Goal: Use online tool/utility: Utilize a website feature to perform a specific function

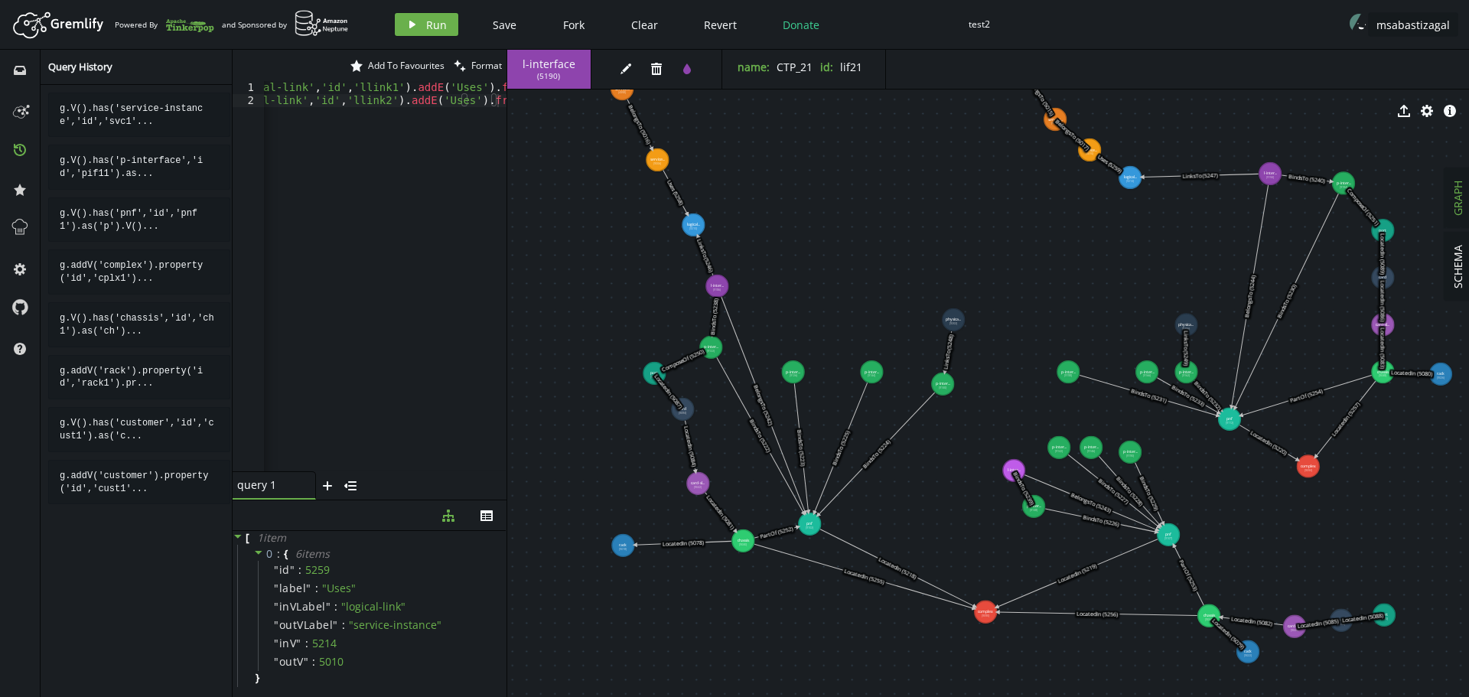
scroll to position [0, 423]
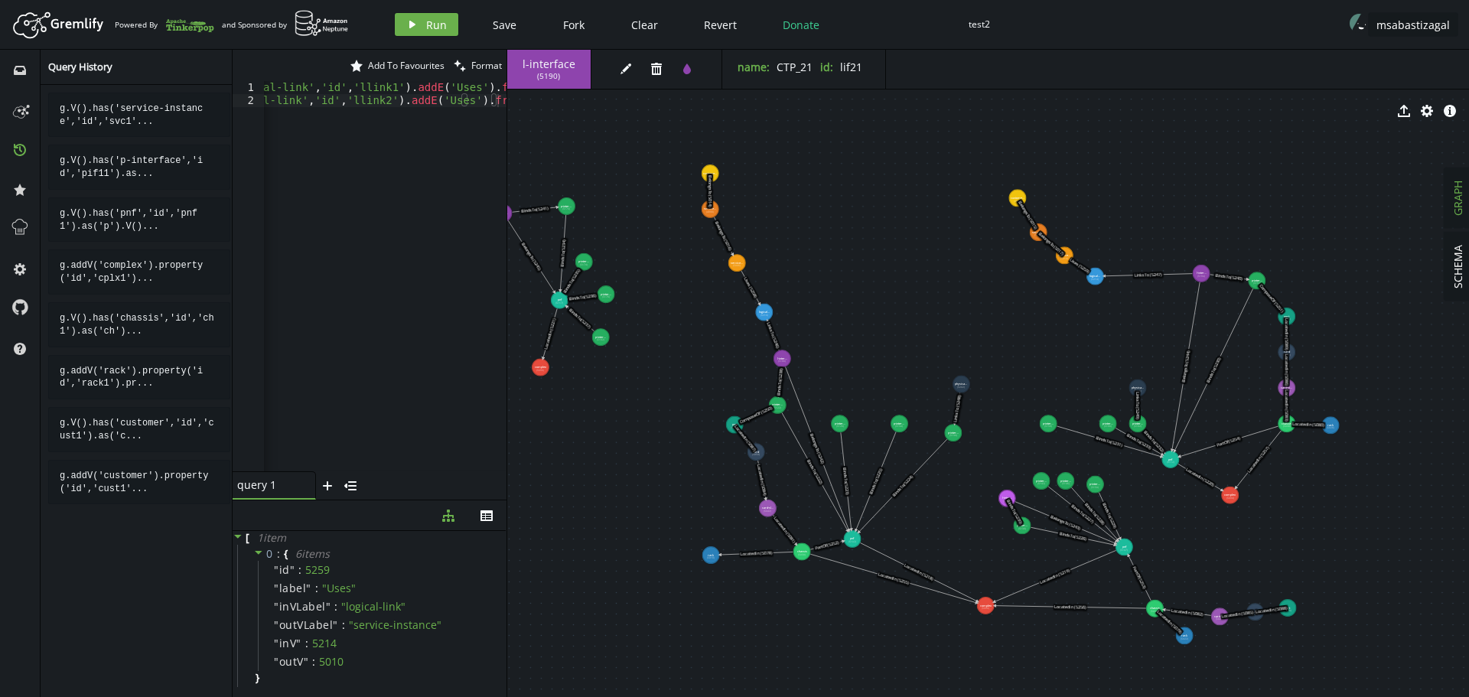
drag, startPoint x: 913, startPoint y: 177, endPoint x: 910, endPoint y: 252, distance: 75.0
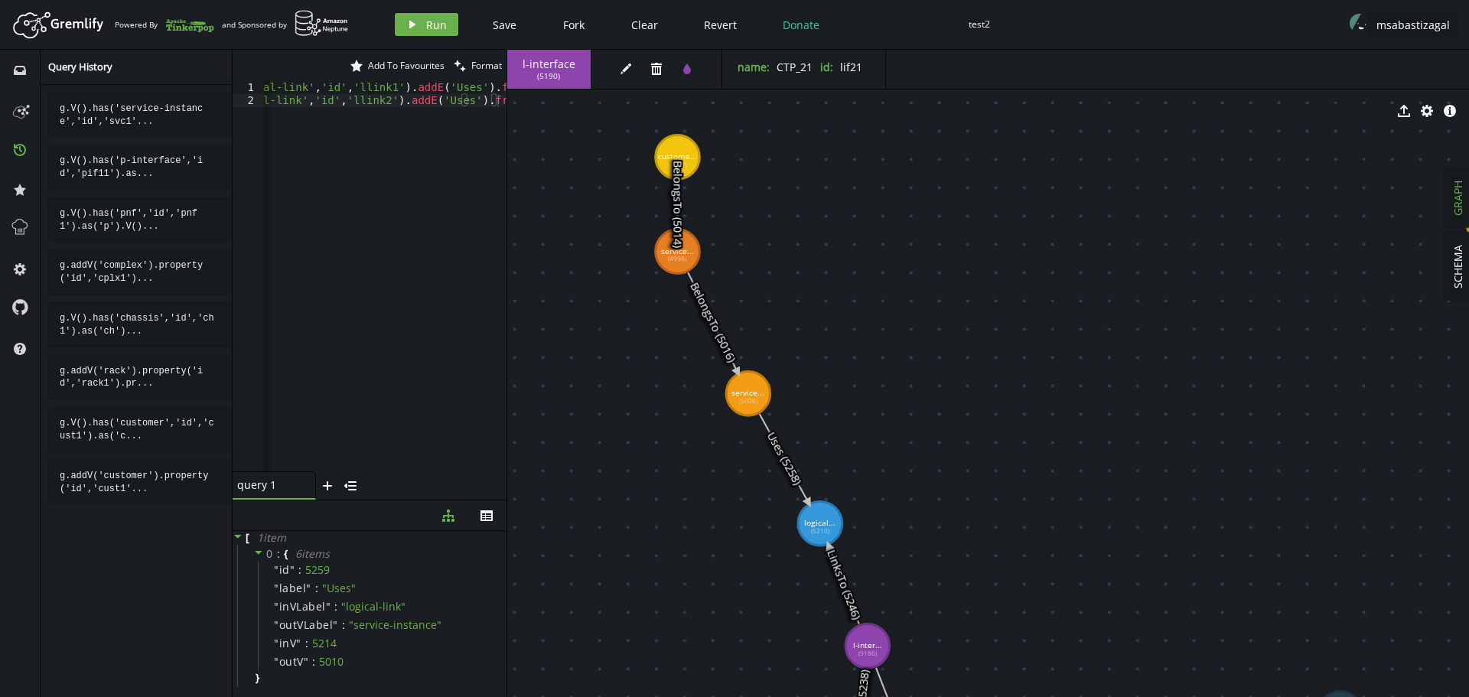
drag, startPoint x: 780, startPoint y: 216, endPoint x: 828, endPoint y: 350, distance: 143.3
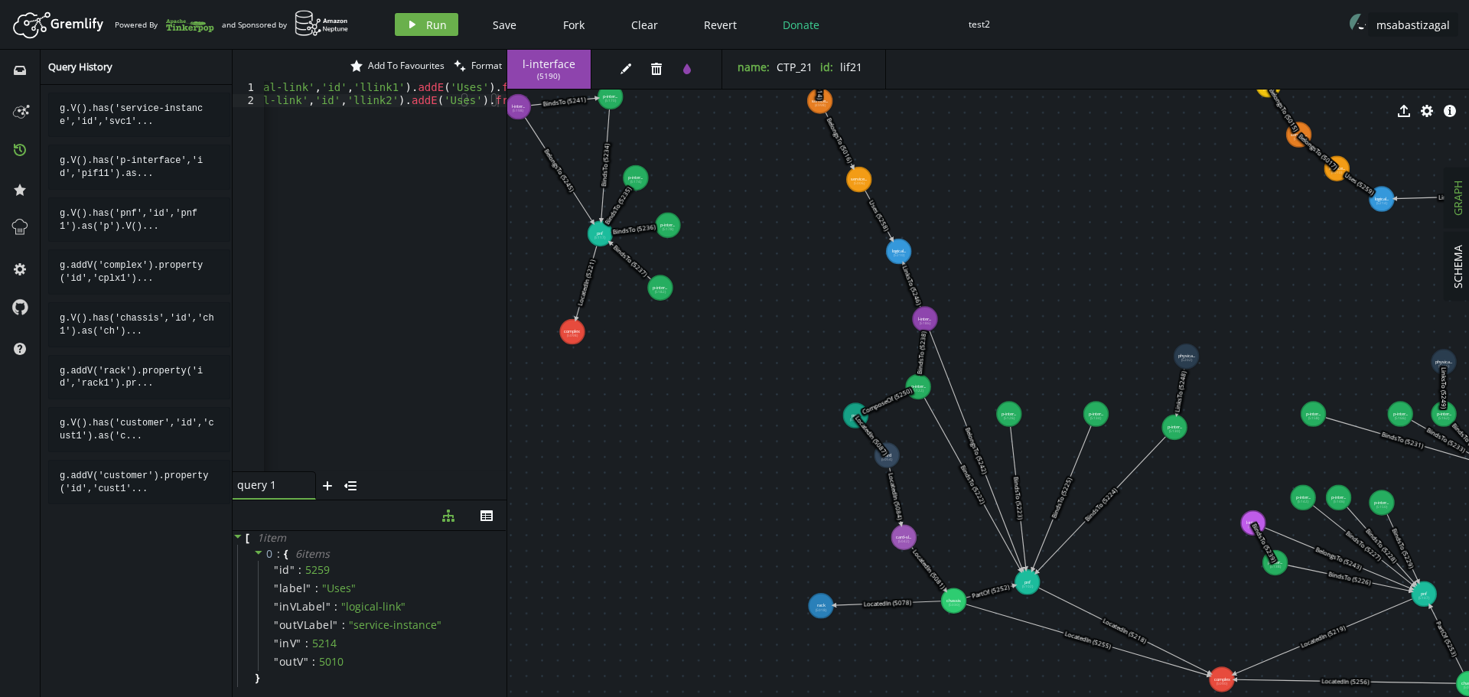
drag, startPoint x: 1074, startPoint y: 410, endPoint x: 1208, endPoint y: 253, distance: 206.2
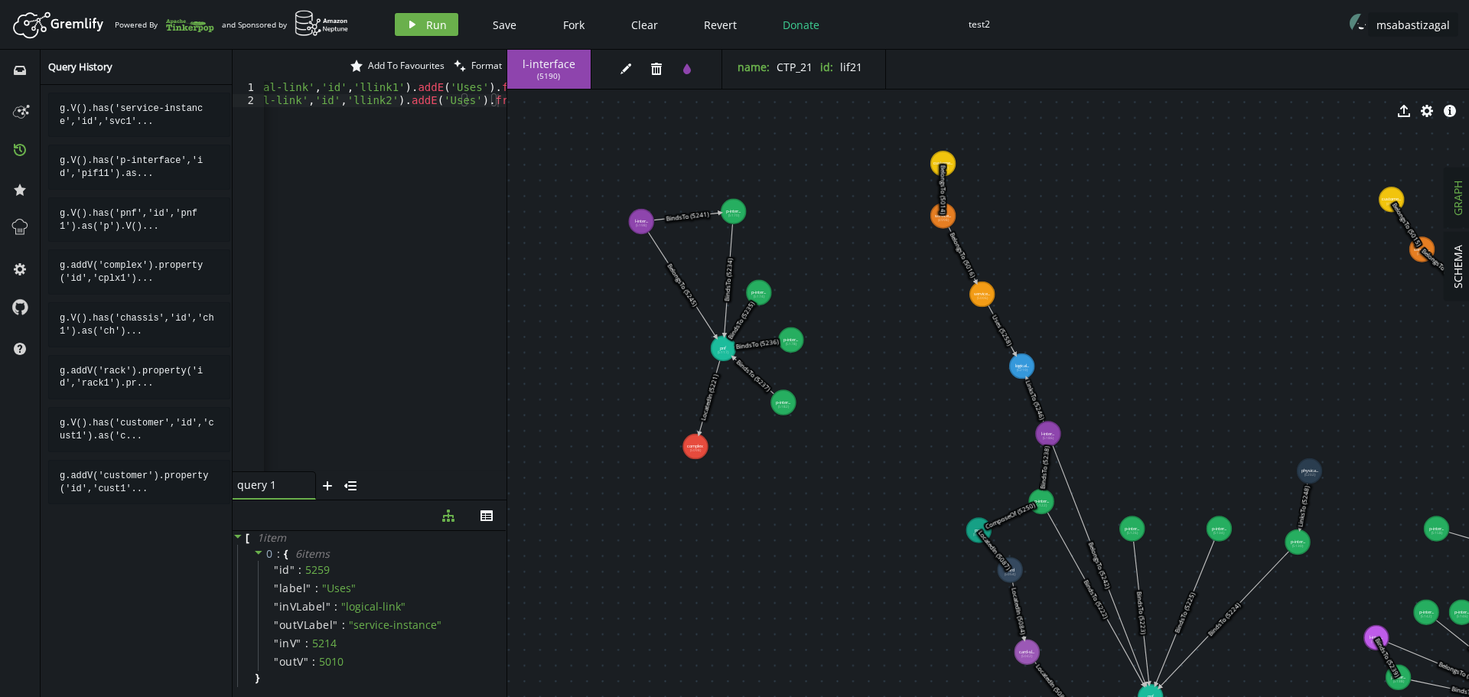
drag, startPoint x: 734, startPoint y: 432, endPoint x: 825, endPoint y: 492, distance: 108.8
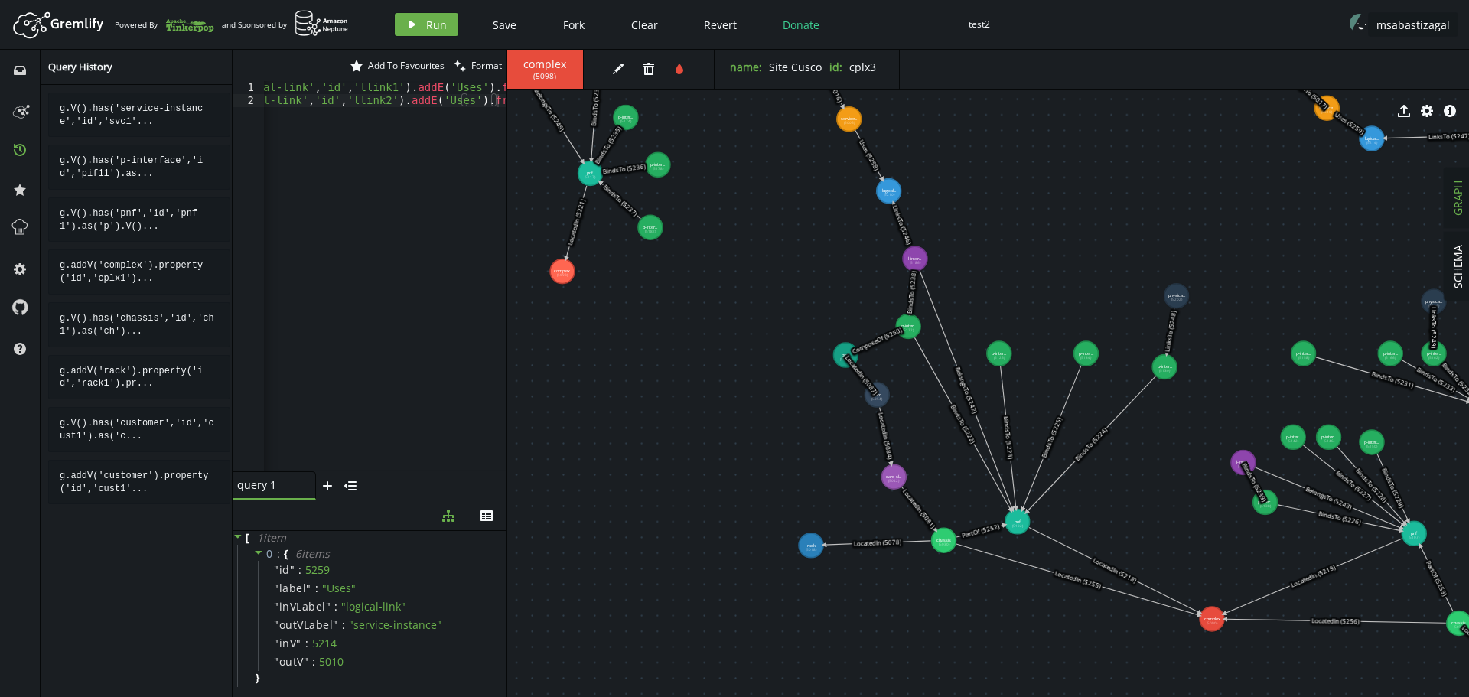
drag, startPoint x: 833, startPoint y: 539, endPoint x: 655, endPoint y: 378, distance: 240.5
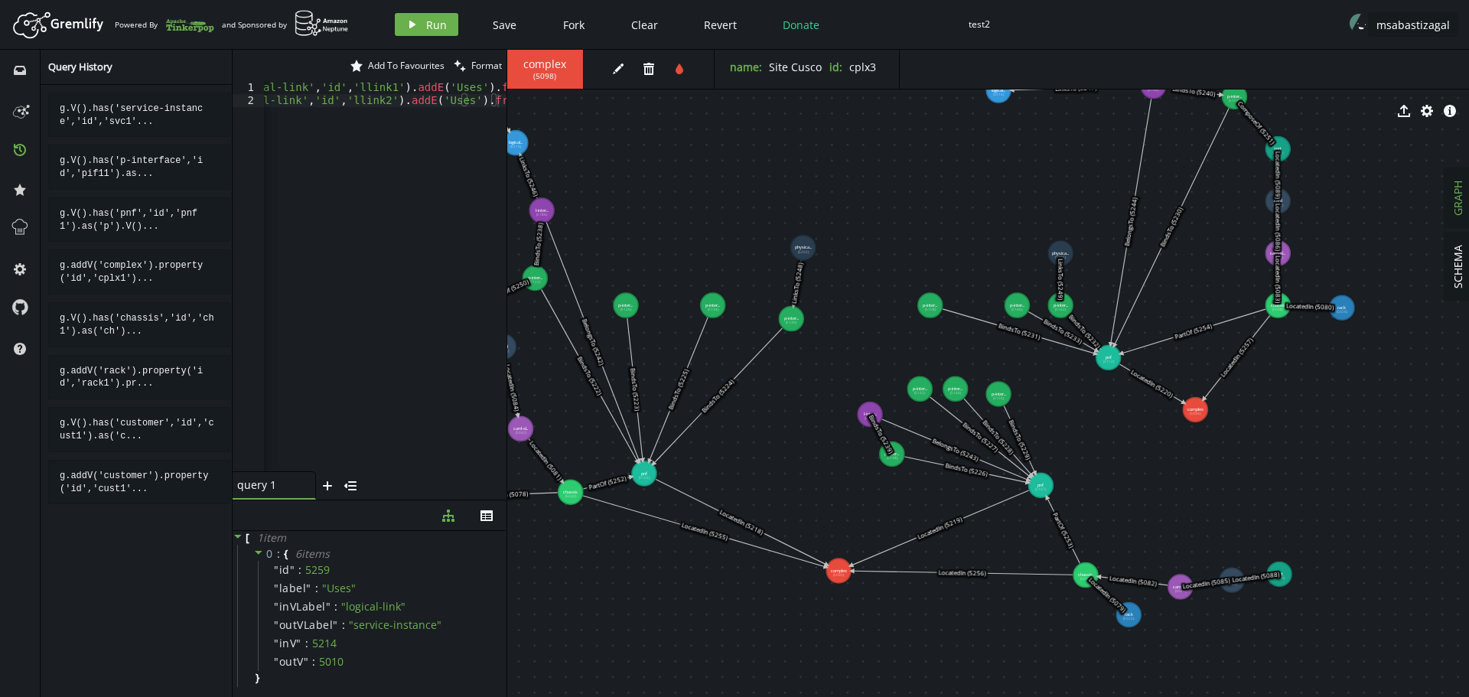
drag, startPoint x: 1100, startPoint y: 522, endPoint x: 804, endPoint y: 477, distance: 299.5
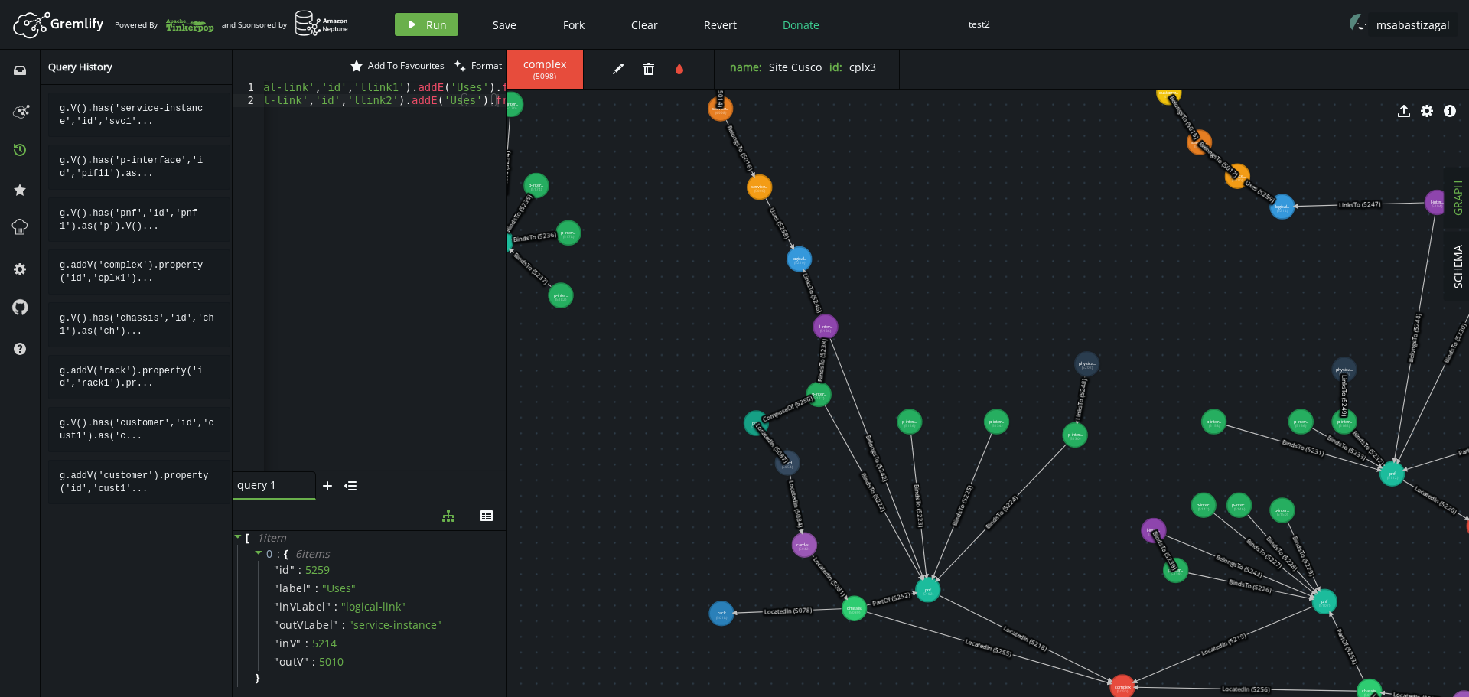
drag, startPoint x: 929, startPoint y: 260, endPoint x: 1238, endPoint y: 379, distance: 330.6
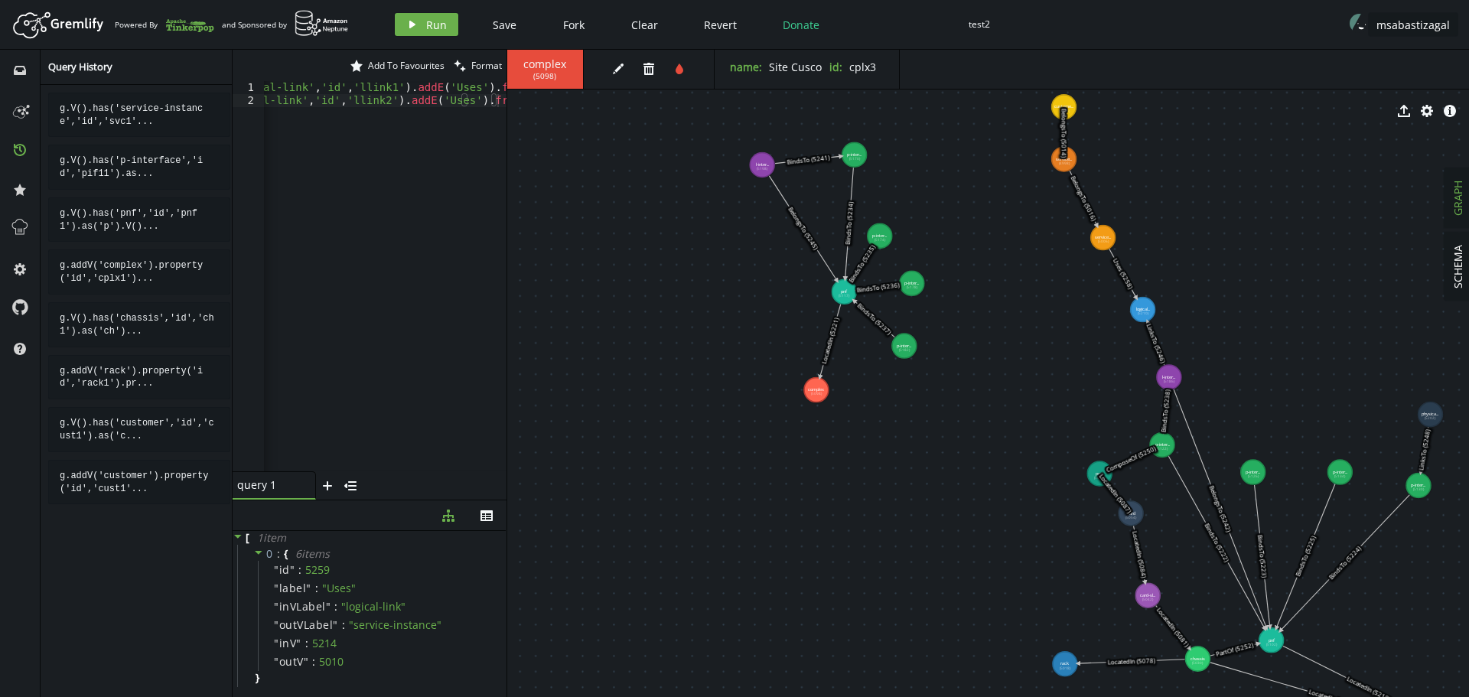
drag, startPoint x: 667, startPoint y: 442, endPoint x: 1007, endPoint y: 492, distance: 343.3
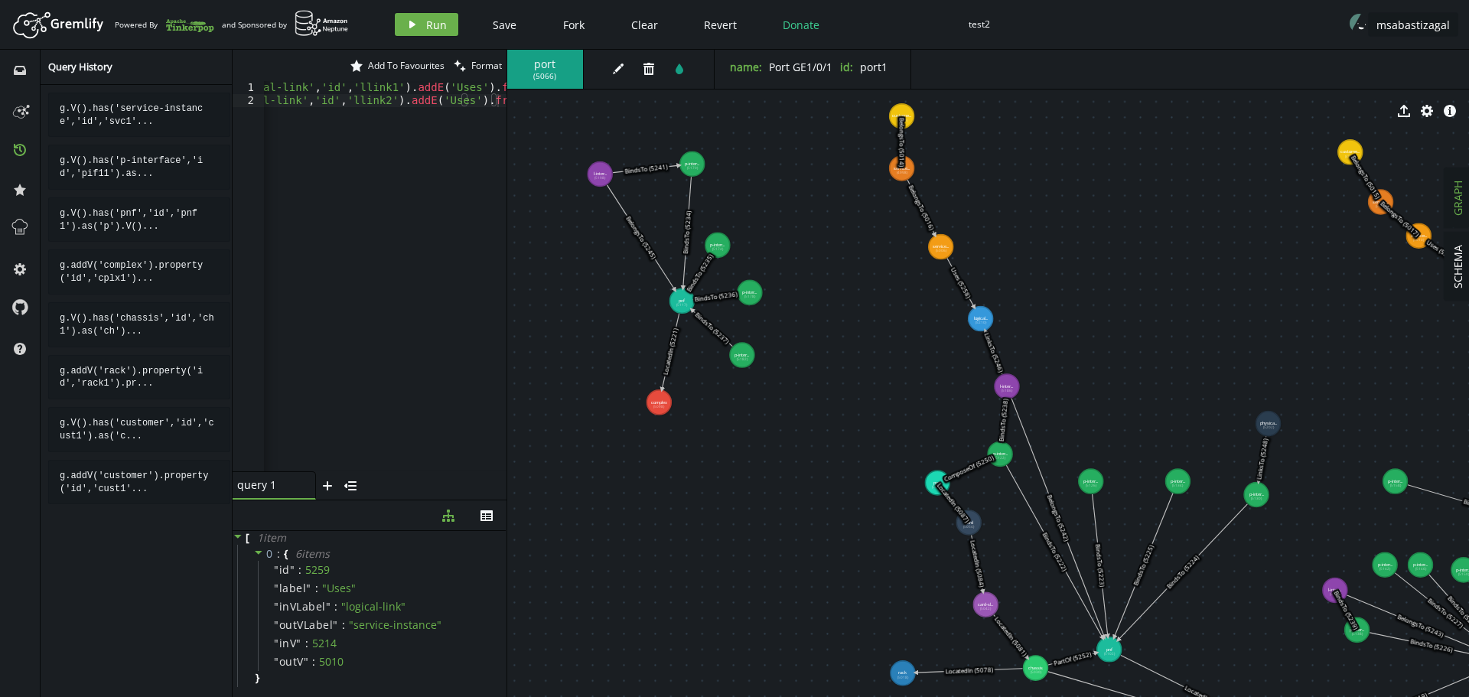
drag, startPoint x: 1095, startPoint y: 424, endPoint x: 932, endPoint y: 433, distance: 163.2
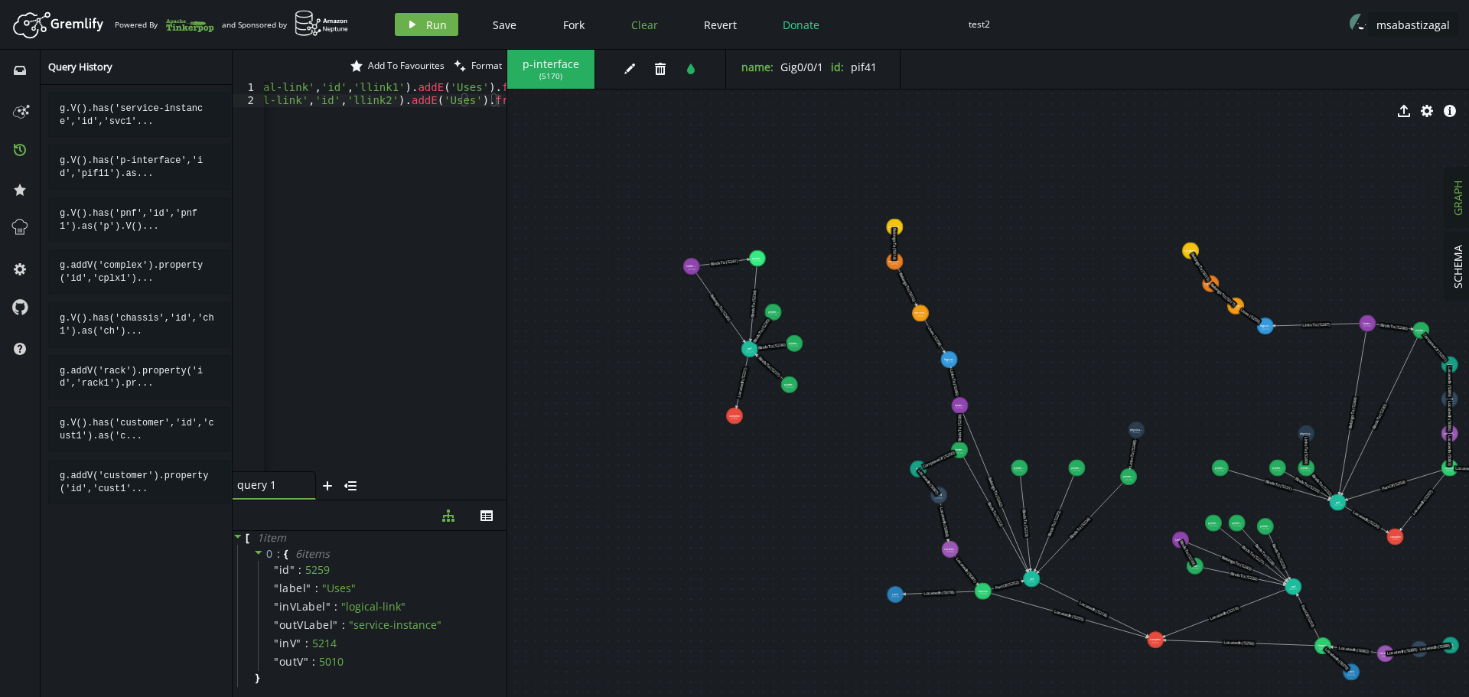
click at [644, 24] on span "Clear" at bounding box center [644, 25] width 27 height 15
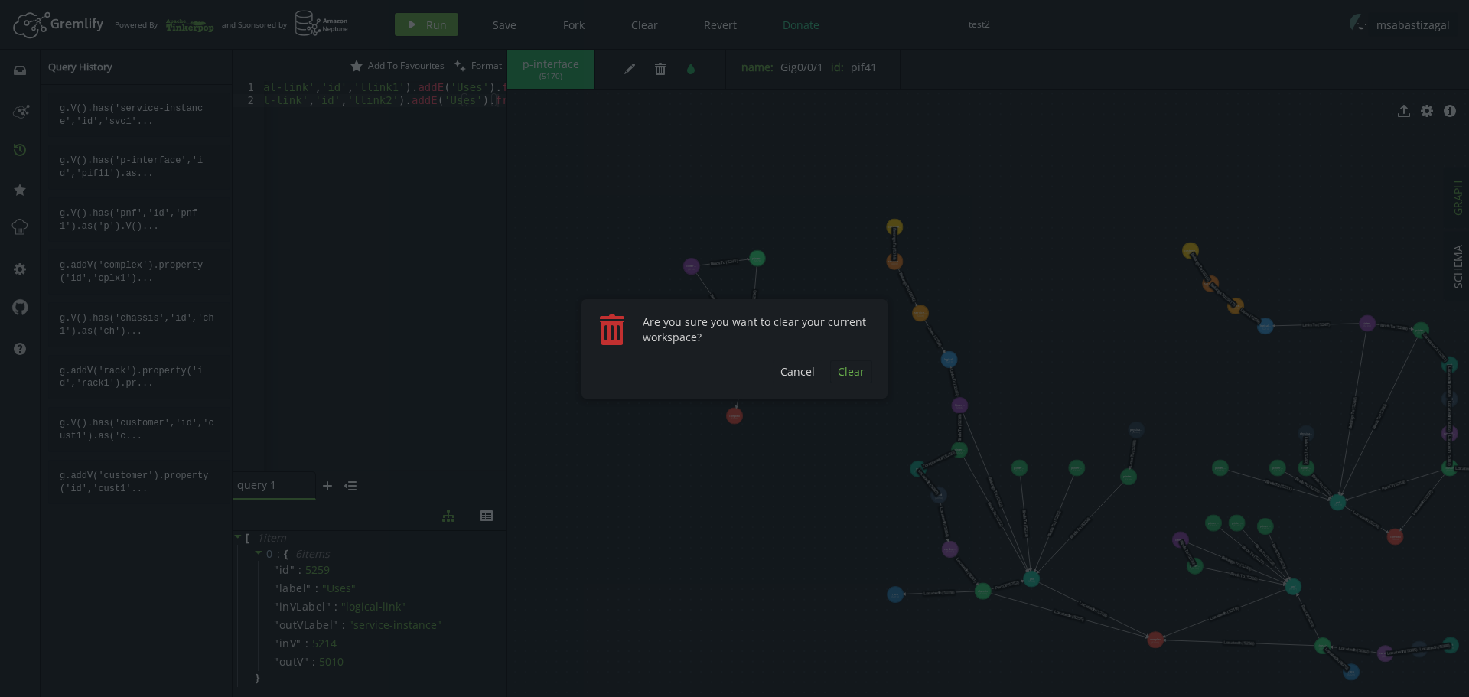
click at [848, 369] on span "Clear" at bounding box center [851, 371] width 27 height 15
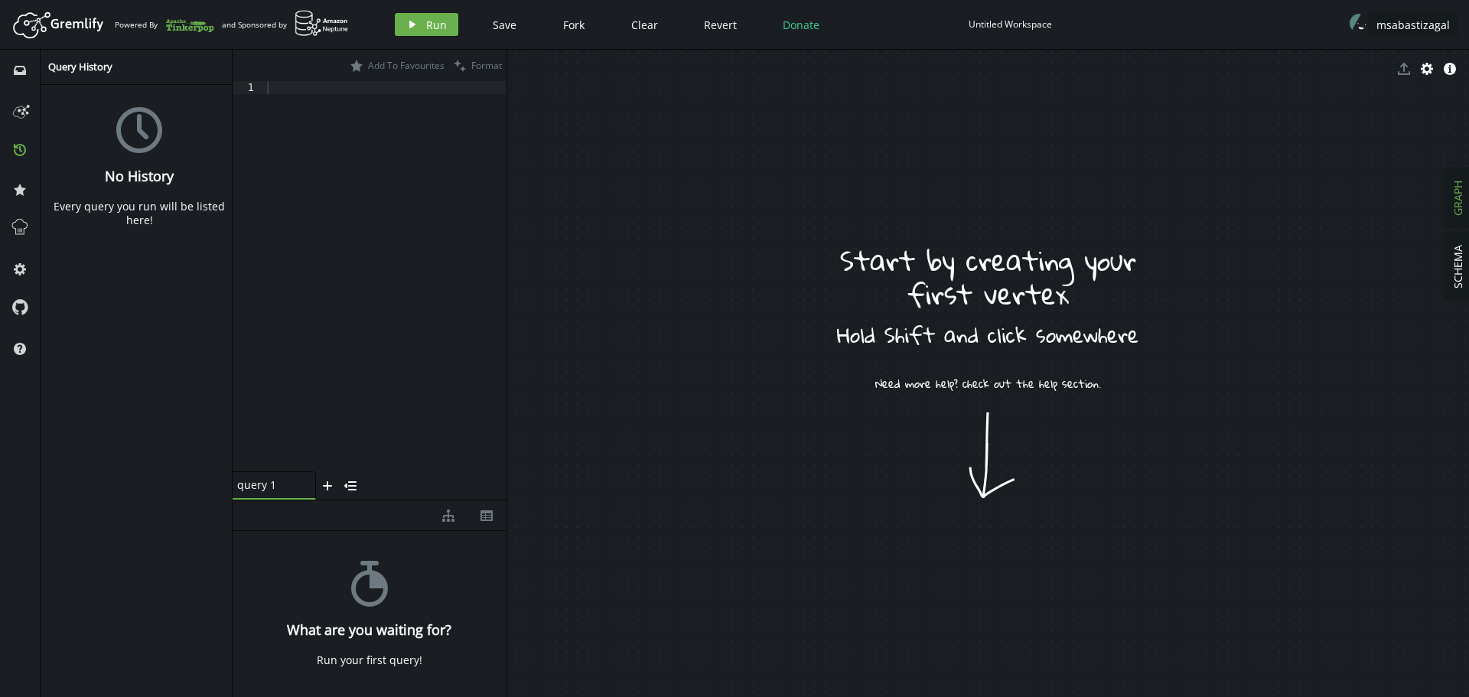
click at [990, 28] on div "Untitled Workspace" at bounding box center [1009, 23] width 83 height 11
type input "test3"
click at [395, 255] on div at bounding box center [385, 289] width 243 height 416
click at [348, 220] on div at bounding box center [385, 289] width 243 height 416
paste textarea ".addV('port').property('id','port4').property('name','Port GE1/0/4')"
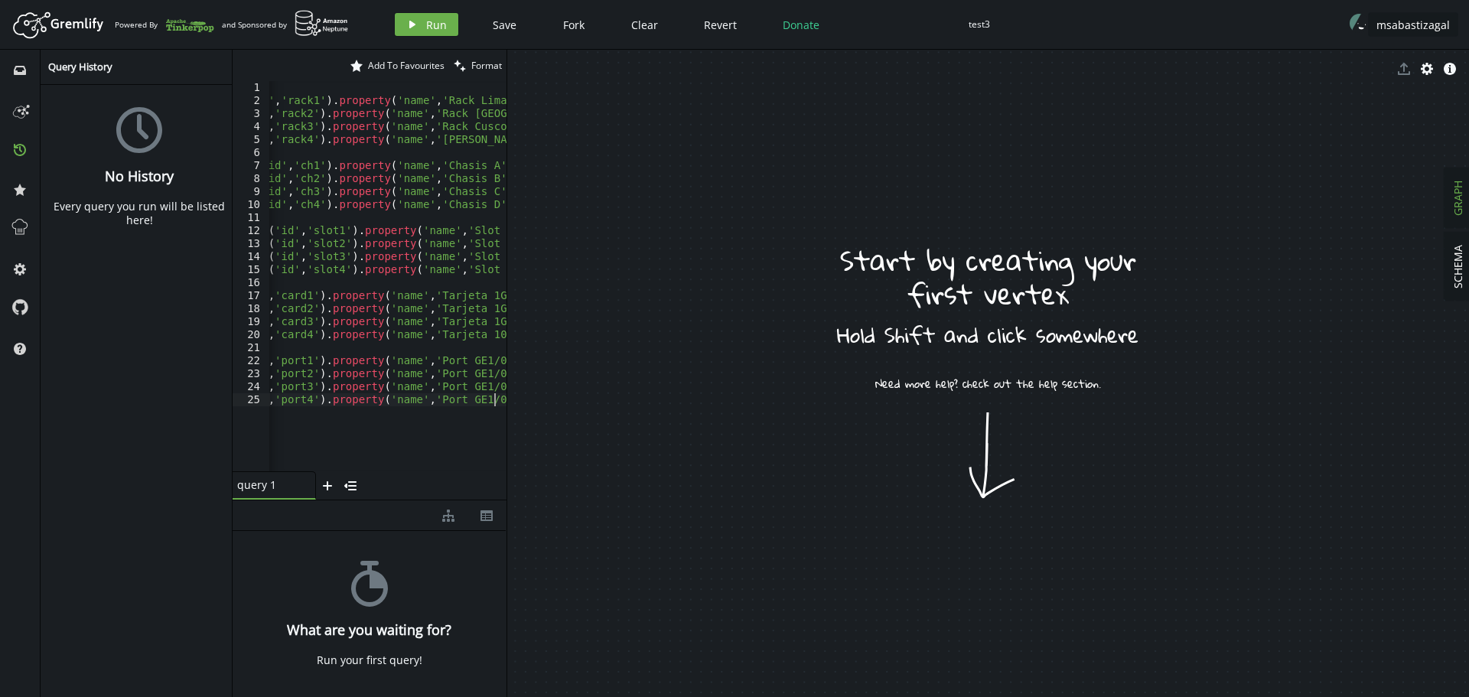
scroll to position [0, 178]
click at [426, 21] on span "Run" at bounding box center [436, 25] width 21 height 15
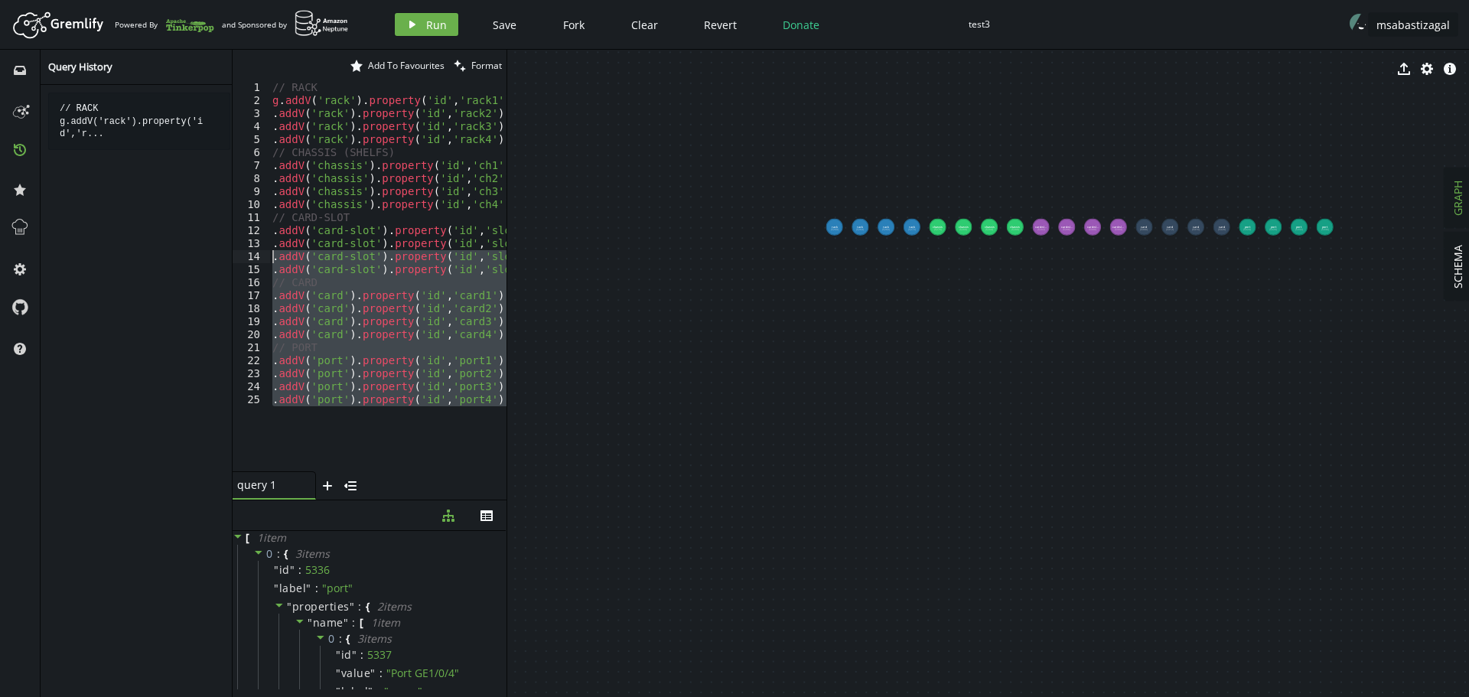
scroll to position [0, 0]
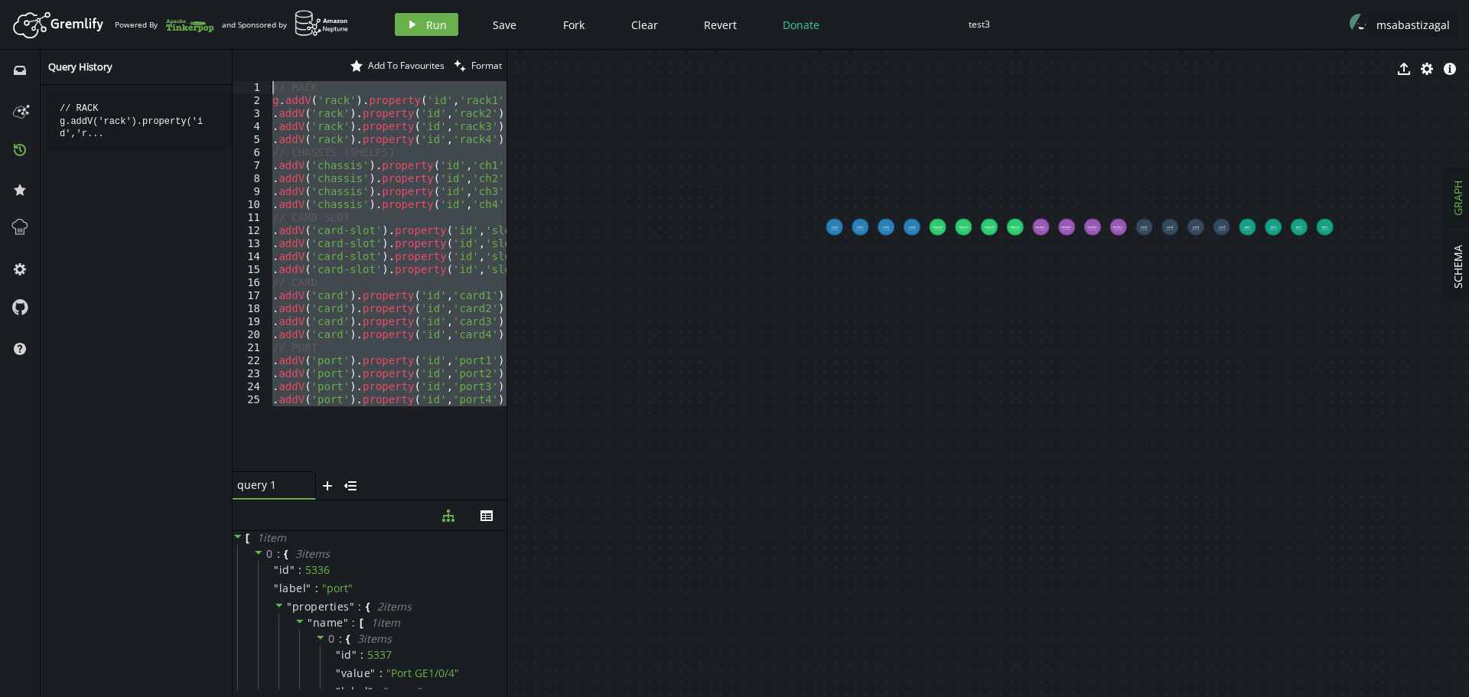
drag, startPoint x: 365, startPoint y: 439, endPoint x: 80, endPoint y: 6, distance: 518.1
click at [80, 6] on div "Artboard Created with Sketch. Powered By and Sponsored by play Run Save Fork Cl…" at bounding box center [734, 348] width 1469 height 697
type textarea "// RACK g.addV('rack').property('id','rack1').property('name','[PERSON_NAME] 1')"
paste textarea
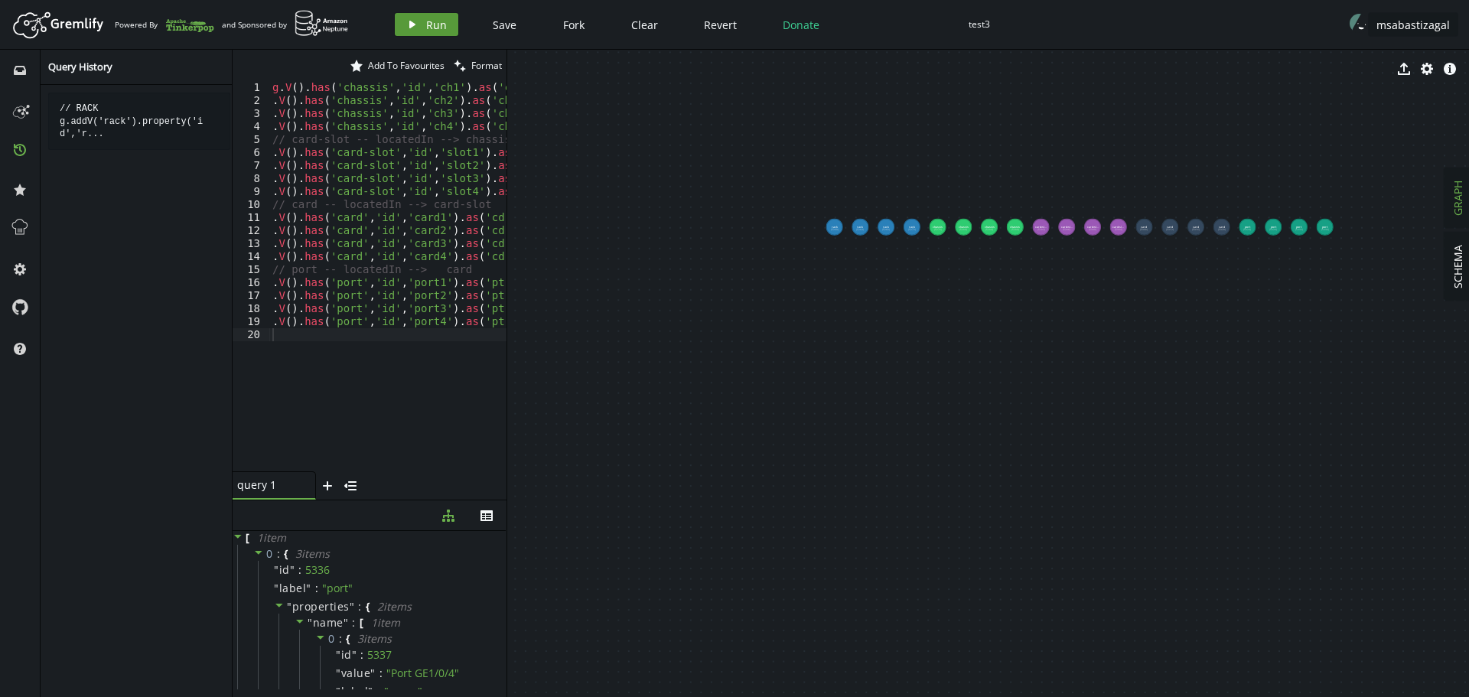
click at [431, 27] on span "Run" at bounding box center [436, 25] width 21 height 15
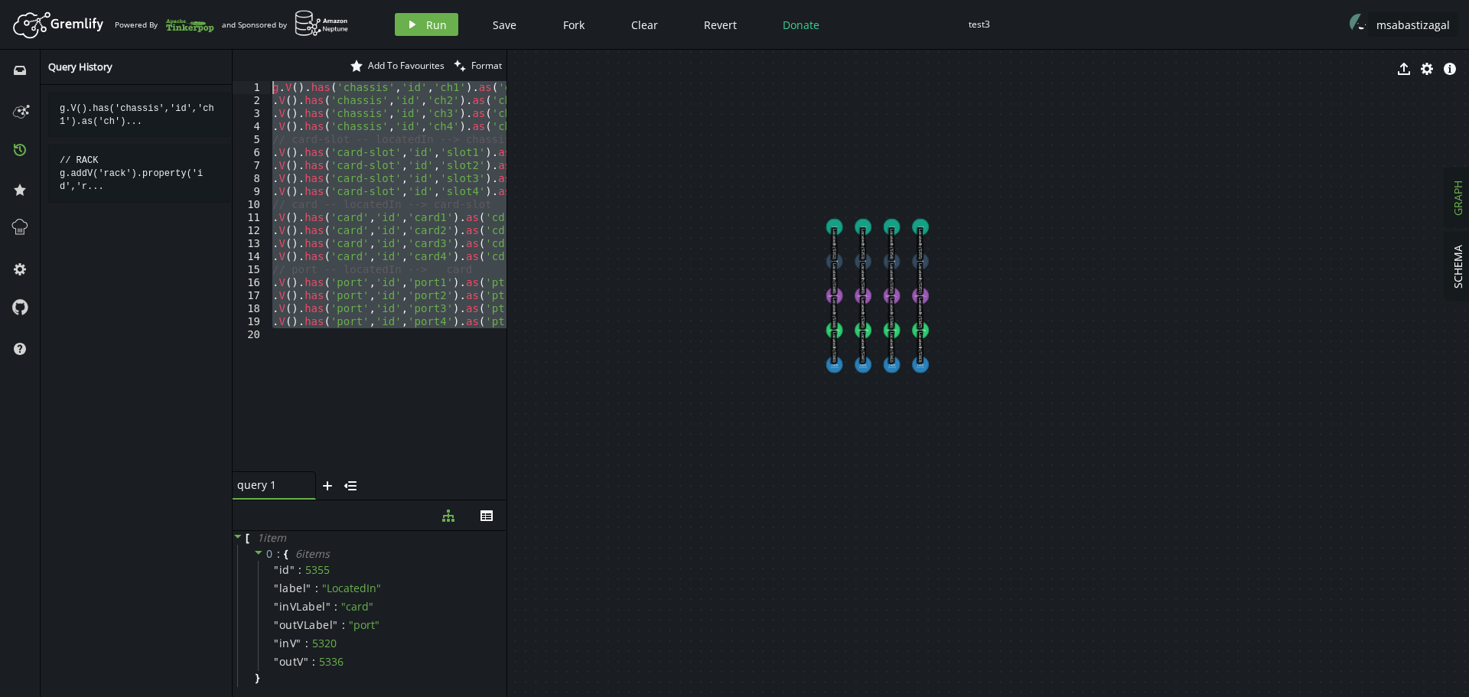
drag, startPoint x: 310, startPoint y: 353, endPoint x: 28, endPoint y: -77, distance: 514.5
click at [28, 0] on html "Artboard Created with Sketch. Powered By and Sponsored by play Run Save Fork Cl…" at bounding box center [734, 348] width 1469 height 697
type textarea "g.V().has('chassis','id','ch1').as('ch').V().has('rack','id','rack1').addE('Loc…"
paste textarea
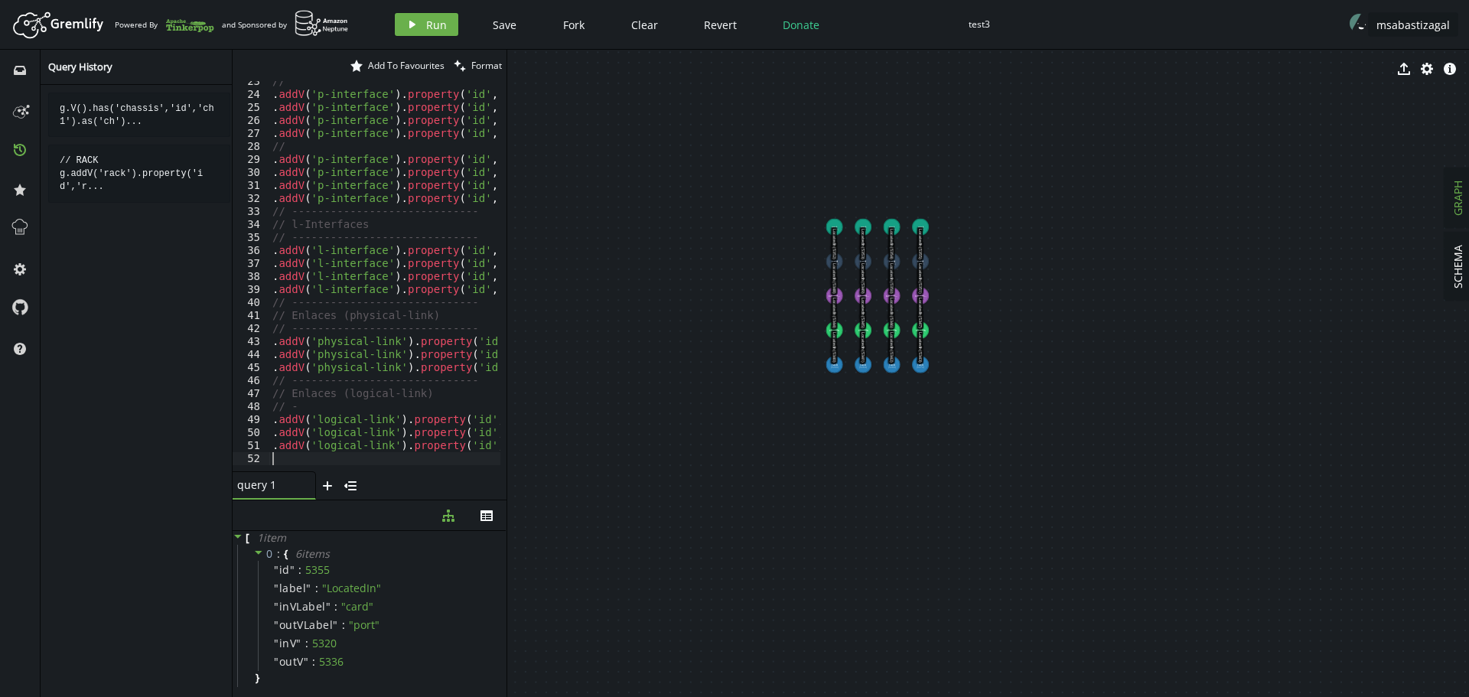
scroll to position [292, 0]
click at [423, 33] on button "play Run" at bounding box center [426, 24] width 63 height 23
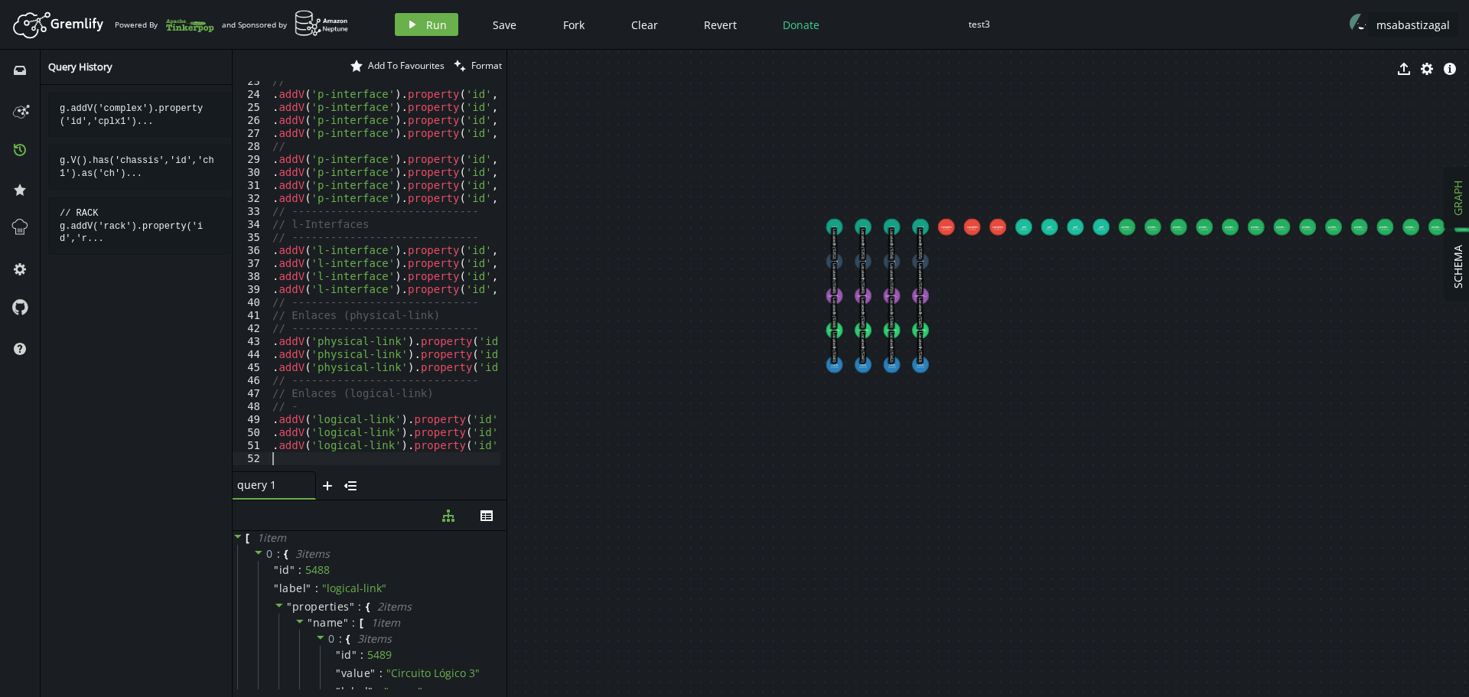
click at [343, 462] on div "23 24 25 26 27 28 29 30 31 32 33 34 35 36 37 38 39 40 41 42 43 44 45 46 47 48 4…" at bounding box center [370, 276] width 274 height 390
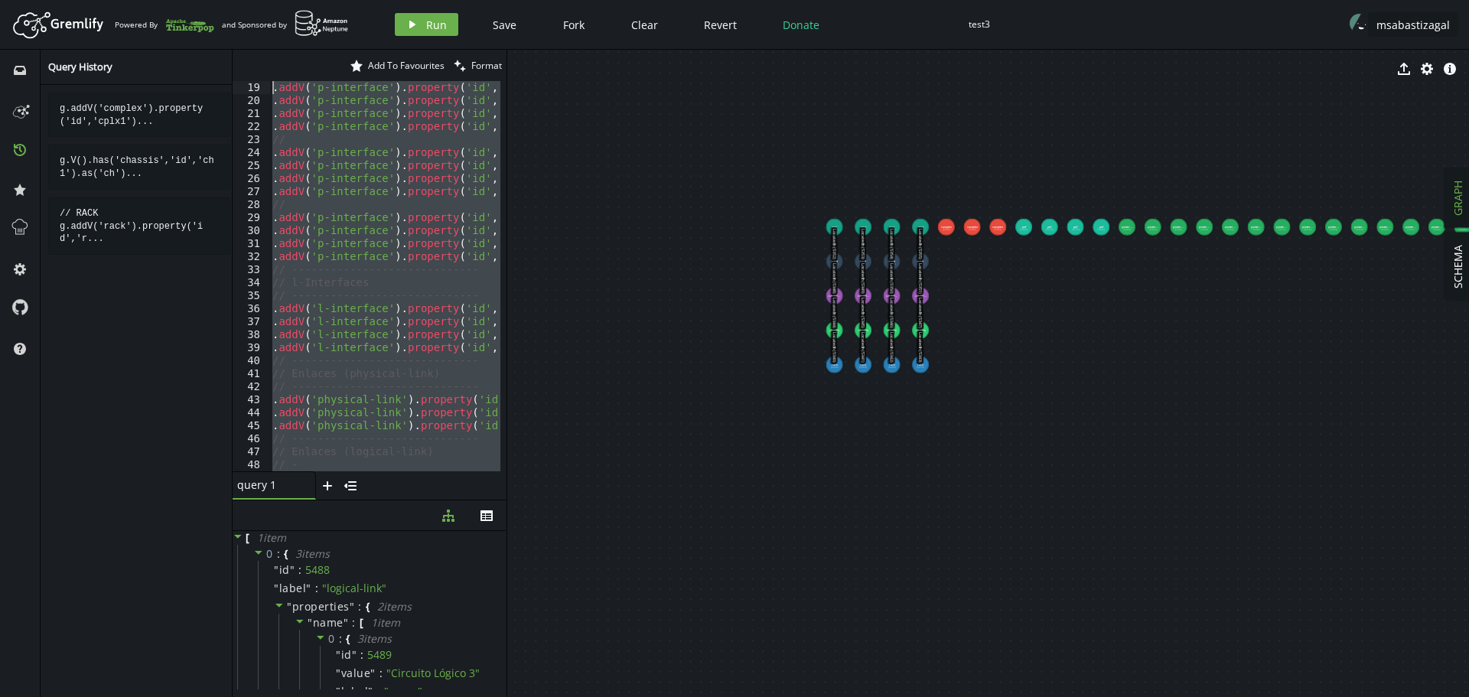
scroll to position [0, 0]
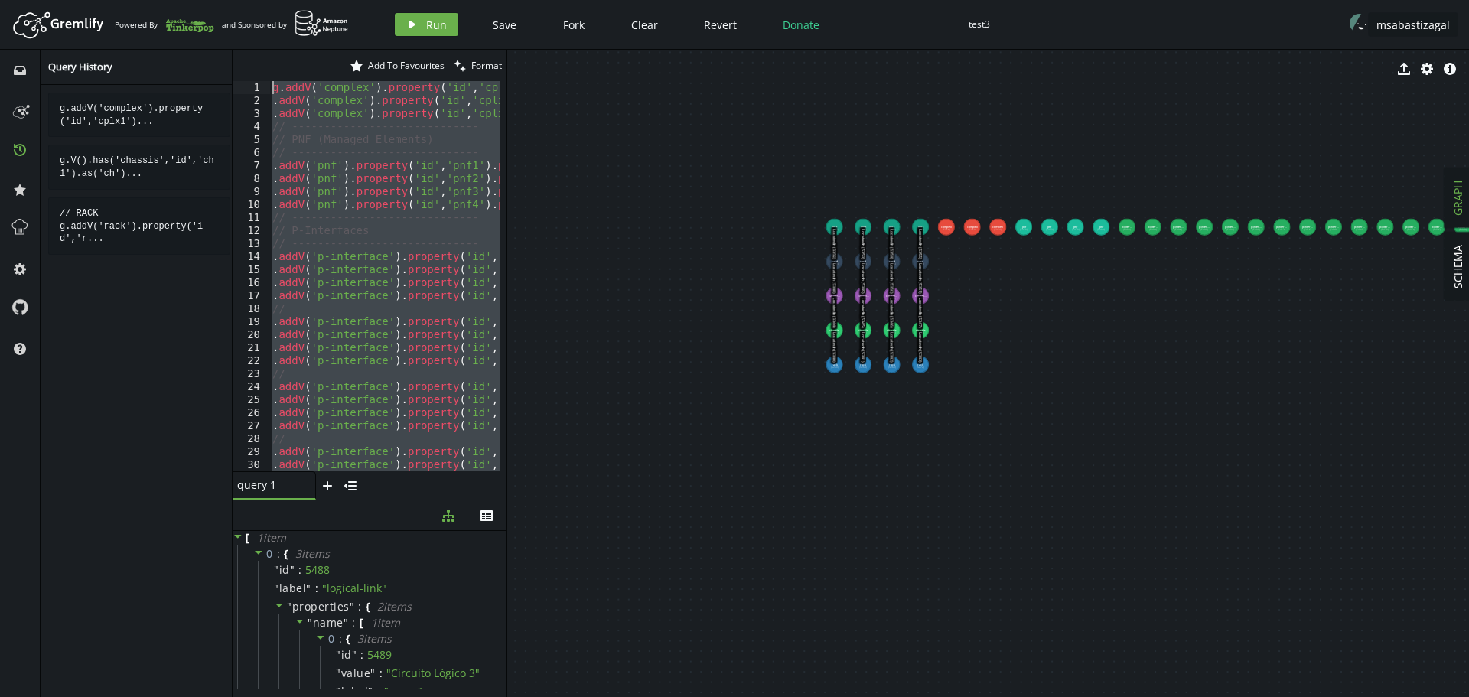
drag, startPoint x: 335, startPoint y: 463, endPoint x: 0, endPoint y: -70, distance: 629.7
click at [0, 0] on html "Artboard Created with Sketch. Powered By and Sponsored by play Run Save Fork Cl…" at bounding box center [734, 348] width 1469 height 697
type textarea "g.addV('complex').property('id','cplx1').property('name','Site Lima') .addV('co…"
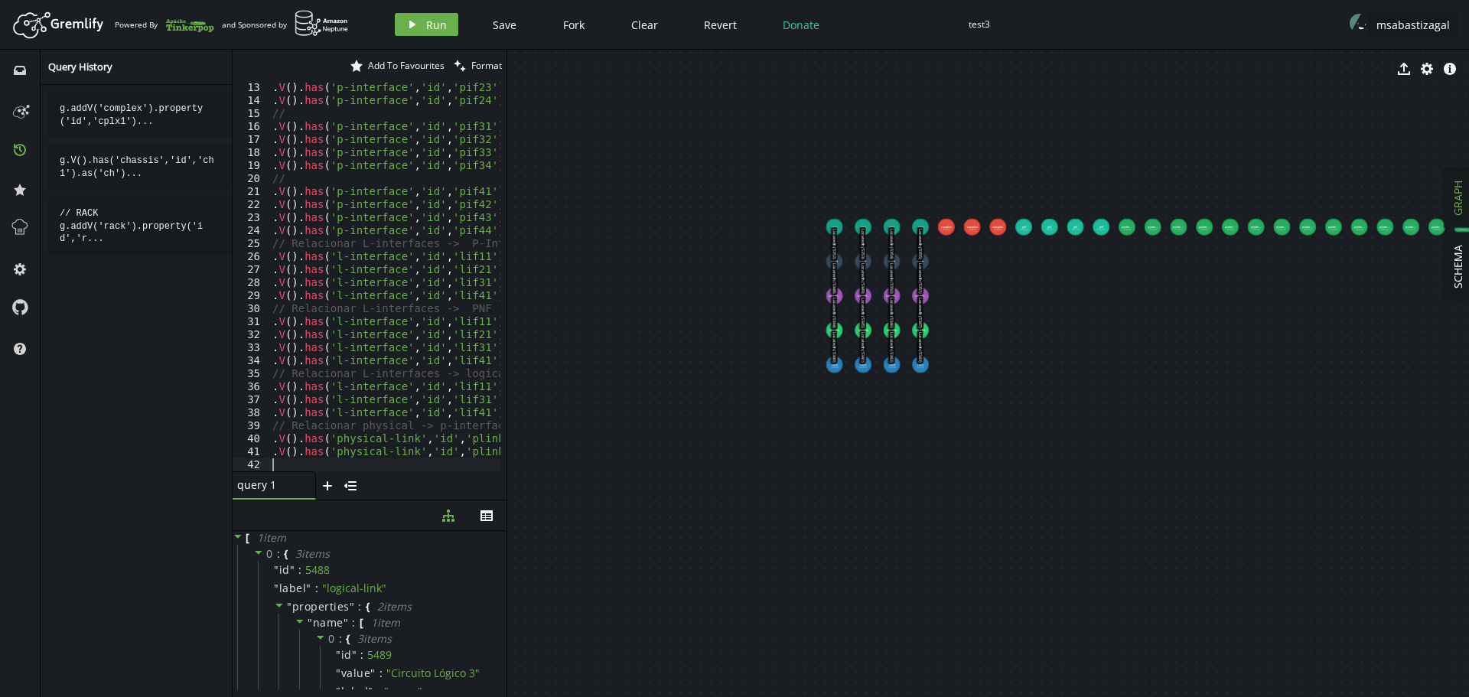
scroll to position [156, 0]
click at [436, 29] on span "Run" at bounding box center [436, 25] width 21 height 15
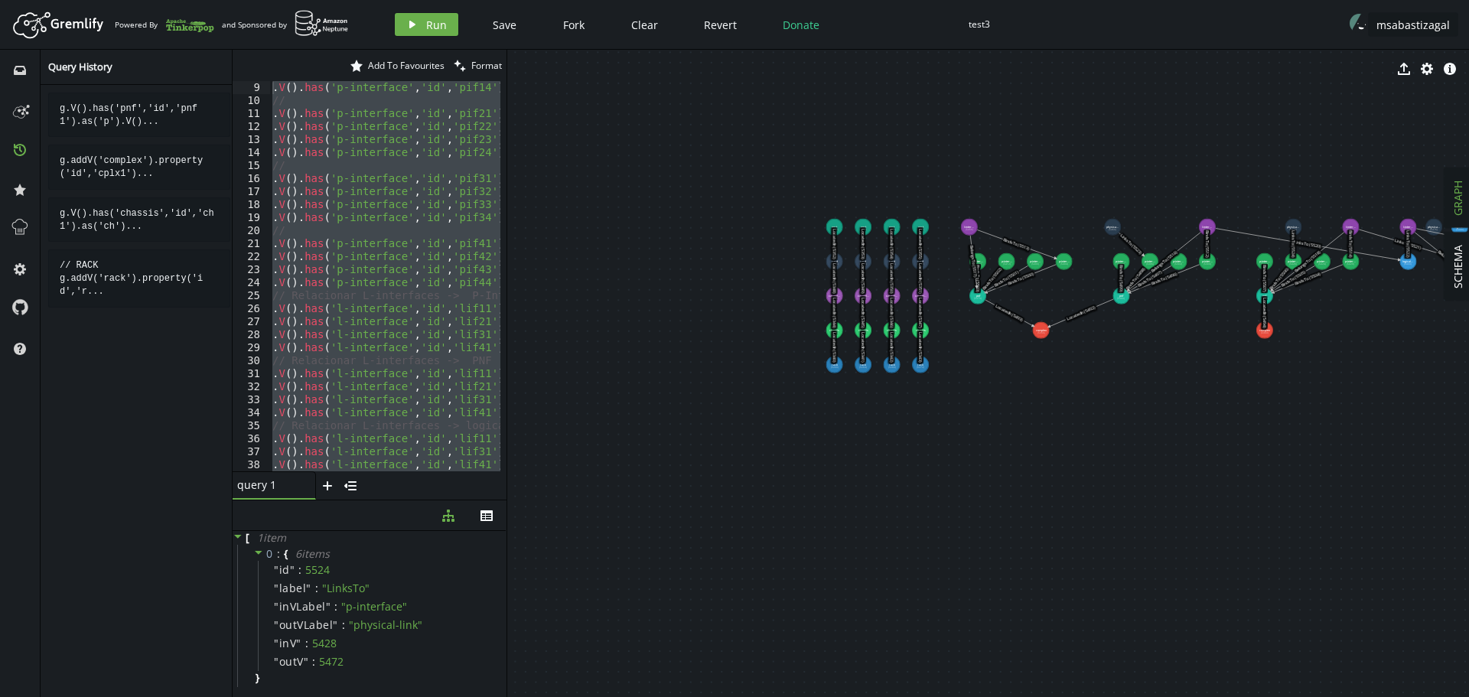
scroll to position [0, 0]
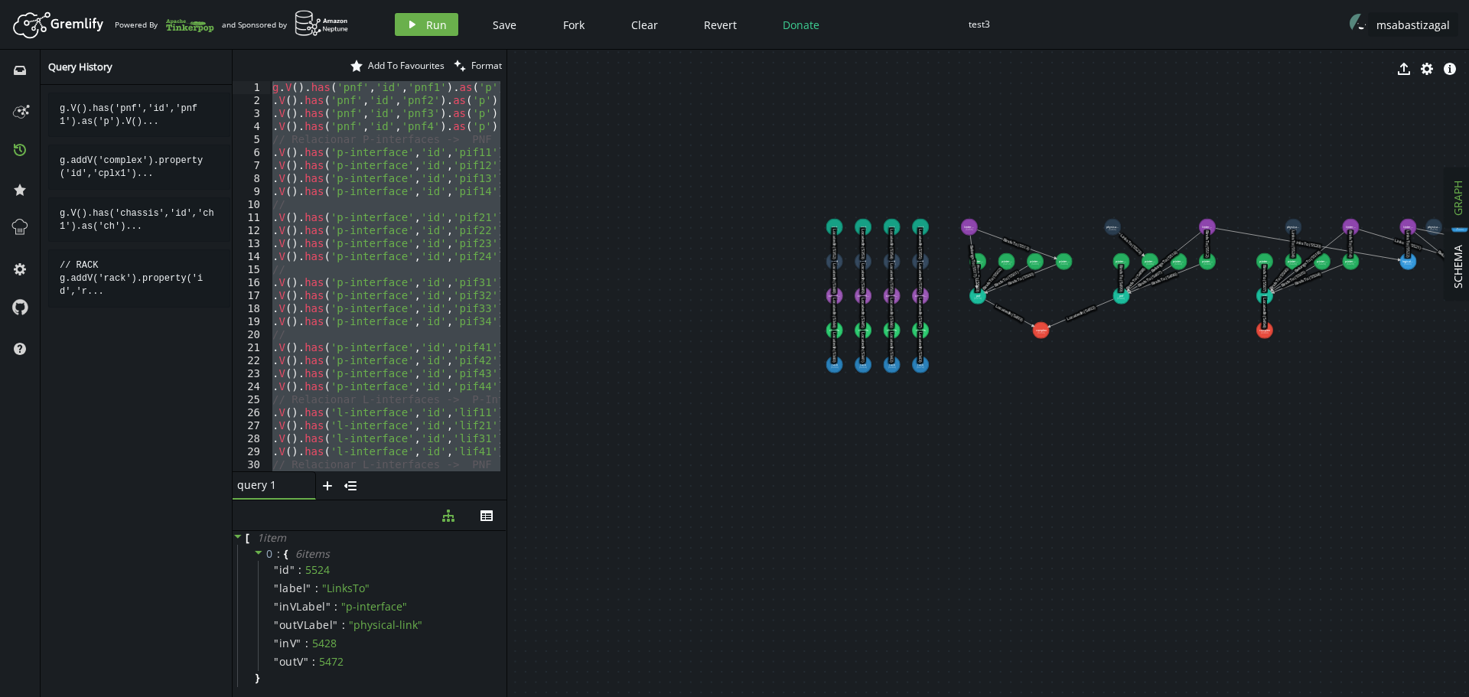
drag, startPoint x: 285, startPoint y: 461, endPoint x: 227, endPoint y: -67, distance: 531.8
click at [227, 0] on html "Artboard Created with Sketch. Powered By and Sponsored by play Run Save Fork Cl…" at bounding box center [734, 348] width 1469 height 697
click at [431, 359] on div "g . V ( ) . has ( 'pnf' , 'id' , 'pnf1' ) . as ( 'p' ) . V ( ) . has ( 'complex…" at bounding box center [384, 276] width 230 height 390
drag, startPoint x: 300, startPoint y: 455, endPoint x: 109, endPoint y: -93, distance: 580.2
click at [109, 0] on html "Artboard Created with Sketch. Powered By and Sponsored by play Run Save Fork Cl…" at bounding box center [734, 348] width 1469 height 697
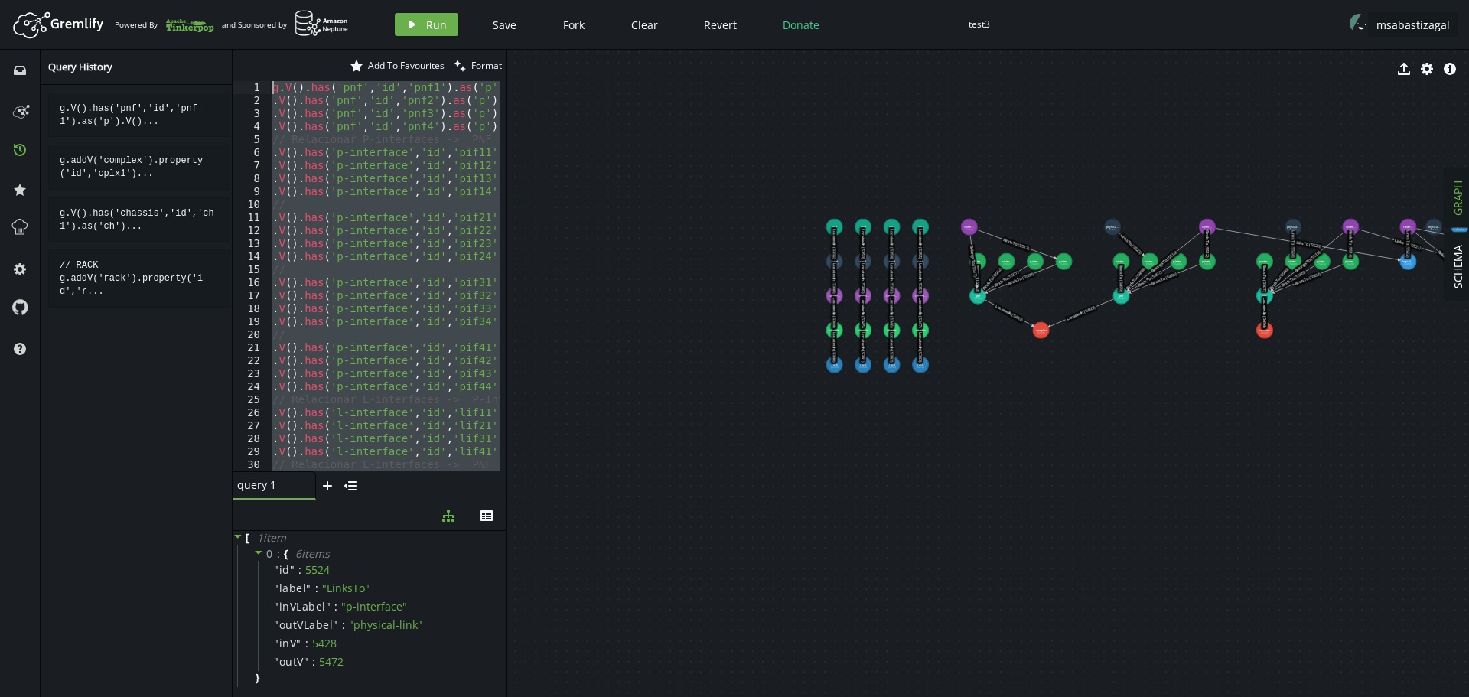
type textarea "g.V().has('pnf','id','pnf1').as('p').V().has('complex','id','cplx1').addE('Loca…"
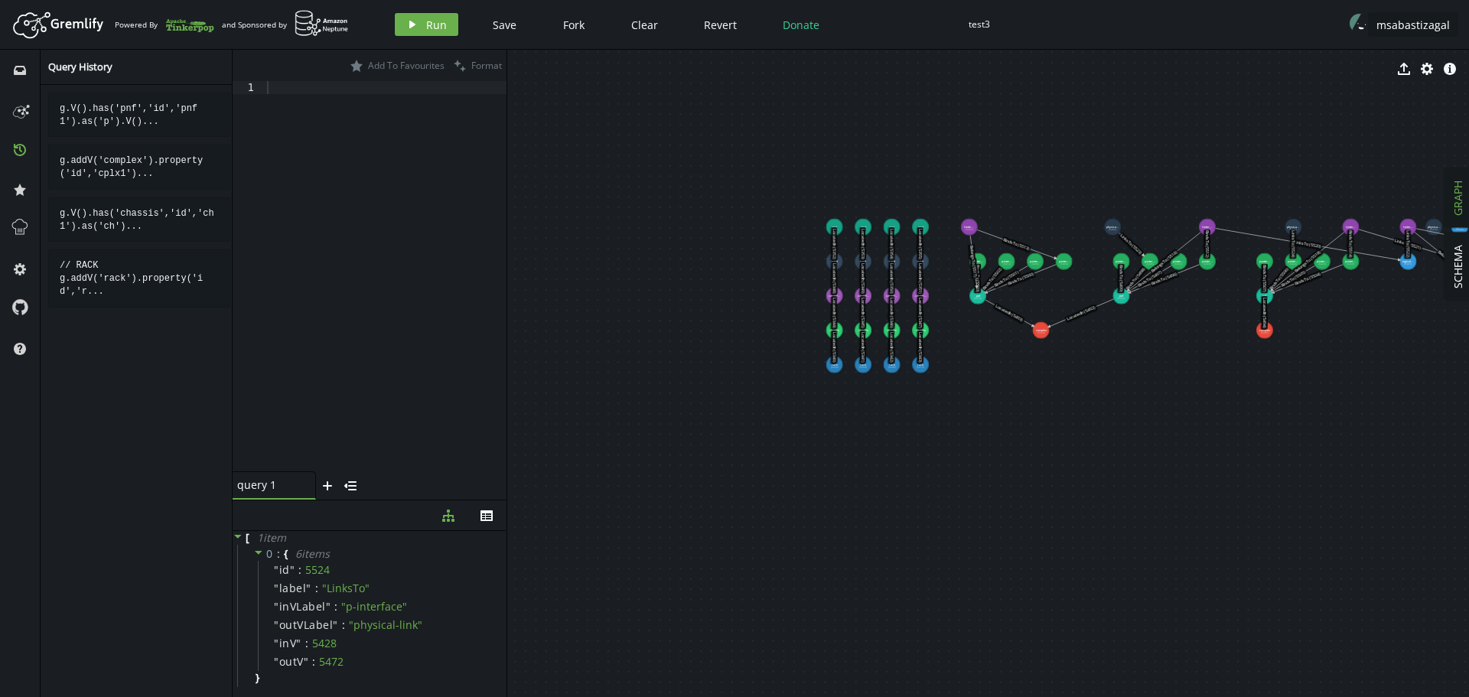
click at [336, 184] on div at bounding box center [385, 289] width 243 height 416
paste textarea ".V().has('rack','id','rack4').as('ch').V().has('complex','id','cplx3').addE('Lo…"
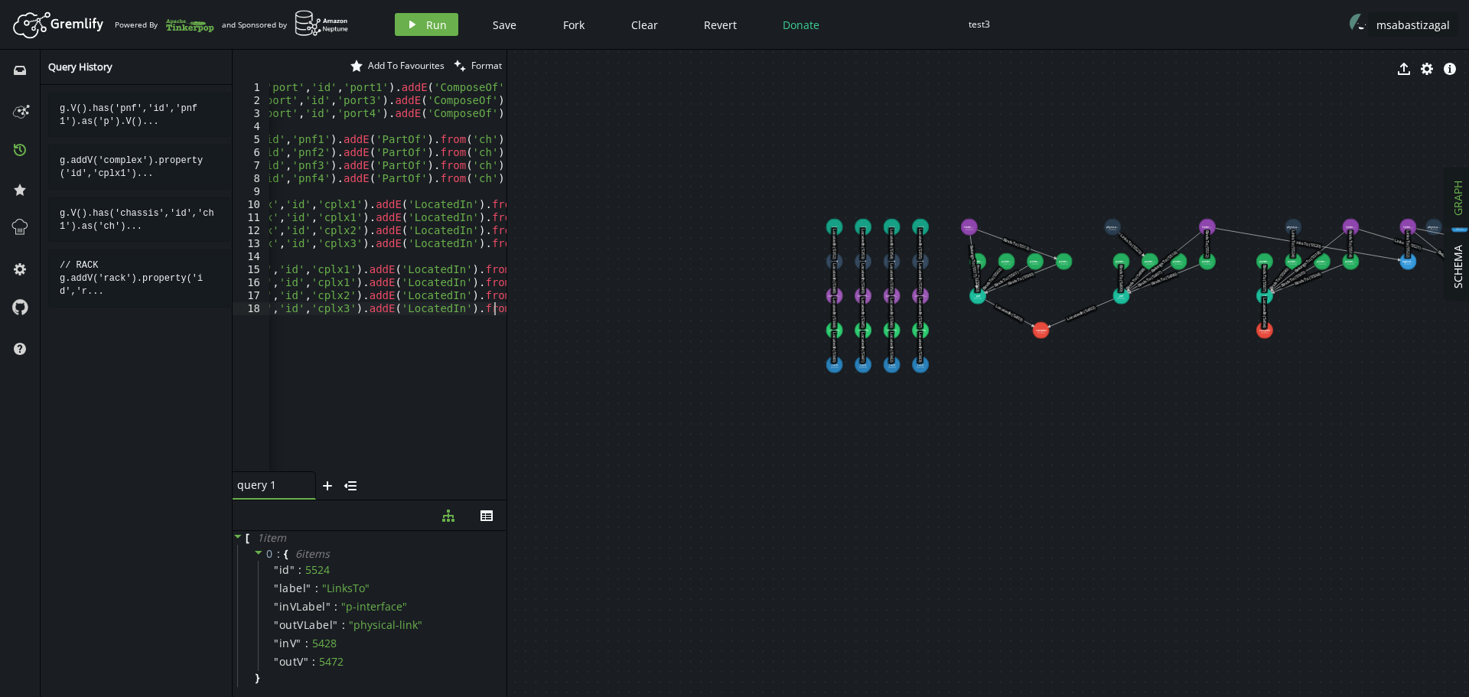
scroll to position [0, 361]
click at [420, 24] on button "play Run" at bounding box center [426, 24] width 63 height 23
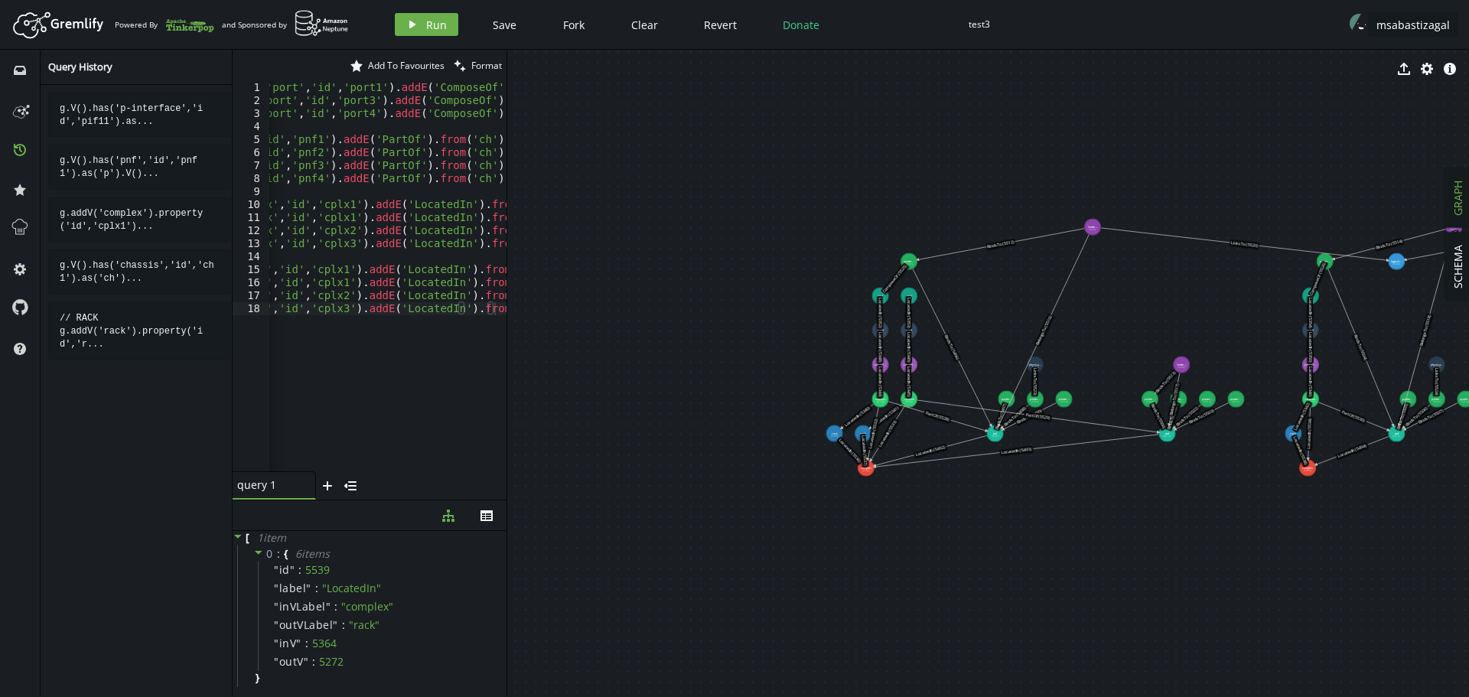
click at [294, 400] on div "g . V ( ) . has ( 'p-interface' , 'id' , 'pif11' ) . as ( 'pi' ) . V ( ) . [GEO…" at bounding box center [217, 286] width 619 height 410
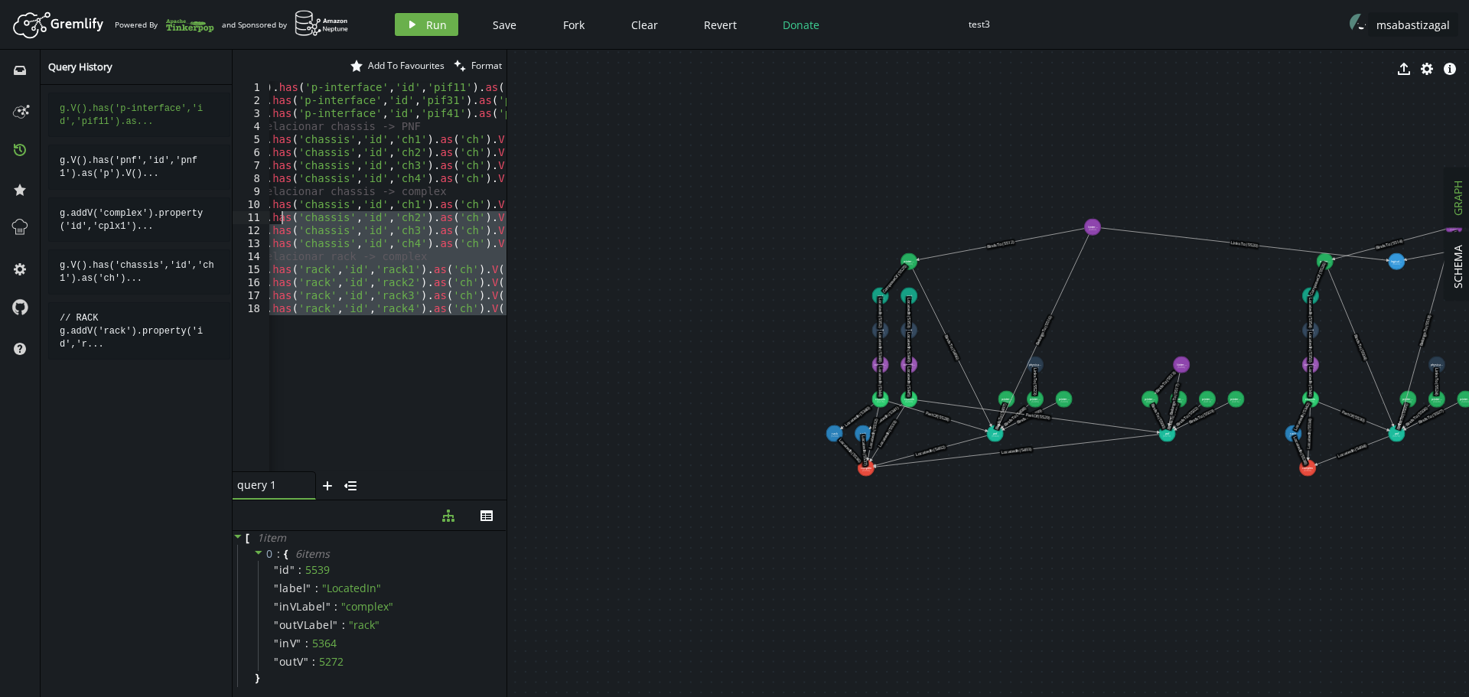
scroll to position [0, 0]
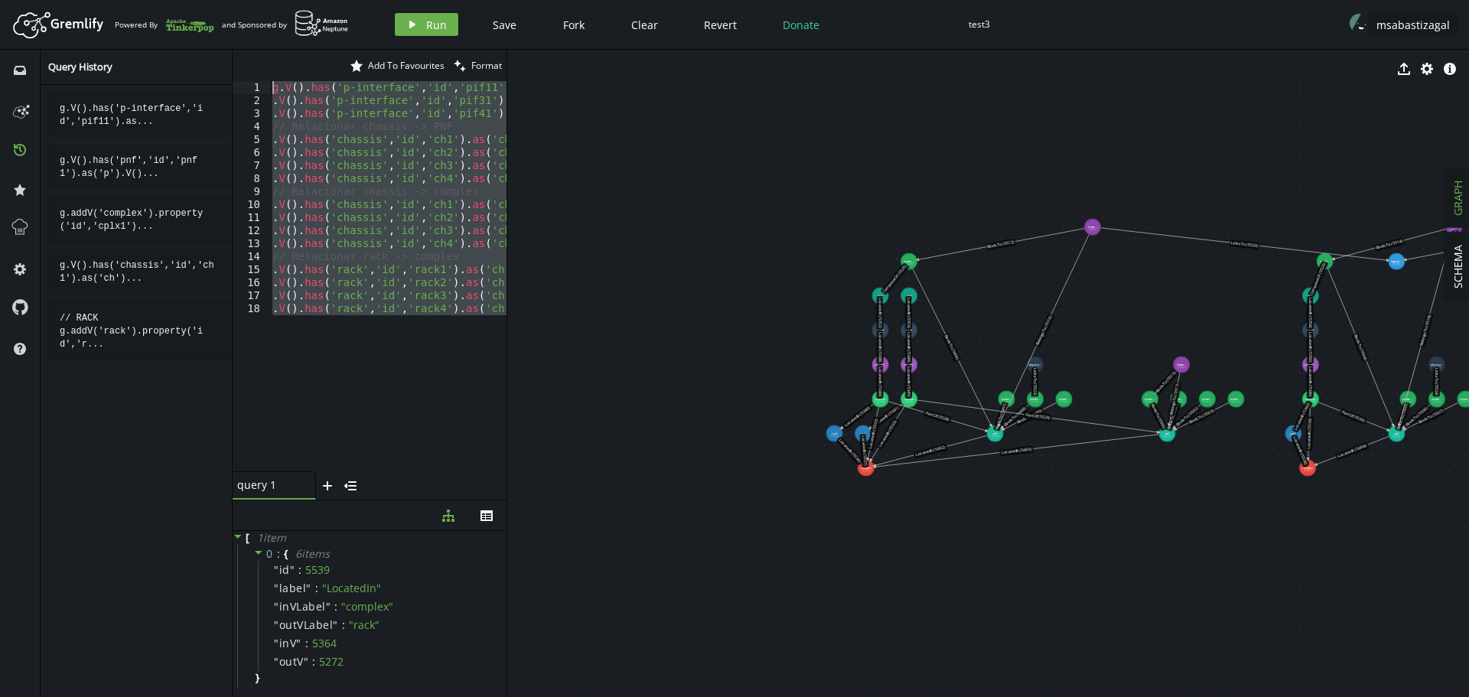
drag, startPoint x: 354, startPoint y: 415, endPoint x: 96, endPoint y: -25, distance: 510.9
click at [96, 0] on html "Artboard Created with Sketch. Powered By and Sponsored by play Run Save Fork Cl…" at bounding box center [734, 348] width 1469 height 697
type textarea "g.V().has('p-interface','id','pif11').as('pi').V().has('port','id','port1').add…"
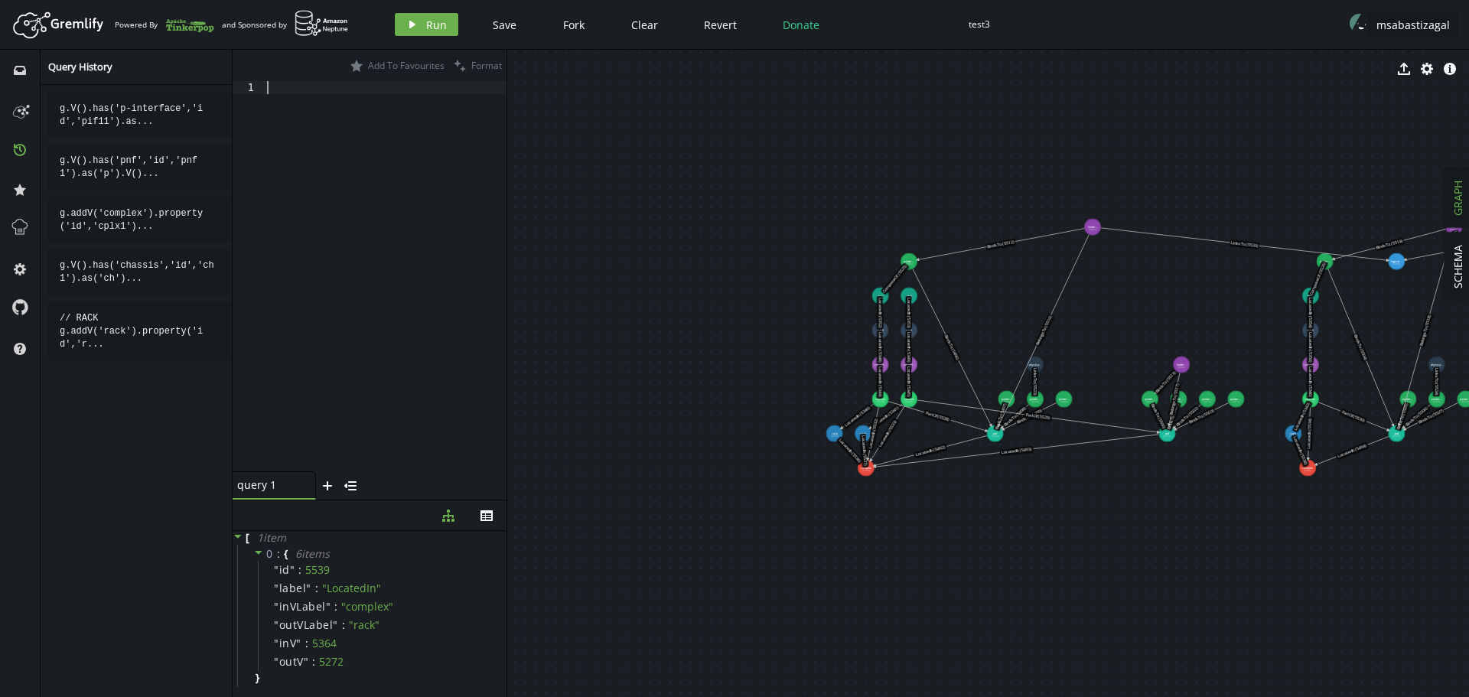
paste textarea ".addV('service-instance').property('id','svc3').property('name','Servicio SIP T…"
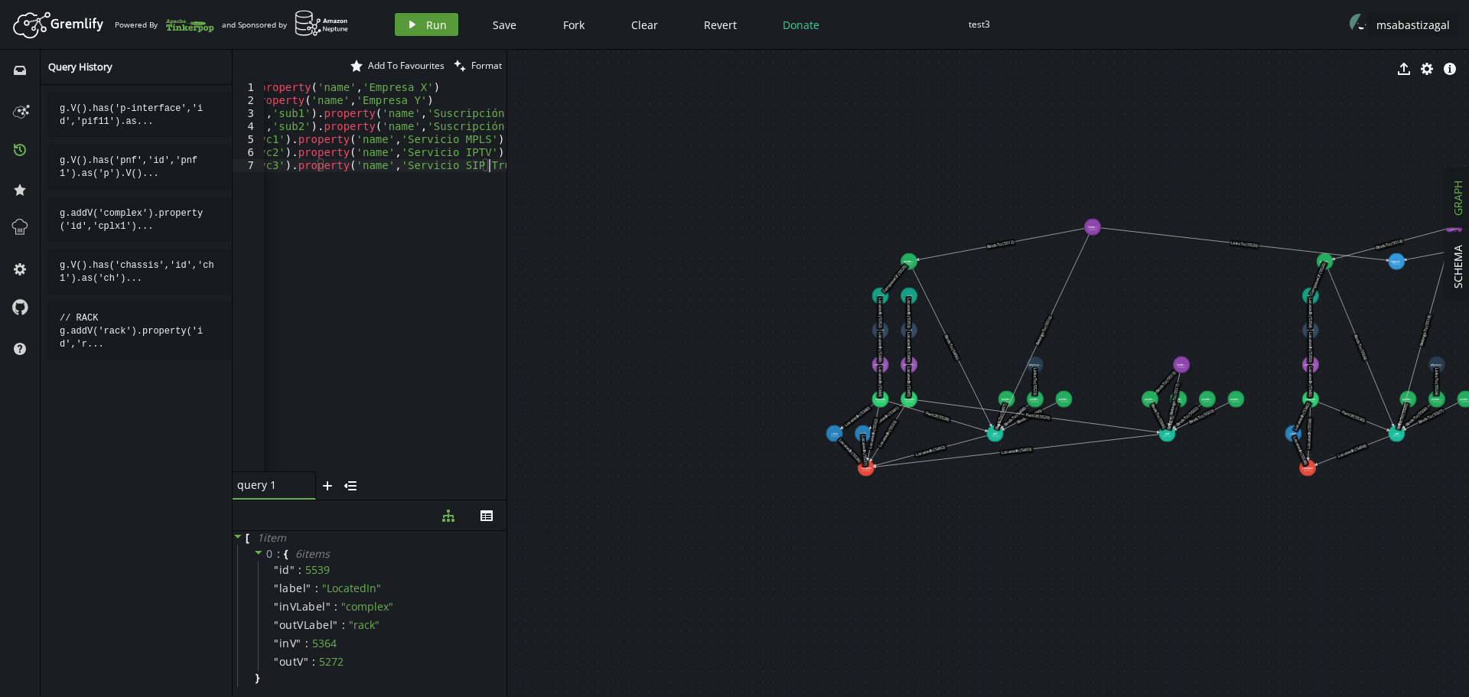
click at [439, 26] on span "Run" at bounding box center [436, 25] width 21 height 15
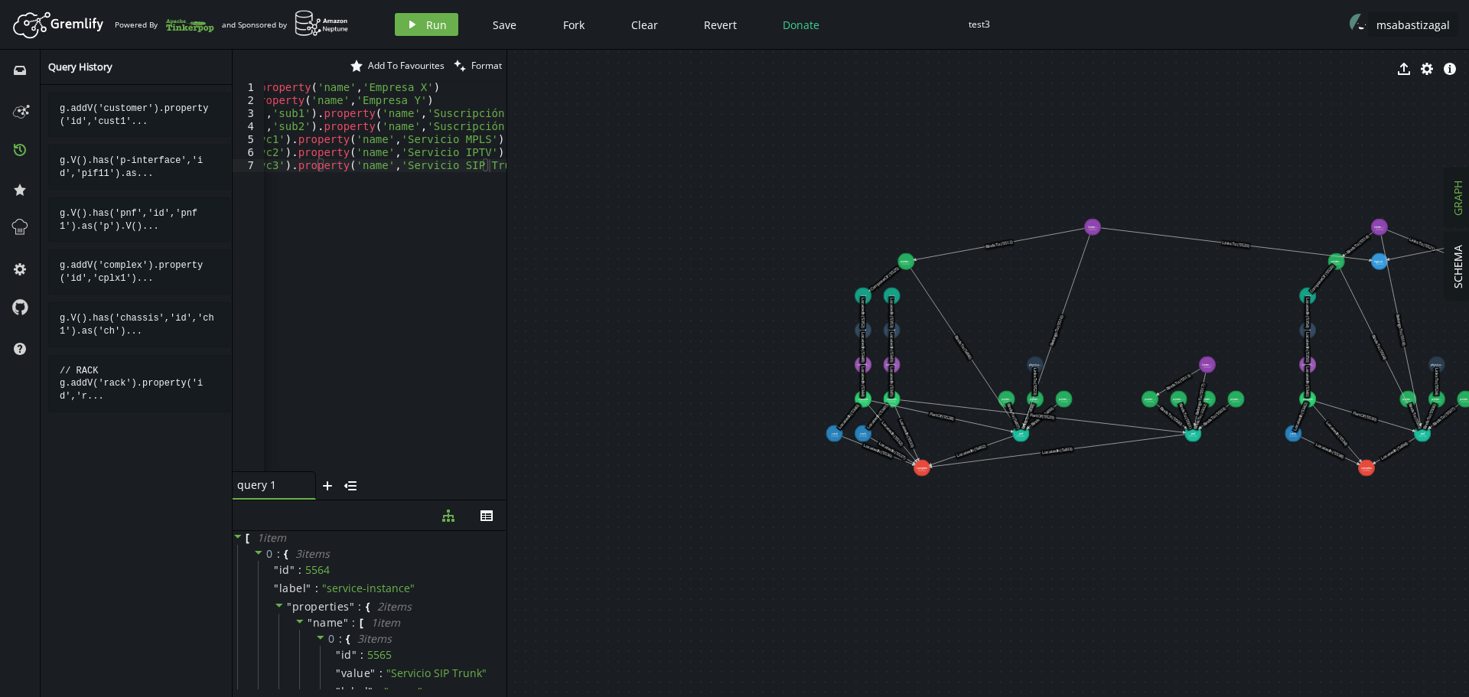
click at [319, 238] on div "g . addV ( 'customer' ) . property ( 'id' , 'cust1' ) . property ( 'name' , 'Em…" at bounding box center [247, 286] width 524 height 410
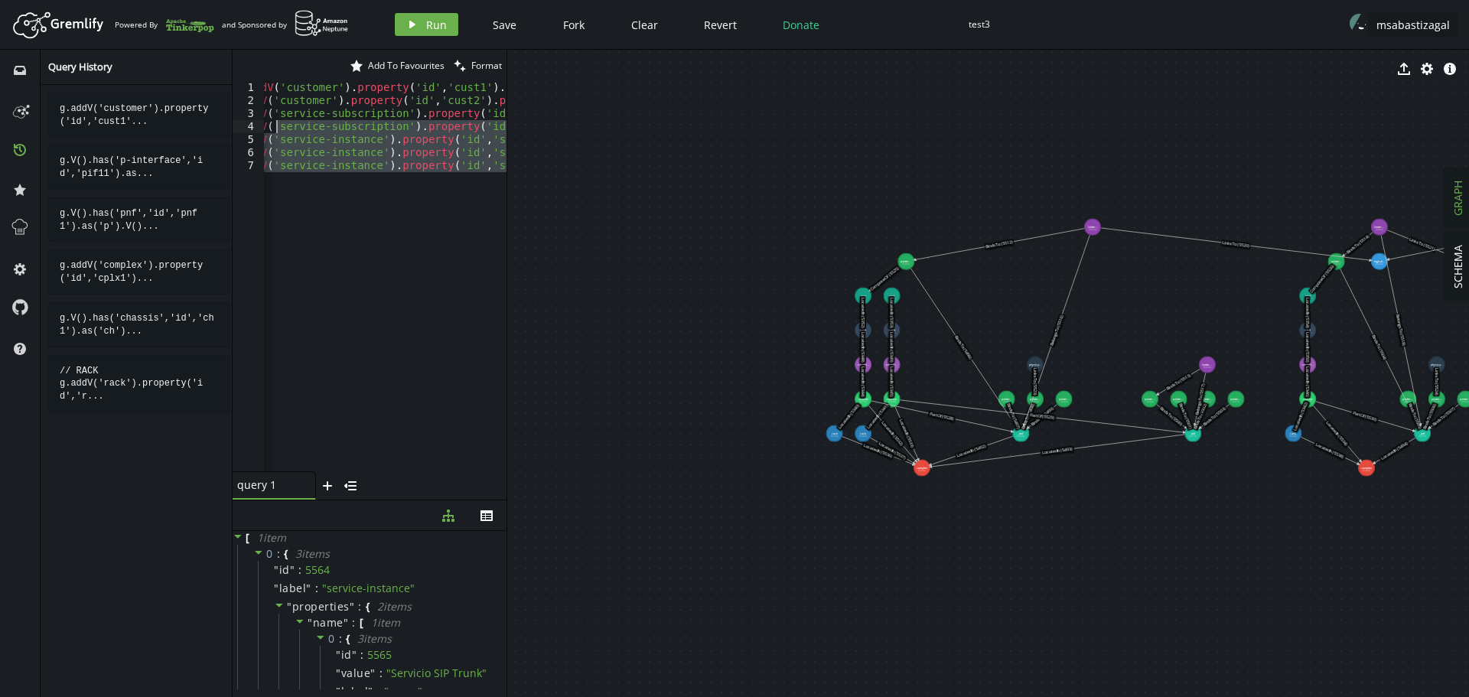
scroll to position [0, 0]
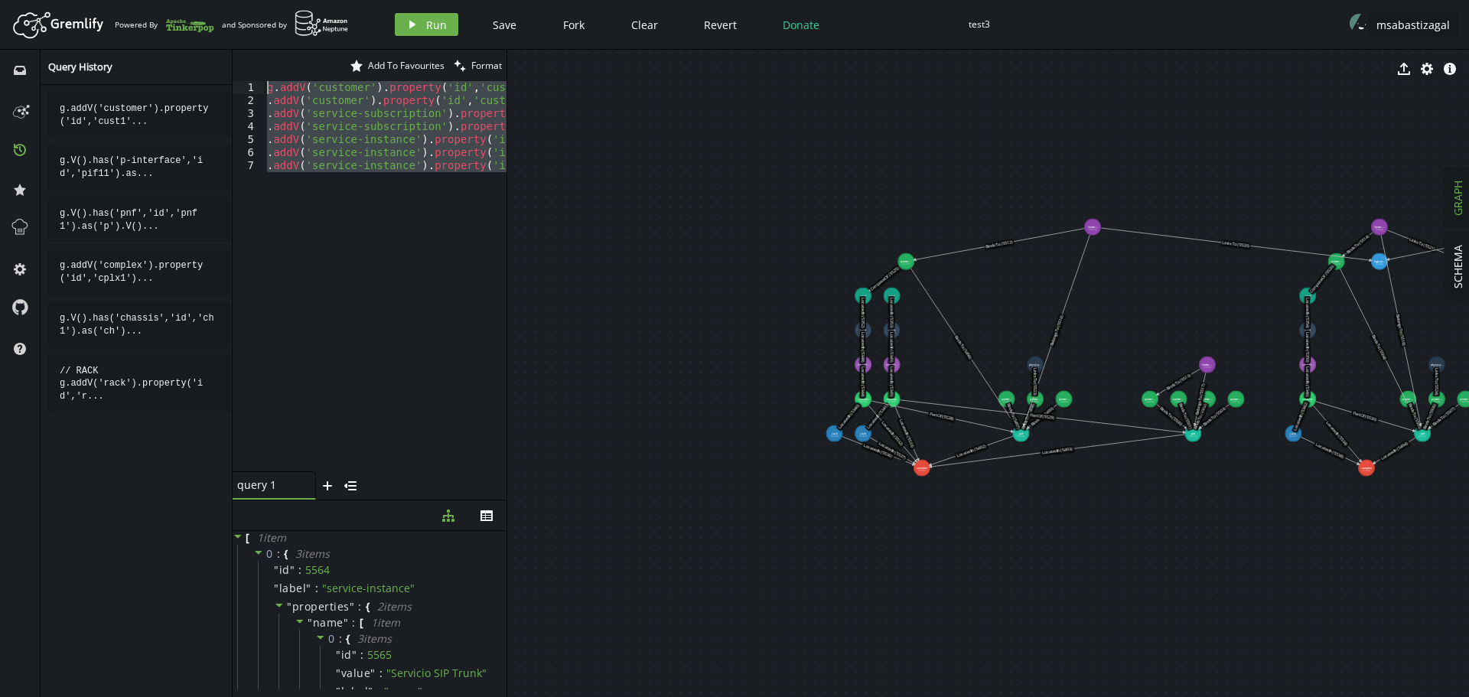
drag, startPoint x: 369, startPoint y: 268, endPoint x: 66, endPoint y: -34, distance: 427.9
click at [66, 0] on html "Artboard Created with Sketch. Powered By and Sponsored by play Run Save Fork Cl…" at bounding box center [734, 348] width 1469 height 697
paste textarea ".V().has('service-subscription','id','sub2').as('s').V().has('service-instance'…"
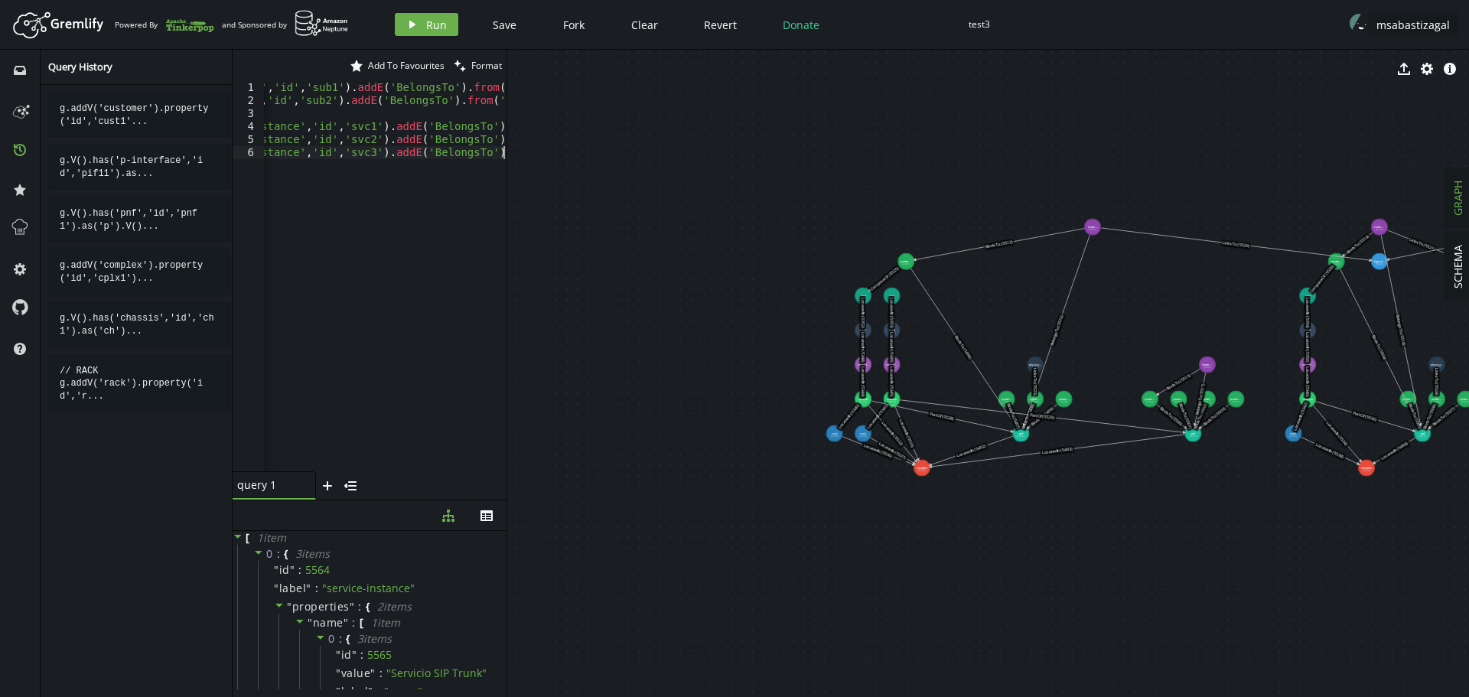
scroll to position [0, 470]
click at [421, 25] on button "play Run" at bounding box center [426, 24] width 63 height 23
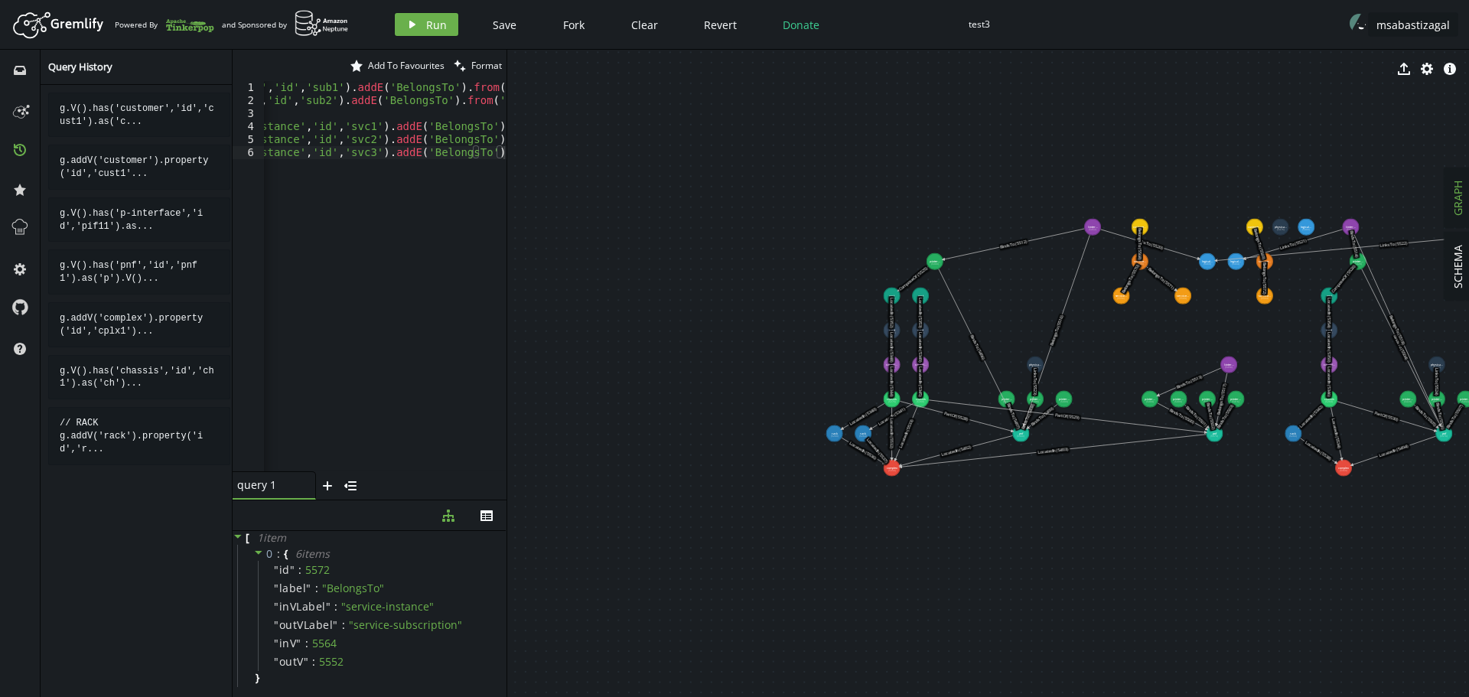
click at [404, 324] on div "g . V ( ) . has ( 'customer' , 'id' , 'cust1' ) . as ( 'c' ) . V ( ) . has ( 's…" at bounding box center [149, 286] width 713 height 410
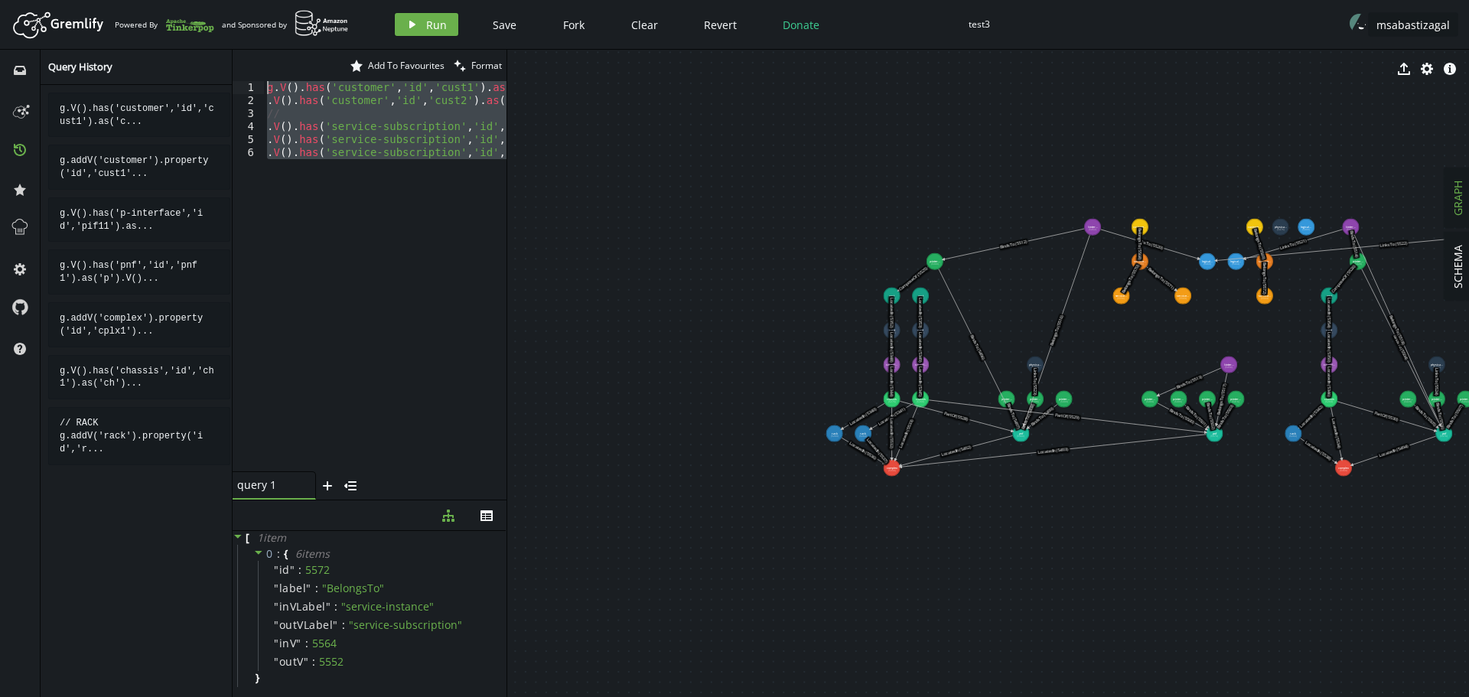
scroll to position [0, 0]
drag, startPoint x: 344, startPoint y: 282, endPoint x: 80, endPoint y: -35, distance: 413.3
click at [80, 0] on html "Artboard Created with Sketch. Powered By and Sponsored by play Run Save Fork Cl…" at bounding box center [734, 348] width 1469 height 697
paste textarea ".V().has('service-instance','id','svc3').as('si').V().has('logical-link','id','…"
type textarea ".V().has('service-instance','id','svc3').as('si').V().has('logical-link','id','…"
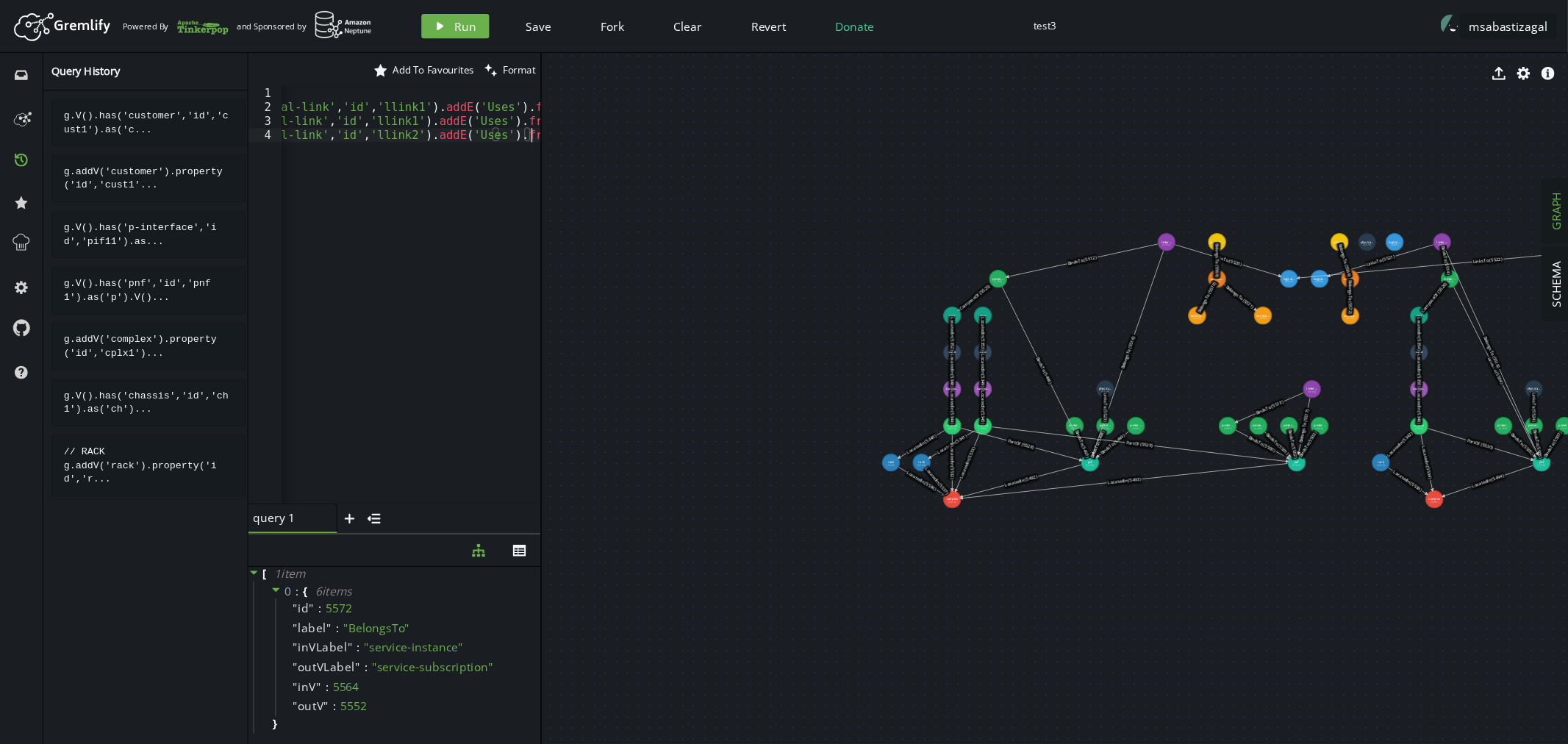
scroll to position [0, 406]
click at [409, 29] on span "Run" at bounding box center [419, 24] width 20 height 14
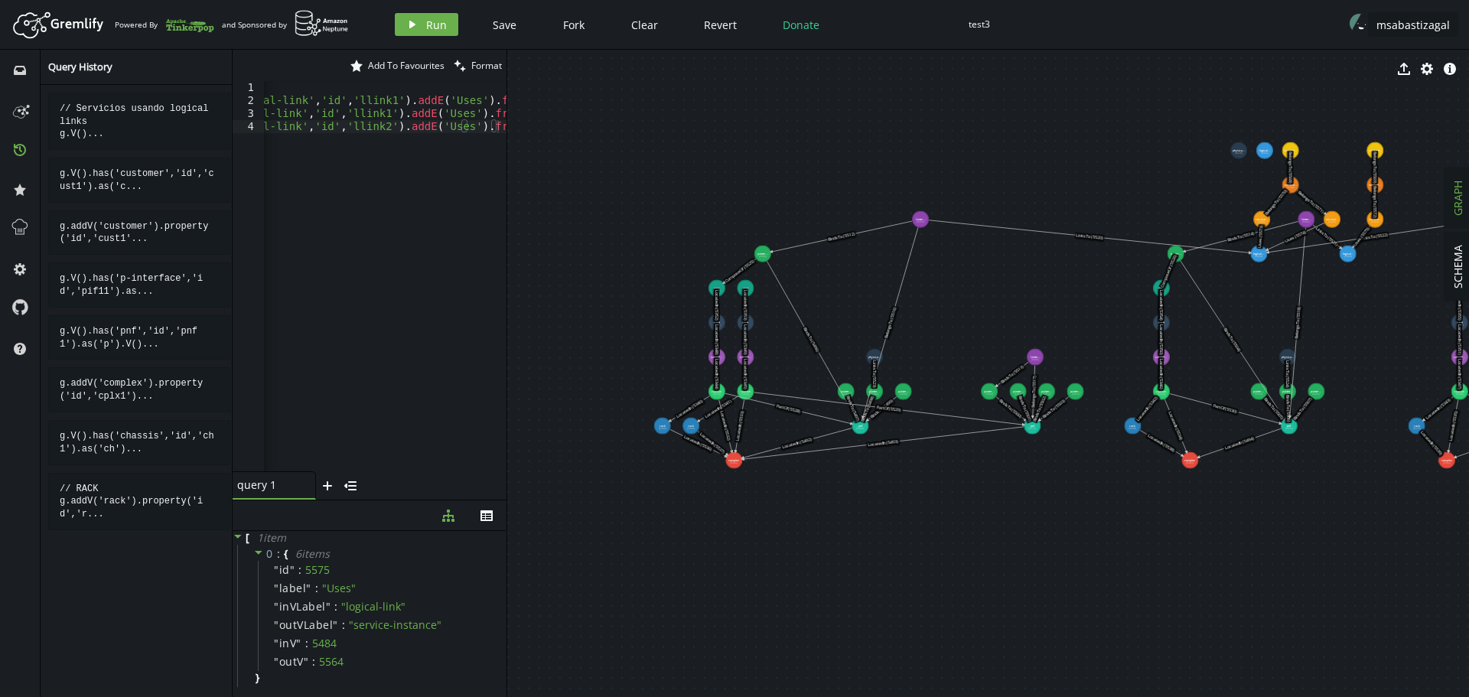
drag, startPoint x: 1212, startPoint y: 616, endPoint x: 1040, endPoint y: 539, distance: 188.4
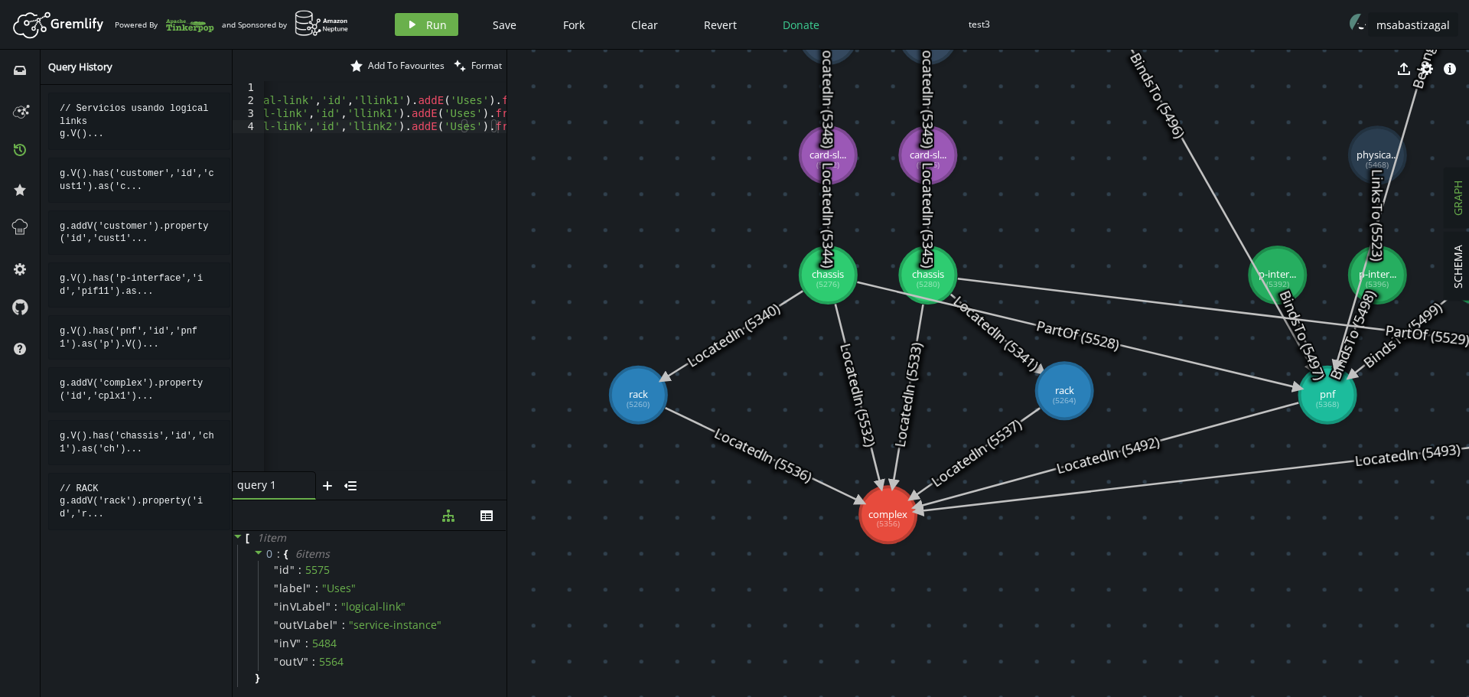
drag, startPoint x: 743, startPoint y: 395, endPoint x: 1064, endPoint y: 391, distance: 321.3
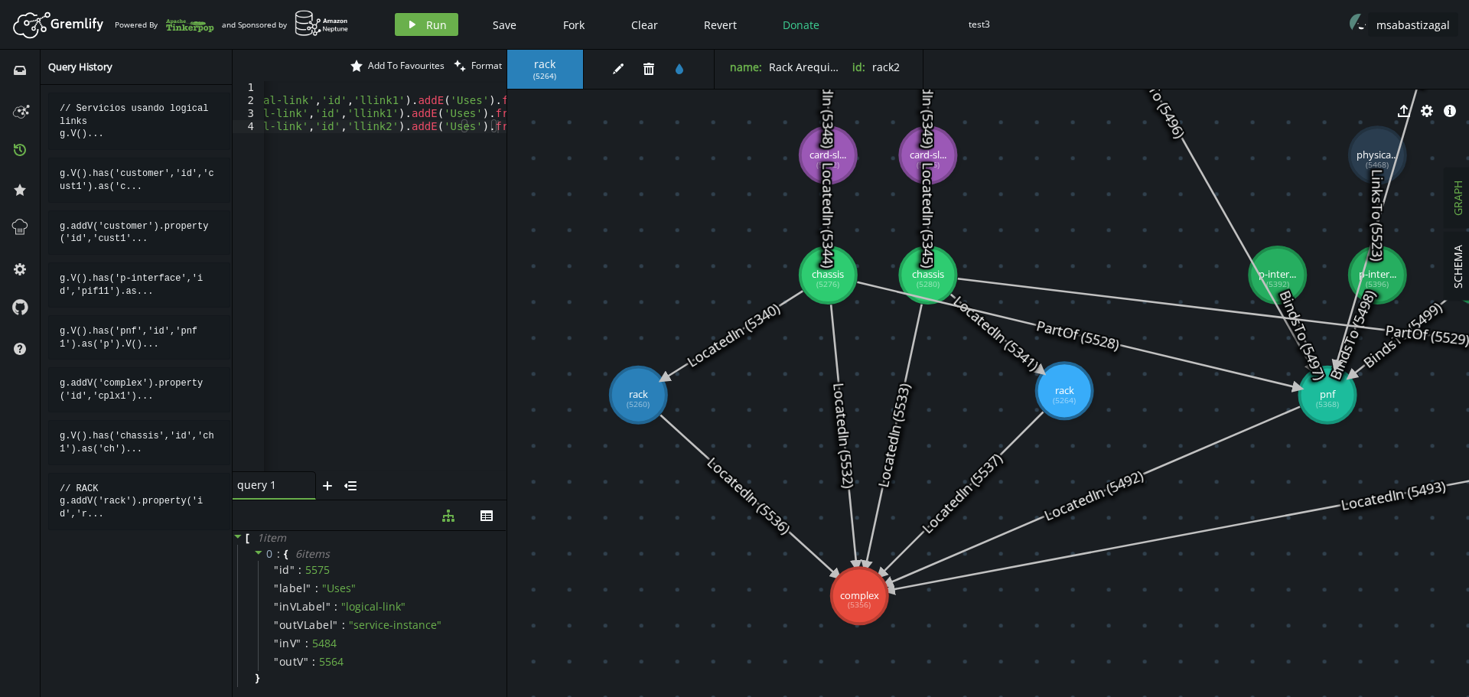
drag, startPoint x: 887, startPoint y: 510, endPoint x: 867, endPoint y: 580, distance: 72.4
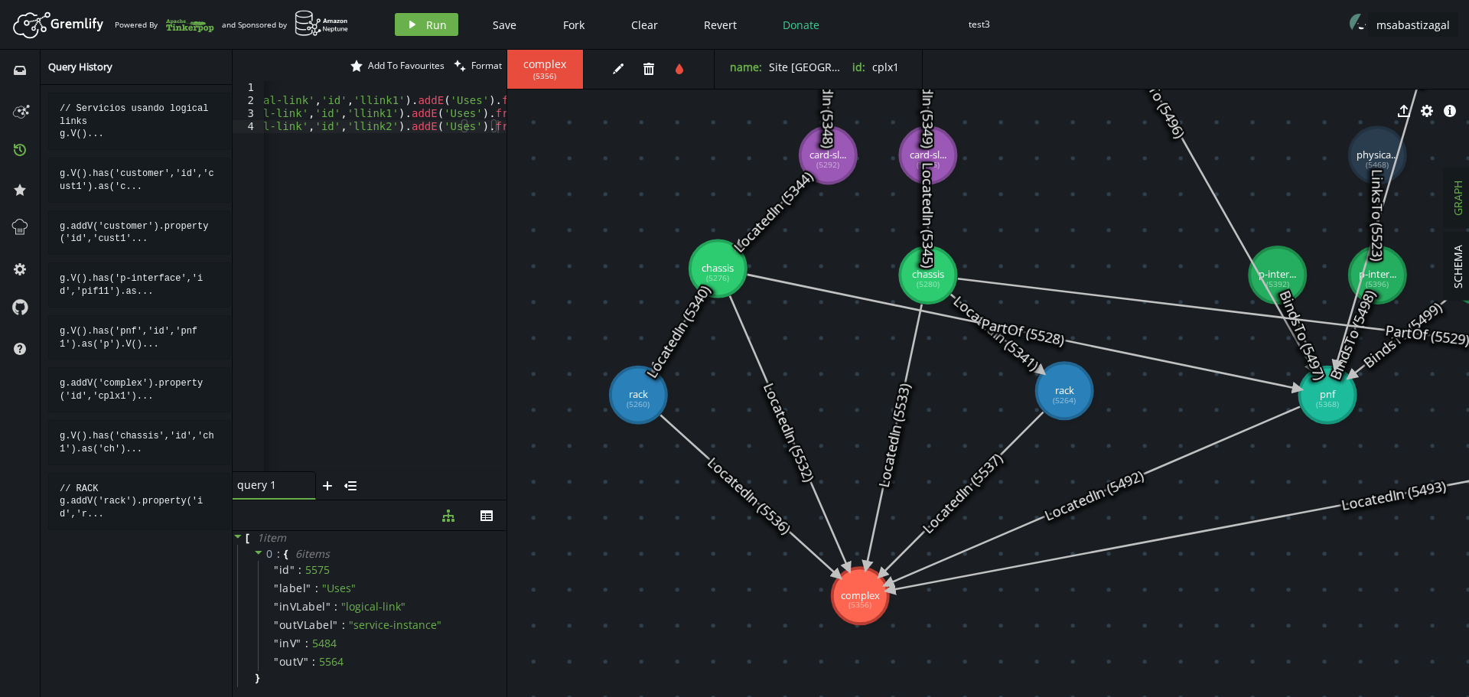
drag, startPoint x: 831, startPoint y: 282, endPoint x: 718, endPoint y: 269, distance: 114.0
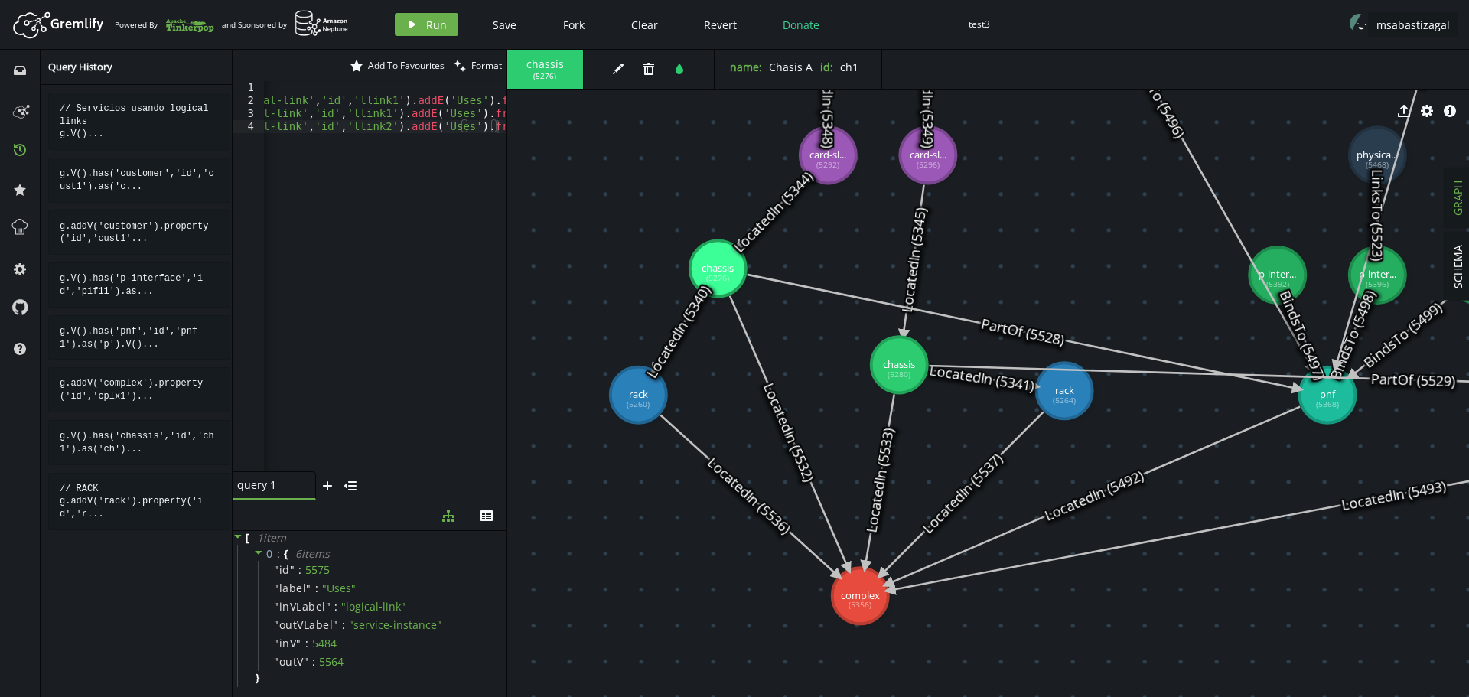
drag, startPoint x: 915, startPoint y: 276, endPoint x: 899, endPoint y: 365, distance: 90.2
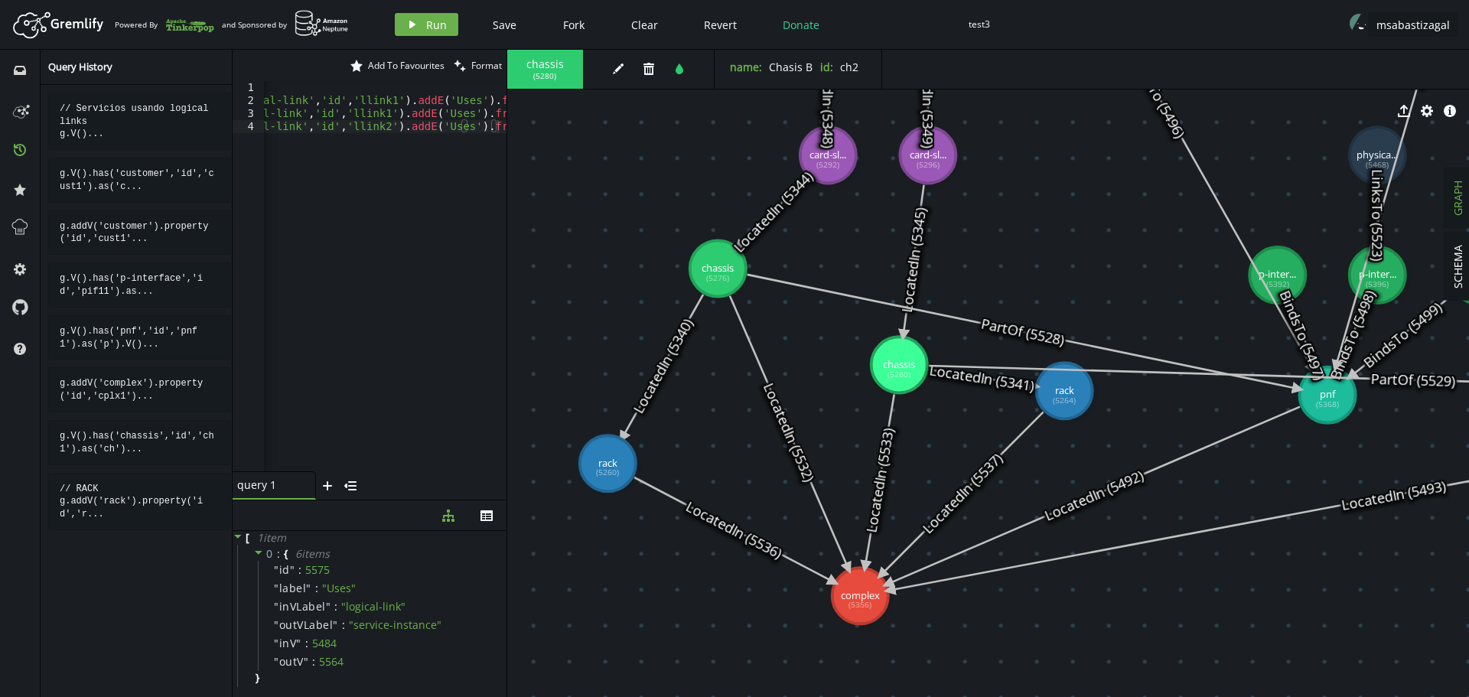
drag, startPoint x: 630, startPoint y: 402, endPoint x: 607, endPoint y: 464, distance: 65.4
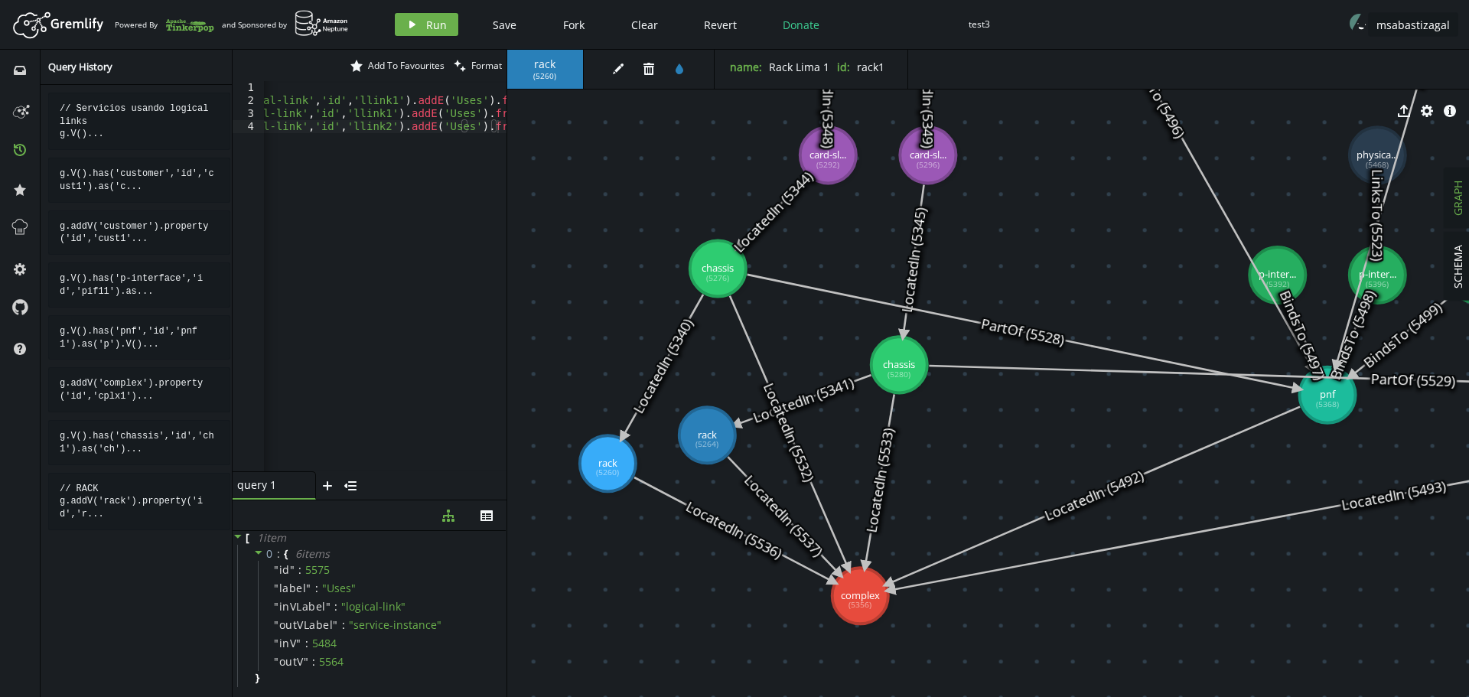
drag, startPoint x: 1059, startPoint y: 392, endPoint x: 707, endPoint y: 435, distance: 354.6
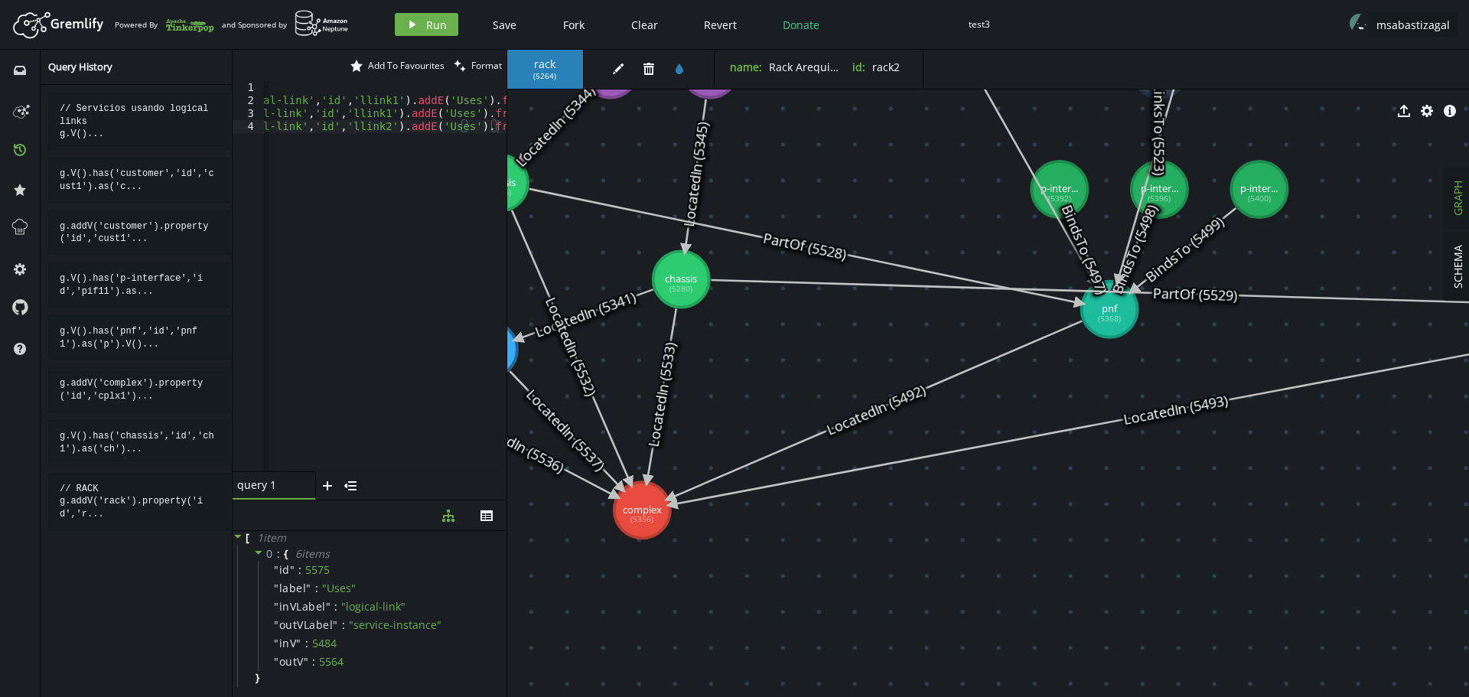
drag, startPoint x: 1218, startPoint y: 595, endPoint x: 1000, endPoint y: 509, distance: 234.3
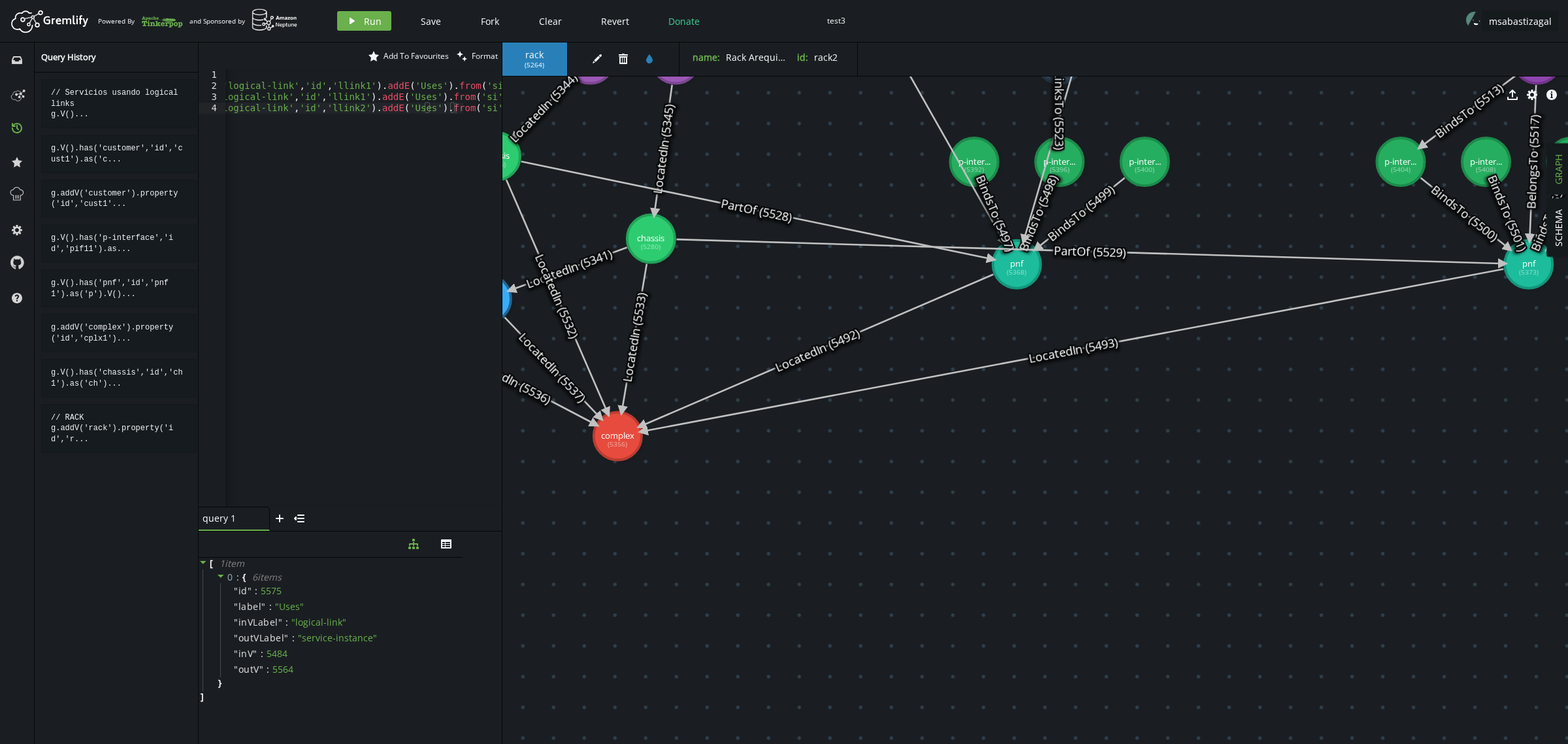
scroll to position [0, 292]
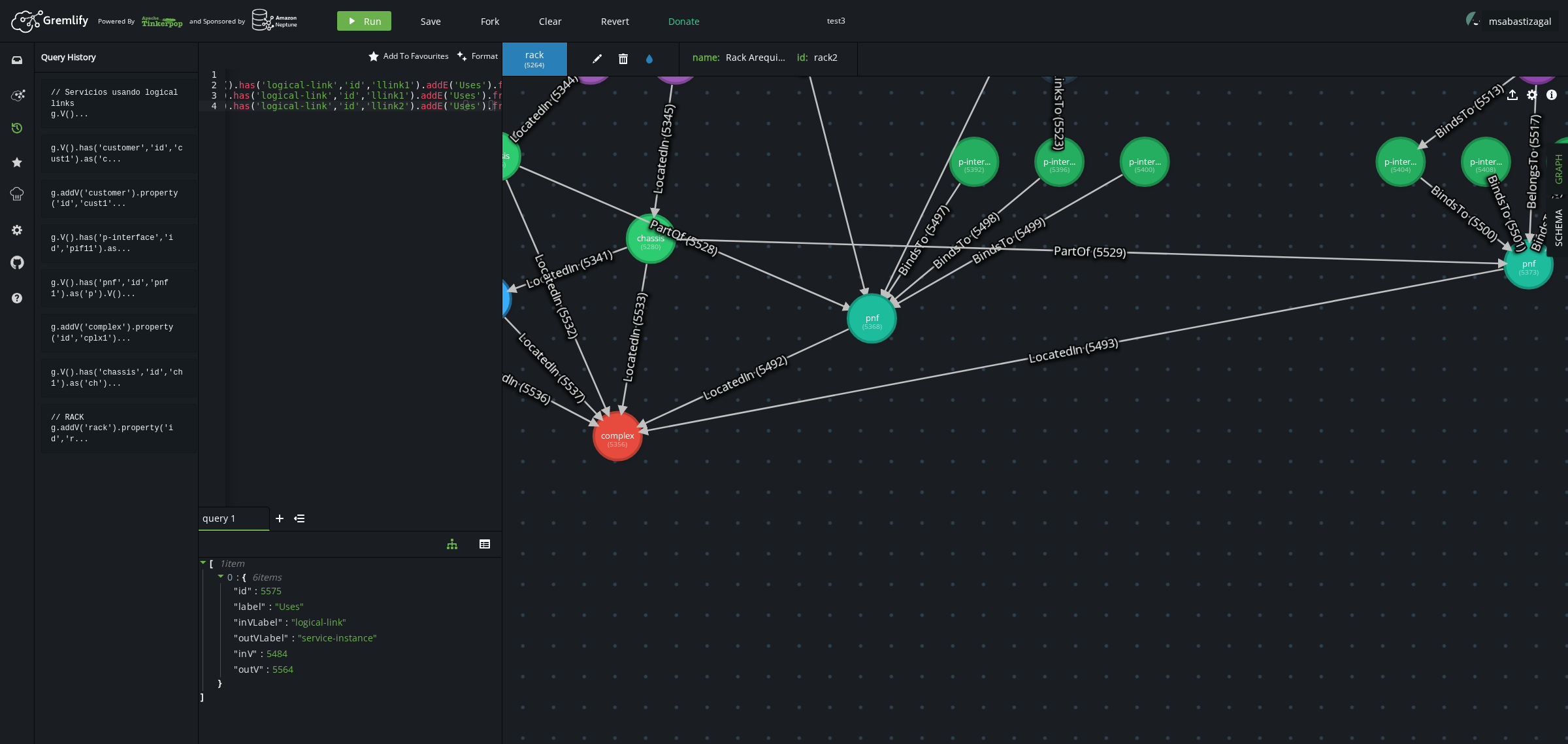
drag, startPoint x: 1019, startPoint y: 272, endPoint x: 872, endPoint y: 319, distance: 154.3
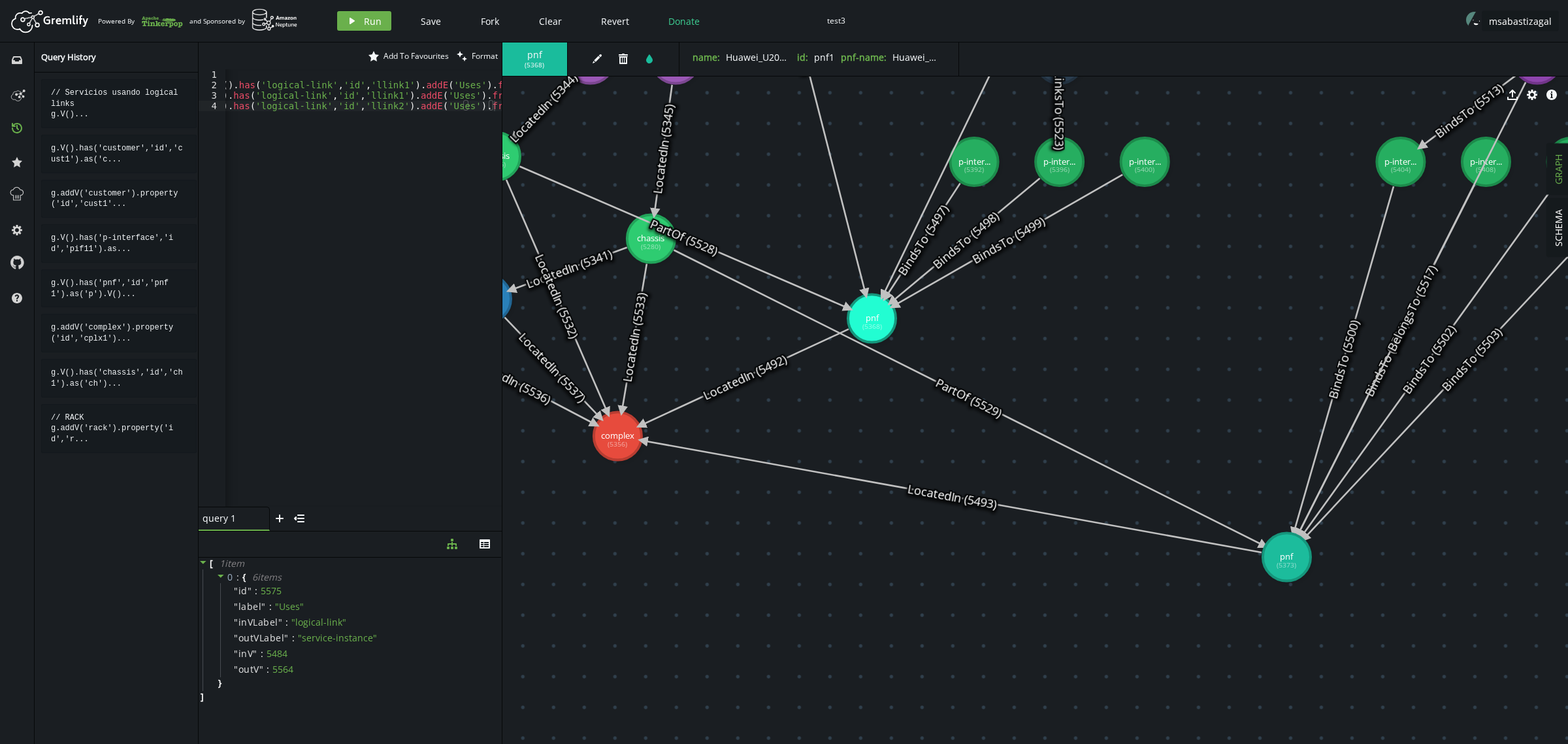
drag, startPoint x: 1526, startPoint y: 271, endPoint x: 1287, endPoint y: 557, distance: 372.7
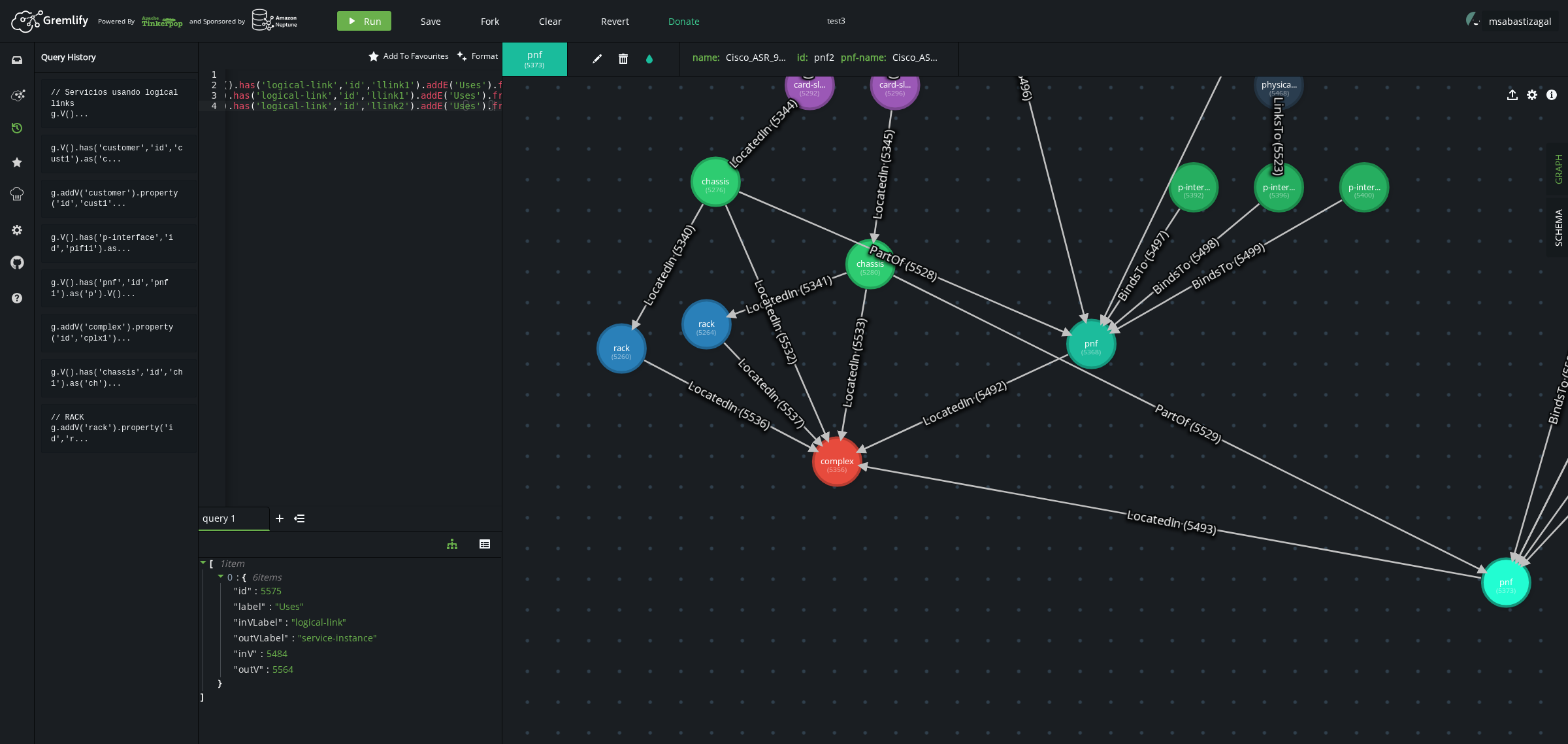
drag, startPoint x: 729, startPoint y: 527, endPoint x: 950, endPoint y: 552, distance: 222.4
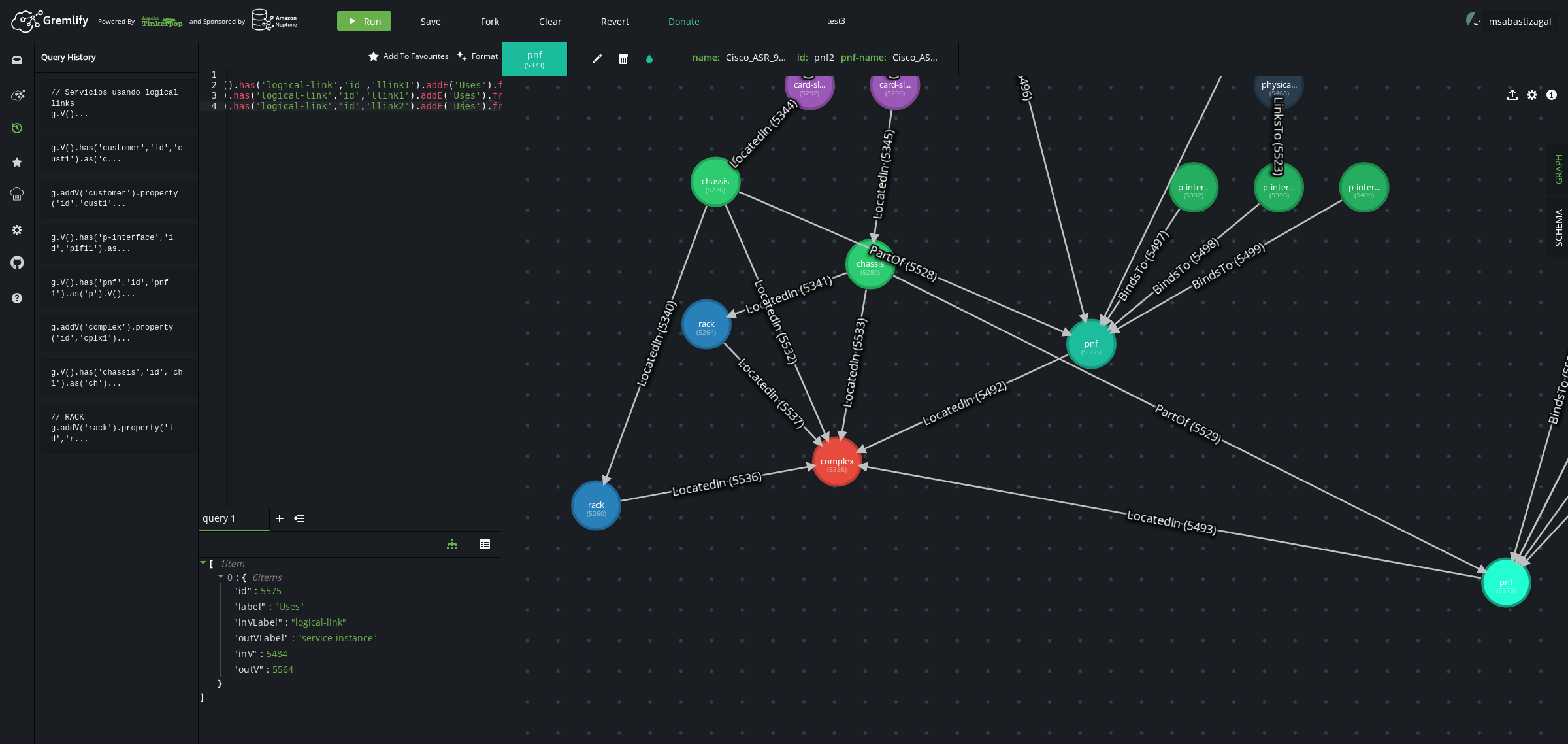
drag, startPoint x: 622, startPoint y: 364, endPoint x: 599, endPoint y: 499, distance: 136.9
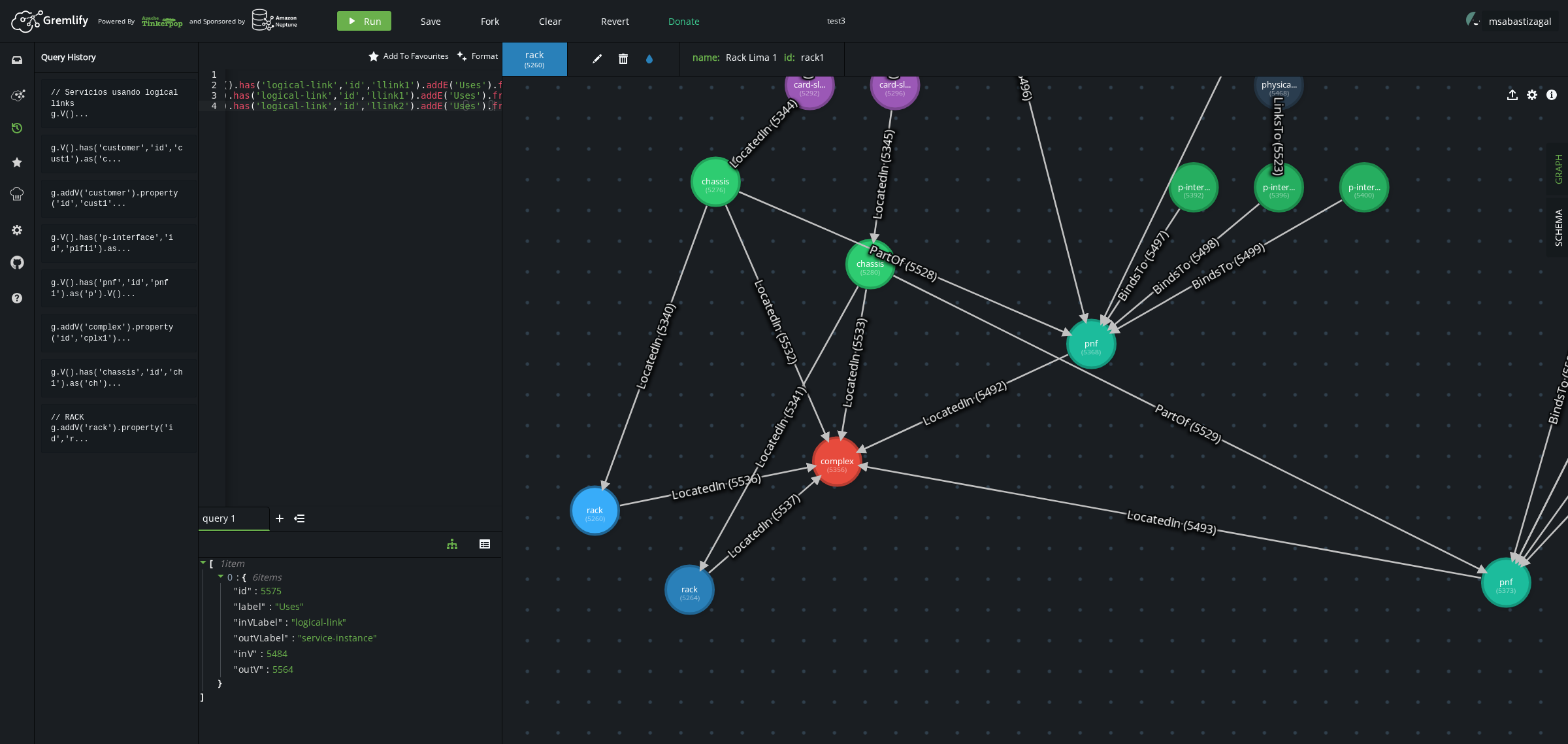
drag, startPoint x: 712, startPoint y: 325, endPoint x: 690, endPoint y: 589, distance: 264.9
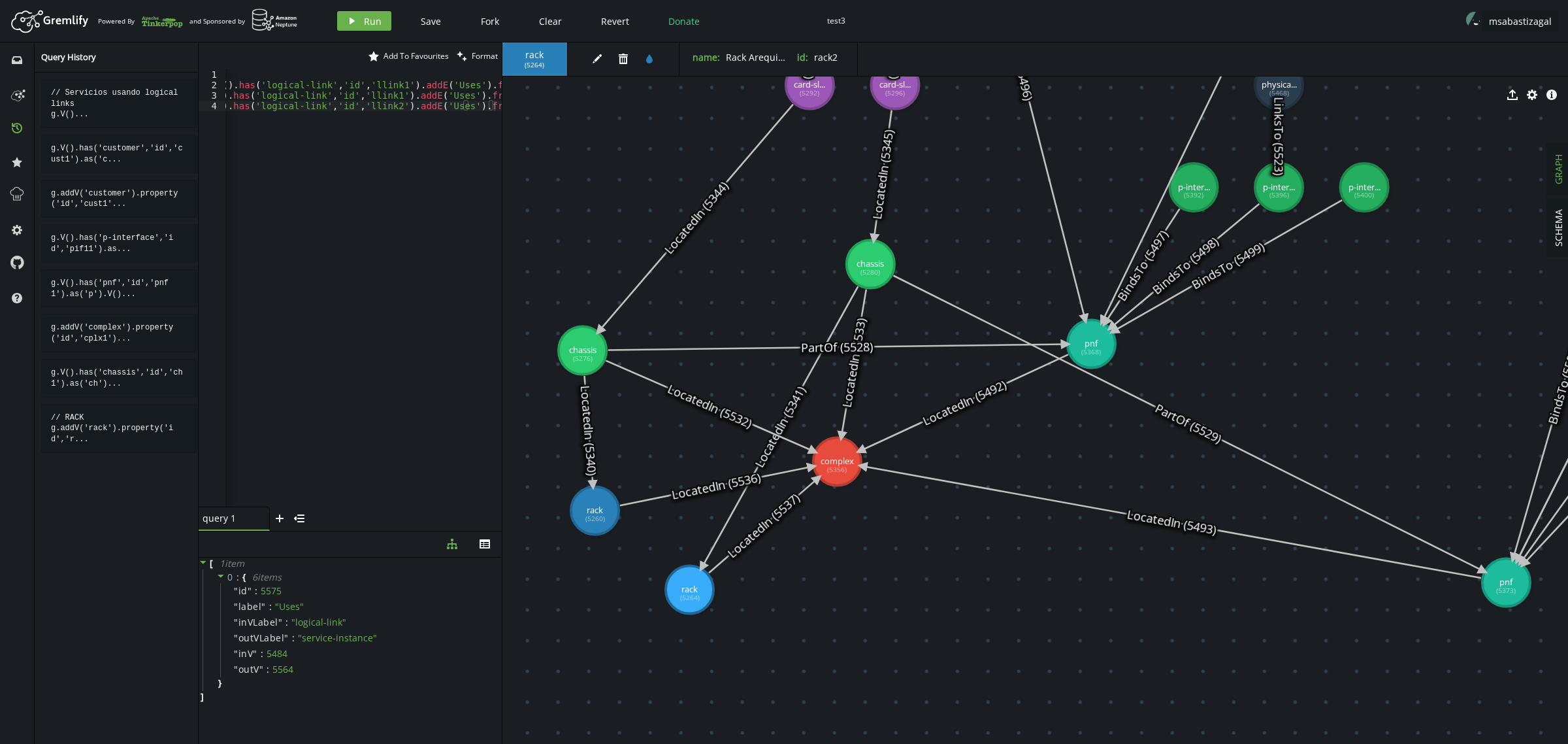
drag, startPoint x: 716, startPoint y: 175, endPoint x: 582, endPoint y: 351, distance: 221.2
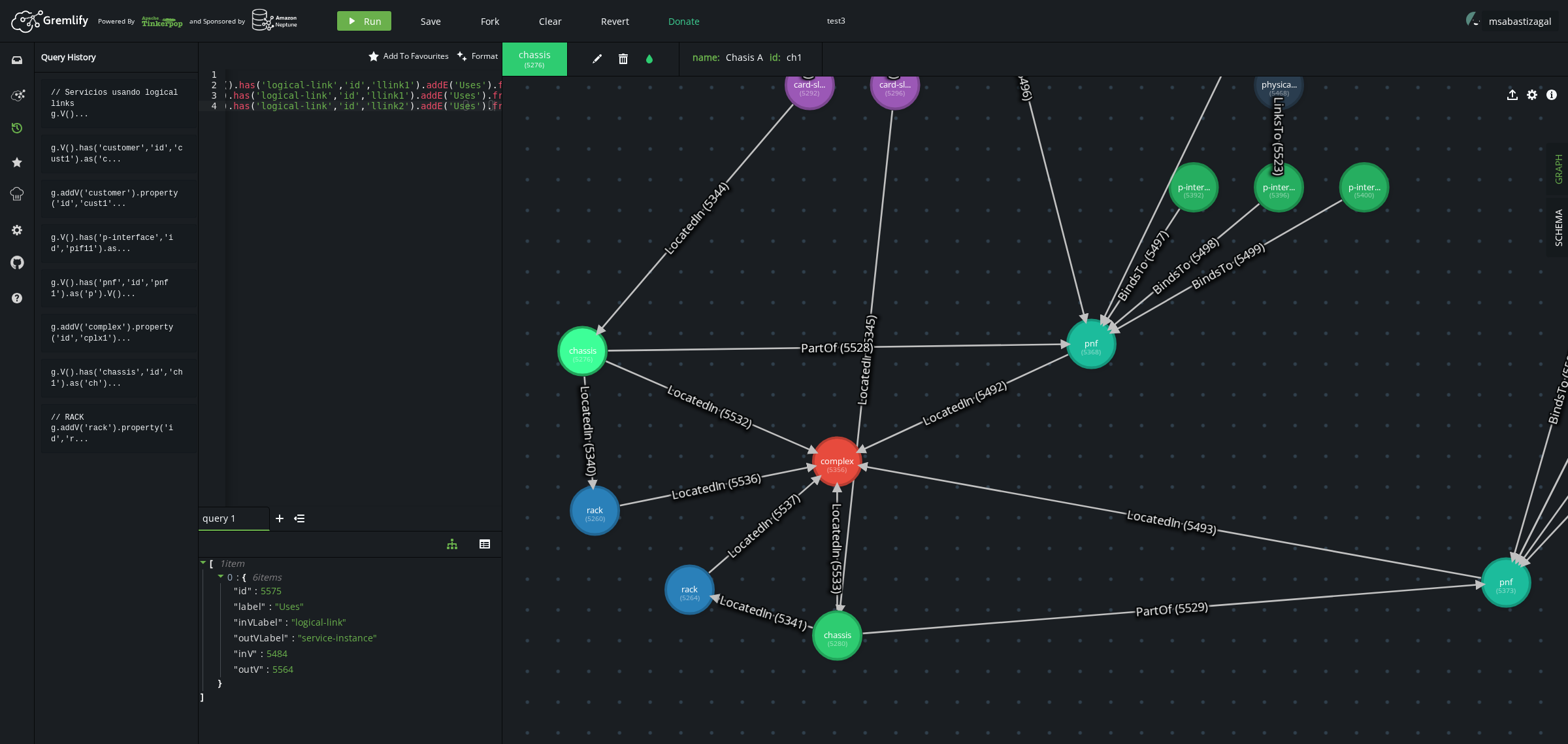
drag, startPoint x: 875, startPoint y: 266, endPoint x: 838, endPoint y: 636, distance: 371.8
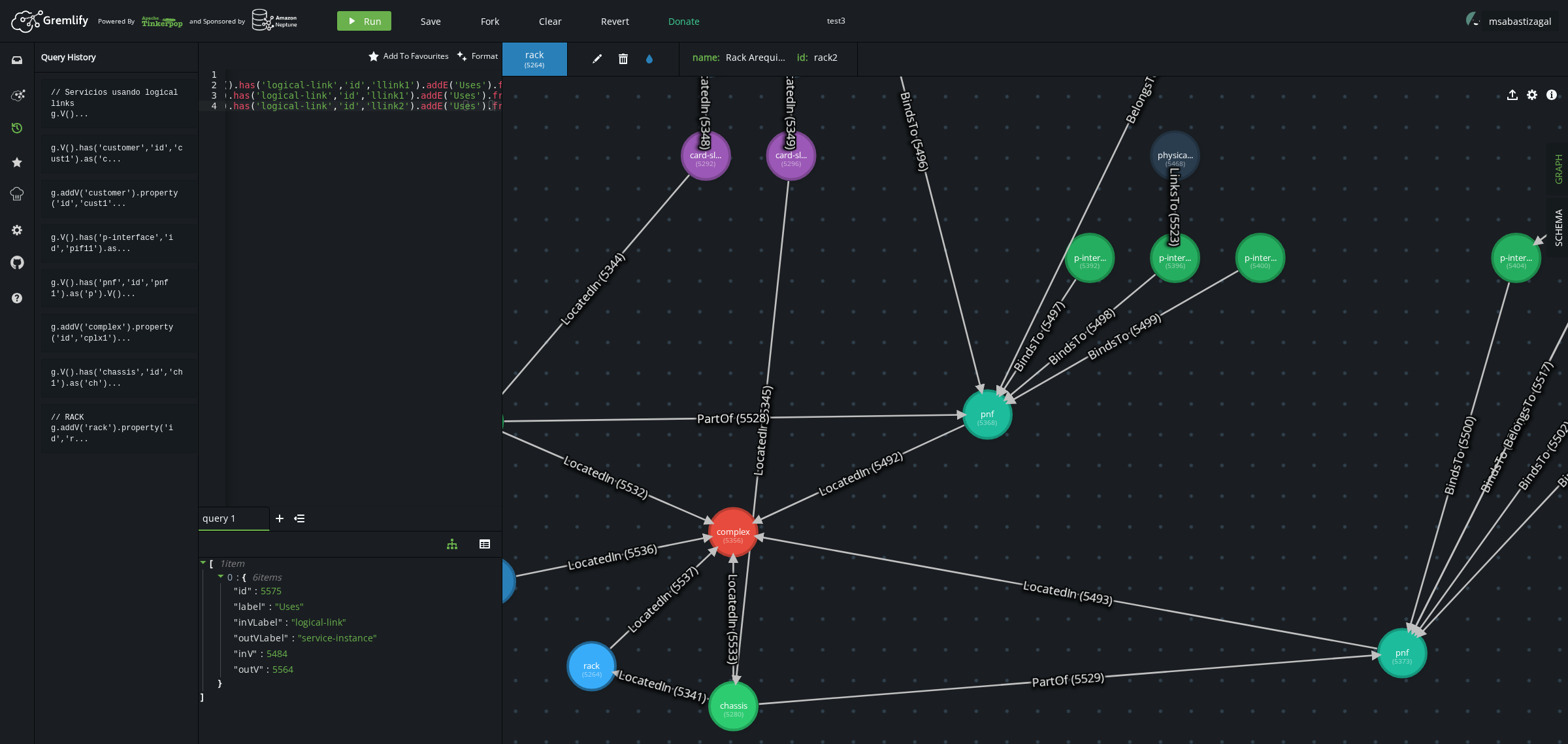
drag, startPoint x: 1353, startPoint y: 673, endPoint x: 1249, endPoint y: 744, distance: 125.9
click at [1249, 595] on html "Artboard Created with Sketch. Powered By and Sponsored by play Run Save Fork Cl…" at bounding box center [784, 372] width 1568 height 744
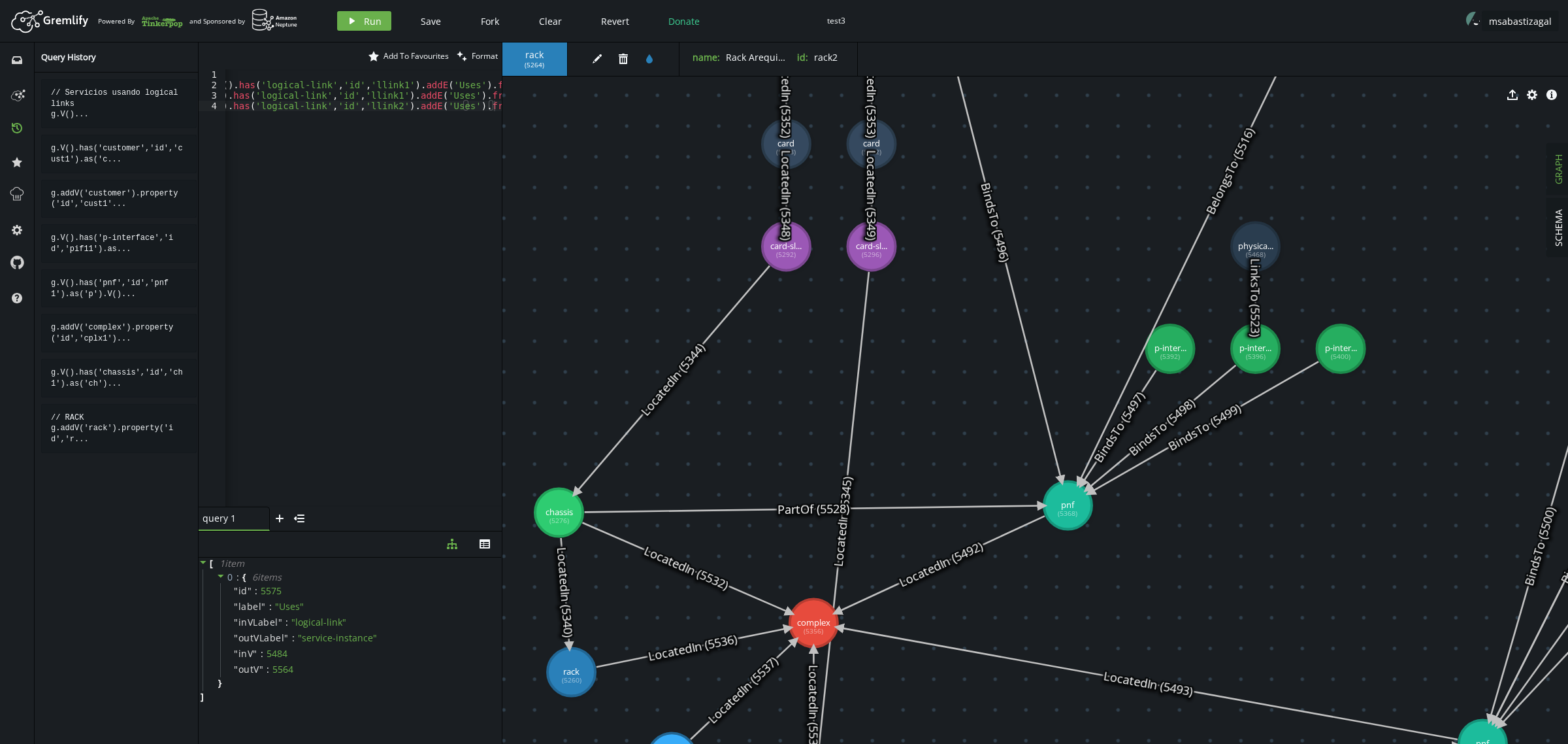
drag, startPoint x: 1125, startPoint y: 475, endPoint x: 1205, endPoint y: 567, distance: 121.9
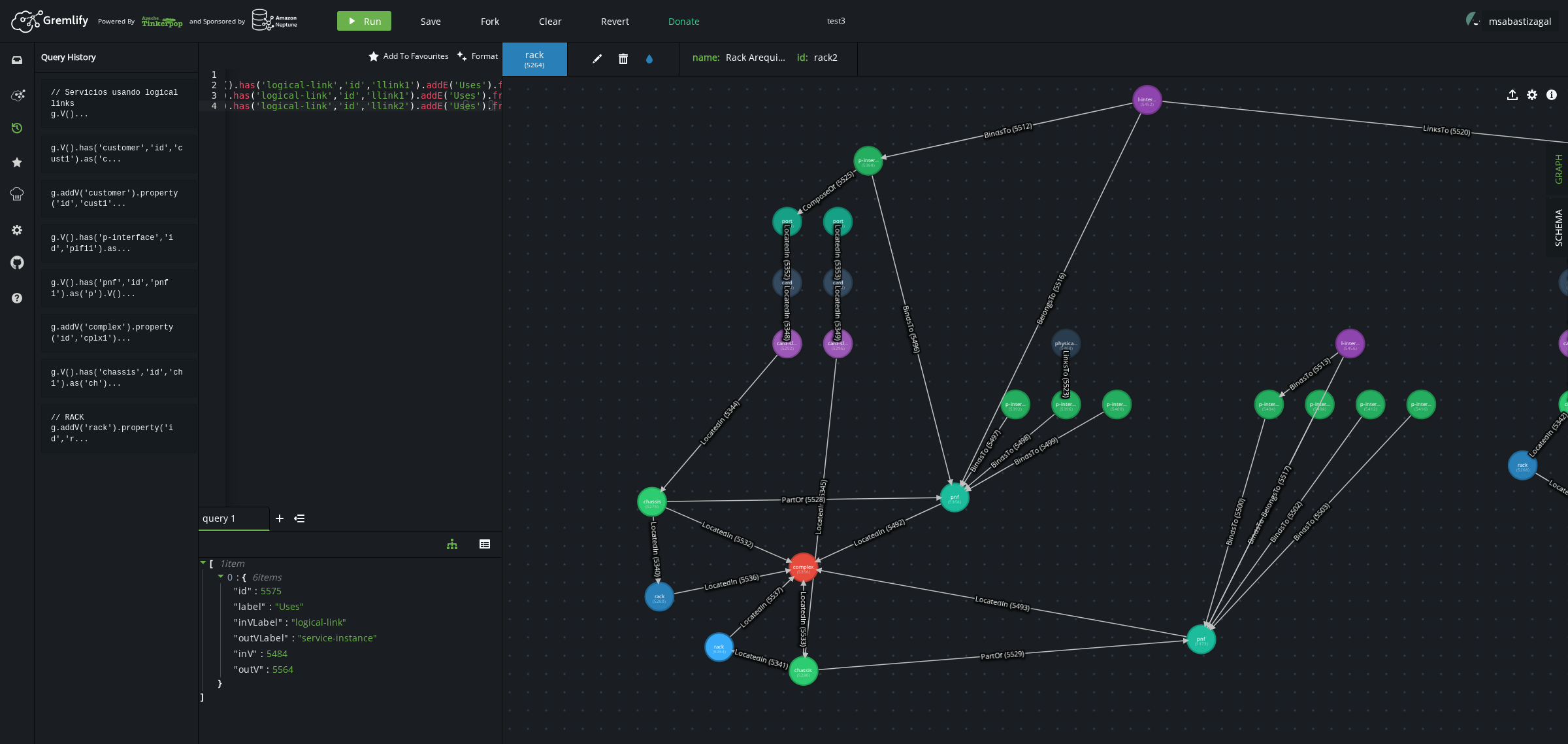
drag, startPoint x: 869, startPoint y: 306, endPoint x: 824, endPoint y: 354, distance: 65.8
click at [792, 341] on text "LocatedIn (5348)" at bounding box center [787, 313] width 9 height 55
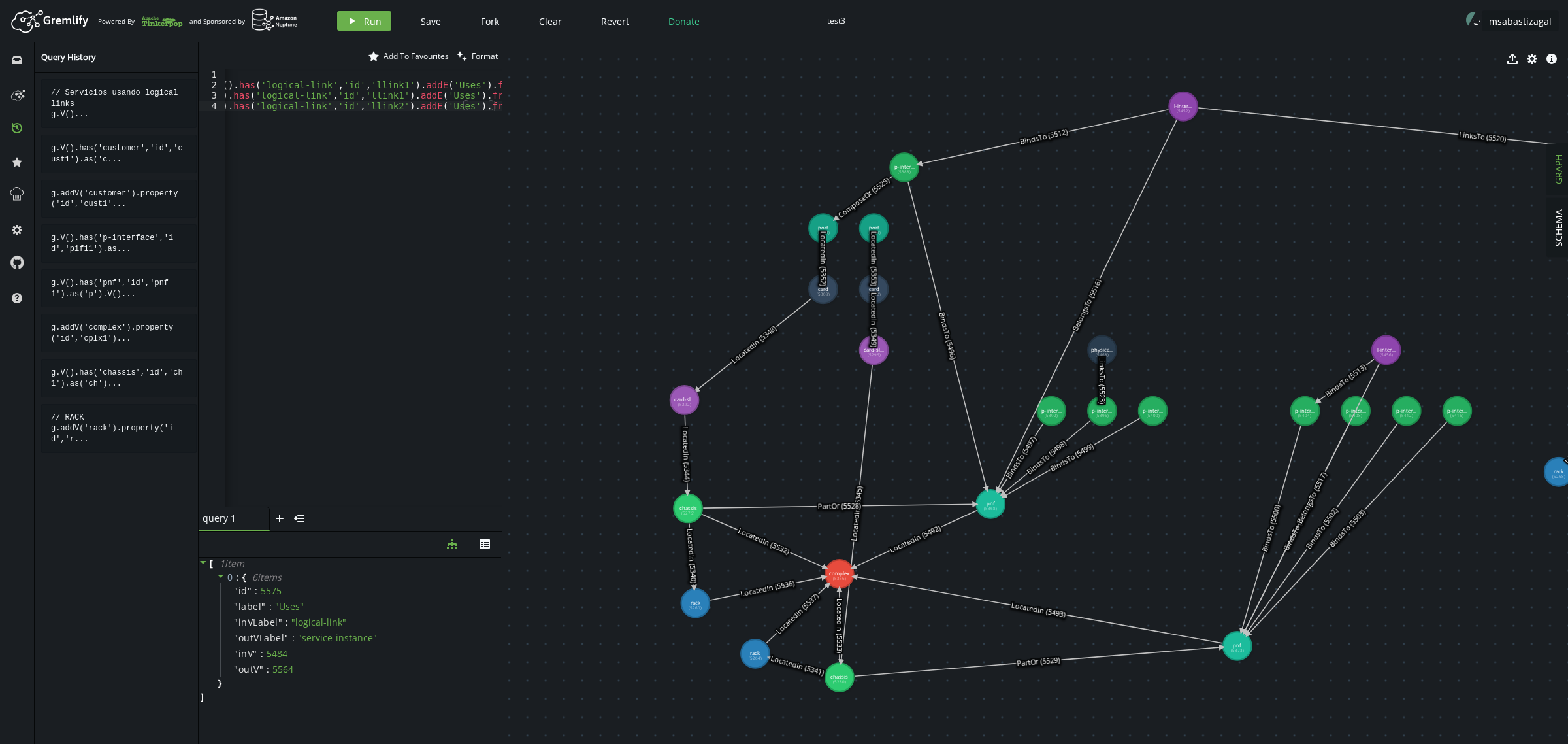
drag, startPoint x: 817, startPoint y: 351, endPoint x: 685, endPoint y: 400, distance: 140.8
drag, startPoint x: 821, startPoint y: 292, endPoint x: 687, endPoint y: 309, distance: 135.1
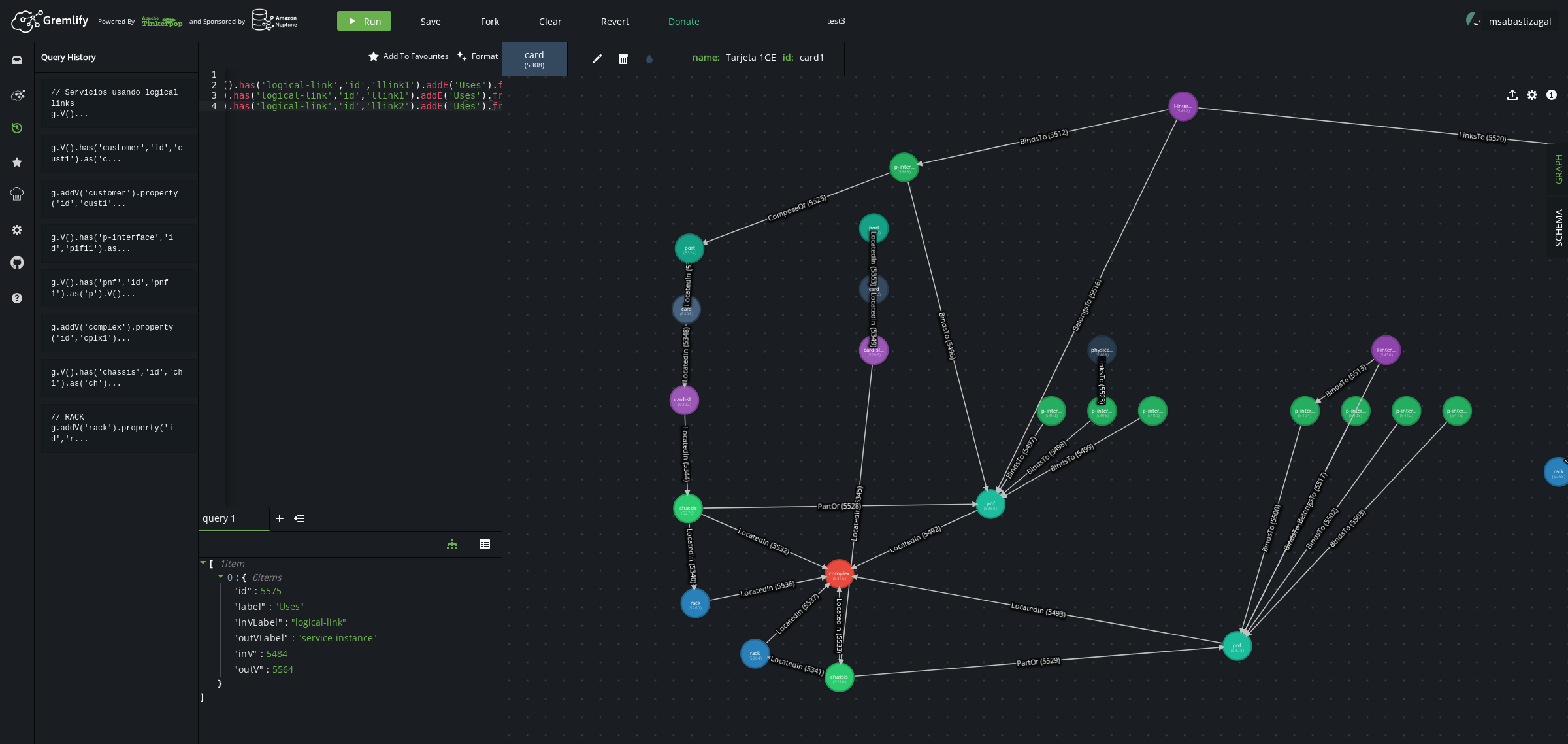
drag, startPoint x: 824, startPoint y: 232, endPoint x: 690, endPoint y: 249, distance: 135.1
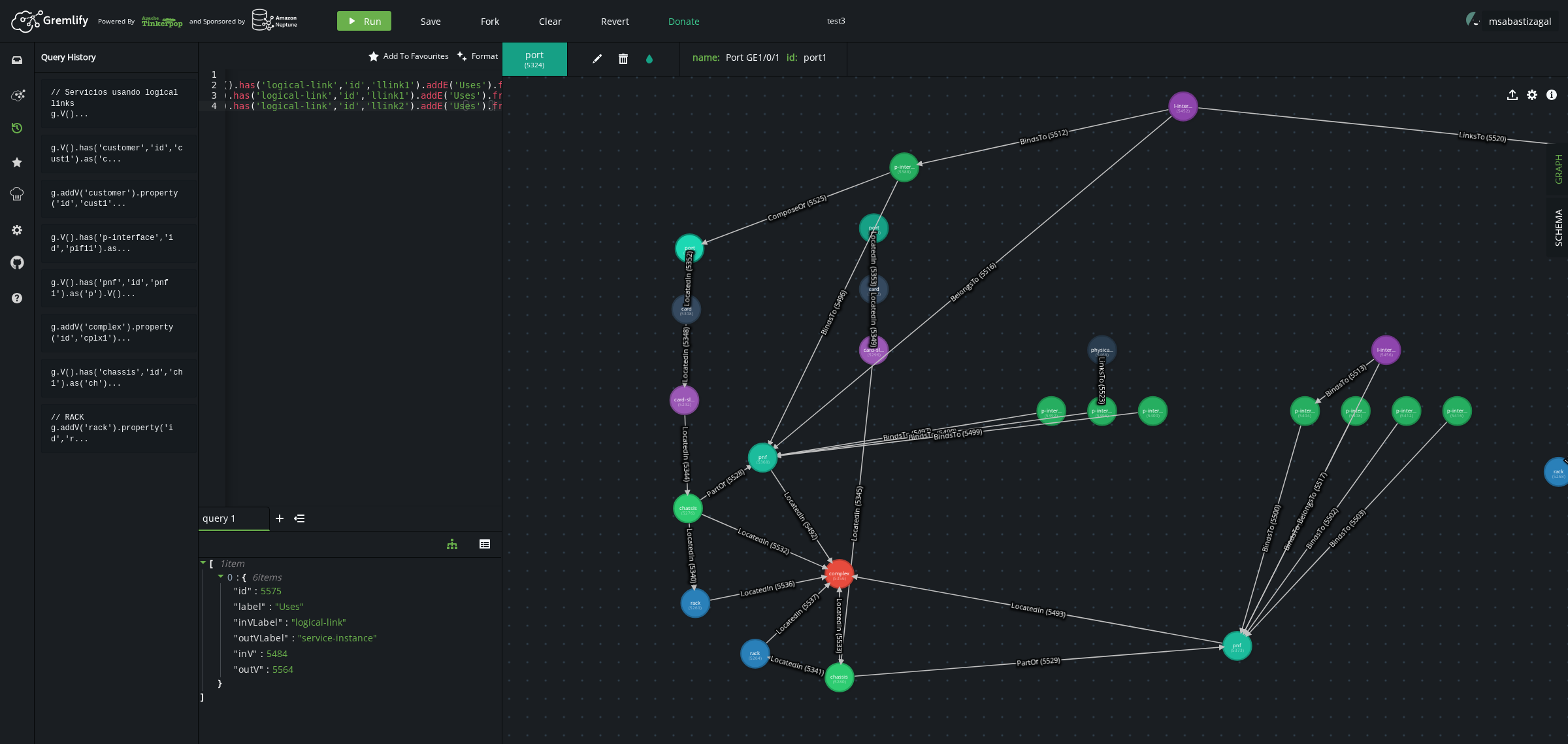
drag, startPoint x: 985, startPoint y: 504, endPoint x: 764, endPoint y: 457, distance: 225.9
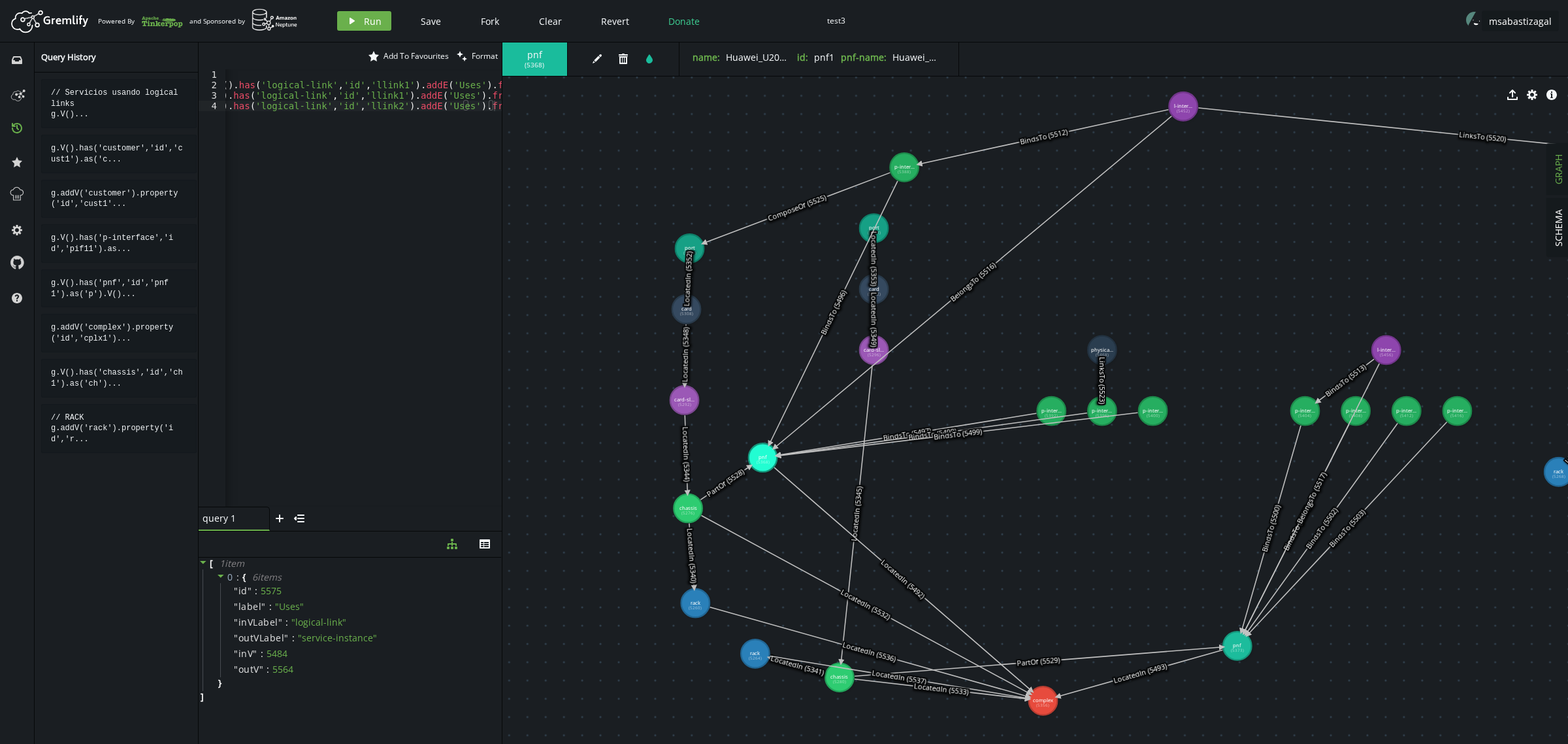
drag, startPoint x: 869, startPoint y: 588, endPoint x: 1044, endPoint y: 702, distance: 208.9
drag, startPoint x: 1044, startPoint y: 406, endPoint x: 926, endPoint y: 374, distance: 122.3
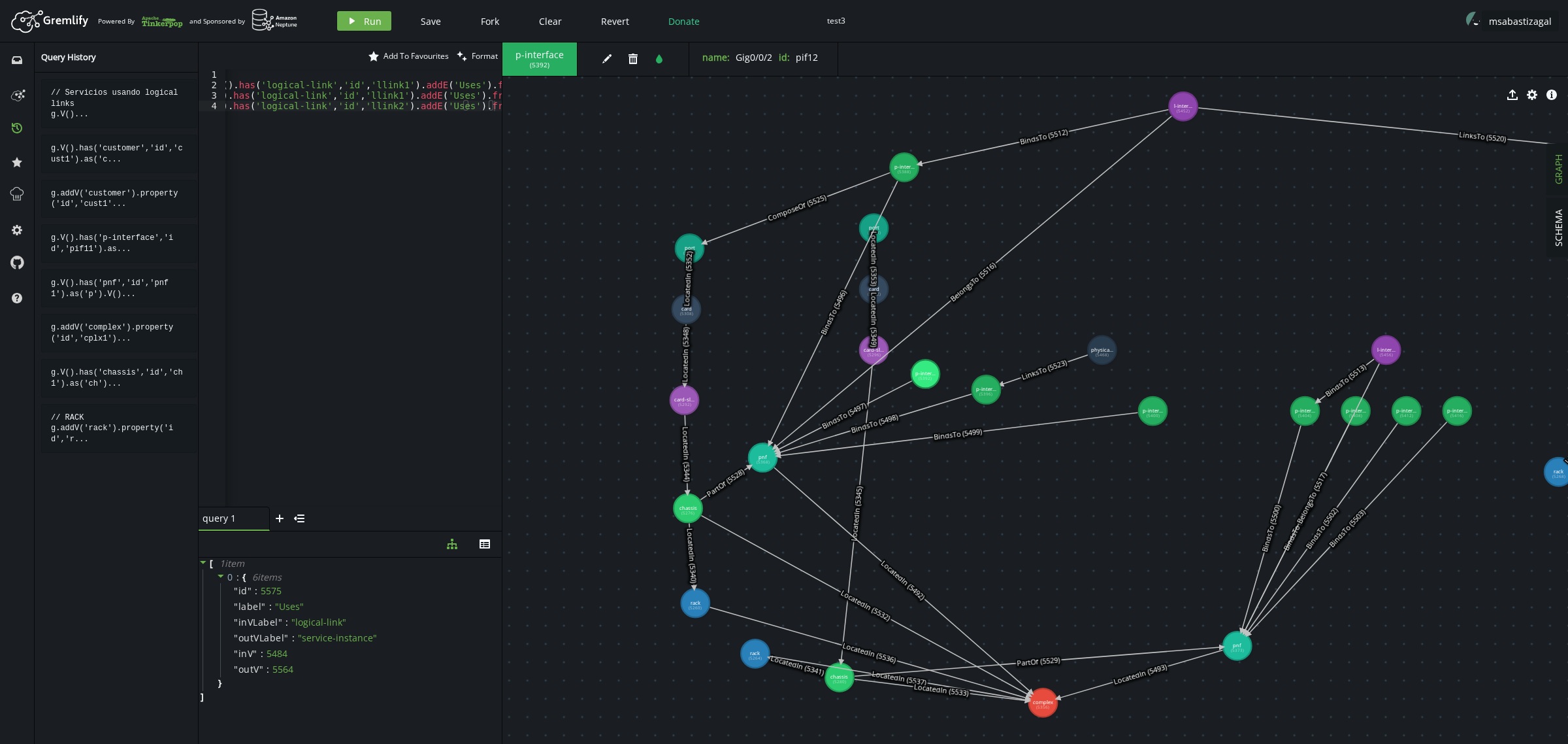
drag, startPoint x: 1092, startPoint y: 408, endPoint x: 986, endPoint y: 390, distance: 107.5
drag, startPoint x: 1153, startPoint y: 419, endPoint x: 951, endPoint y: 507, distance: 220.3
drag, startPoint x: 982, startPoint y: 387, endPoint x: 955, endPoint y: 449, distance: 67.6
drag, startPoint x: 926, startPoint y: 381, endPoint x: 927, endPoint y: 409, distance: 28.0
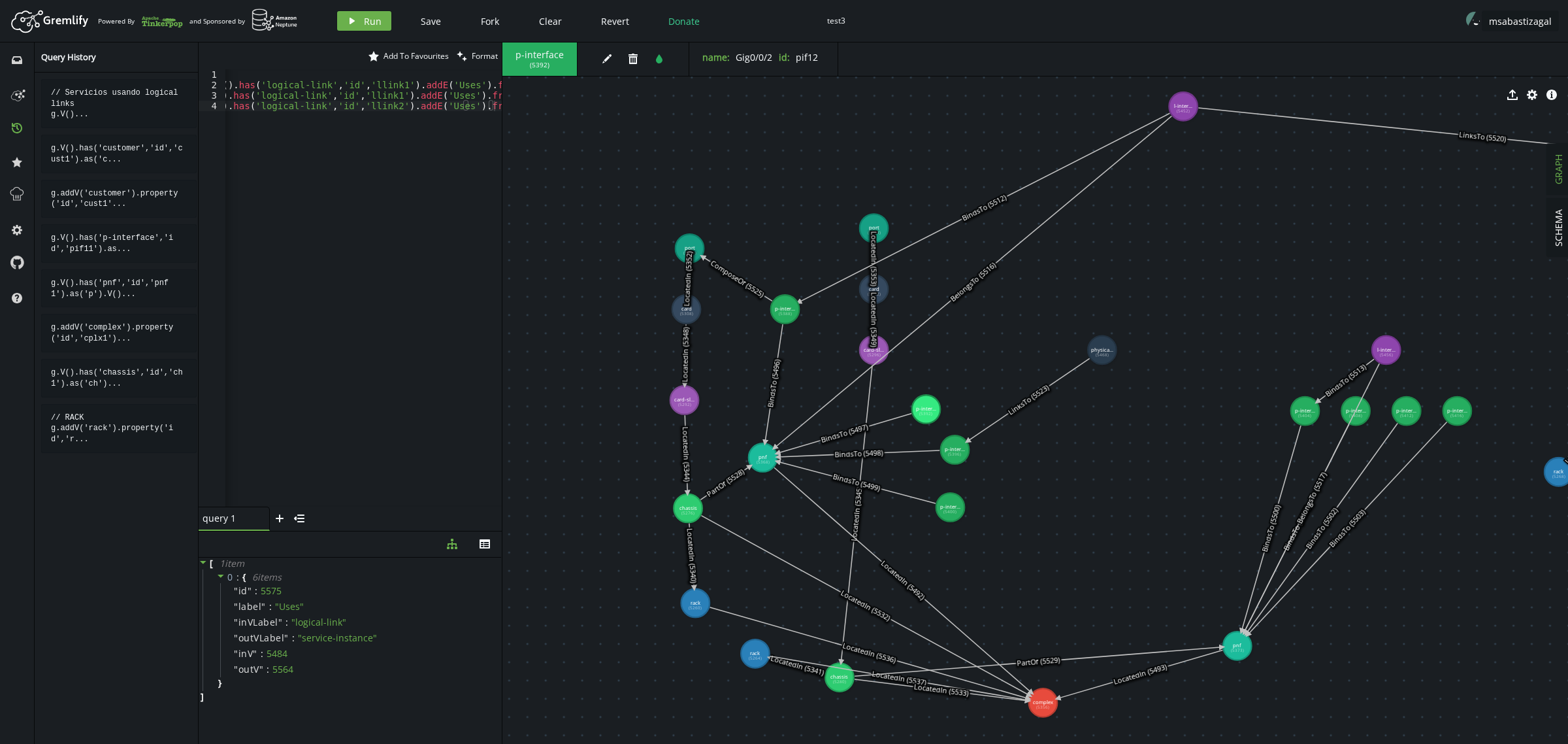
drag, startPoint x: 903, startPoint y: 167, endPoint x: 786, endPoint y: 309, distance: 184.0
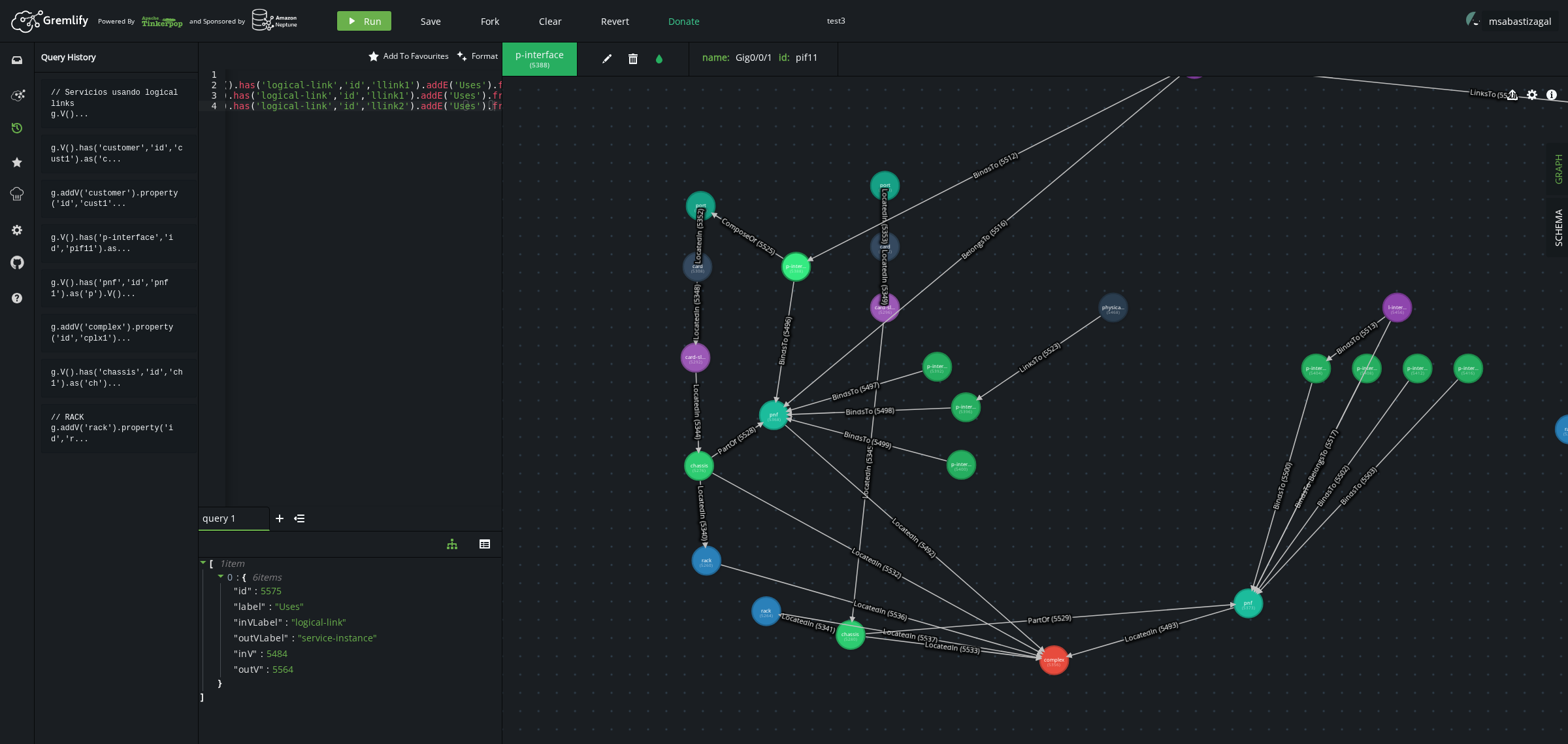
drag, startPoint x: 875, startPoint y: 343, endPoint x: 851, endPoint y: 209, distance: 136.1
click at [880, 249] on text "LocatedIn (5349)" at bounding box center [884, 277] width 9 height 55
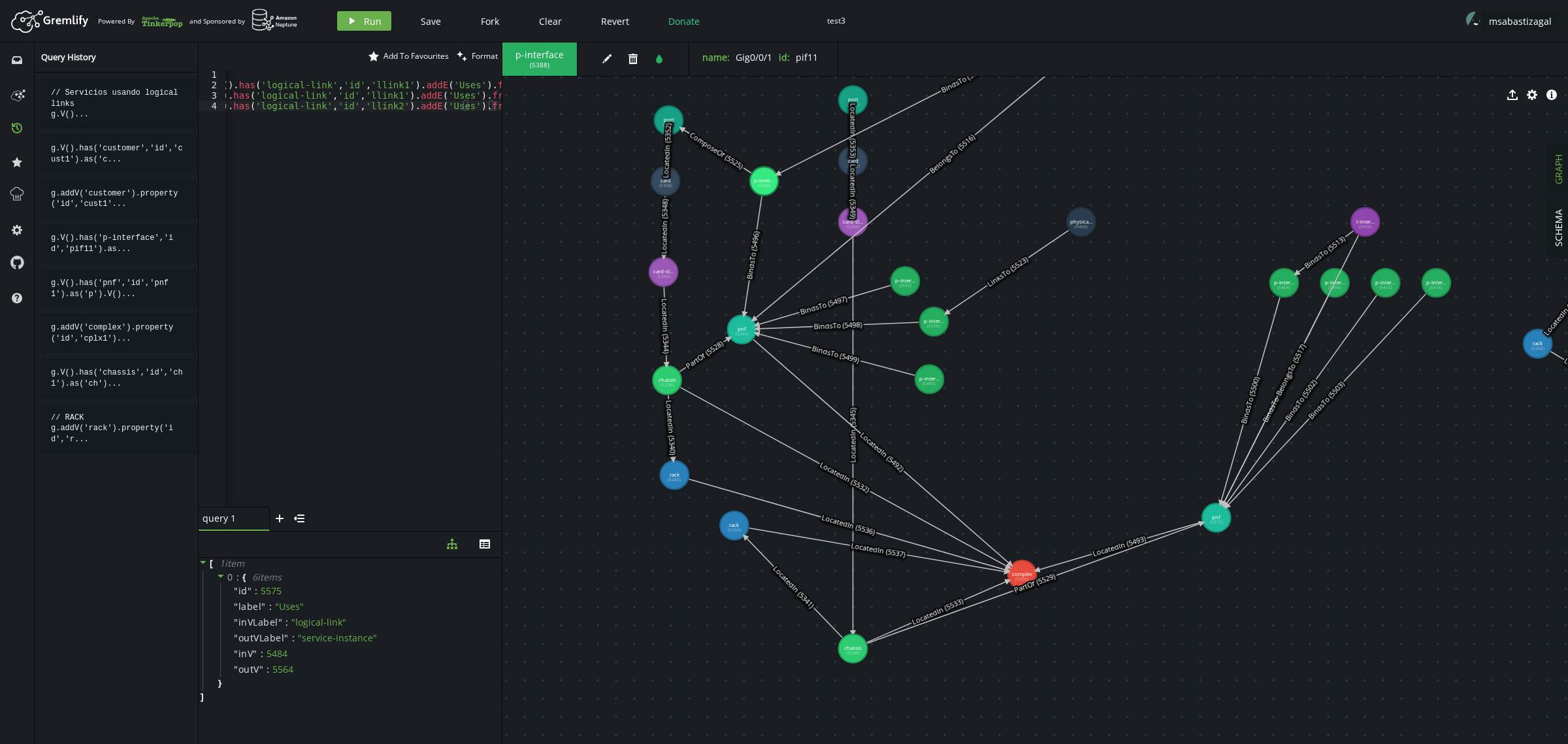
drag, startPoint x: 824, startPoint y: 549, endPoint x: 853, endPoint y: 648, distance: 103.2
drag, startPoint x: 849, startPoint y: 220, endPoint x: 981, endPoint y: 675, distance: 473.8
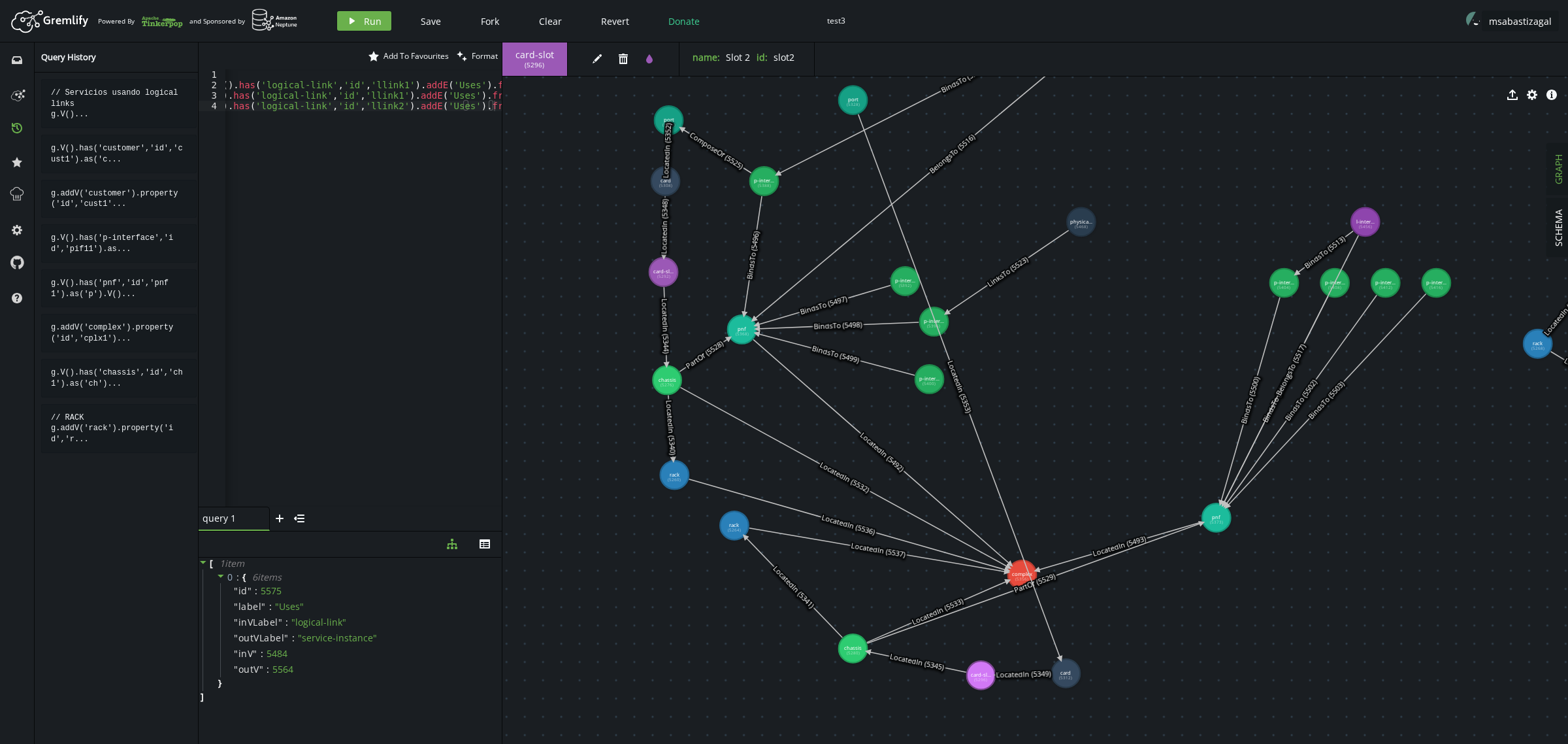
drag, startPoint x: 848, startPoint y: 164, endPoint x: 1066, endPoint y: 674, distance: 554.6
drag, startPoint x: 853, startPoint y: 102, endPoint x: 1128, endPoint y: 624, distance: 590.0
click at [1128, 595] on div "card ( 5312 ) edit trash tint name : Tarjeta 1GE id : card2 export cog info-sig…" at bounding box center [1035, 393] width 1066 height 701
drag, startPoint x: 851, startPoint y: 104, endPoint x: 1096, endPoint y: 502, distance: 467.4
click at [1096, 502] on div "card ( 5312 ) edit trash tint name : Tarjeta 1GE id : card2 export cog info-sig…" at bounding box center [1035, 393] width 1066 height 701
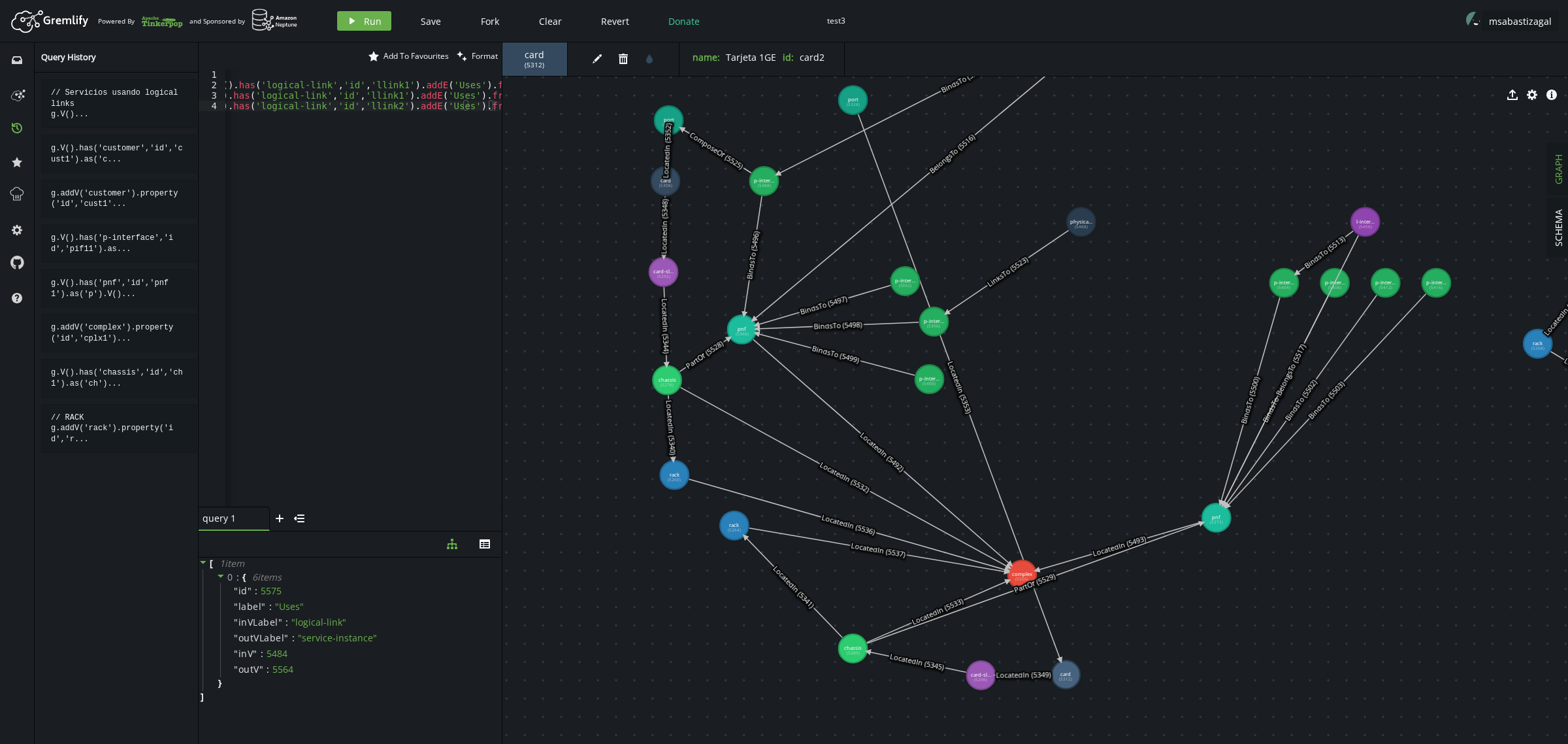
click at [857, 105] on div "export cog info-sign" at bounding box center [1035, 95] width 1066 height 32
drag, startPoint x: 851, startPoint y: 98, endPoint x: 927, endPoint y: 160, distance: 98.1
click at [926, 160] on div "card ( 5312 ) edit trash tint name : Tarjeta 1GE id : card2 export cog info-sig…" at bounding box center [1035, 393] width 1066 height 701
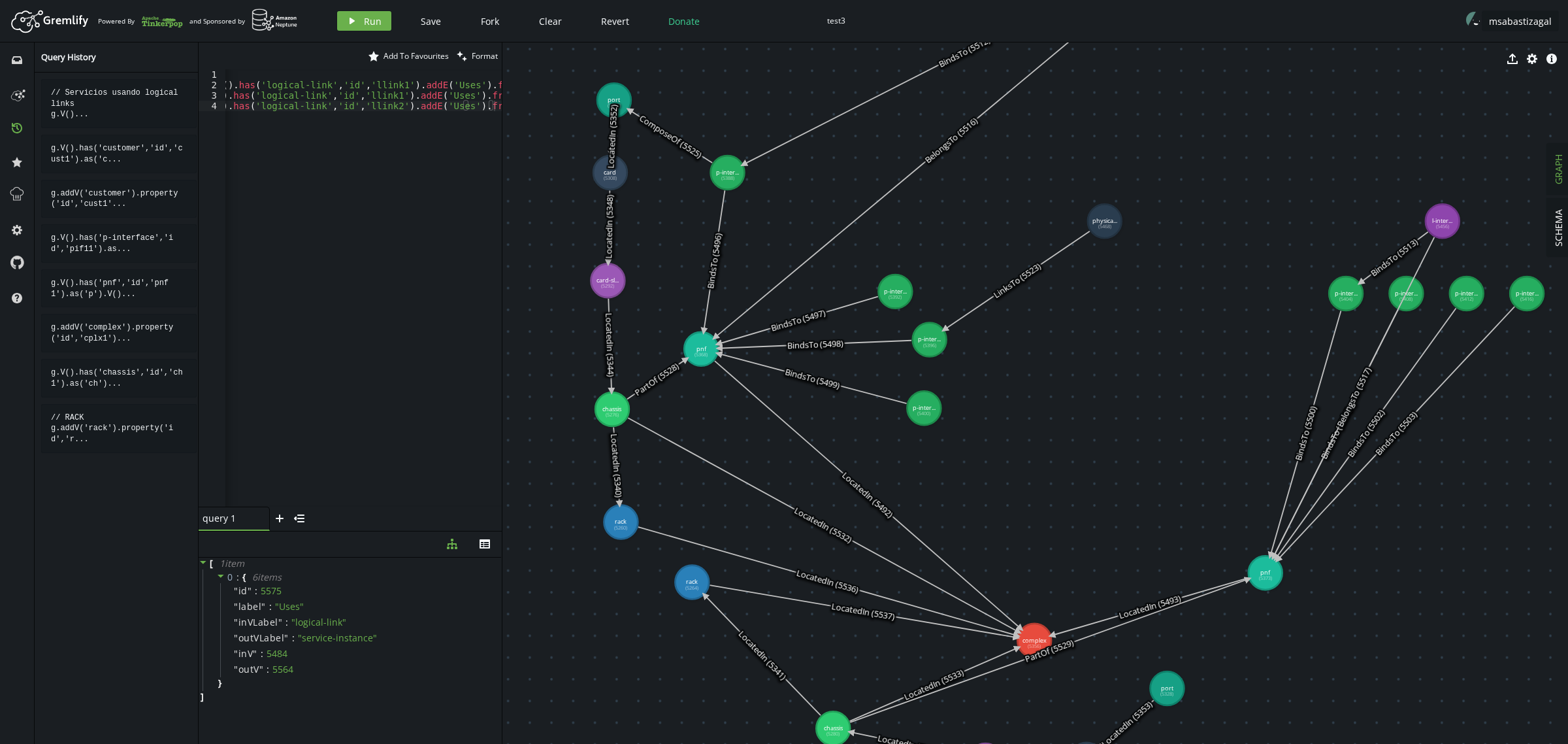
drag, startPoint x: 833, startPoint y: 79, endPoint x: 1172, endPoint y: 700, distance: 707.5
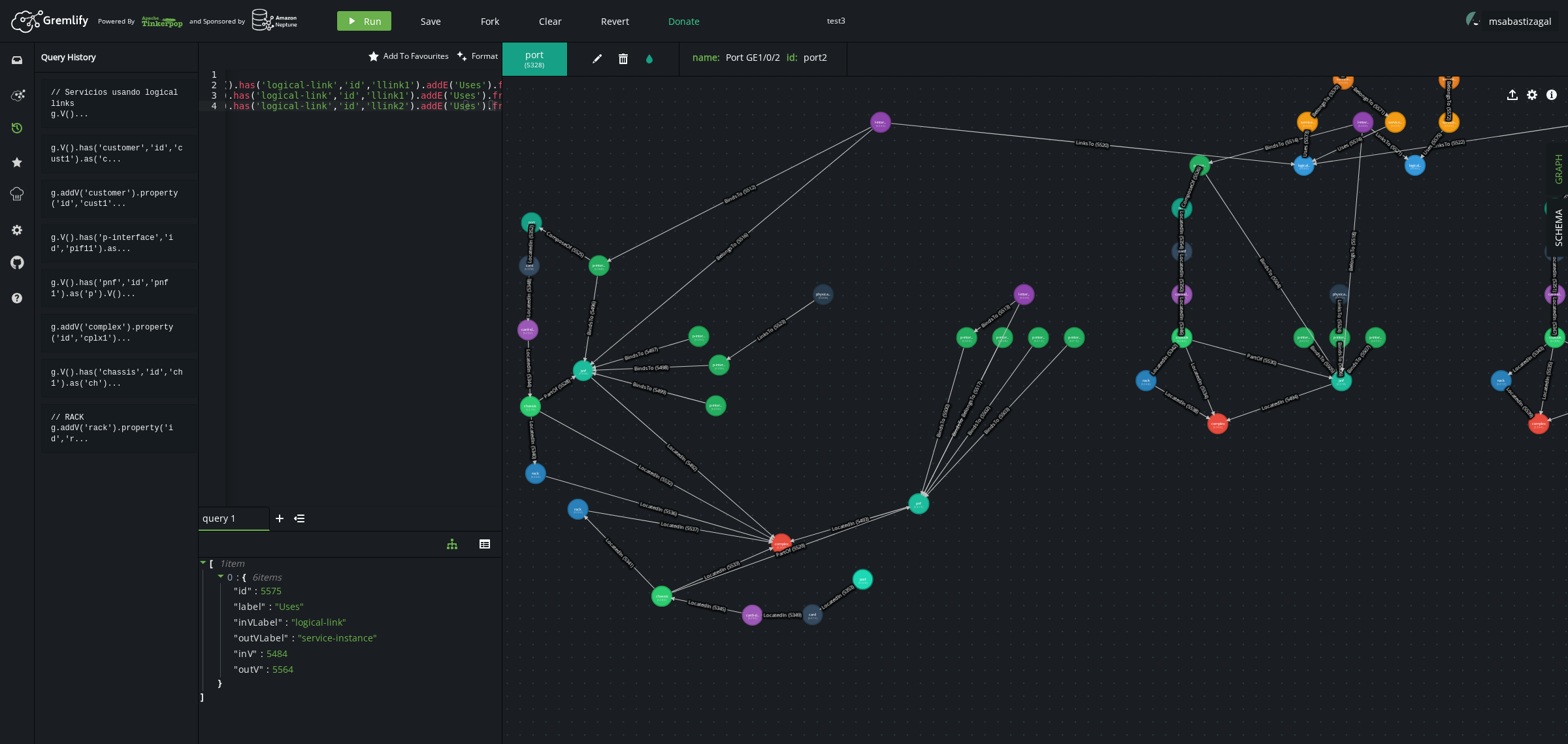
drag, startPoint x: 1163, startPoint y: 499, endPoint x: 867, endPoint y: 417, distance: 307.1
drag, startPoint x: 578, startPoint y: 510, endPoint x: 638, endPoint y: 527, distance: 62.4
drag, startPoint x: 753, startPoint y: 616, endPoint x: 776, endPoint y: 663, distance: 52.3
drag, startPoint x: 810, startPoint y: 616, endPoint x: 850, endPoint y: 660, distance: 59.5
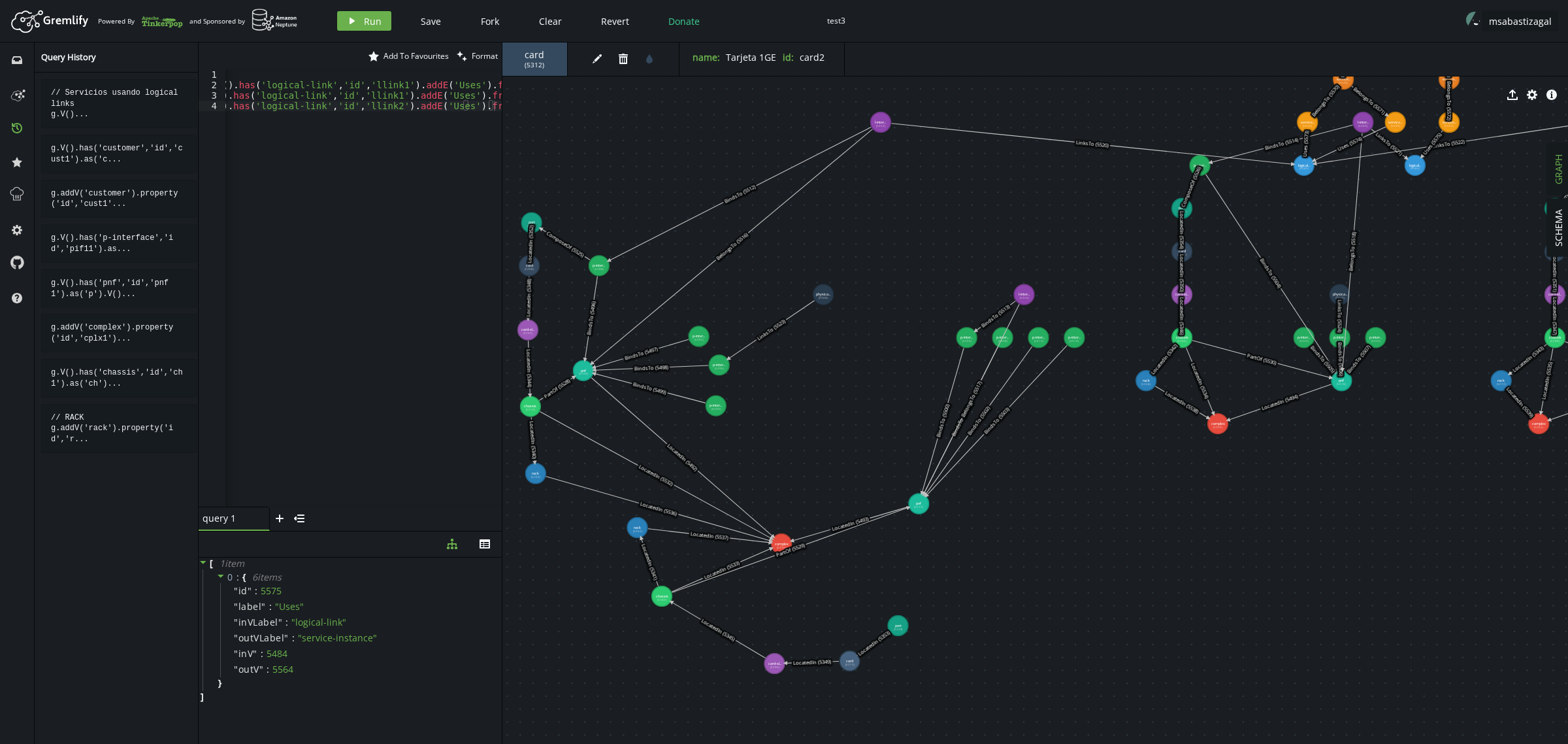
drag, startPoint x: 860, startPoint y: 578, endPoint x: 902, endPoint y: 630, distance: 66.8
drag, startPoint x: 915, startPoint y: 507, endPoint x: 889, endPoint y: 579, distance: 76.6
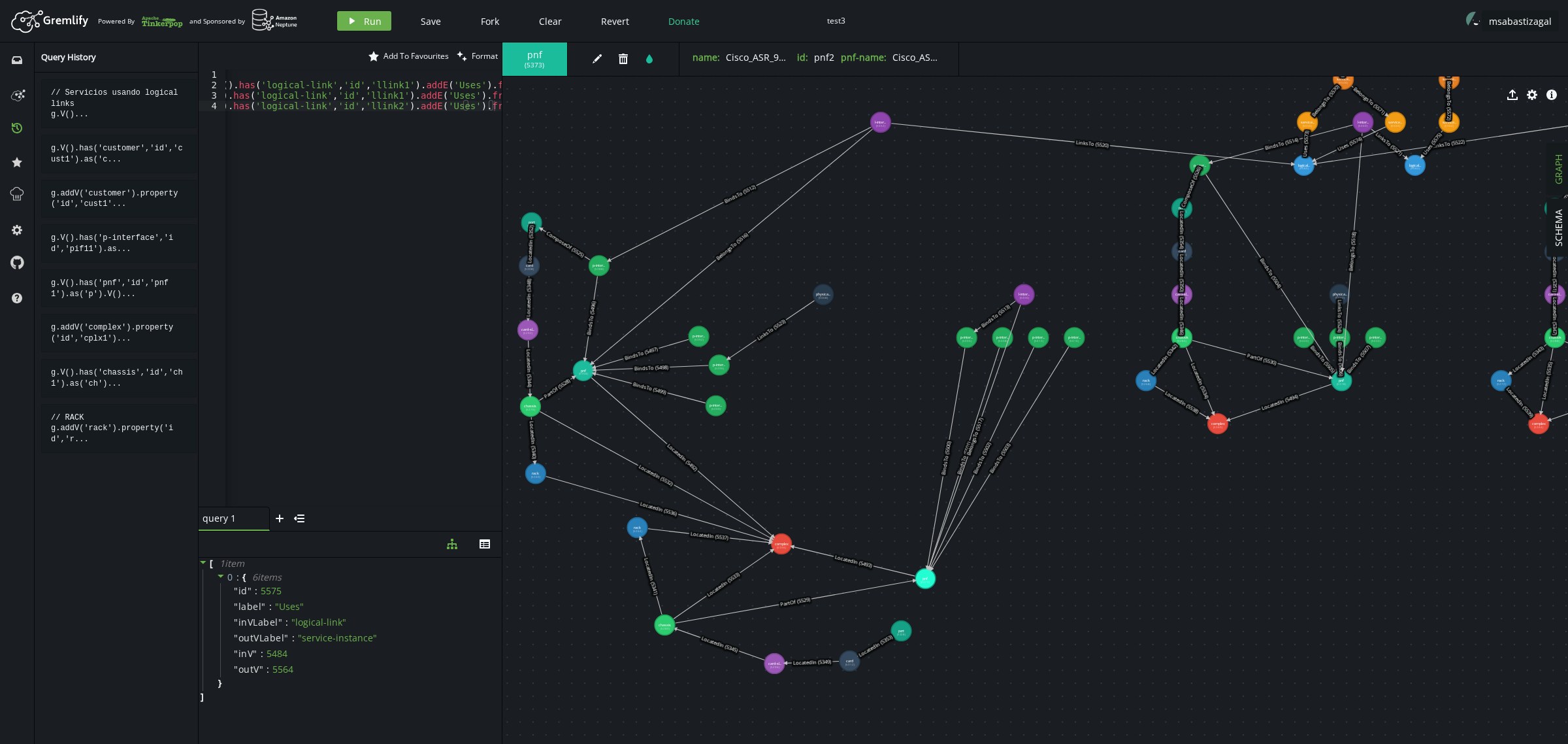
drag, startPoint x: 664, startPoint y: 594, endPoint x: 665, endPoint y: 624, distance: 30.0
drag, startPoint x: 637, startPoint y: 521, endPoint x: 648, endPoint y: 554, distance: 34.8
click at [547, 15] on span "Clear" at bounding box center [550, 21] width 23 height 13
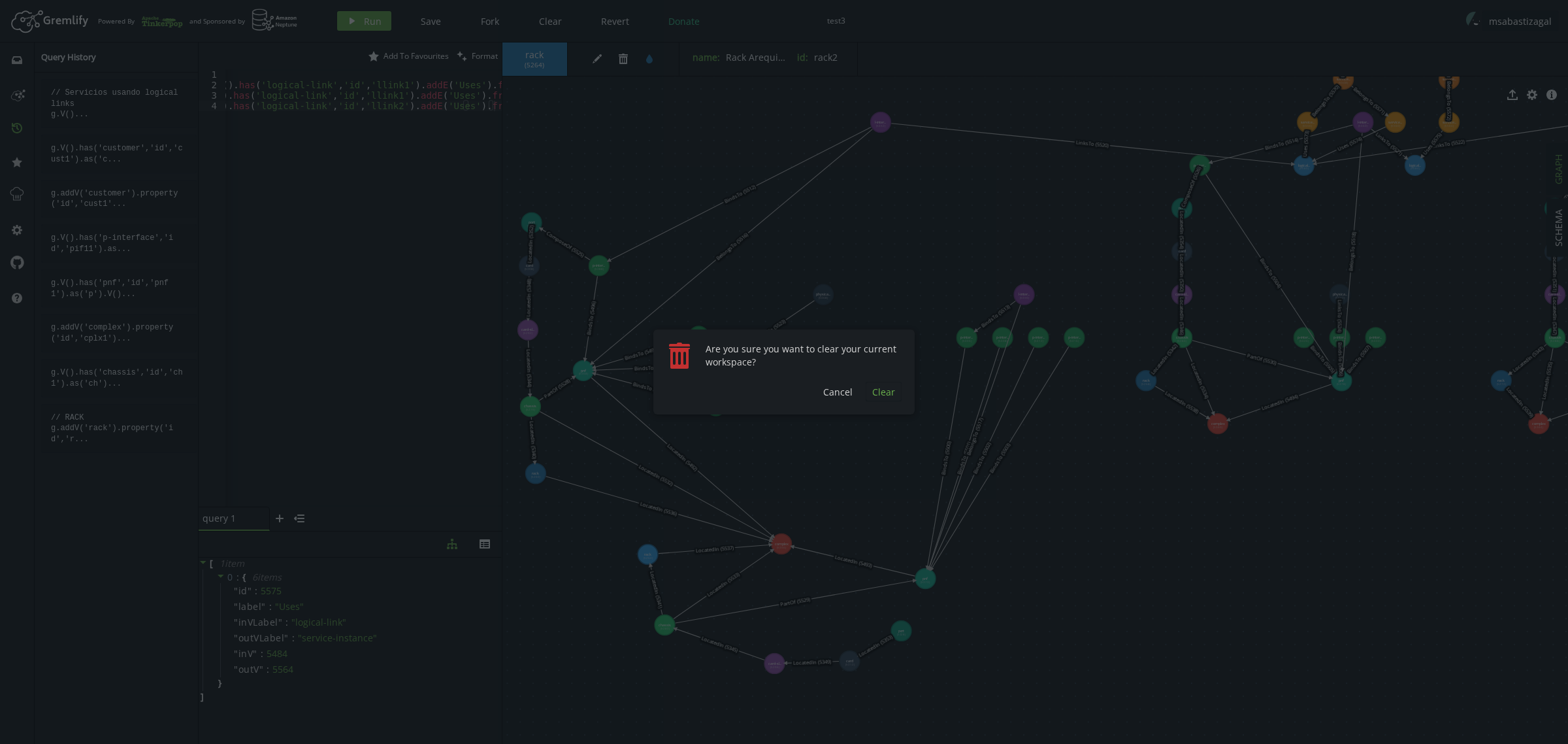
click at [875, 390] on span "Clear" at bounding box center [883, 391] width 23 height 13
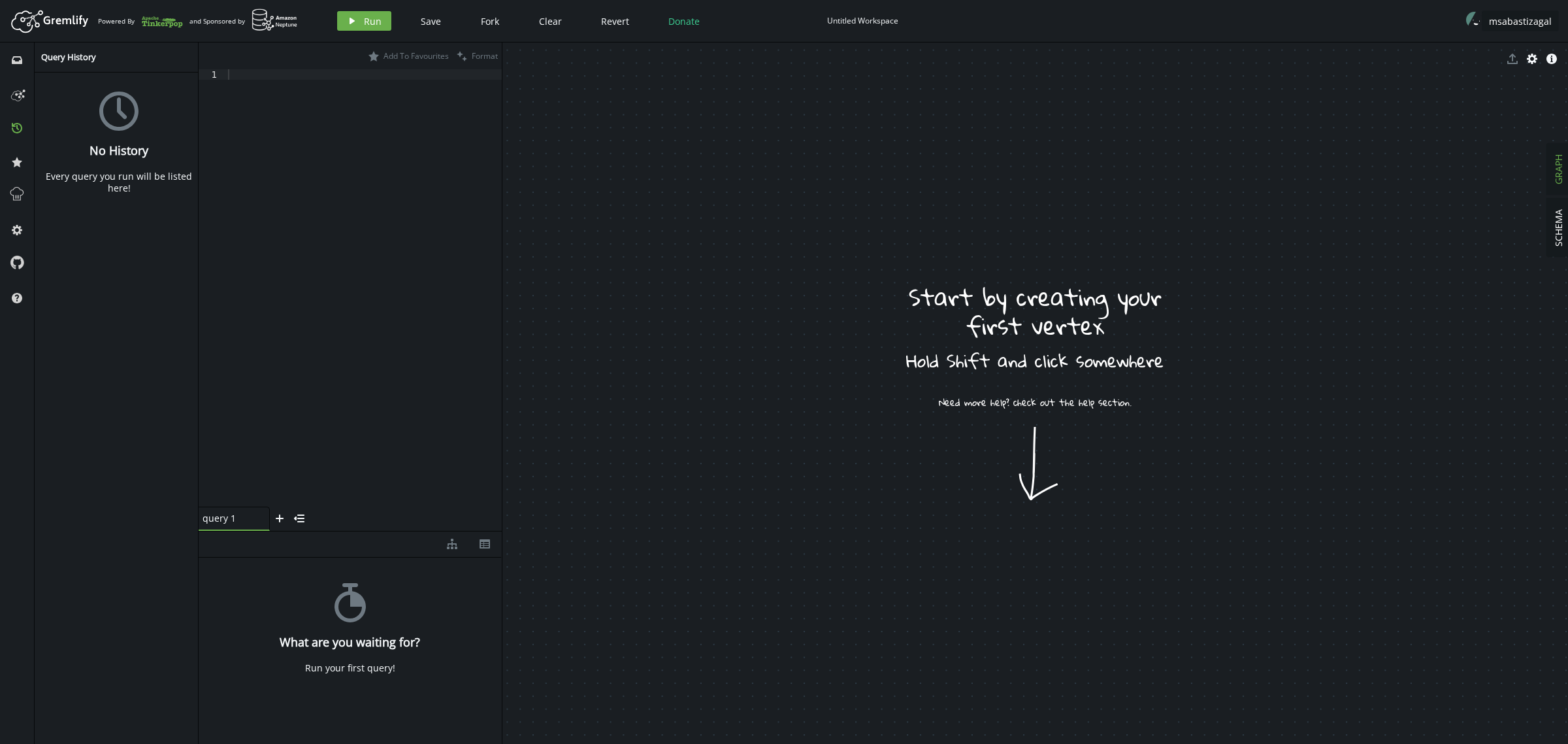
click at [843, 21] on div "Untitled Workspace" at bounding box center [862, 20] width 71 height 9
type input "test4"
click at [399, 171] on div at bounding box center [364, 298] width 277 height 458
click at [334, 124] on div at bounding box center [364, 298] width 277 height 458
paste textarea ".addV('port').property('id','port4').property('name','Port GE1/0/4')"
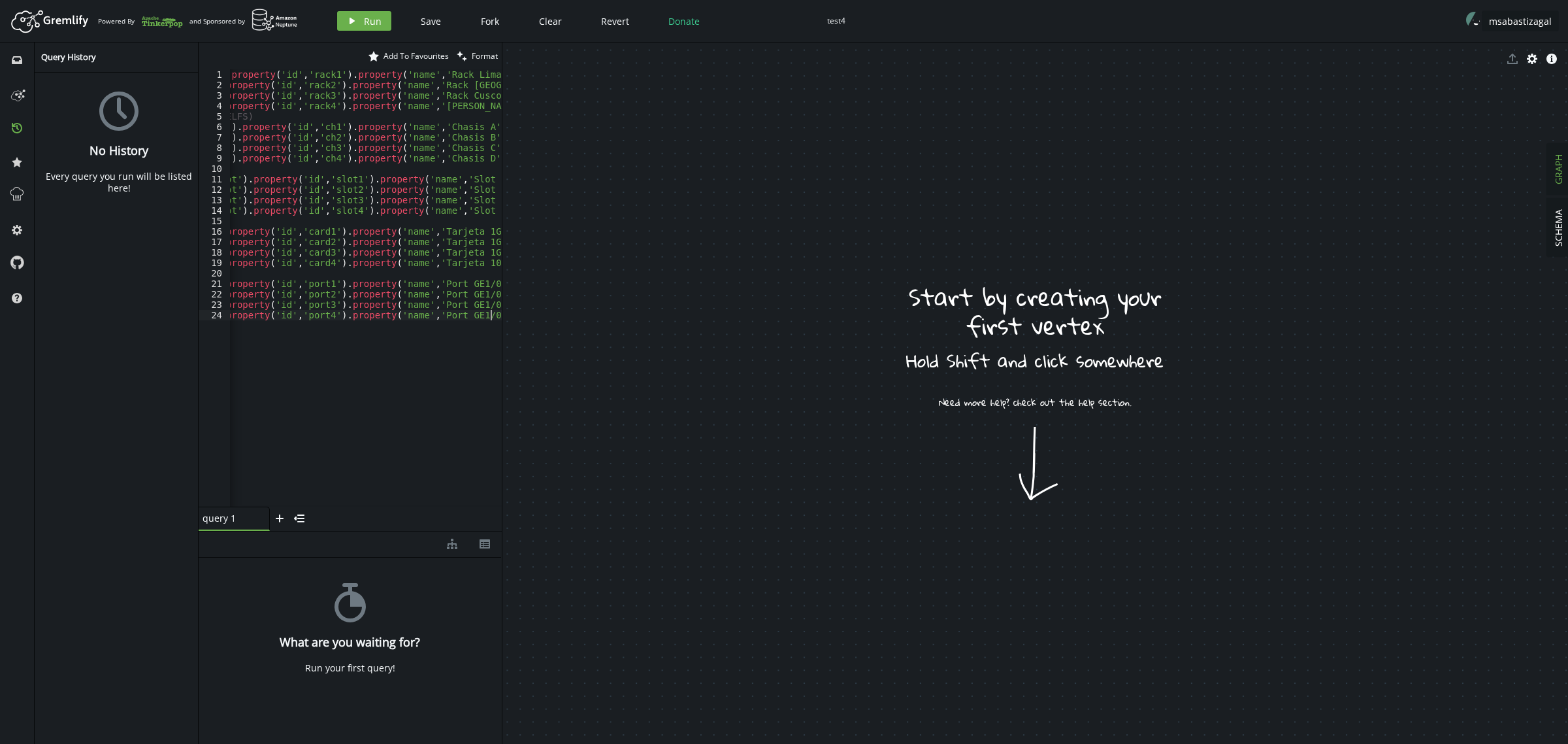
scroll to position [0, 83]
click at [360, 21] on button "play Run" at bounding box center [364, 21] width 54 height 20
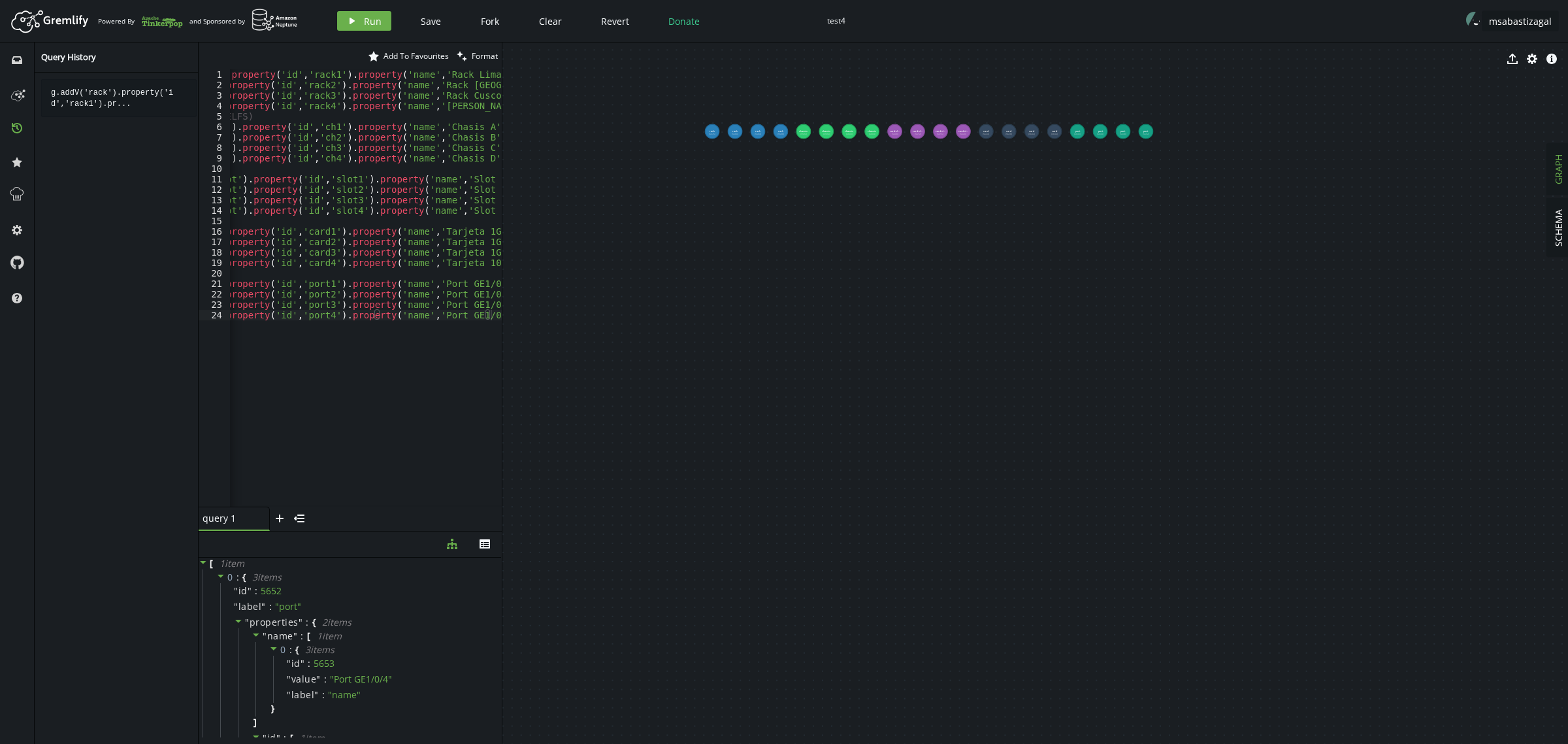
drag, startPoint x: 395, startPoint y: 430, endPoint x: 377, endPoint y: 420, distance: 20.6
click at [395, 430] on div "g . addV ( 'rack' ) . property ( 'id' , 'rack1' ) . property ( 'name' , '[PERSO…" at bounding box center [327, 296] width 363 height 453
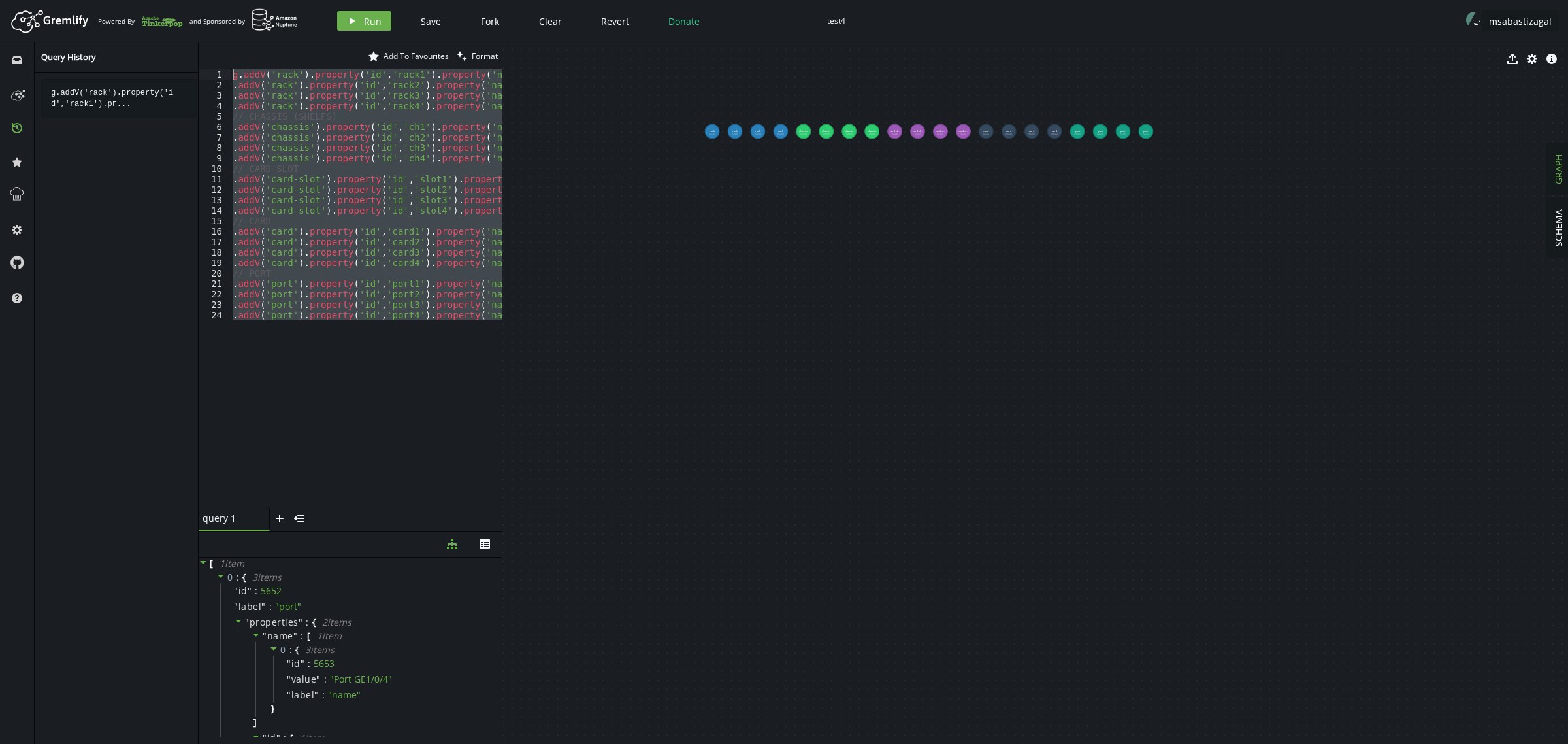
drag, startPoint x: 352, startPoint y: 419, endPoint x: 0, endPoint y: -39, distance: 577.6
click at [0, 0] on html "Artboard Created with Sketch. Powered By and Sponsored by play Run Save Fork Cl…" at bounding box center [784, 372] width 1568 height 744
paste textarea ".V().has('port','id','port4').as('pt').V().has('card','id','card4').addE('Locat…"
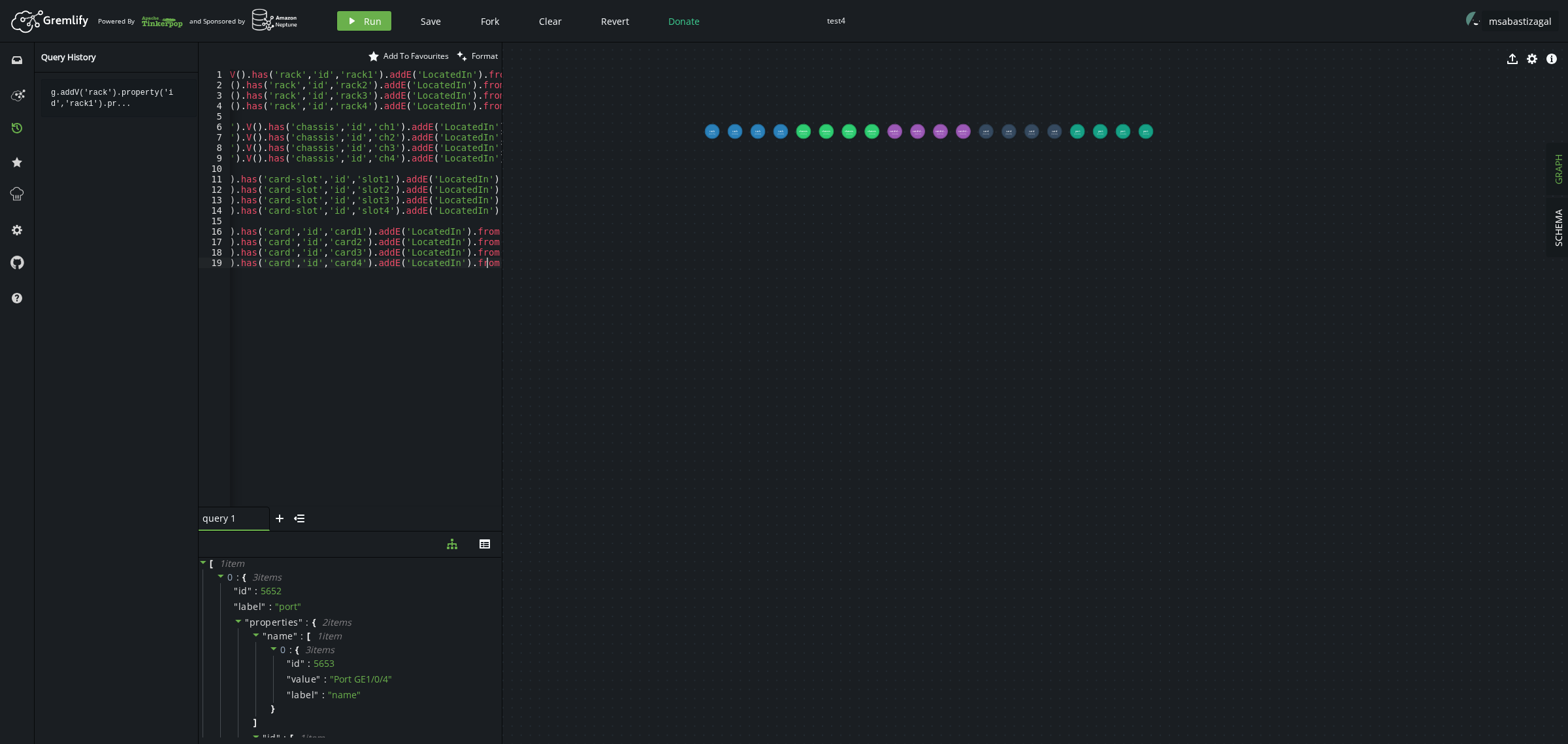
scroll to position [0, 229]
click at [364, 21] on span "Run" at bounding box center [372, 21] width 18 height 13
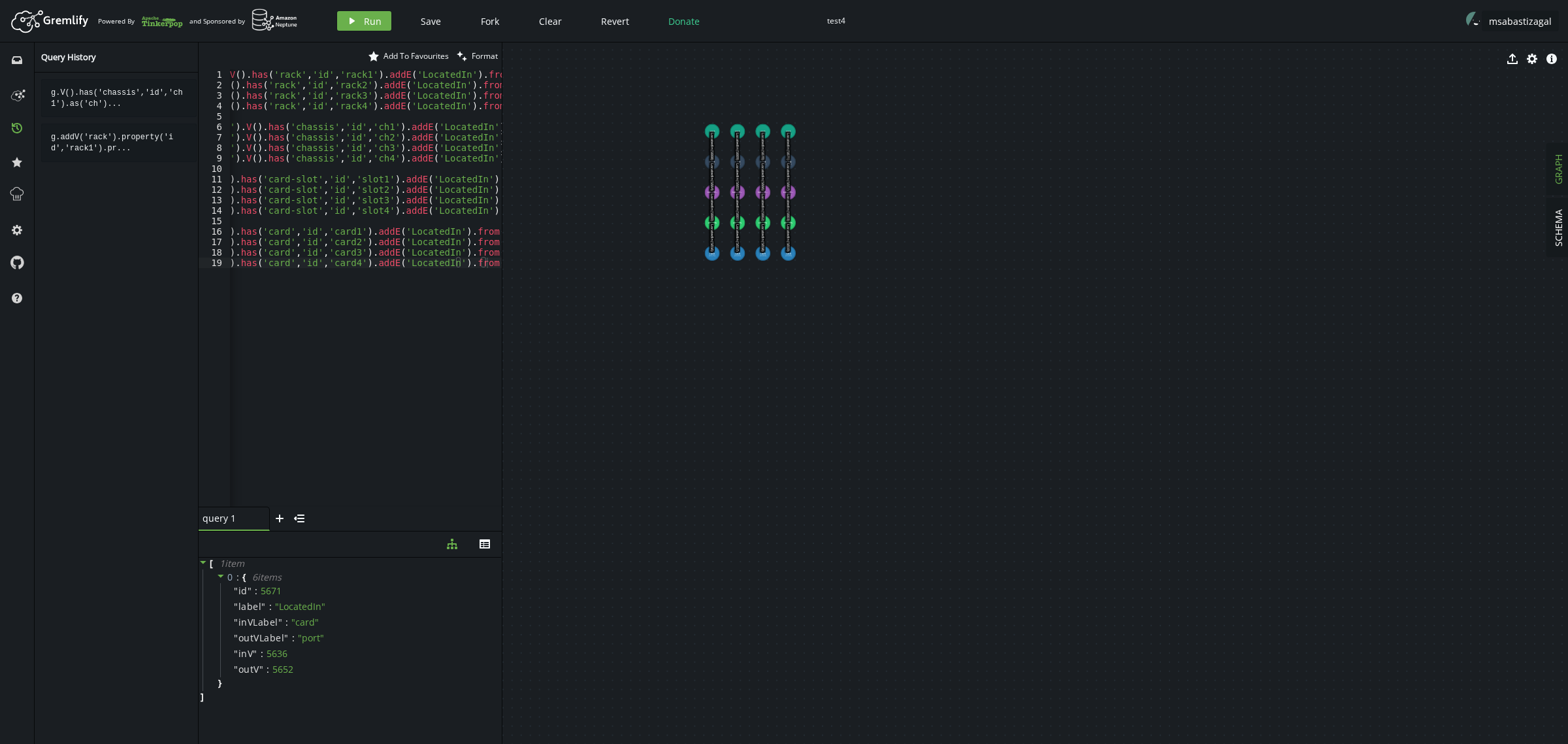
click at [404, 279] on div "g . V ( ) . has ( 'chassis' , 'id' , 'ch1' ) . as ( 'ch' ) . V ( ) . has ( 'rac…" at bounding box center [260, 296] width 518 height 453
click at [372, 410] on div "g . V ( ) . has ( 'chassis' , 'id' , 'ch1' ) . as ( 'ch' ) . V ( ) . has ( 'rac…" at bounding box center [260, 296] width 518 height 453
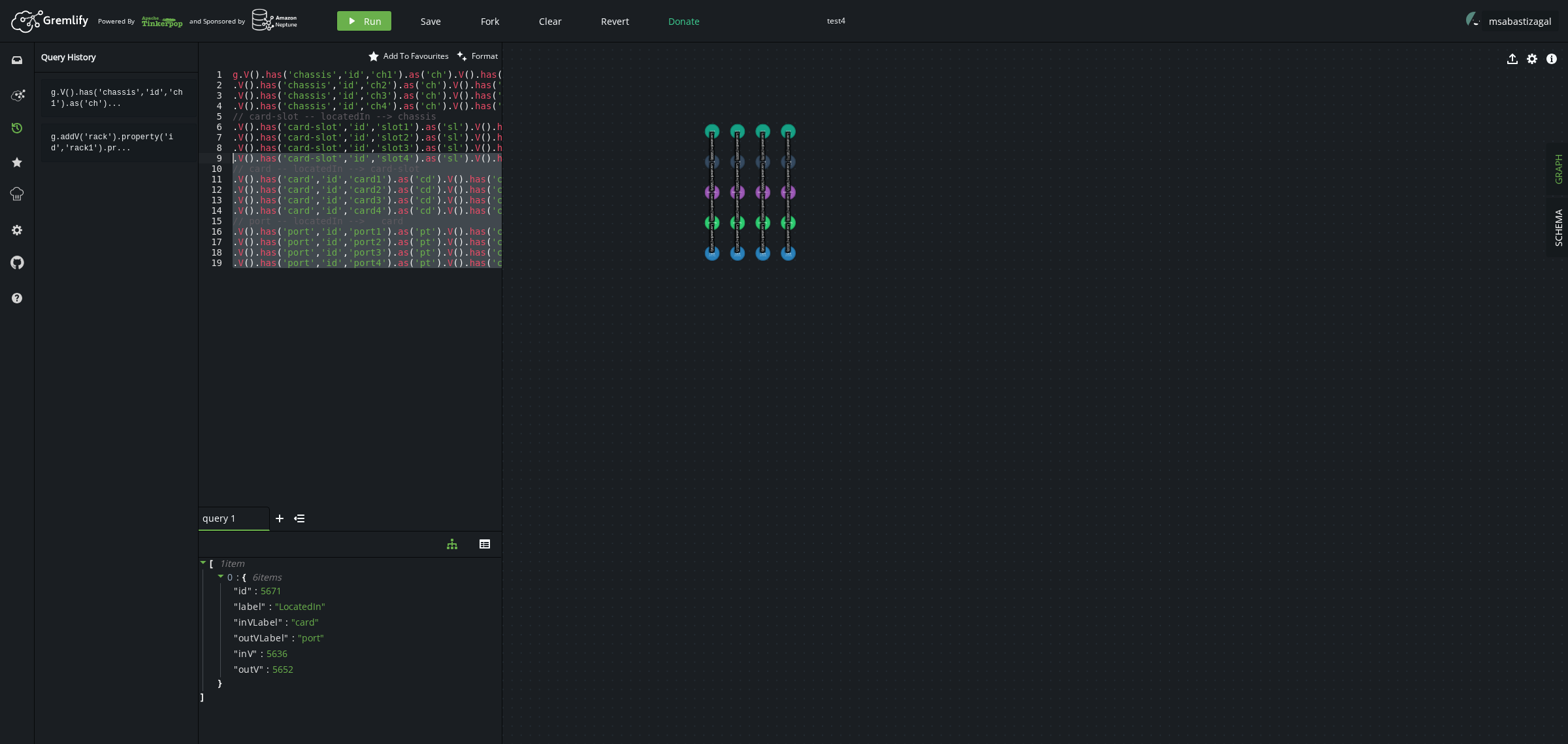
scroll to position [0, 0]
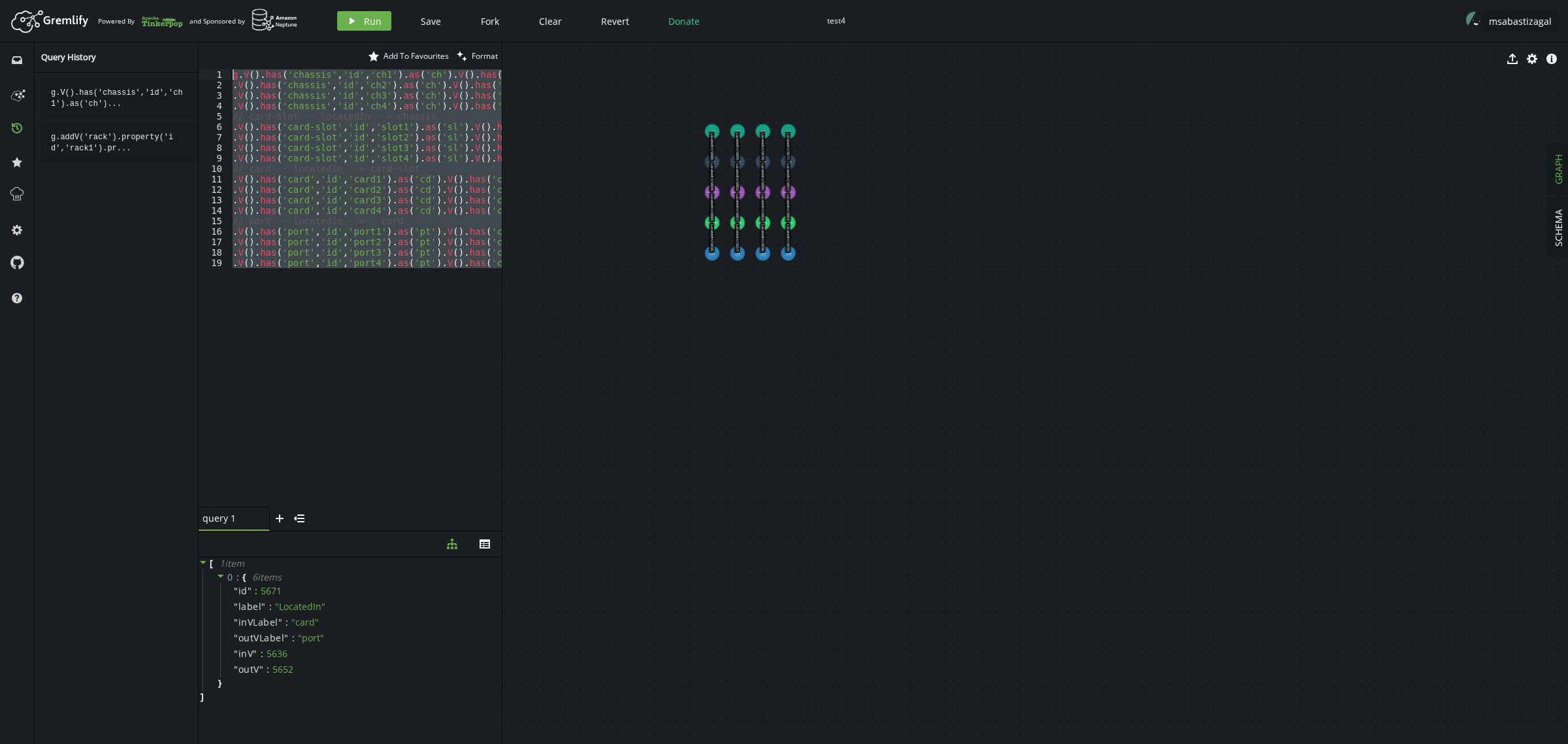
drag, startPoint x: 379, startPoint y: 402, endPoint x: 44, endPoint y: -68, distance: 577.2
click at [44, 0] on html "Artboard Created with Sketch. Powered By and Sponsored by play Run Save Fork Cl…" at bounding box center [784, 372] width 1568 height 744
type textarea "g.V().has('chassis','id','ch1').as('ch').V().has('rack','id','rack1').addE('Loc…"
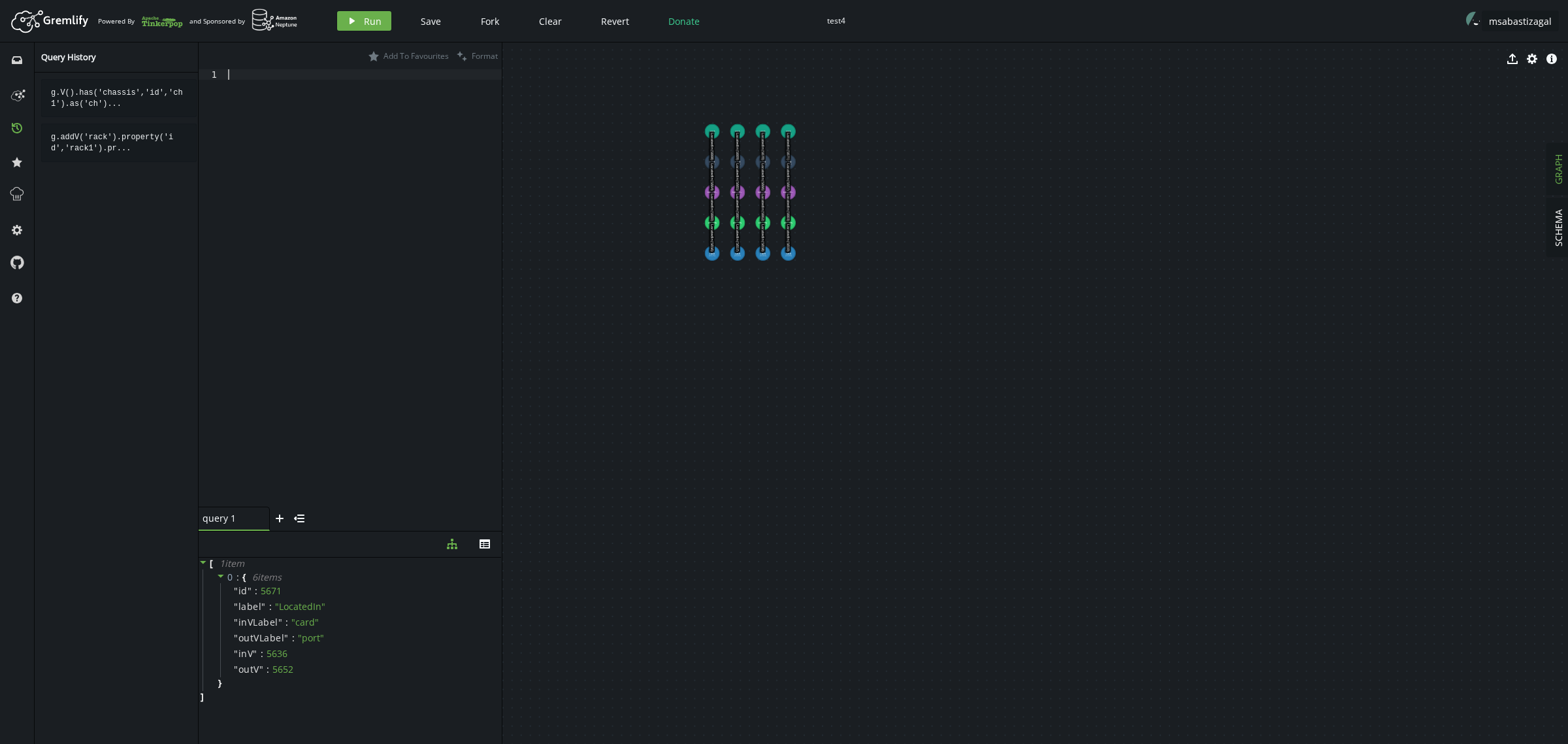
paste textarea ".addV('logical-link').property('id','llink3').property('name','Circuito Lógico …"
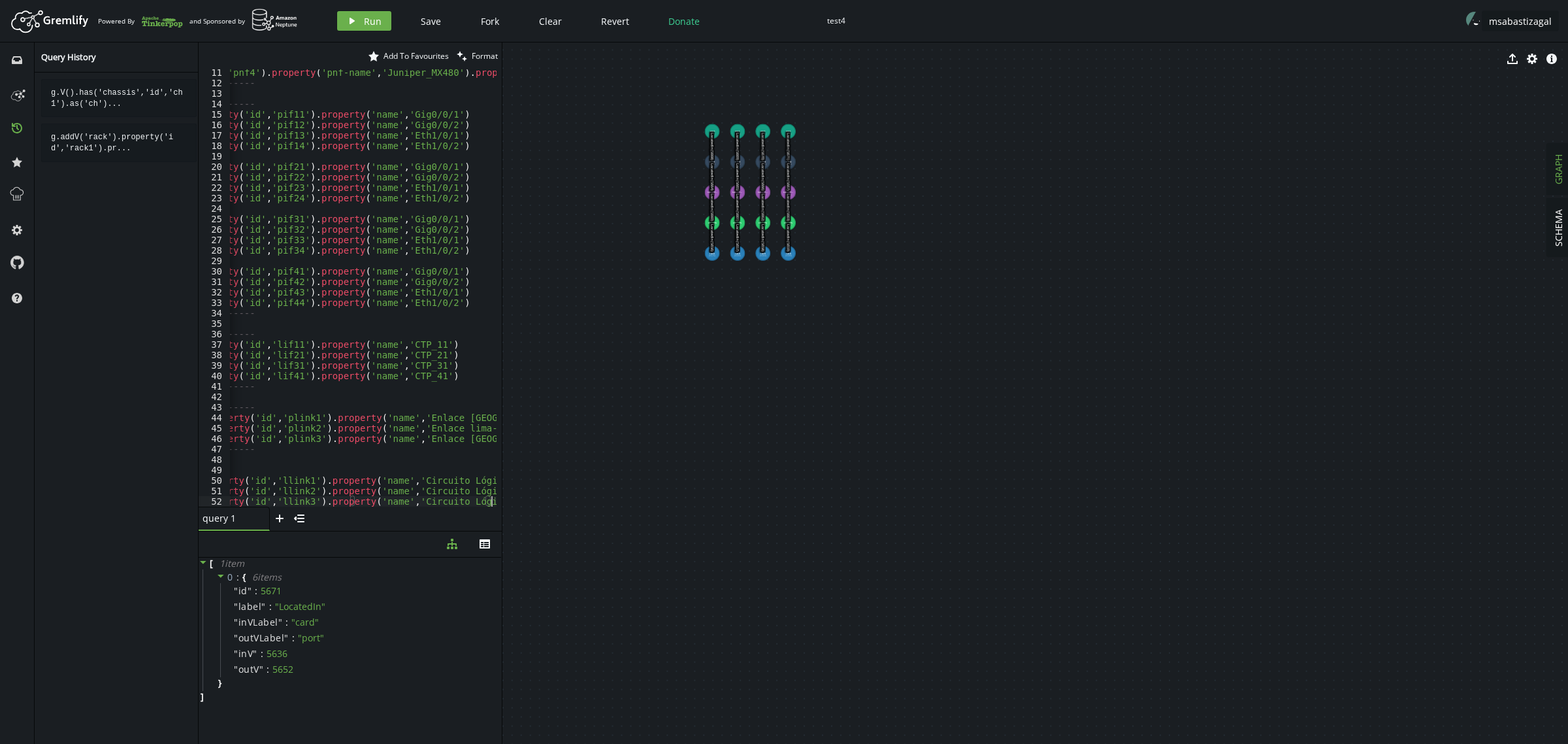
scroll to position [0, 154]
click at [371, 28] on button "play Run" at bounding box center [364, 21] width 54 height 20
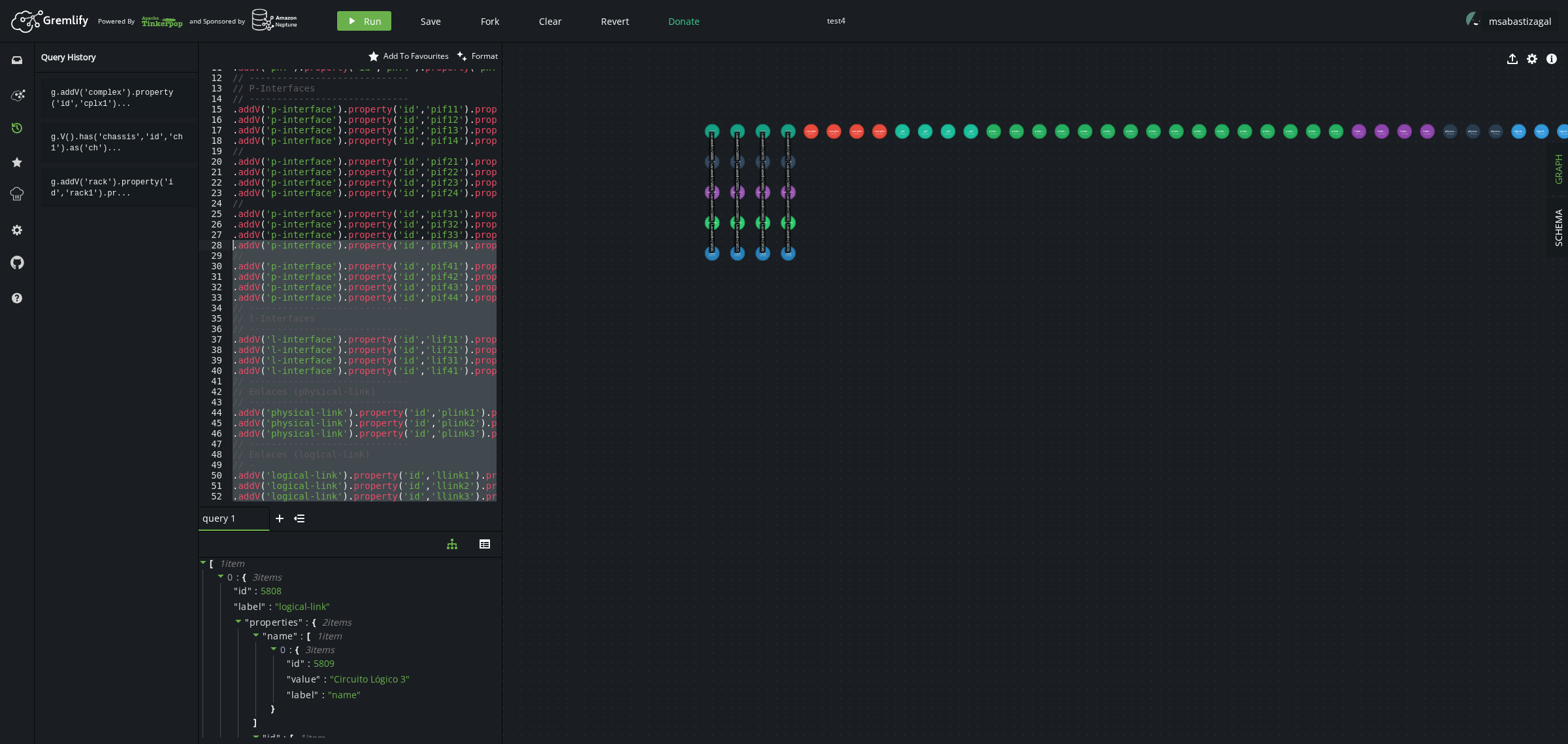
scroll to position [0, 0]
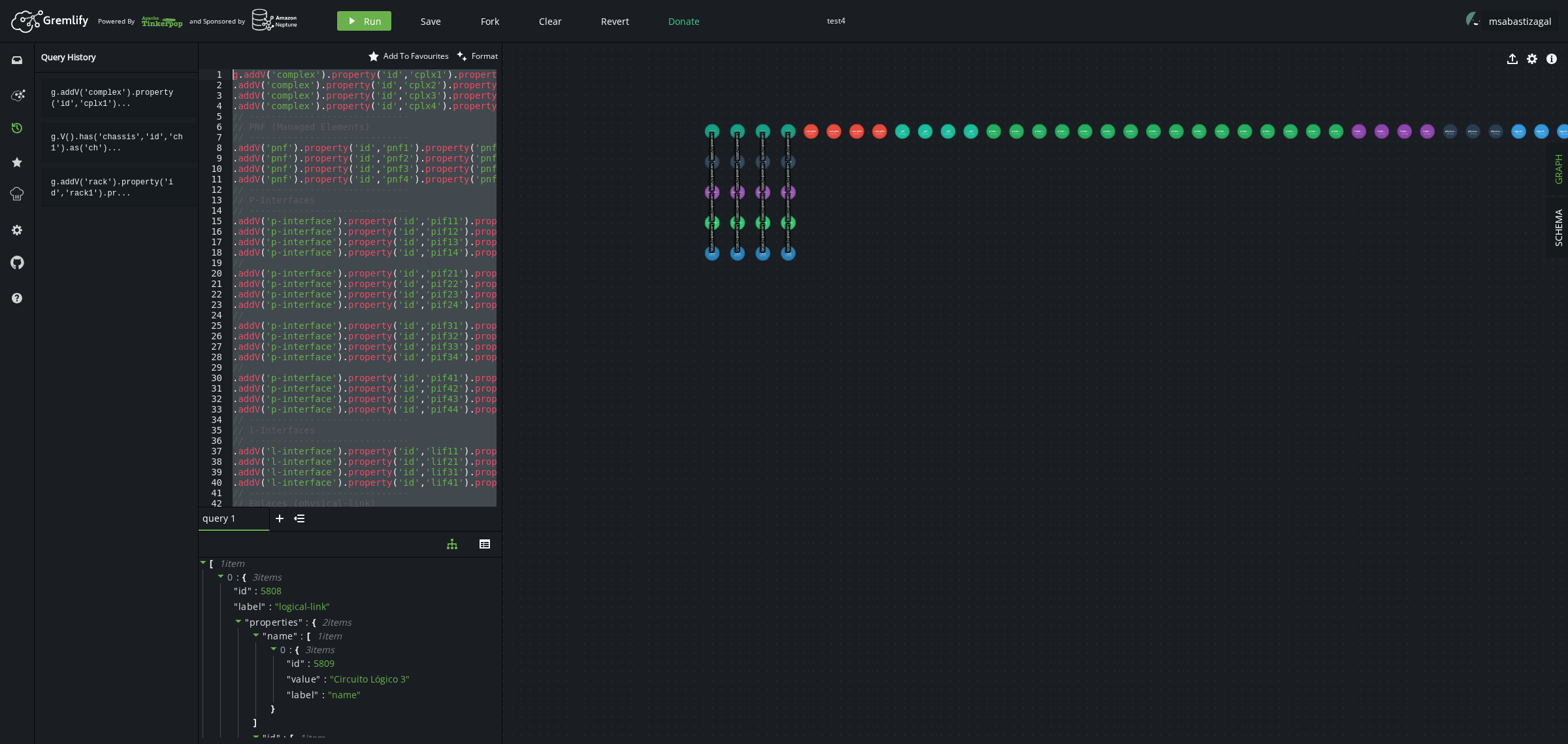
drag, startPoint x: 284, startPoint y: 495, endPoint x: 172, endPoint y: -29, distance: 535.8
click at [172, 0] on html "Artboard Created with Sketch. Powered By and Sponsored by play Run Save Fork Cl…" at bounding box center [784, 372] width 1568 height 744
type textarea "g.addV('complex').property('id','cplx1').property('name','Site Lima') .addV('co…"
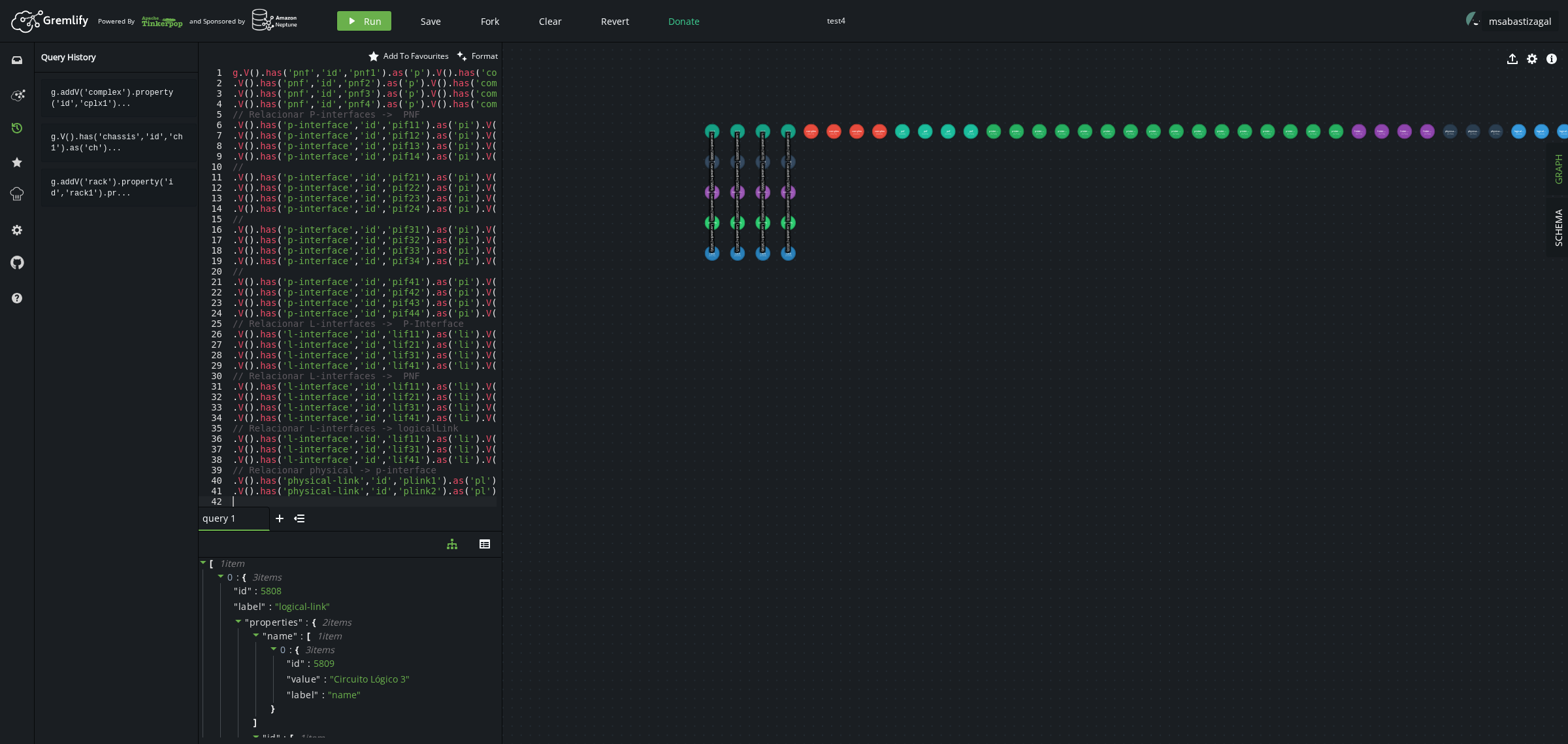
scroll to position [2, 0]
click at [372, 24] on span "Run" at bounding box center [372, 21] width 18 height 13
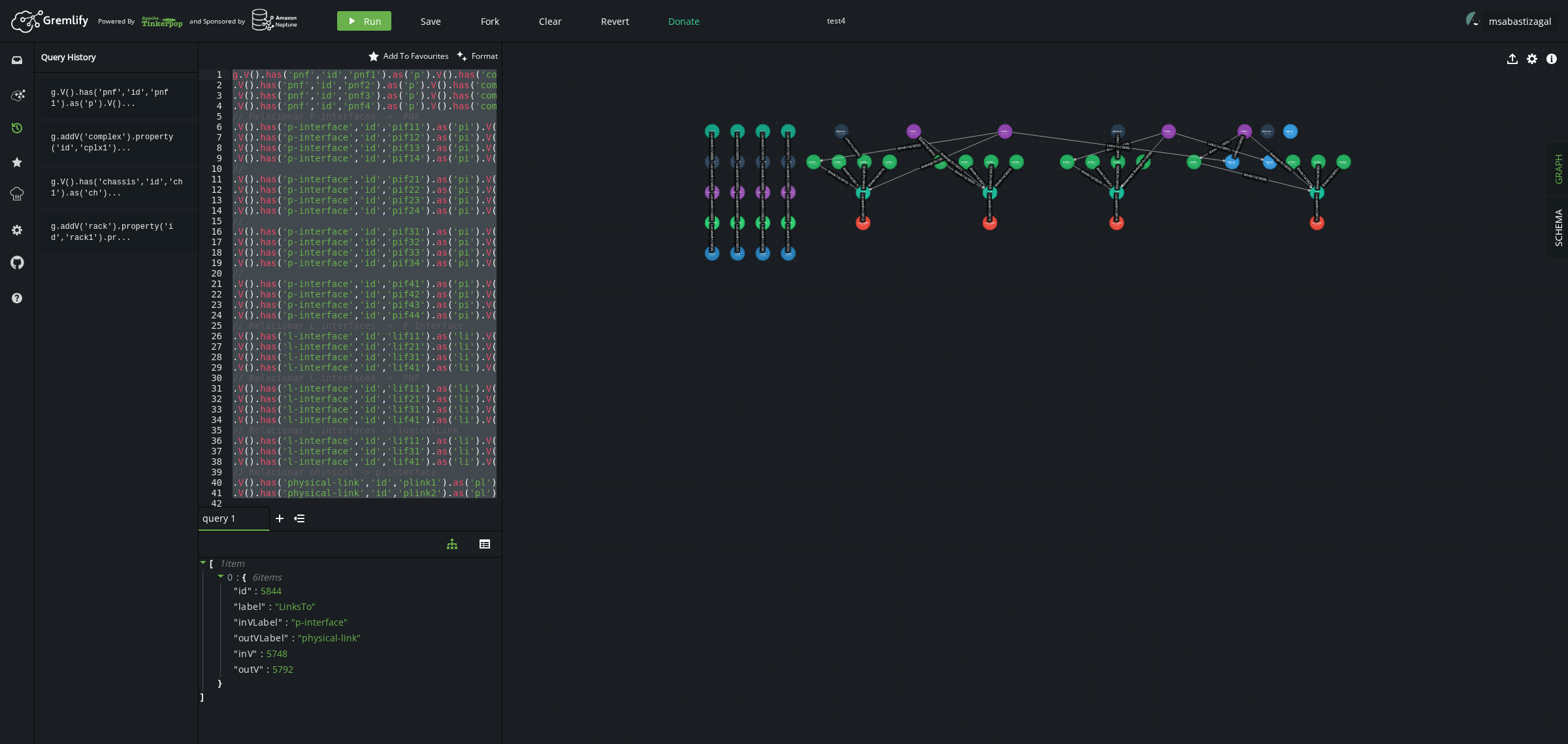
scroll to position [0, 0]
drag, startPoint x: 258, startPoint y: 500, endPoint x: 139, endPoint y: -12, distance: 525.6
click at [139, 0] on html "Artboard Created with Sketch. Powered By and Sponsored by play Run Save Fork Cl…" at bounding box center [784, 372] width 1568 height 744
click at [384, 461] on div "g . V ( ) . has ( 'pnf' , 'id' , 'pnf1' ) . as ( 'p' ) . V ( ) . has ( 'complex…" at bounding box center [362, 288] width 266 height 437
drag, startPoint x: 259, startPoint y: 496, endPoint x: 53, endPoint y: -54, distance: 587.3
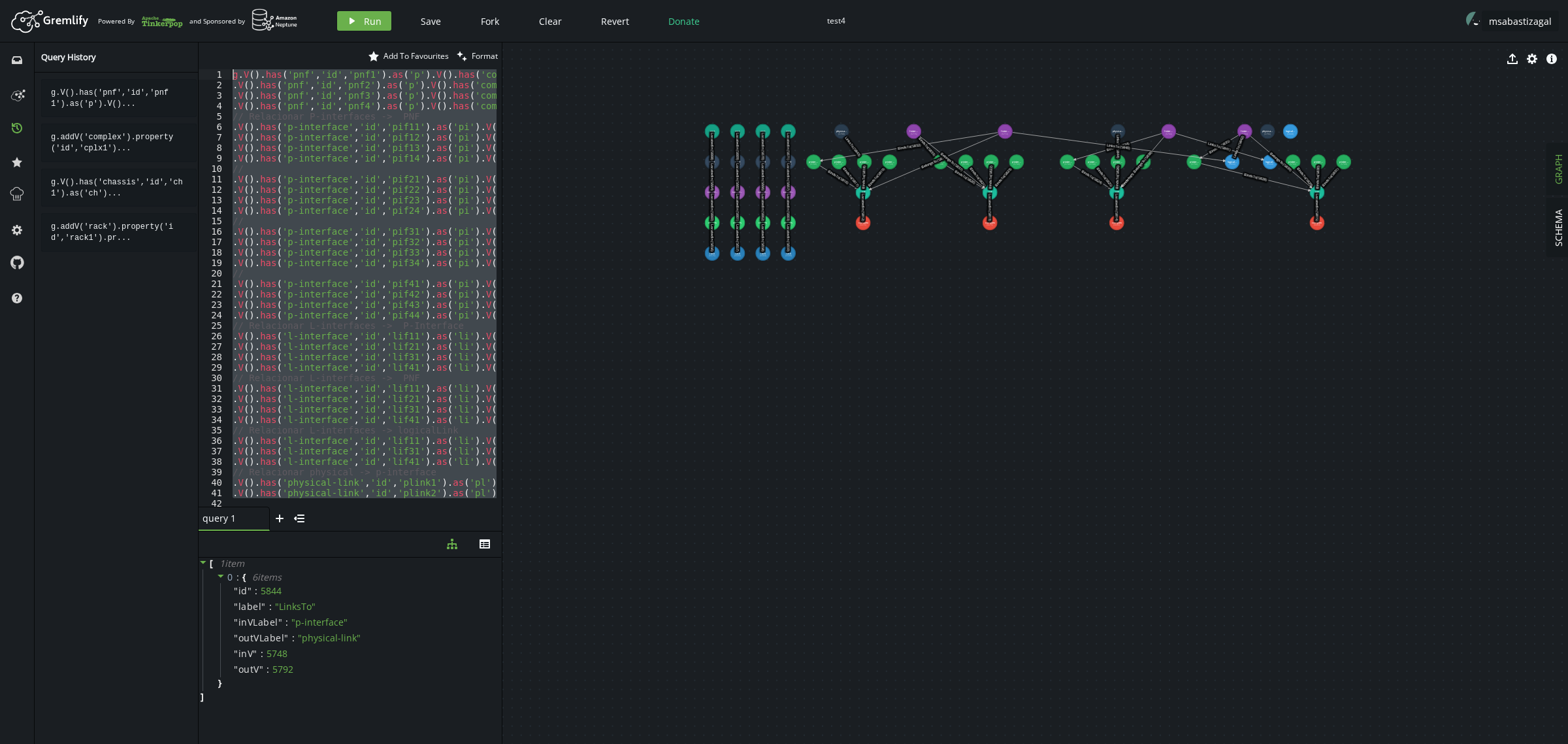
click at [53, 0] on html "Artboard Created with Sketch. Powered By and Sponsored by play Run Save Fork Cl…" at bounding box center [784, 372] width 1568 height 744
type textarea "g.V().has('pnf','id','pnf1').as('p').V().has('complex','id','cplx1').addE('Loca…"
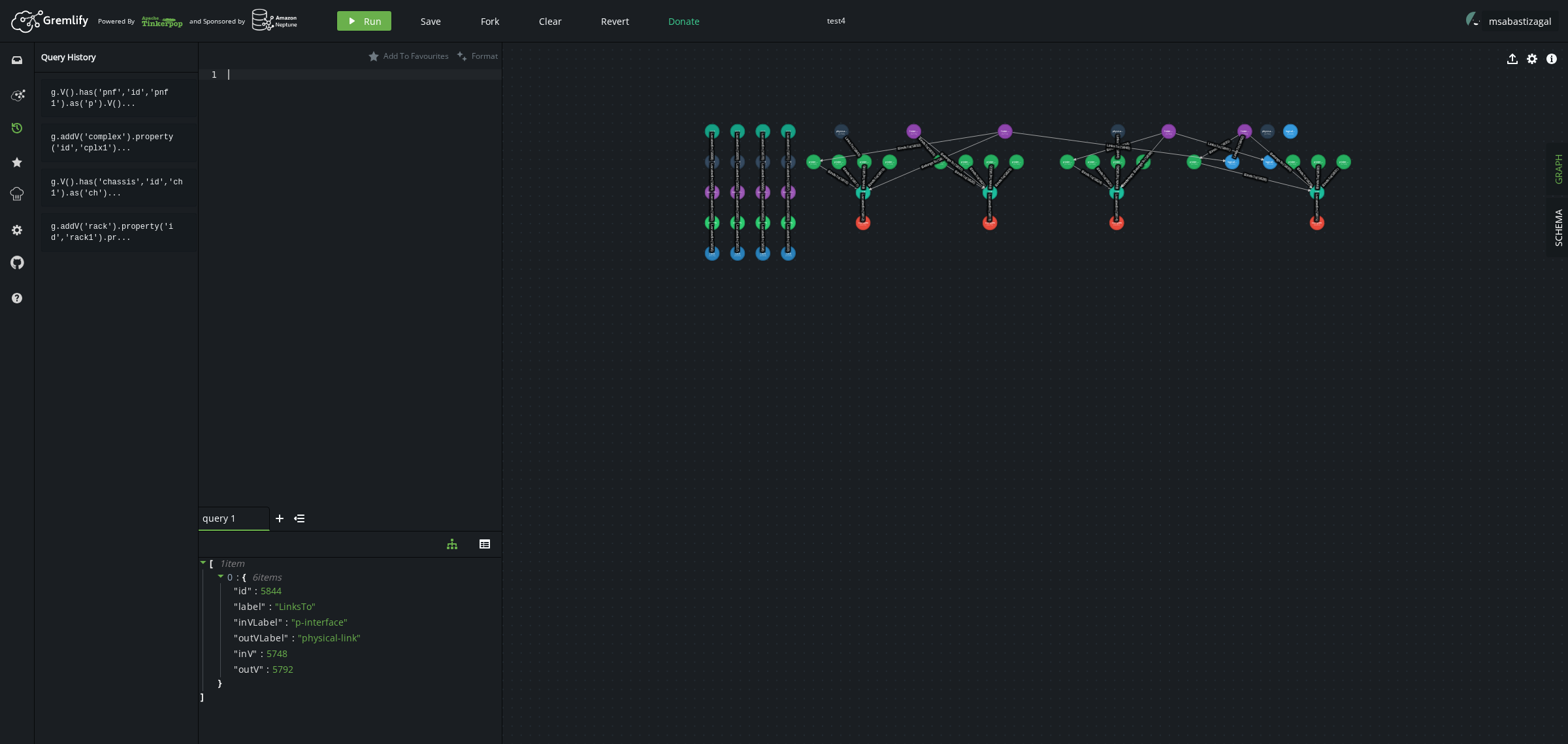
click at [290, 132] on div at bounding box center [364, 298] width 277 height 458
paste textarea ".V().has('rack','id','rack4').as('ch').V().has('complex','id','cplx4').addE('Lo…"
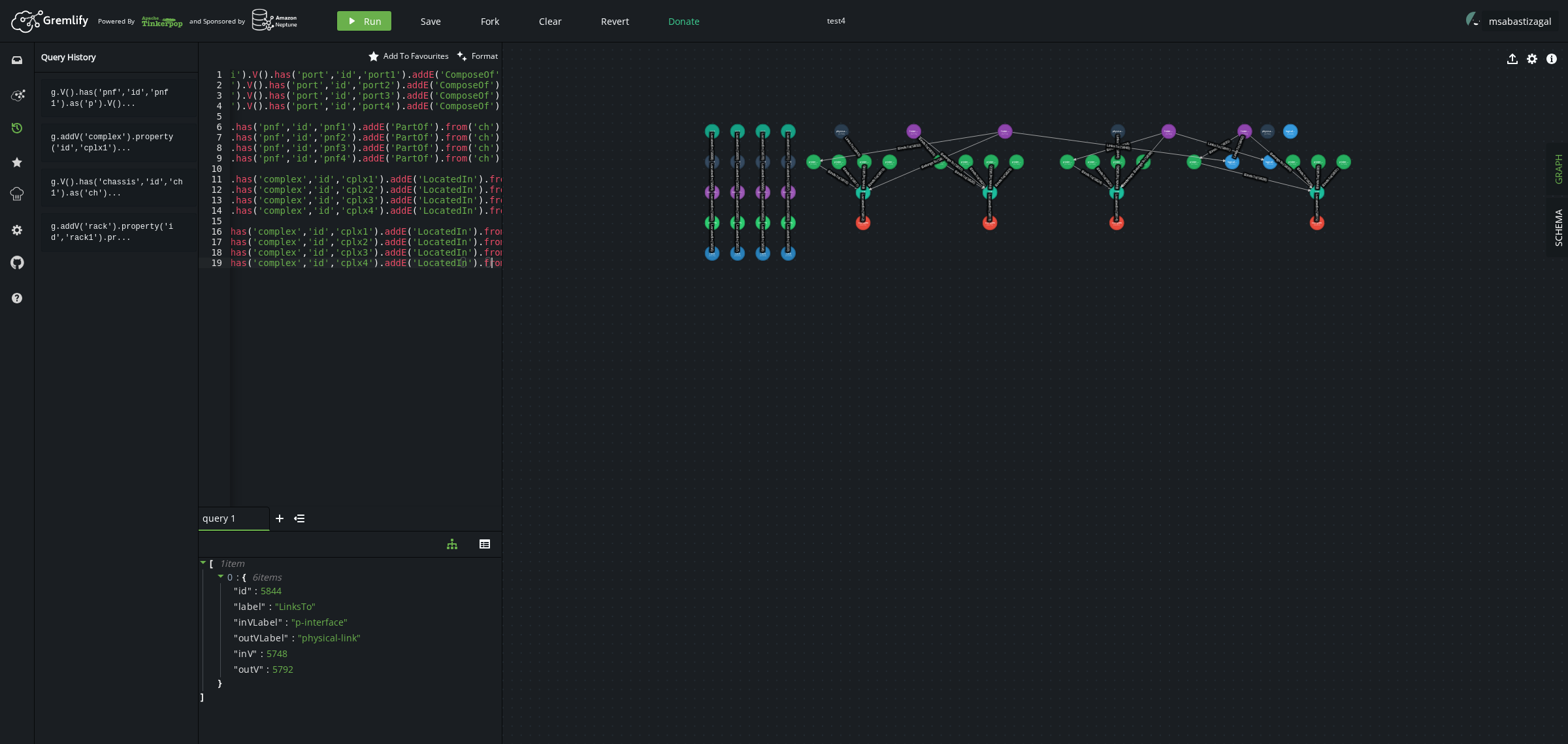
scroll to position [0, 239]
click at [357, 21] on button "play Run" at bounding box center [364, 21] width 54 height 20
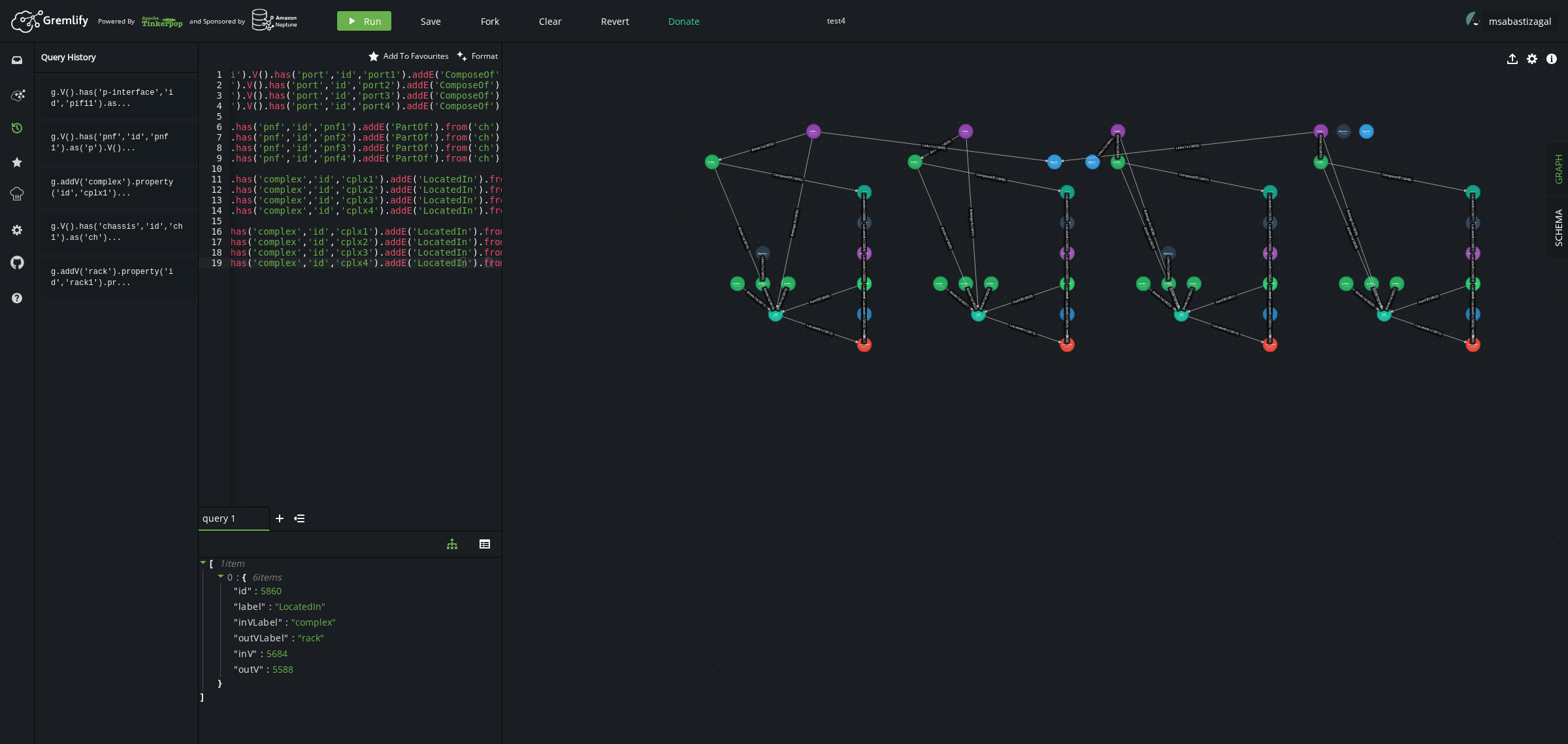
click at [325, 372] on div "g . V ( ) . has ( 'p-interface' , 'id' , 'pif11' ) . as ( 'pi' ) . V ( ) . [GEO…" at bounding box center [255, 296] width 529 height 453
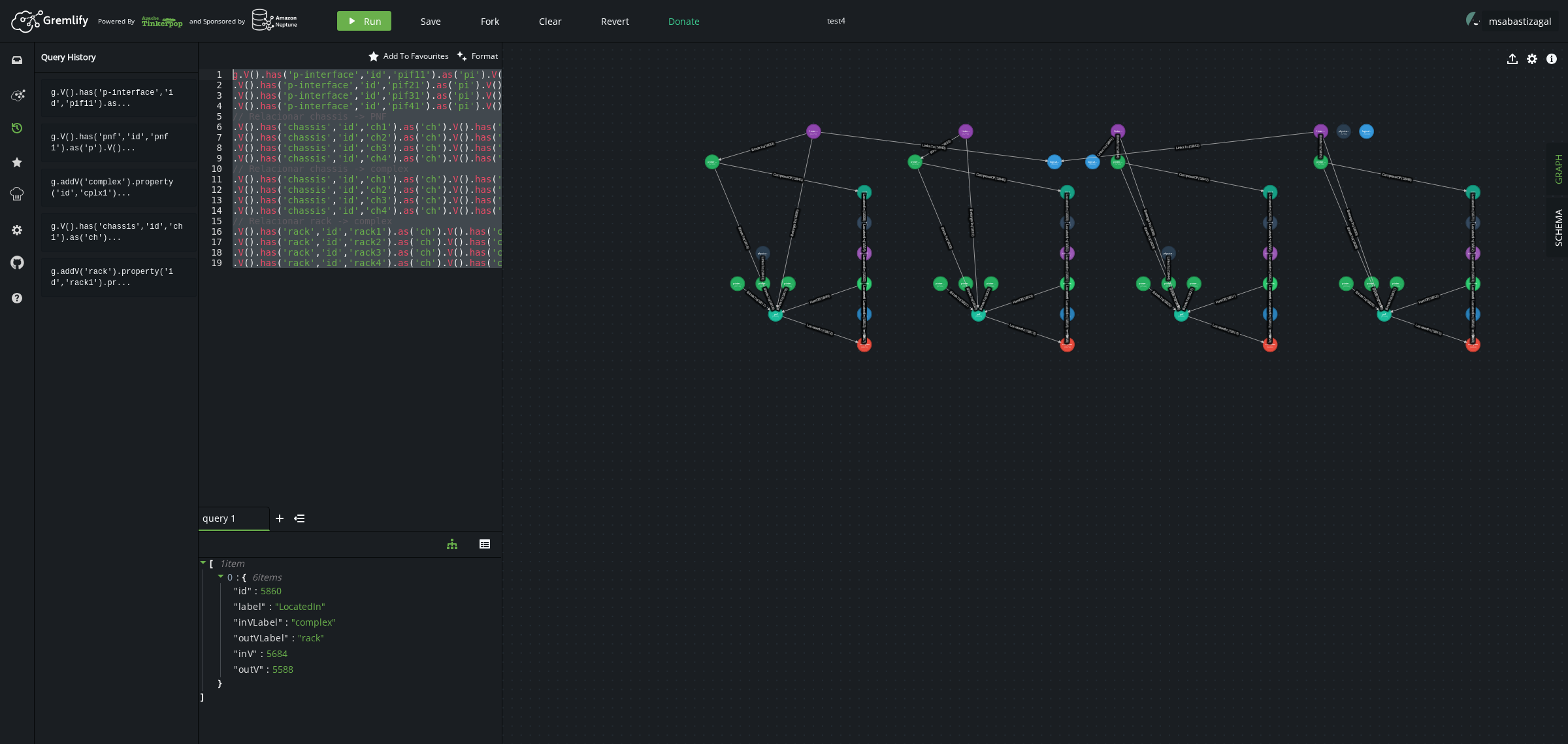
drag, startPoint x: 321, startPoint y: 363, endPoint x: 49, endPoint y: -5, distance: 457.6
click at [49, 0] on html "Artboard Created with Sketch. Powered By and Sponsored by play Run Save Fork Cl…" at bounding box center [784, 372] width 1568 height 744
paste textarea ".addV('service-instance').property('id','svc3').property('name','Servicio SIP T…"
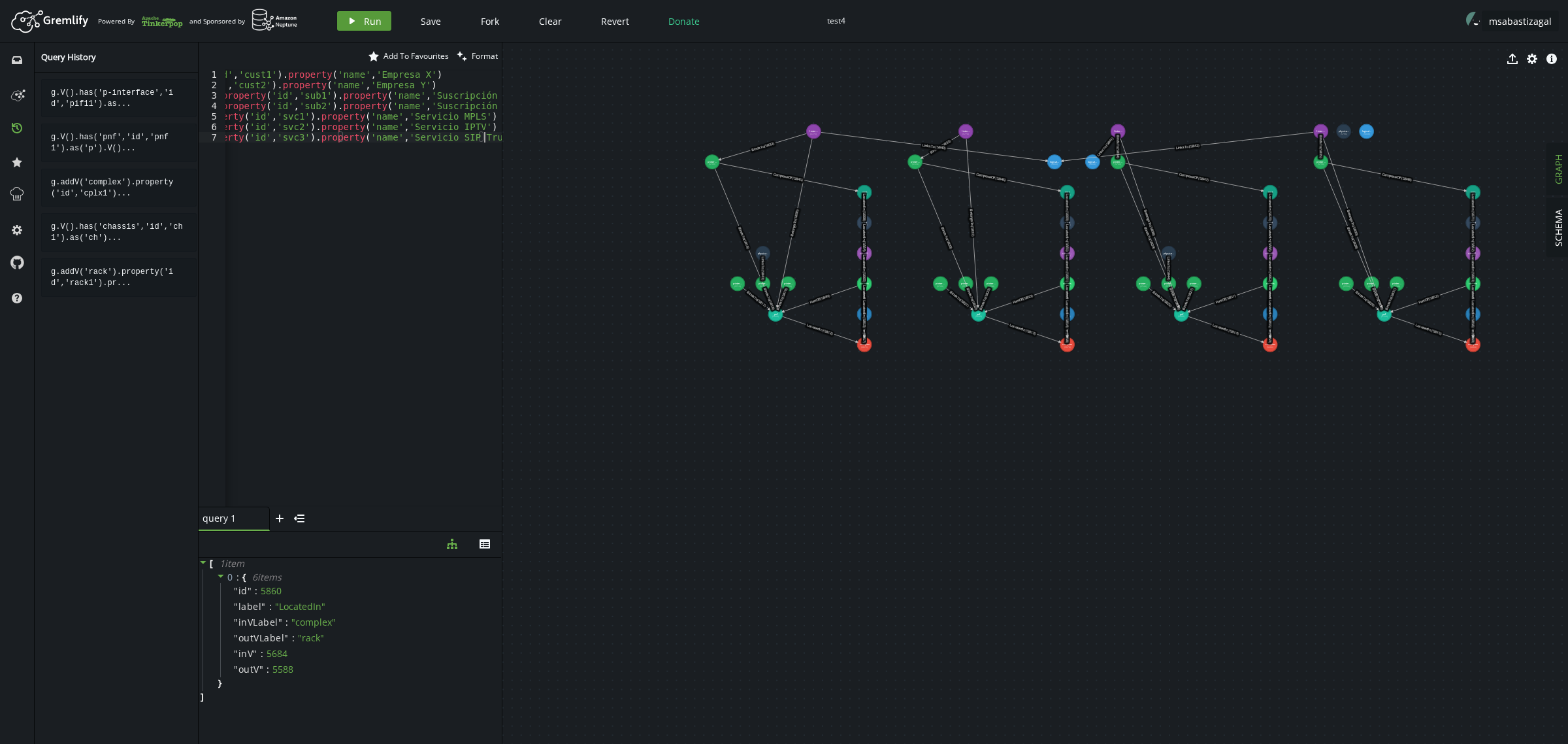
click at [360, 14] on button "play Run" at bounding box center [364, 21] width 54 height 20
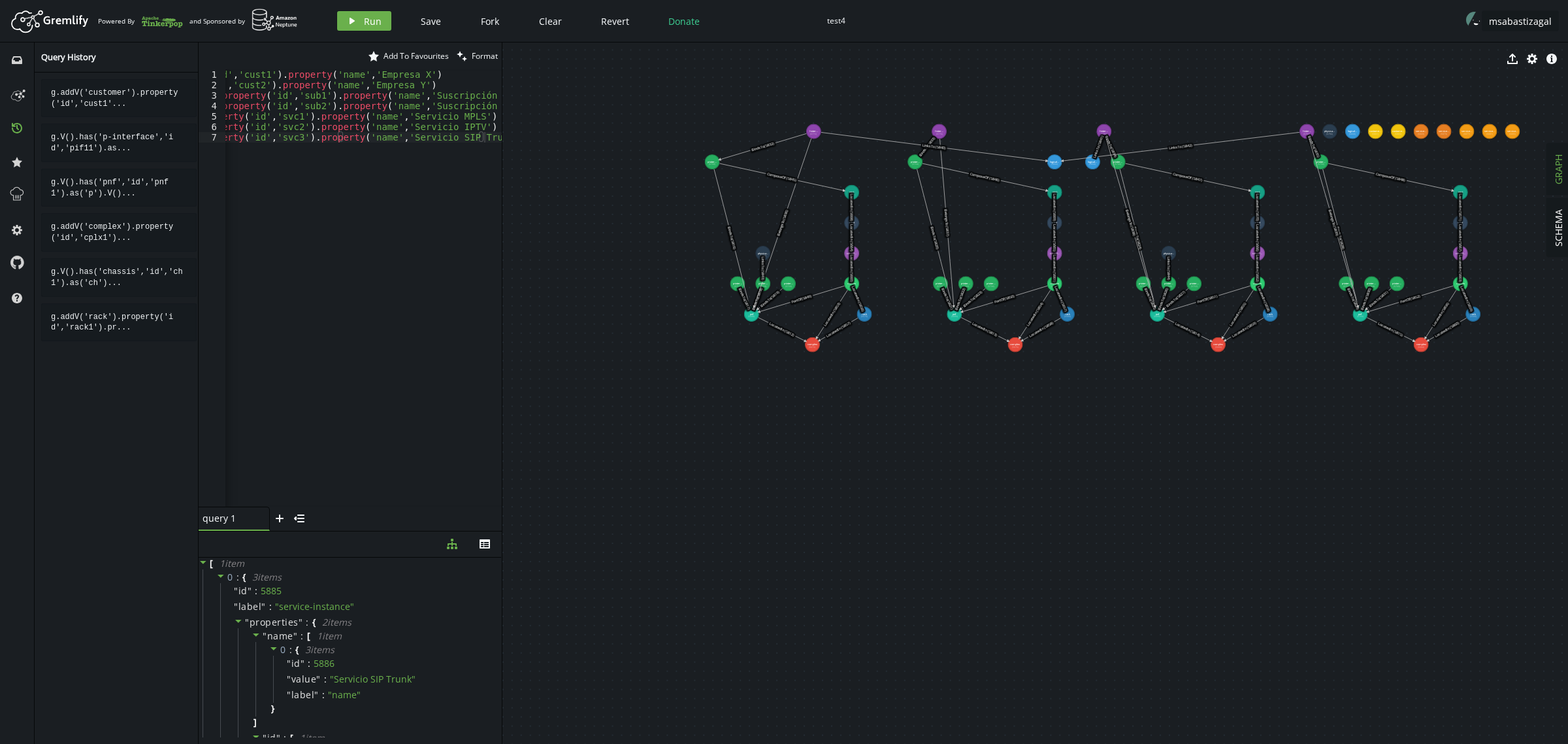
drag, startPoint x: 333, startPoint y: 296, endPoint x: 330, endPoint y: 290, distance: 6.7
click at [332, 296] on div "g . addV ( 'customer' ) . property ( 'id' , 'cust1' ) . property ( 'name' , 'Em…" at bounding box center [278, 296] width 448 height 453
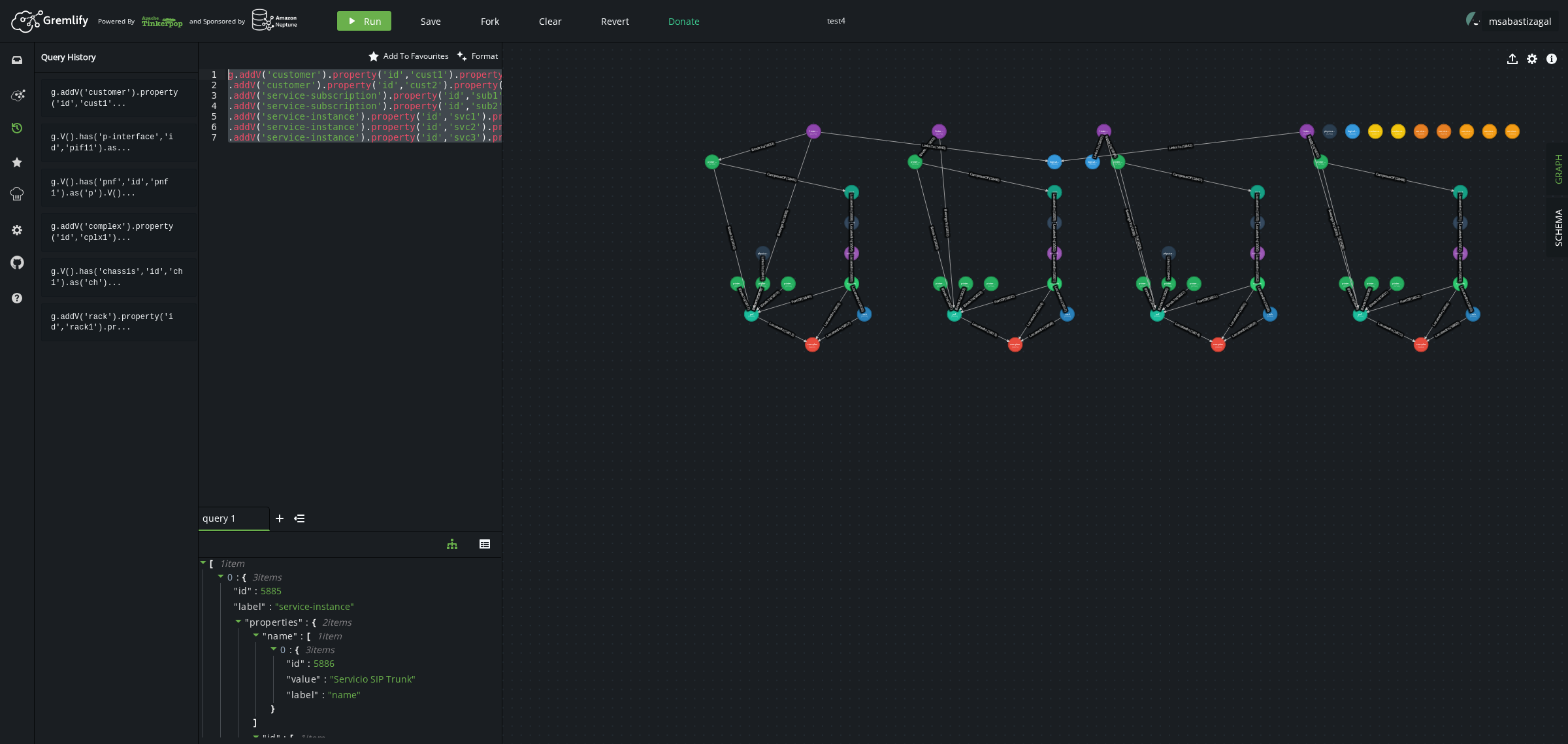
drag, startPoint x: 260, startPoint y: 175, endPoint x: 114, endPoint y: -22, distance: 245.2
click at [114, 0] on html "Artboard Created with Sketch. Powered By and Sponsored by play Run Save Fork Cl…" at bounding box center [784, 372] width 1568 height 744
paste textarea ".V().has('service-subscription','id','sub2').as('s').V().has('service-instance'…"
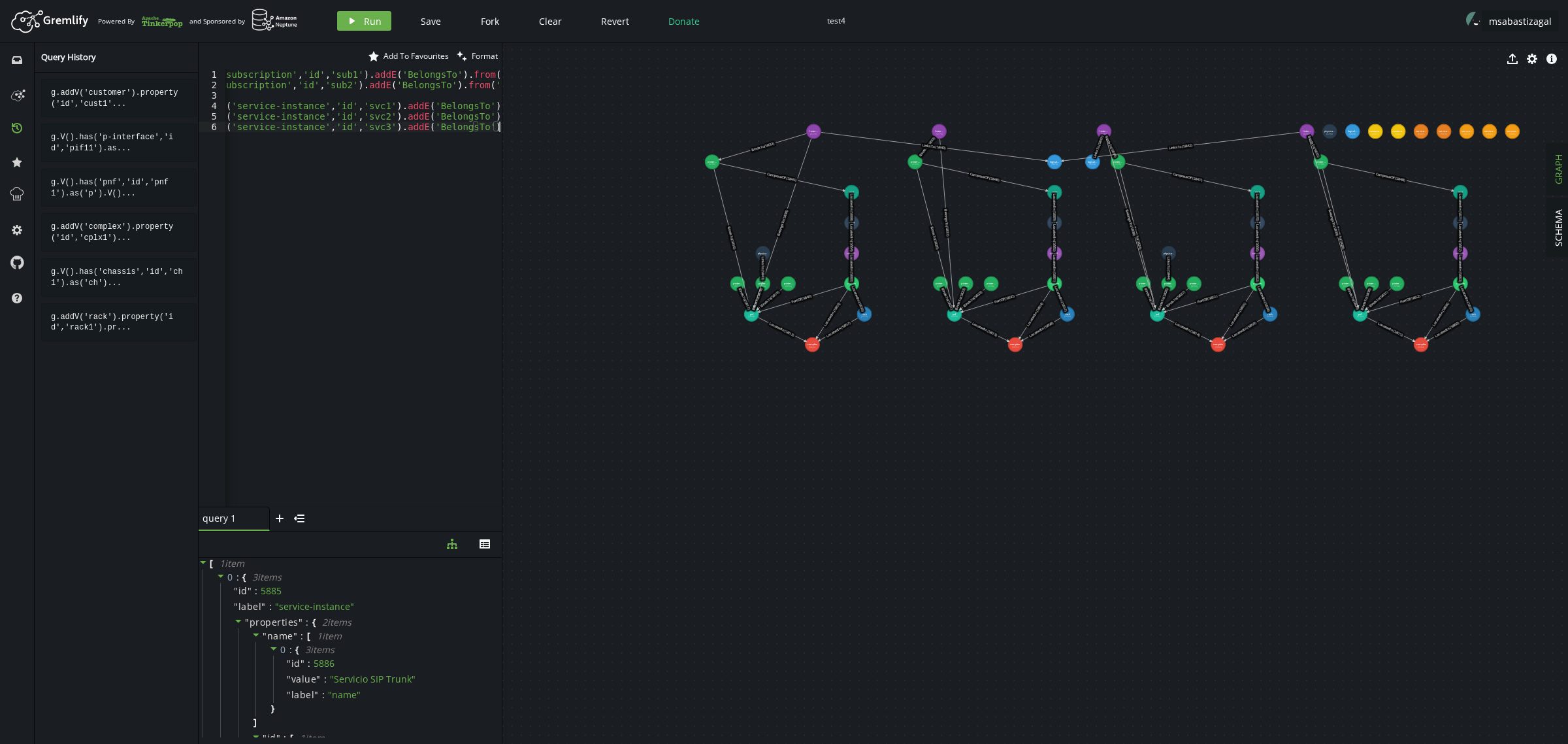
scroll to position [0, 332]
click at [360, 26] on button "play Run" at bounding box center [364, 21] width 54 height 20
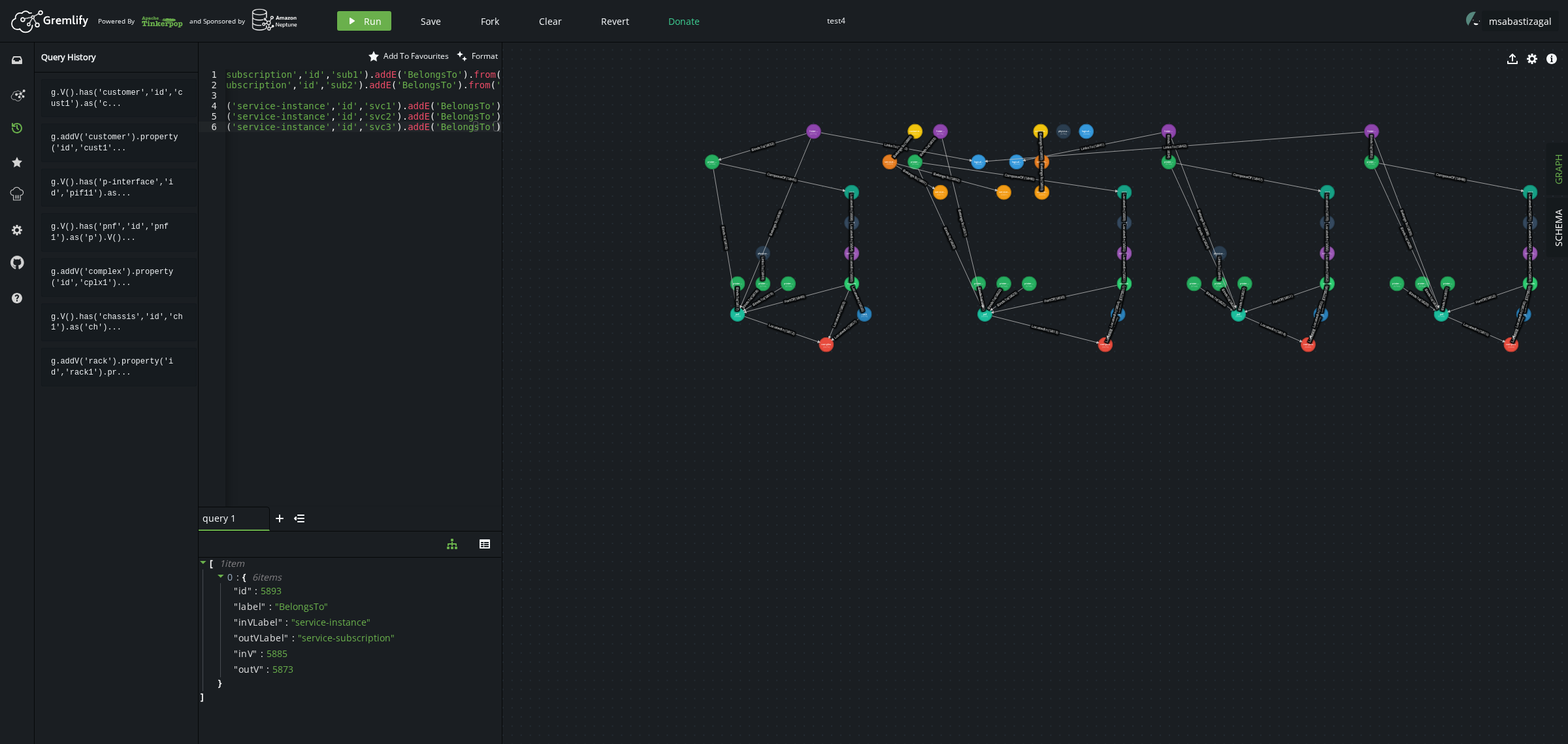
click at [395, 288] on div "g . V ( ) . has ( 'customer' , 'id' , 'cust1' ) . as ( 'c' ) . V ( ) . has ( 's…" at bounding box center [197, 296] width 609 height 453
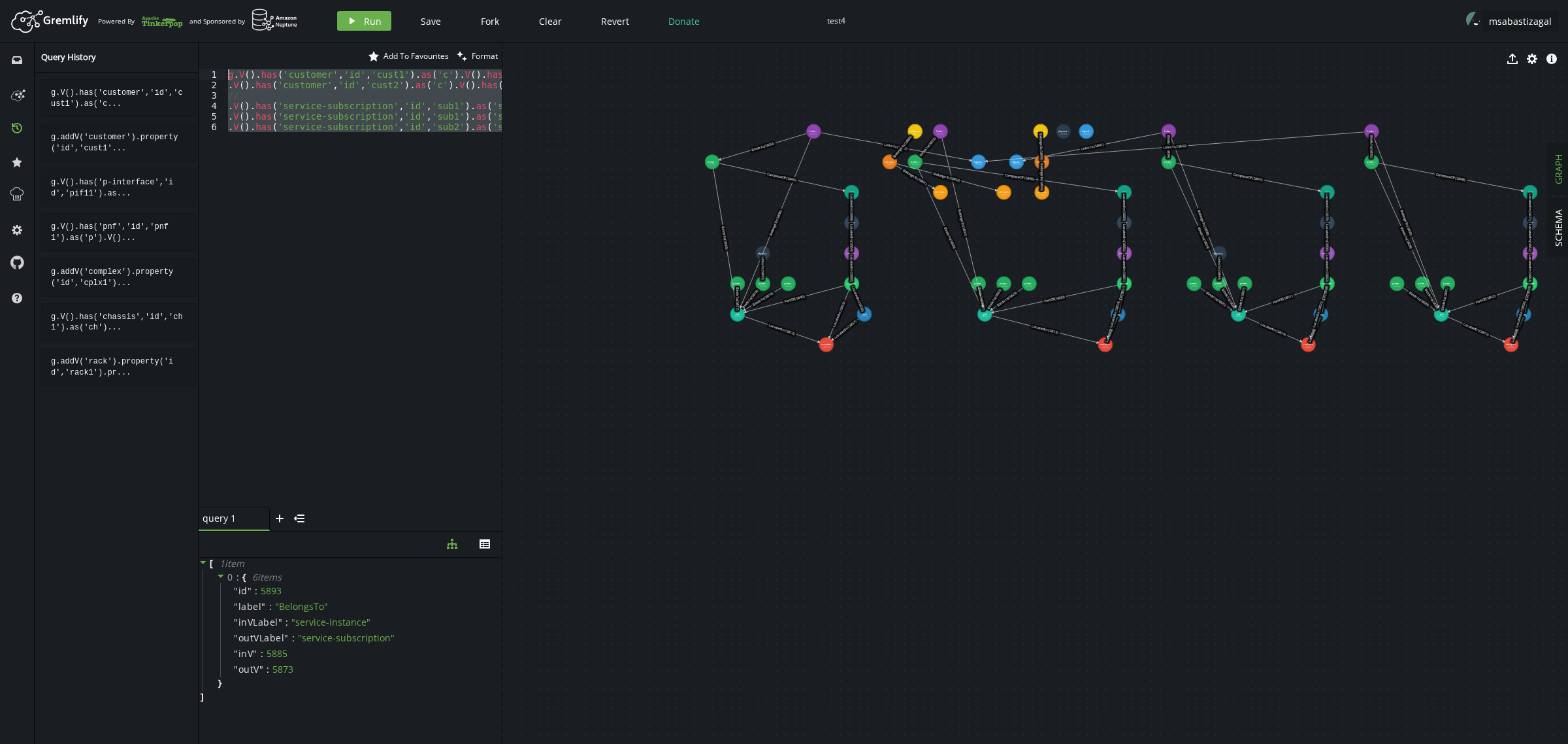
drag, startPoint x: 346, startPoint y: 252, endPoint x: 40, endPoint y: -39, distance: 422.3
click at [40, 0] on html "Artboard Created with Sketch. Powered By and Sponsored by play Run Save Fork Cl…" at bounding box center [784, 372] width 1568 height 744
paste textarea ".V().has('service-instance','id','svc3').as('si').V().has('logical-link','id','…"
type textarea ".V().has('service-instance','id','svc3').as('si').V().has('logical-link','id','…"
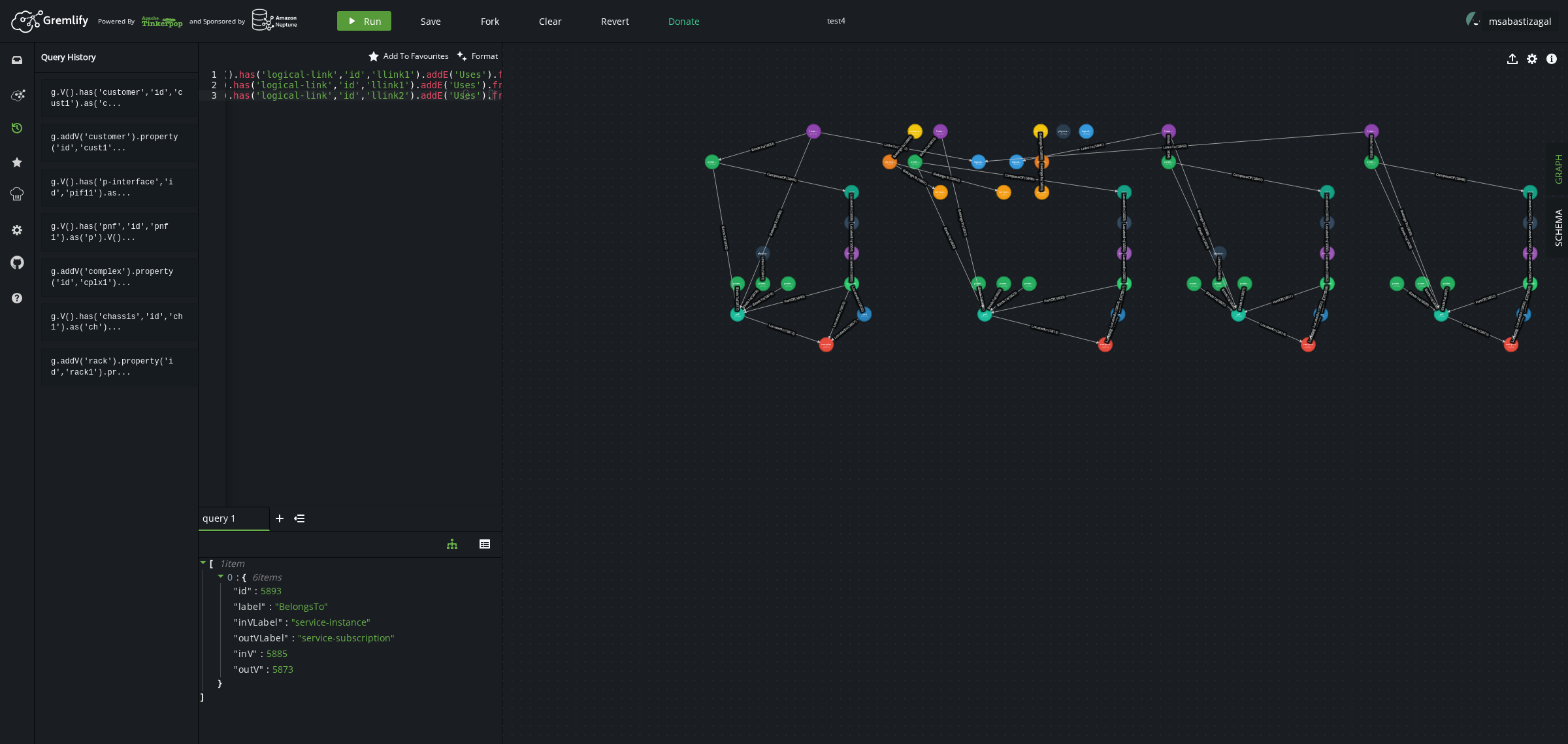
click at [366, 21] on span "Run" at bounding box center [372, 21] width 18 height 13
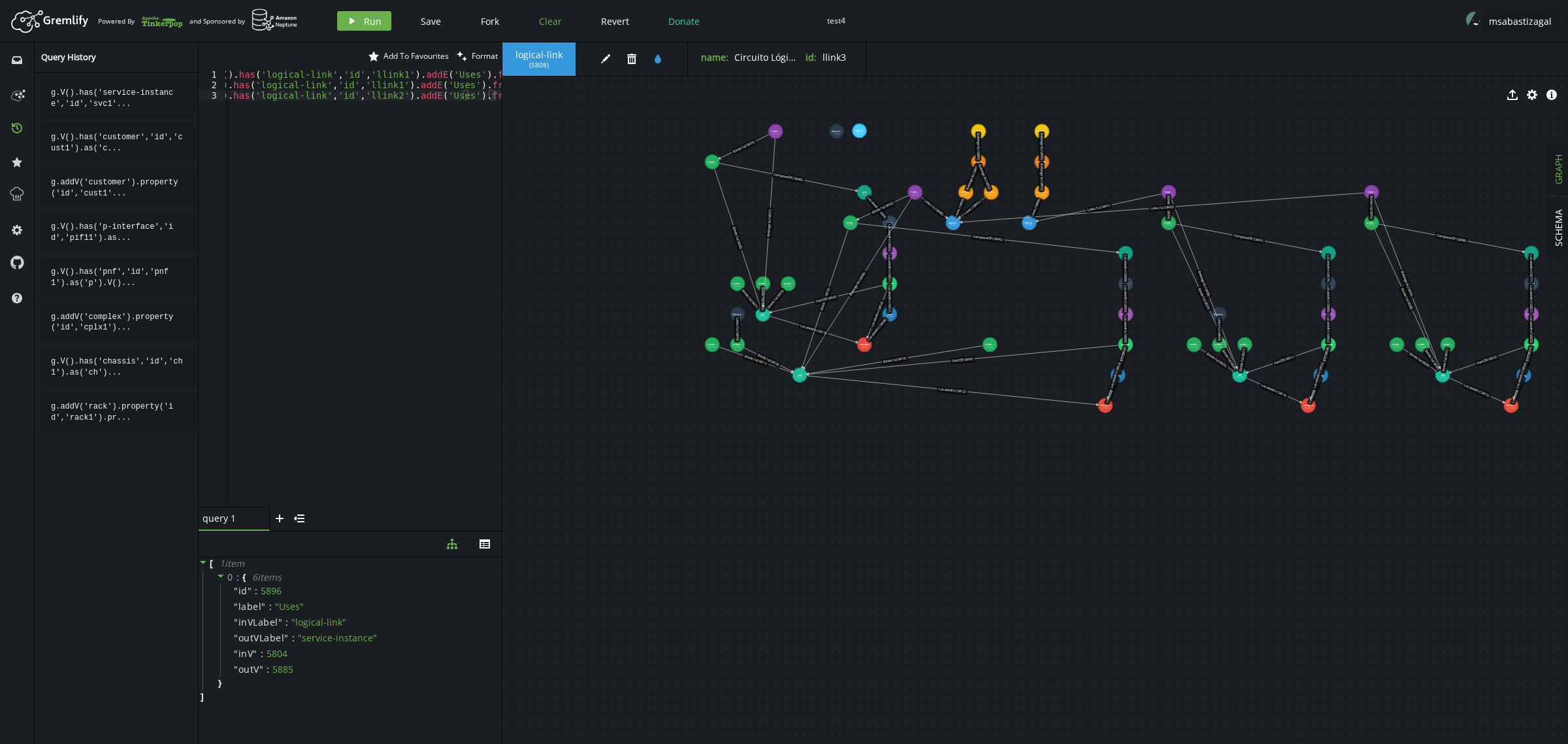
click at [539, 18] on span "Clear" at bounding box center [550, 21] width 23 height 13
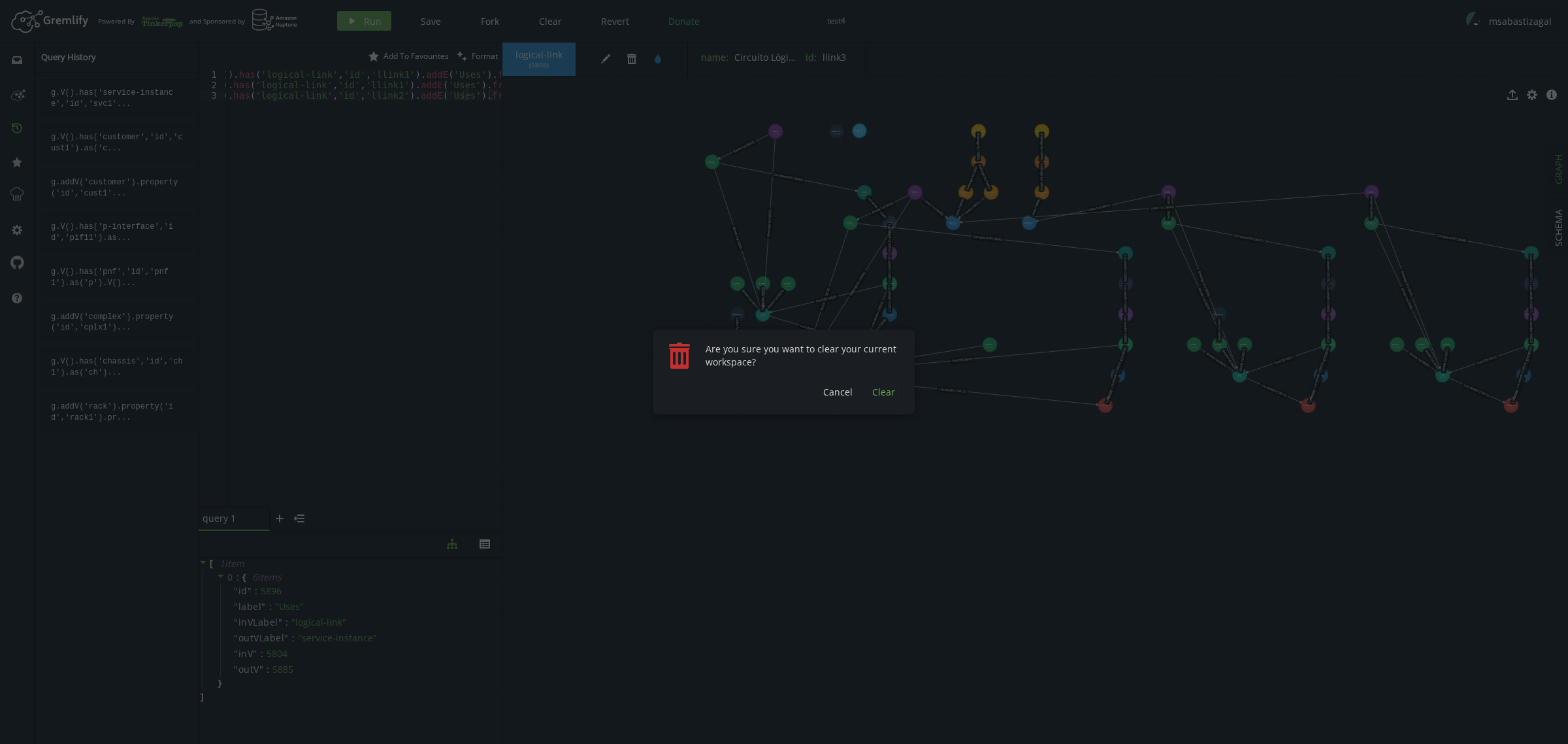
click at [893, 396] on span "Clear" at bounding box center [883, 391] width 23 height 13
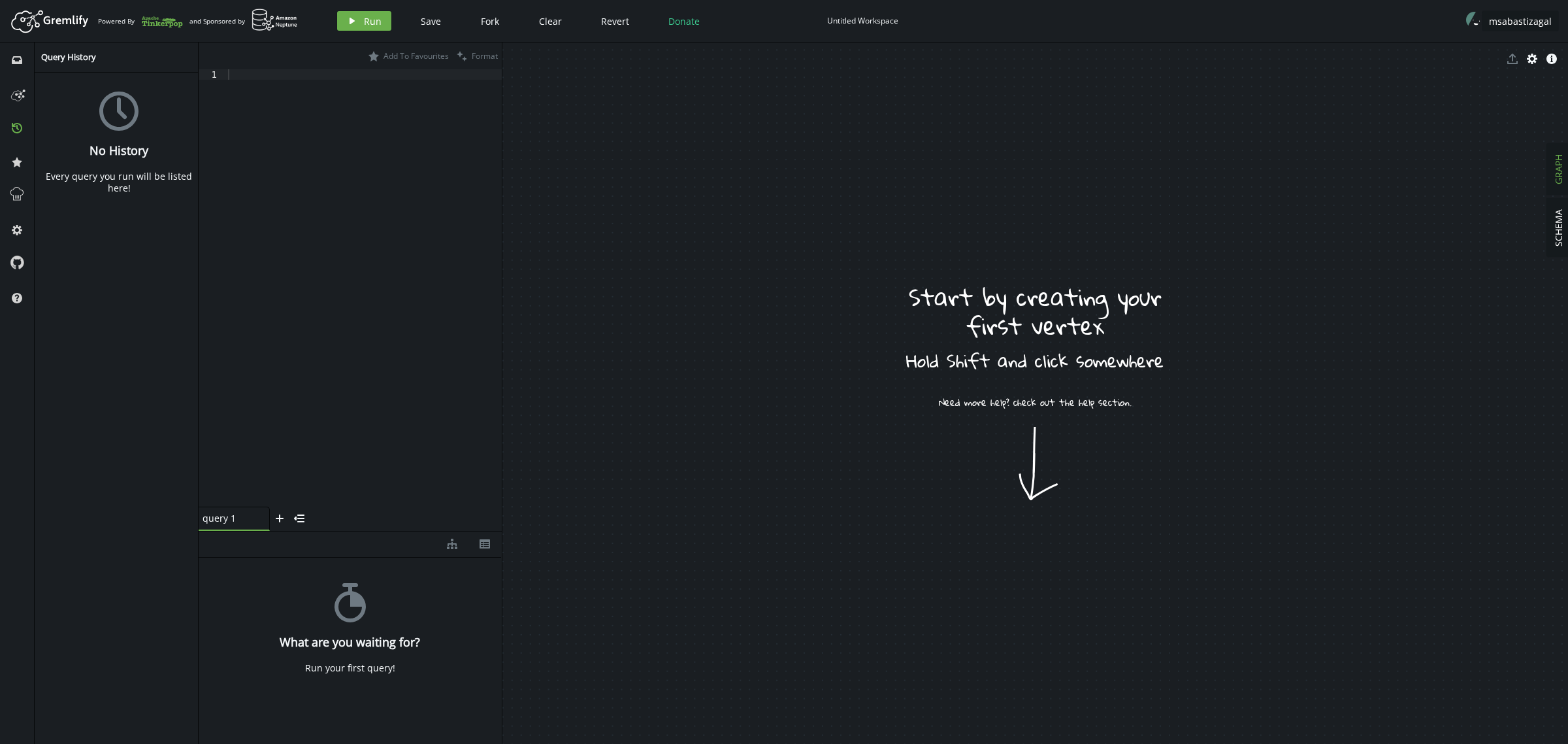
click at [859, 21] on div "Untitled Workspace" at bounding box center [862, 20] width 71 height 9
type input "TEST5"
click at [403, 139] on div at bounding box center [364, 298] width 277 height 458
click at [354, 257] on div at bounding box center [364, 298] width 277 height 458
paste textarea ".addV('port').property('id','port4N').property('name','Port GE1/0/4N')"
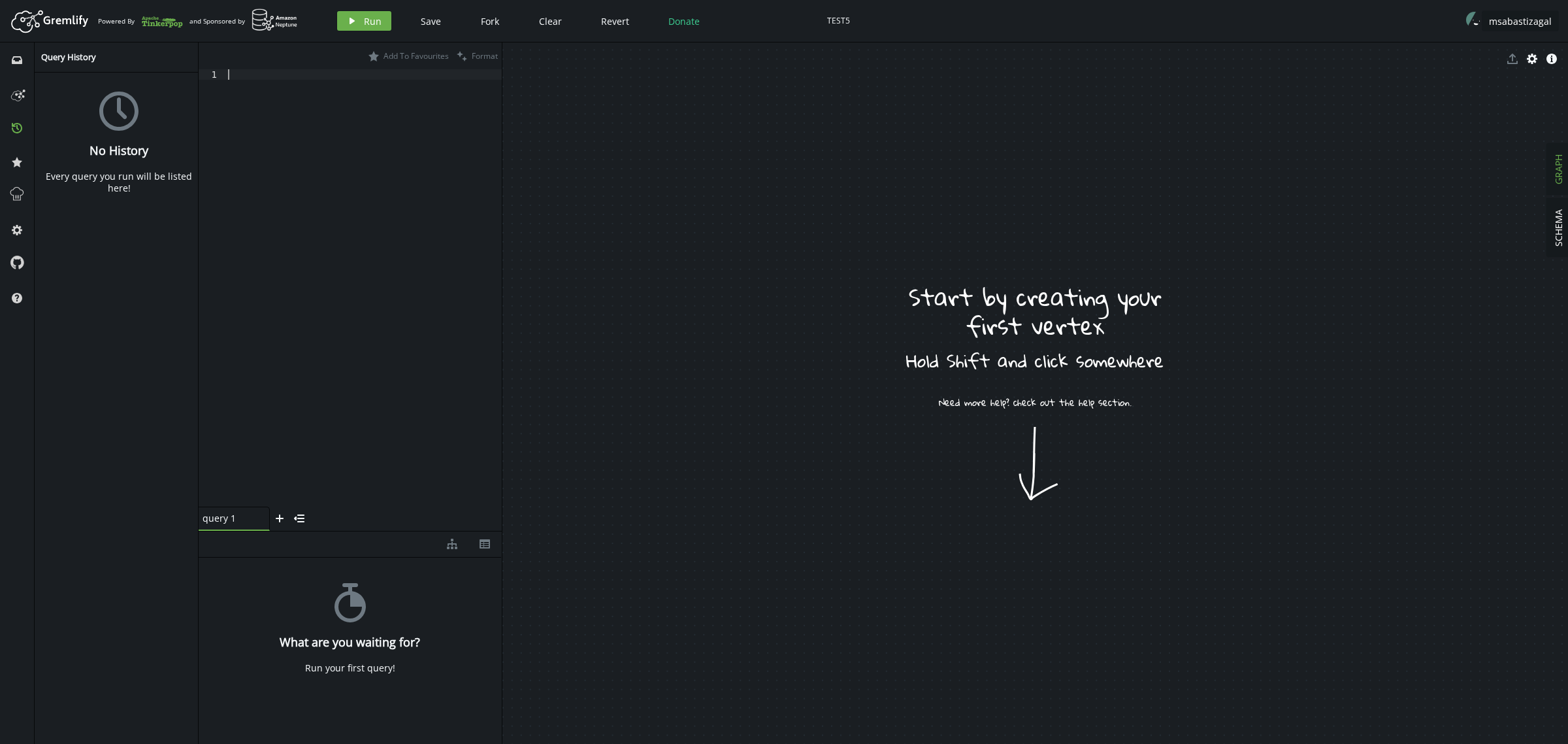
scroll to position [0, 85]
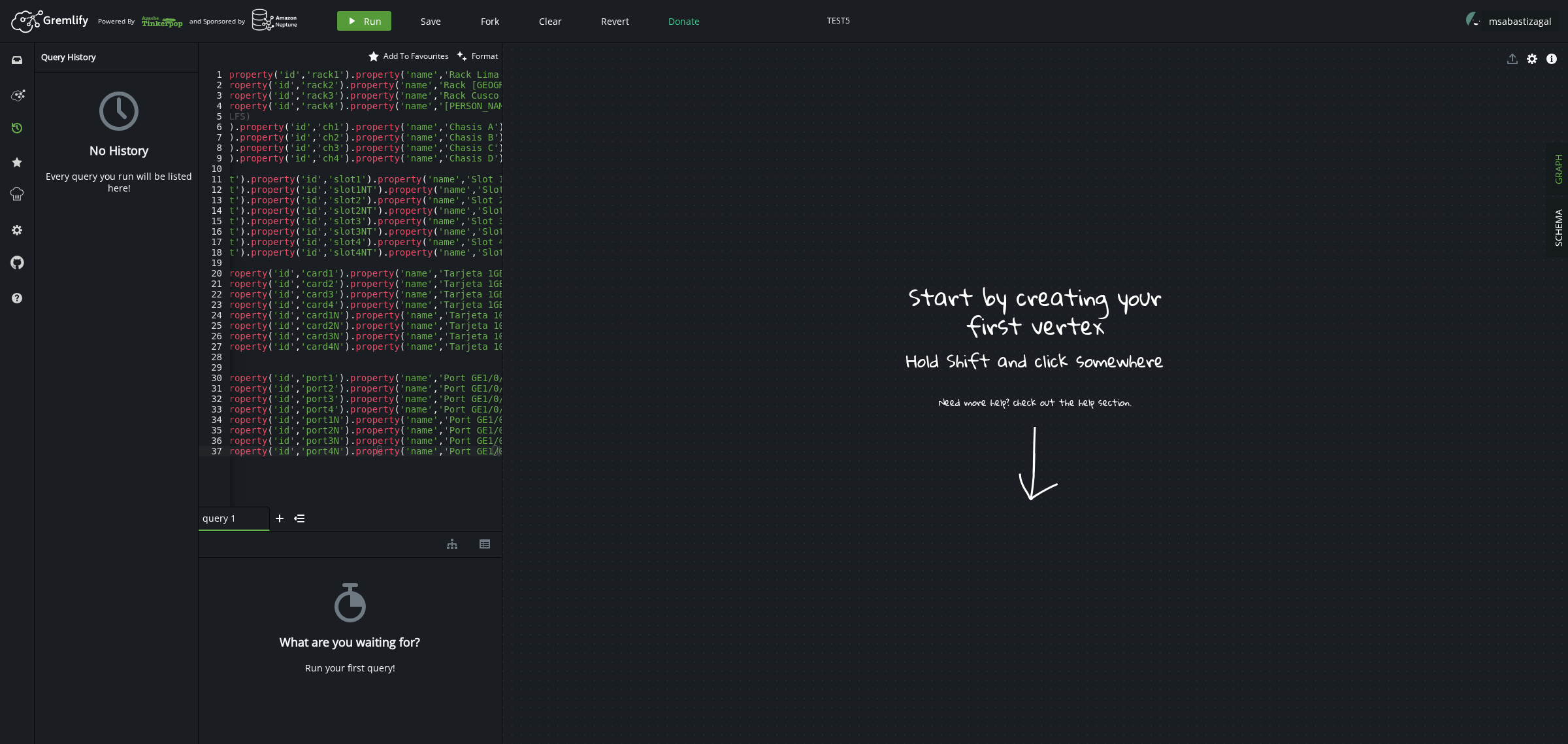
click at [364, 24] on span "Run" at bounding box center [372, 21] width 18 height 13
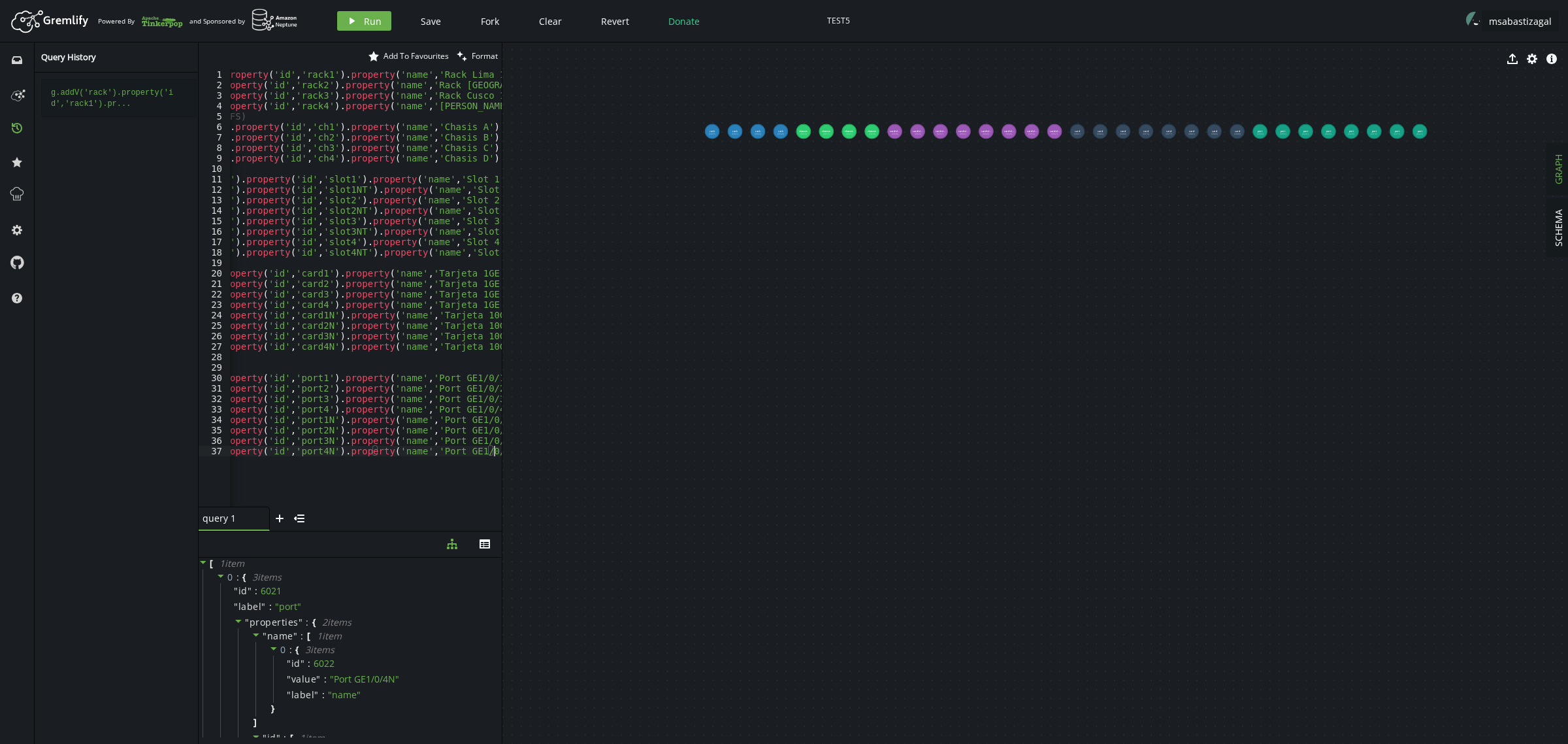
scroll to position [0, 0]
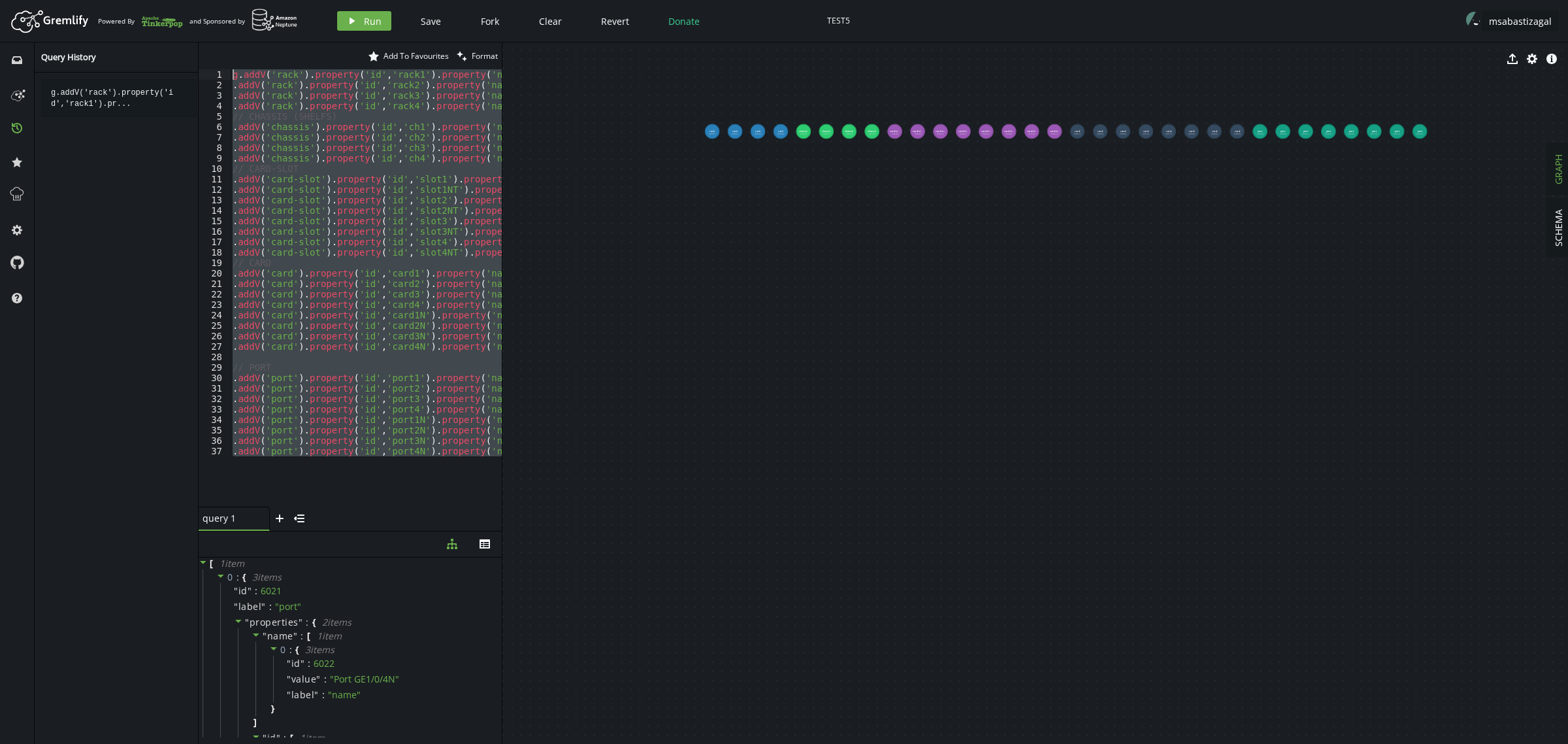
drag, startPoint x: 307, startPoint y: 464, endPoint x: 54, endPoint y: -80, distance: 600.0
click at [54, 0] on html "Artboard Created with Sketch. Powered By and Sponsored by play Run Save Fork Cl…" at bounding box center [784, 372] width 1568 height 744
paste textarea ".V().has('port','id','port4N').as('pt').V().has('card','id','card4N').addE('Loc…"
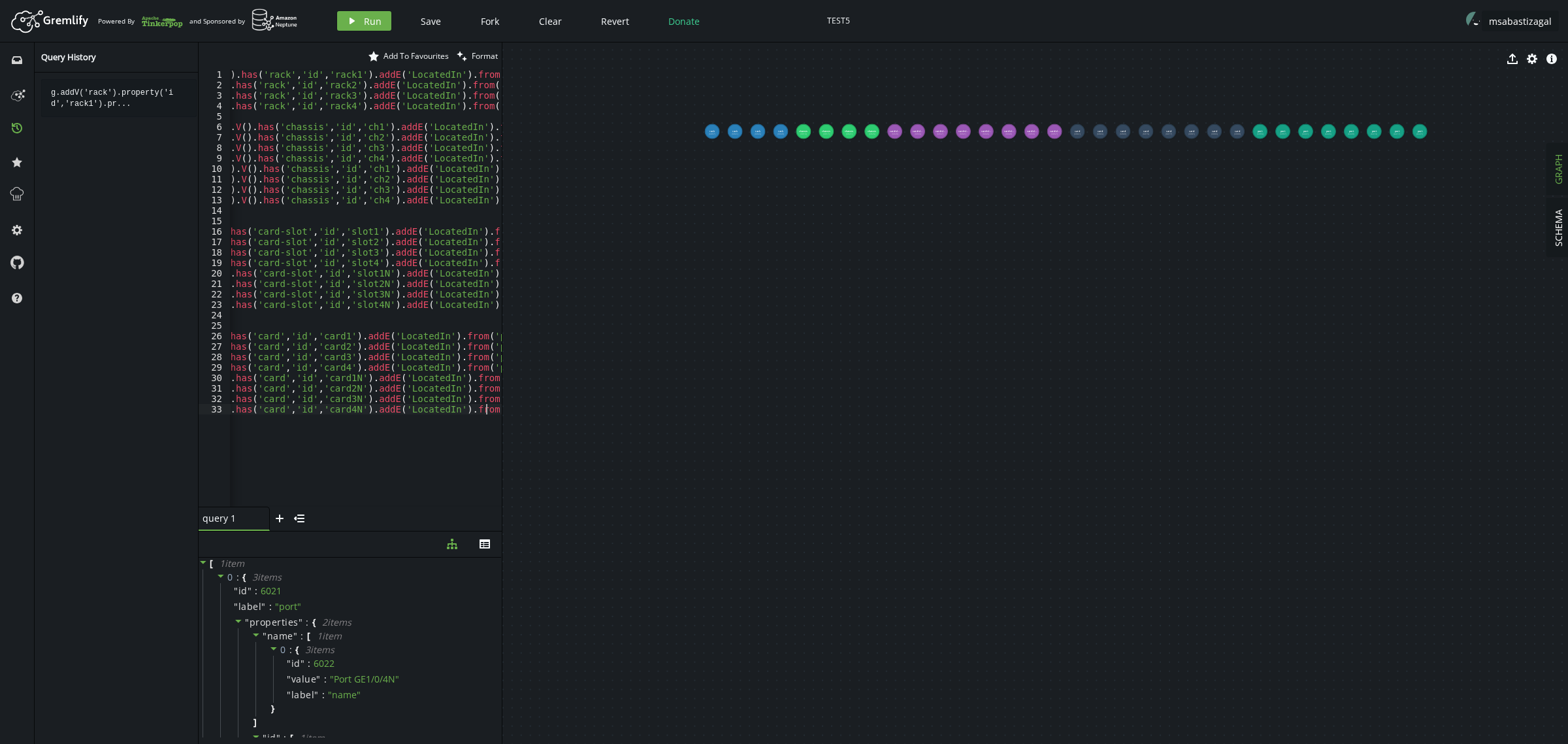
type textarea ".V().has('port','id','port4N').as('pt').V().has('card','id','card4N').addE('Loc…"
click at [371, 24] on span "Run" at bounding box center [372, 21] width 18 height 13
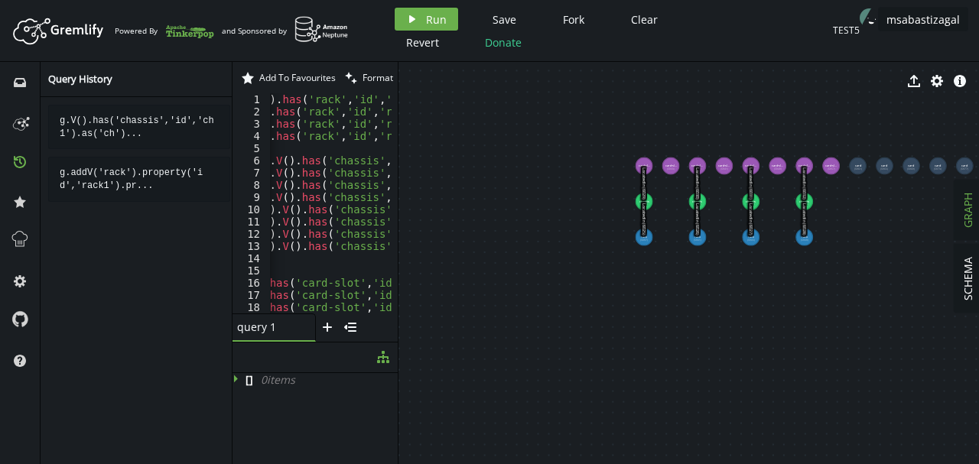
scroll to position [0, 281]
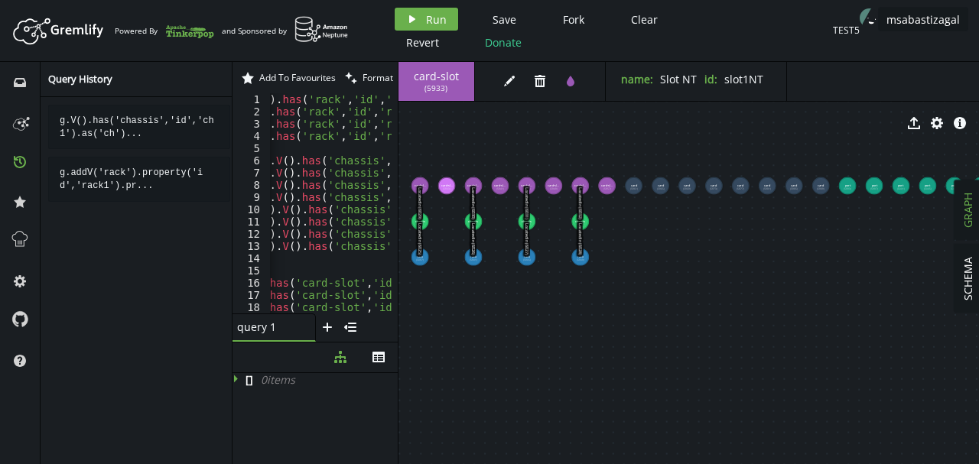
drag, startPoint x: 900, startPoint y: 327, endPoint x: 676, endPoint y: 347, distance: 225.0
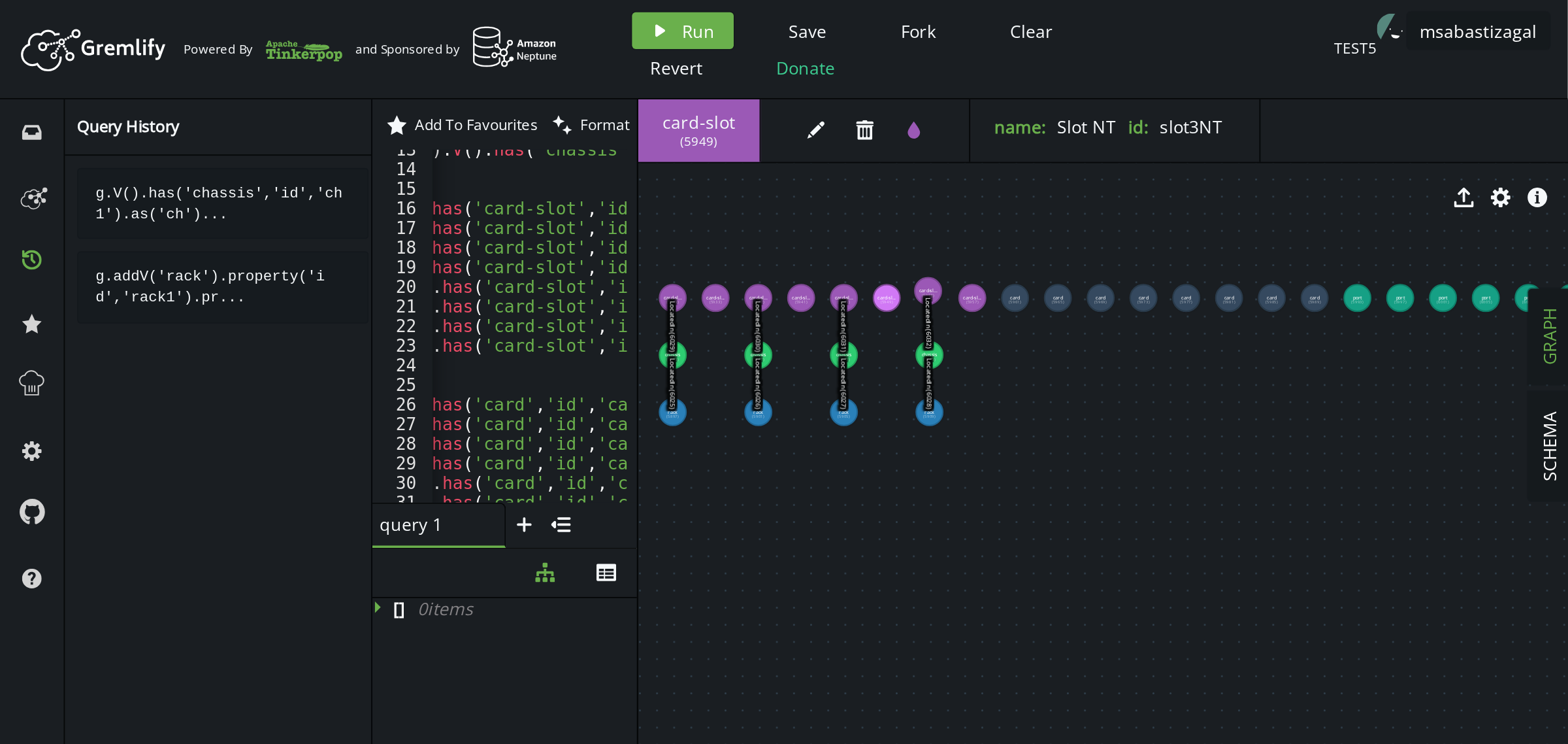
scroll to position [162, 0]
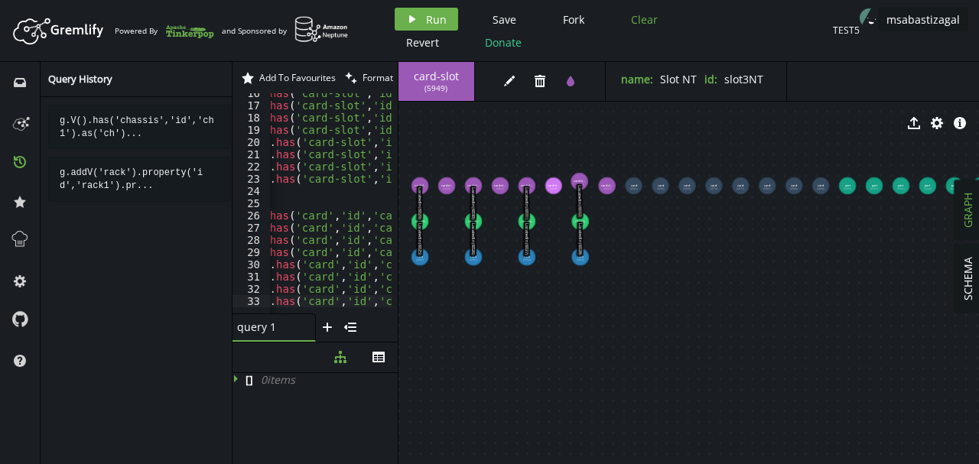
click at [648, 20] on span "Clear" at bounding box center [644, 19] width 27 height 15
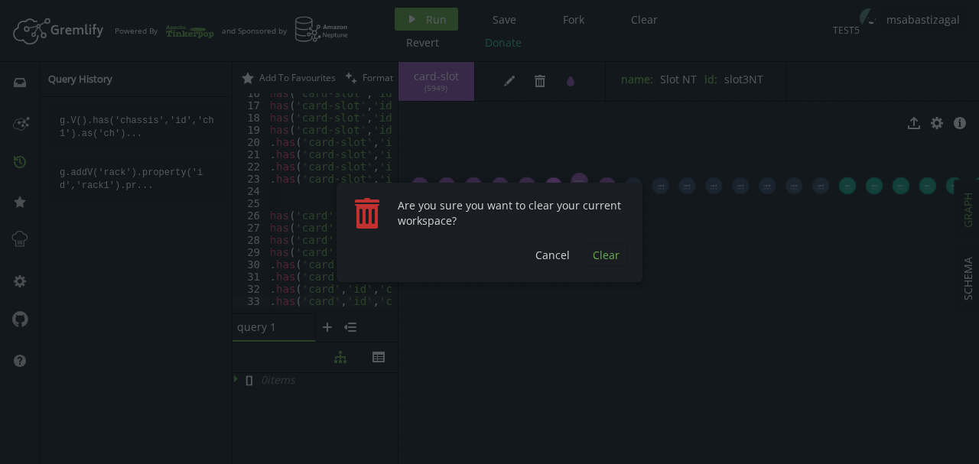
click at [600, 256] on span "Clear" at bounding box center [606, 255] width 27 height 15
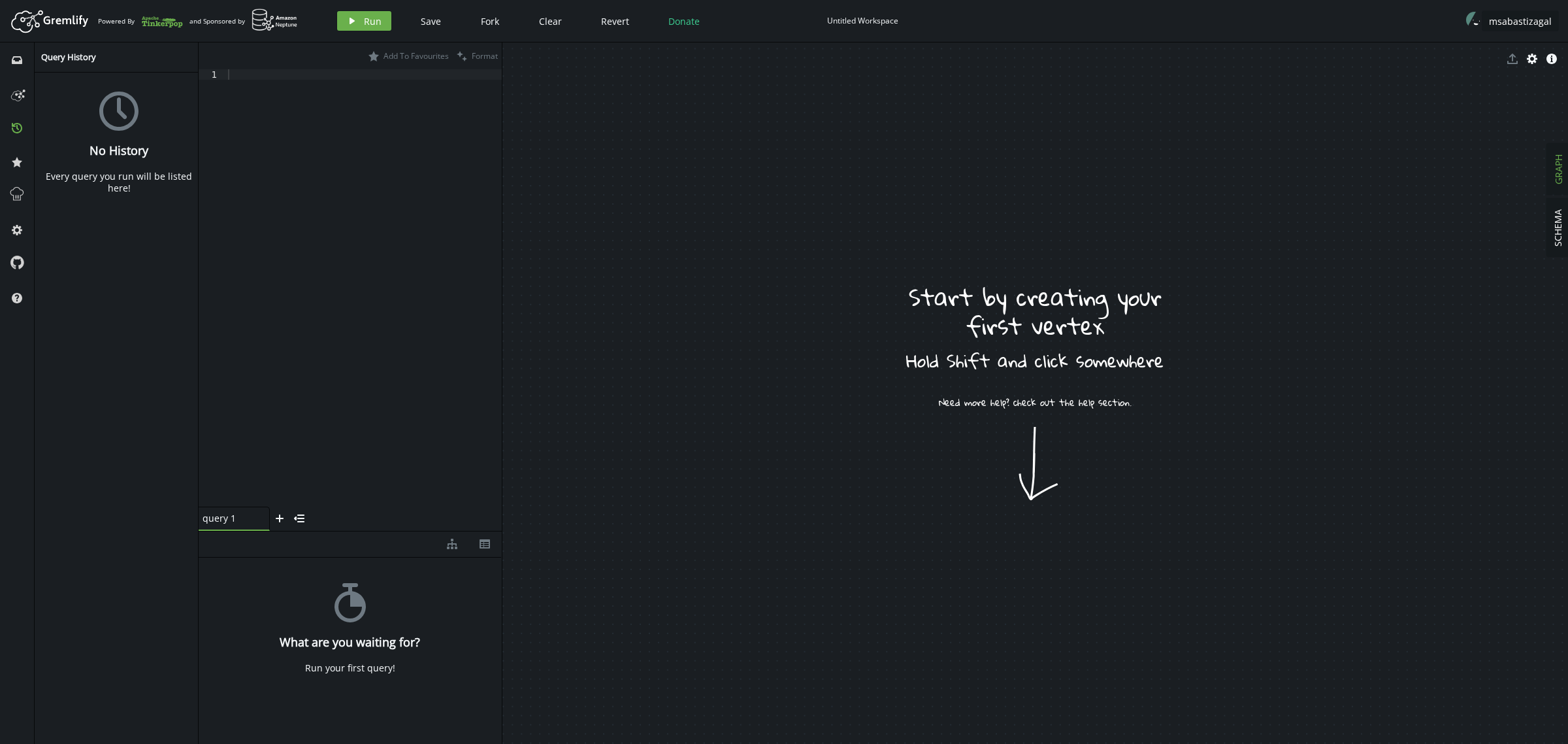
click at [836, 25] on div "Untitled Workspace" at bounding box center [862, 20] width 71 height 9
type input "TEST6"
click at [390, 208] on div at bounding box center [364, 298] width 277 height 458
click at [320, 159] on div at bounding box center [364, 298] width 277 height 458
paste textarea ".addV('port').property('id','port4N').property('name','Port GE1/0/4N')"
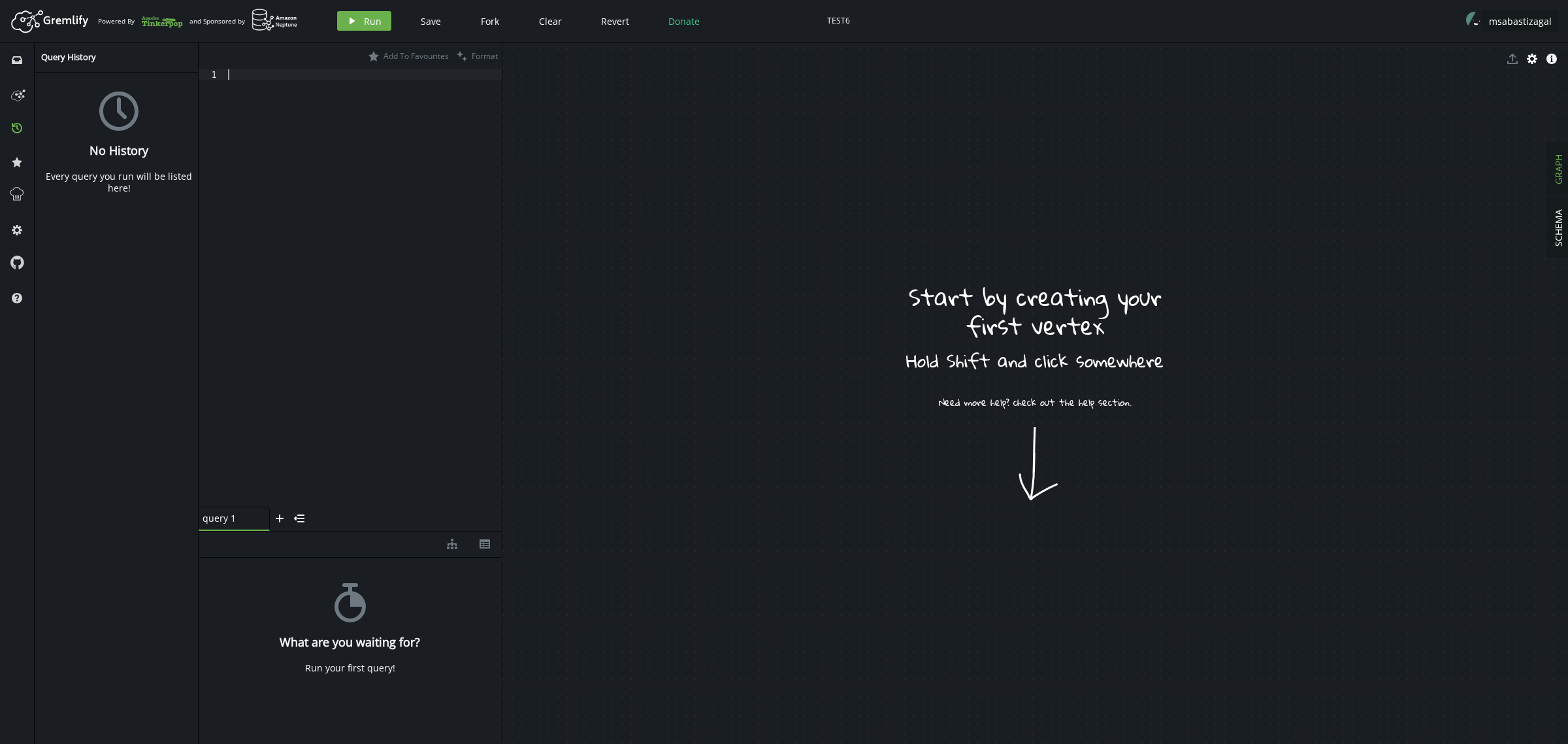
scroll to position [0, 86]
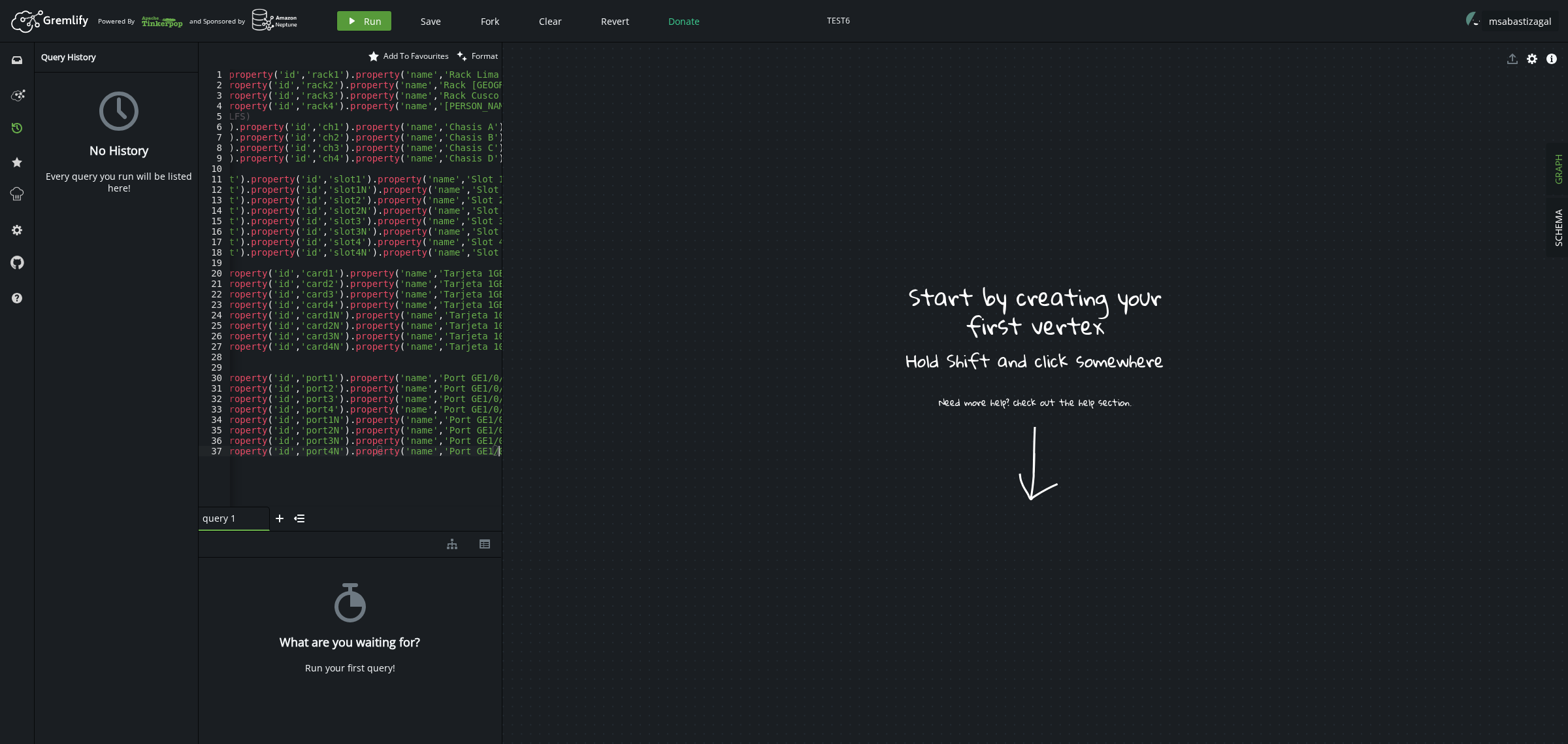
click at [360, 18] on button "play Run" at bounding box center [364, 21] width 54 height 20
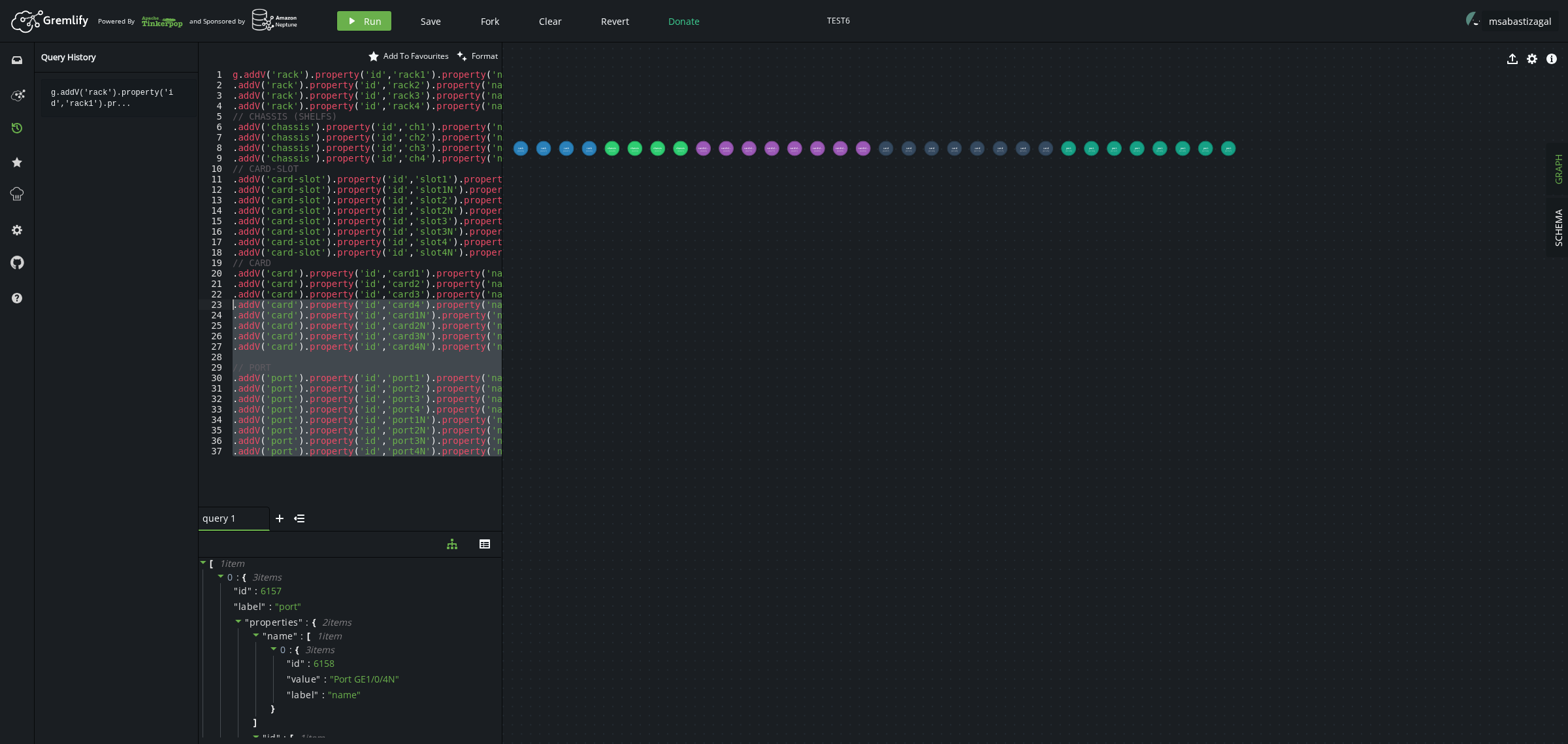
scroll to position [0, 0]
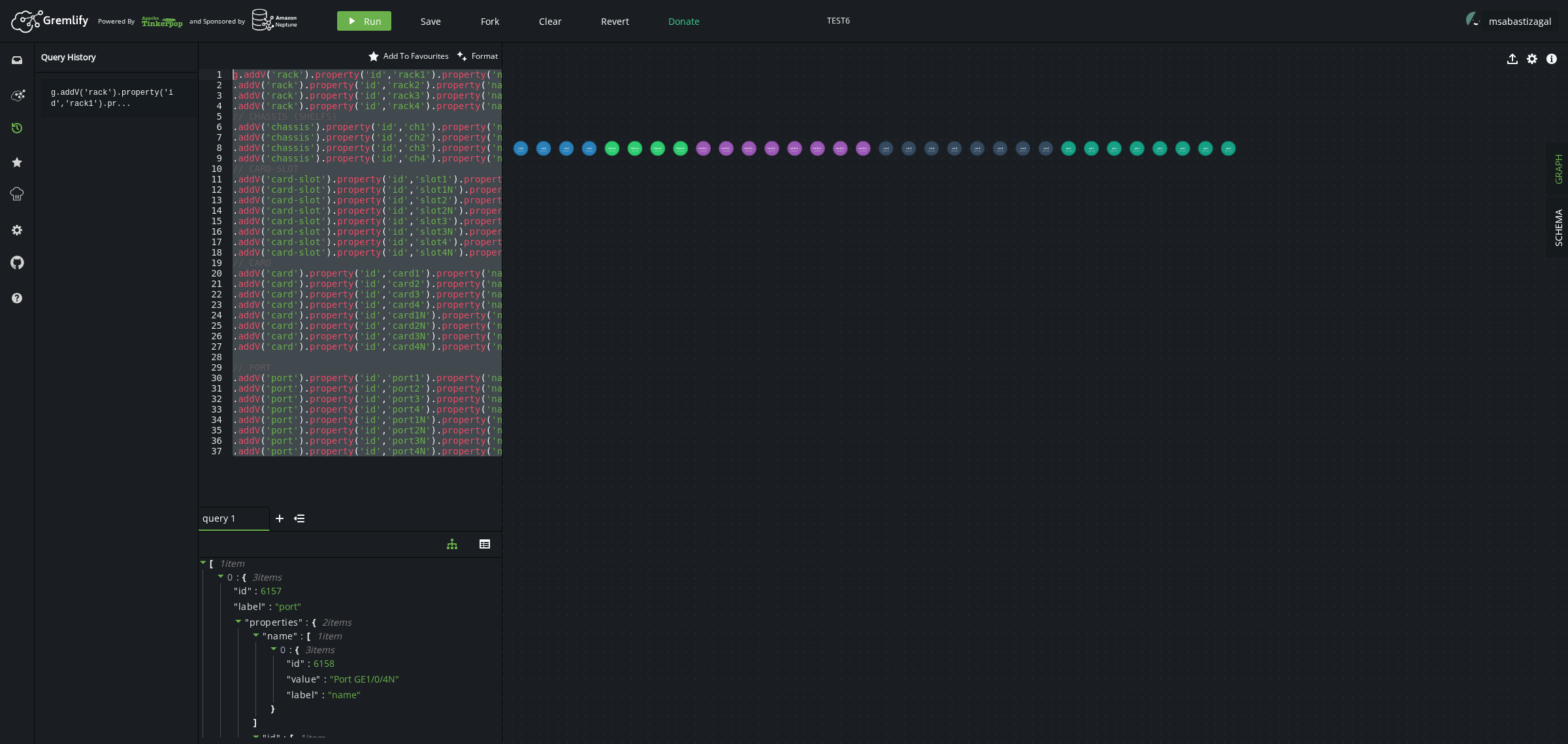
drag, startPoint x: 272, startPoint y: 472, endPoint x: 0, endPoint y: -48, distance: 586.8
click at [0, 0] on html "Artboard Created with Sketch. Powered By and Sponsored by play Run Save Fork Cl…" at bounding box center [784, 372] width 1568 height 744
type textarea "g.addV('rack').property('id','rack1').property('name','[PERSON_NAME] 1') .addV(…"
paste textarea
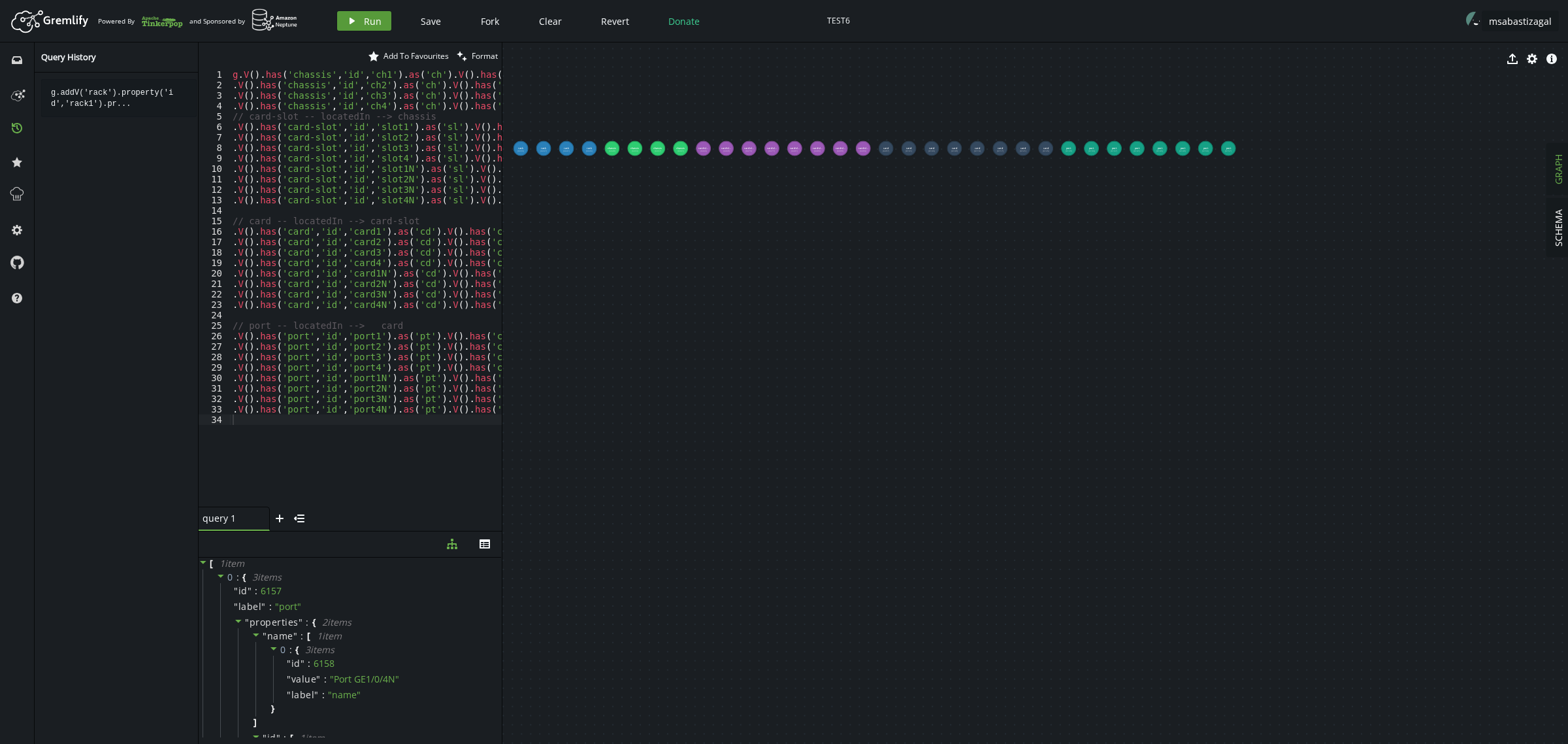
click at [366, 26] on span "Run" at bounding box center [372, 21] width 18 height 13
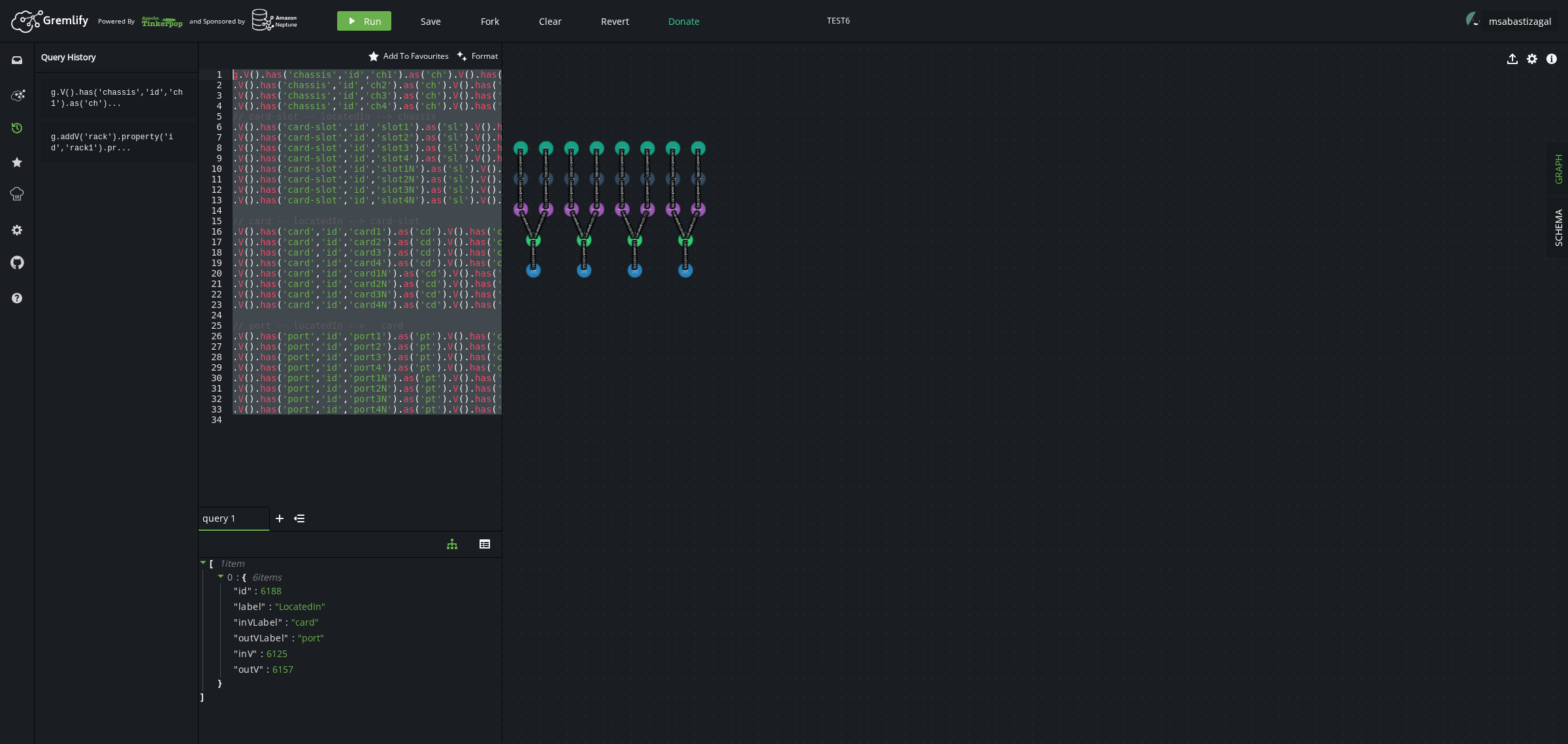
drag, startPoint x: 255, startPoint y: 425, endPoint x: 29, endPoint y: -85, distance: 557.8
click at [29, 0] on html "Artboard Created with Sketch. Powered By and Sponsored by play Run Save Fork Cl…" at bounding box center [784, 372] width 1568 height 744
paste textarea ".addV('logical-link').property('id','llink3').property('name','Circuito Lógico 3"
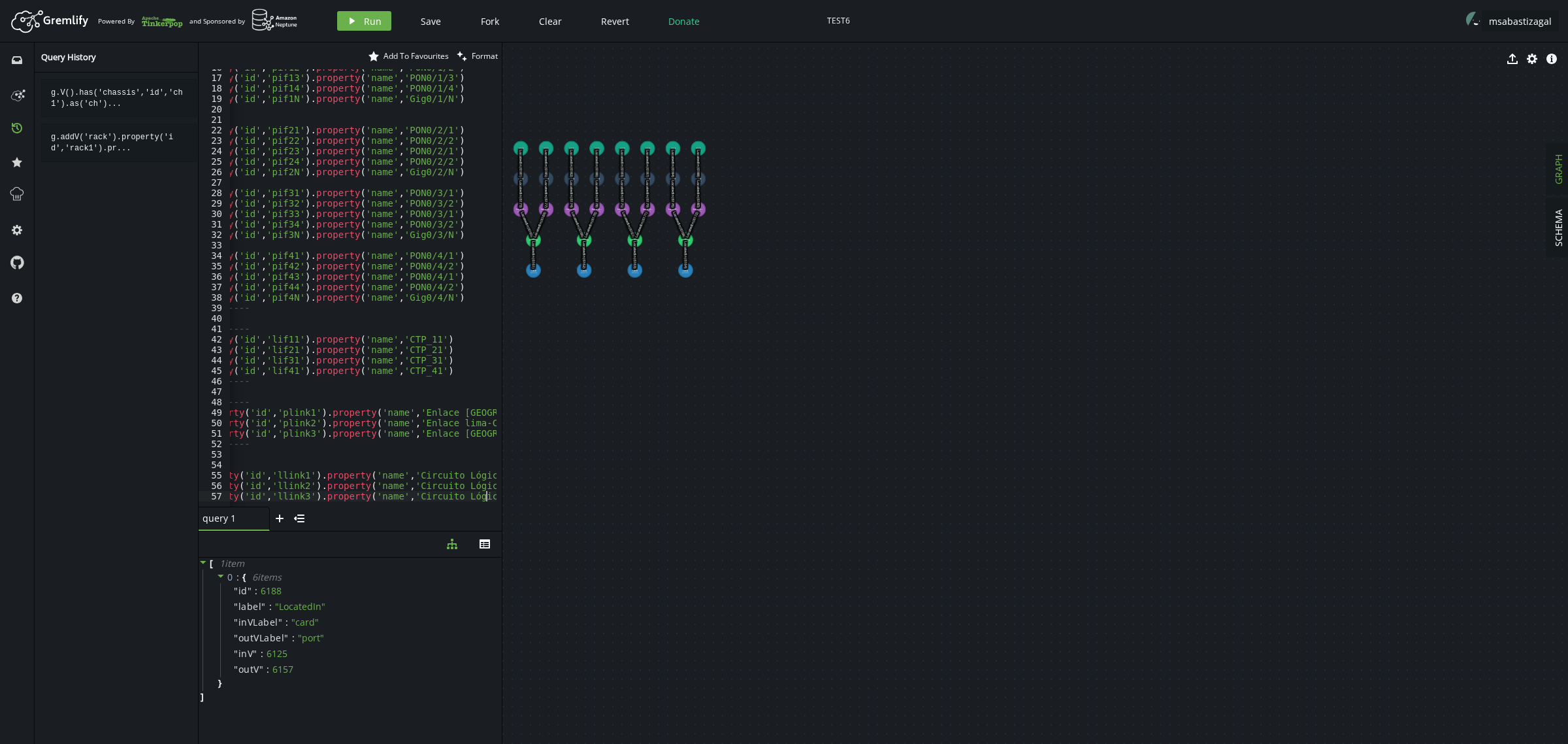
scroll to position [164, 0]
click at [366, 20] on span "Run" at bounding box center [372, 21] width 18 height 13
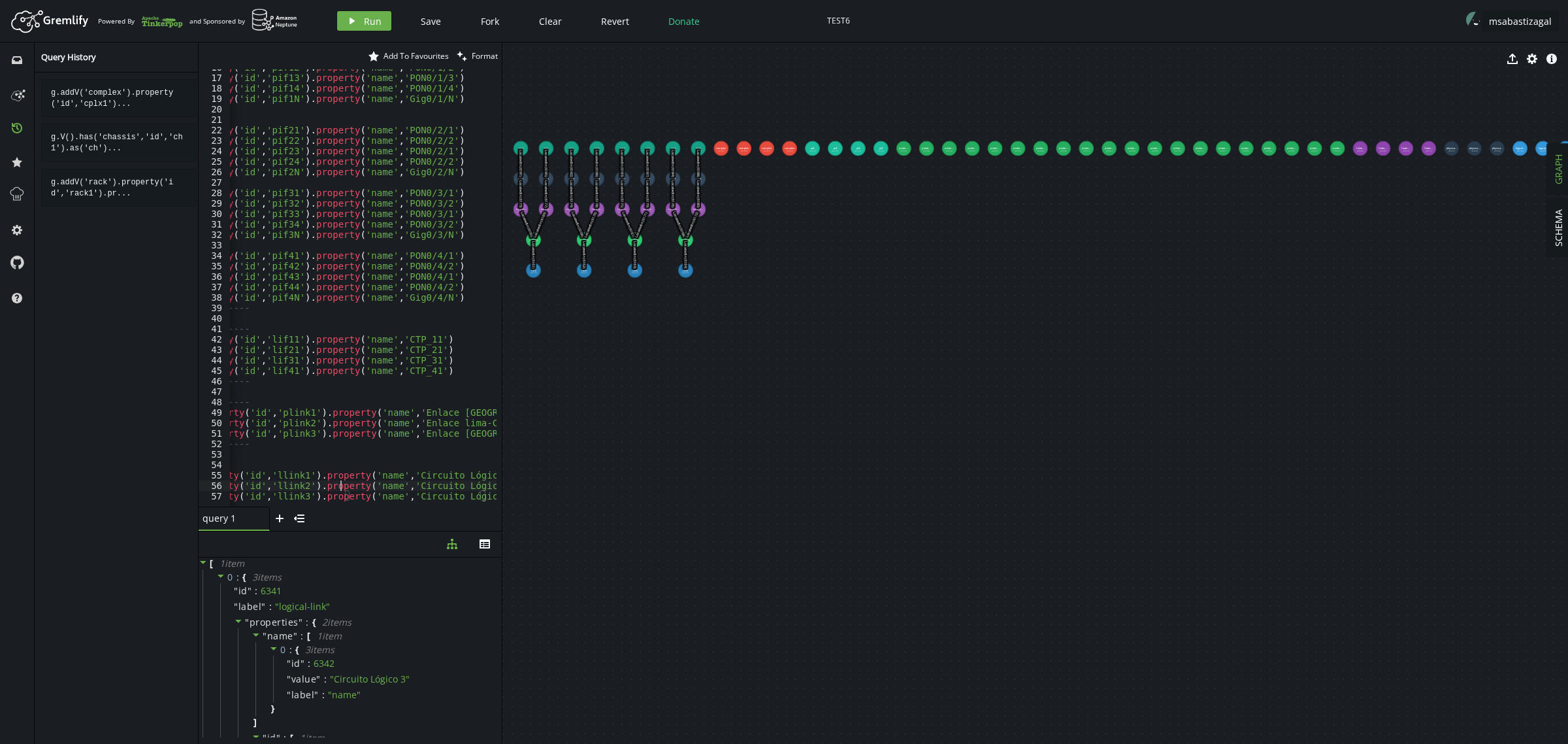
click at [341, 490] on div ". addV ( 'p-interface' ) . property ( 'id' , 'pif12' ) . property ( 'name' , 'P…" at bounding box center [390, 289] width 639 height 453
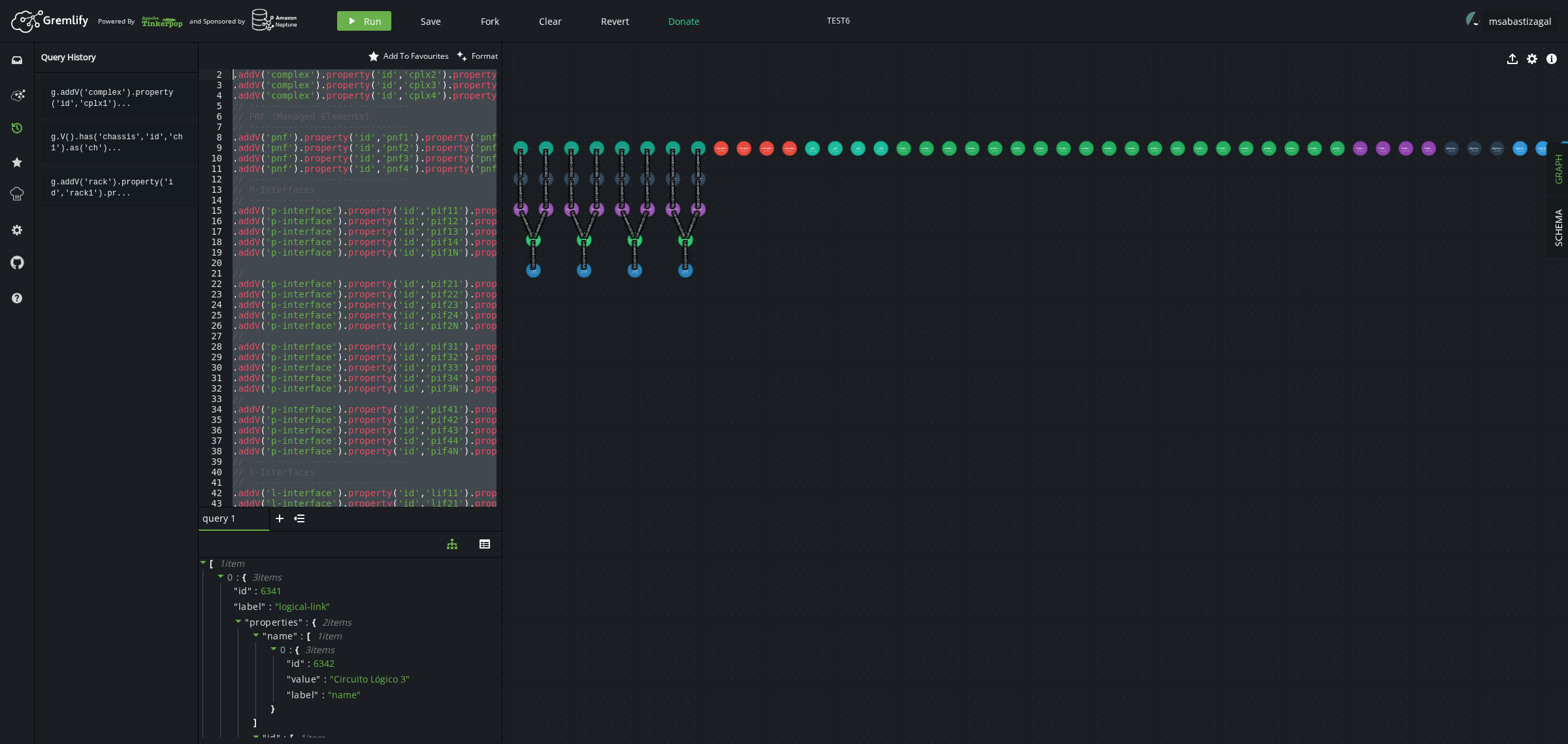
scroll to position [0, 0]
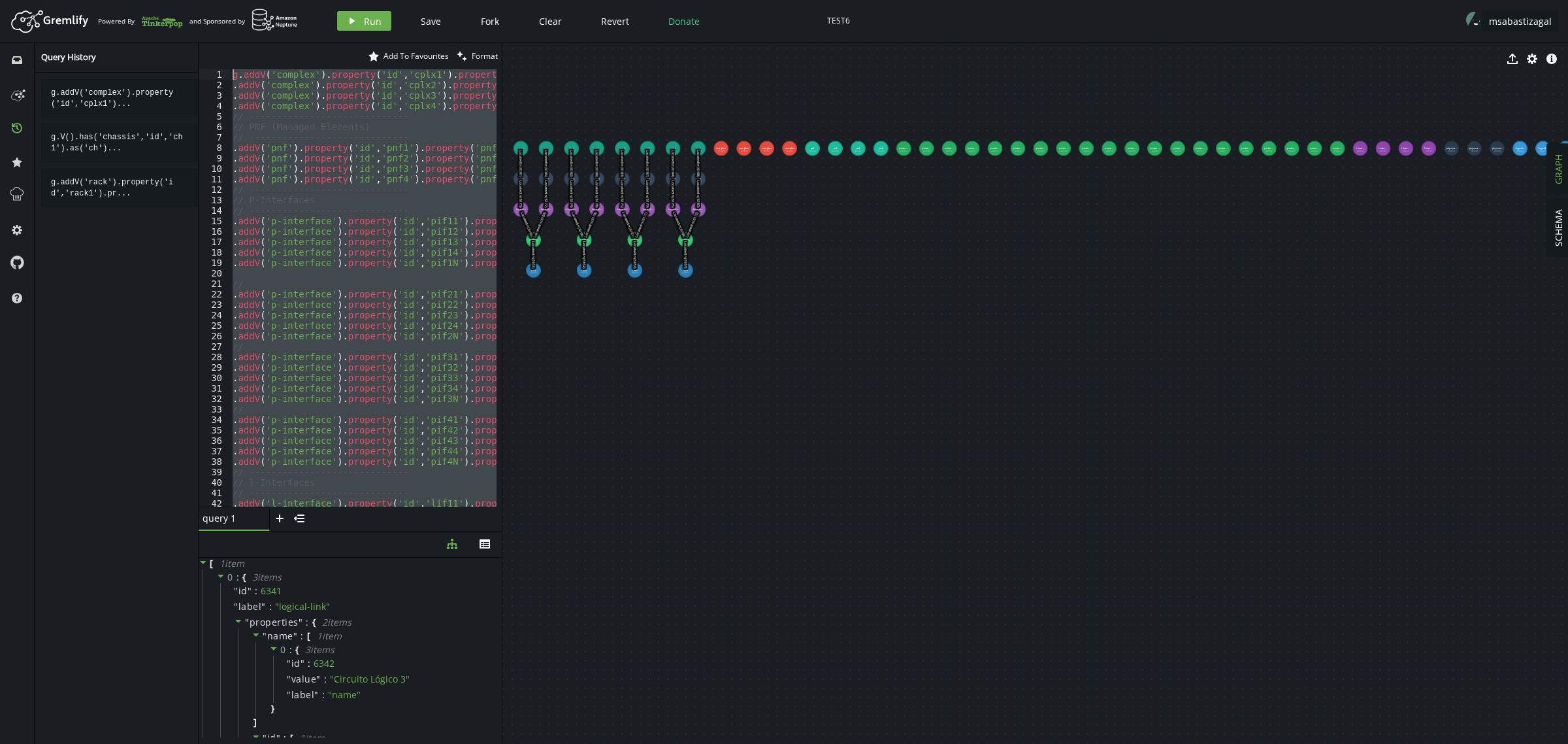
drag, startPoint x: 485, startPoint y: 496, endPoint x: 85, endPoint y: -29, distance: 660.0
click at [85, 0] on html "Artboard Created with Sketch. Powered By and Sponsored by play Run Save Fork Cl…" at bounding box center [784, 372] width 1568 height 744
type textarea "g.addV('complex').property('id','cplx1').property('name','Site Lima') .addV('co…"
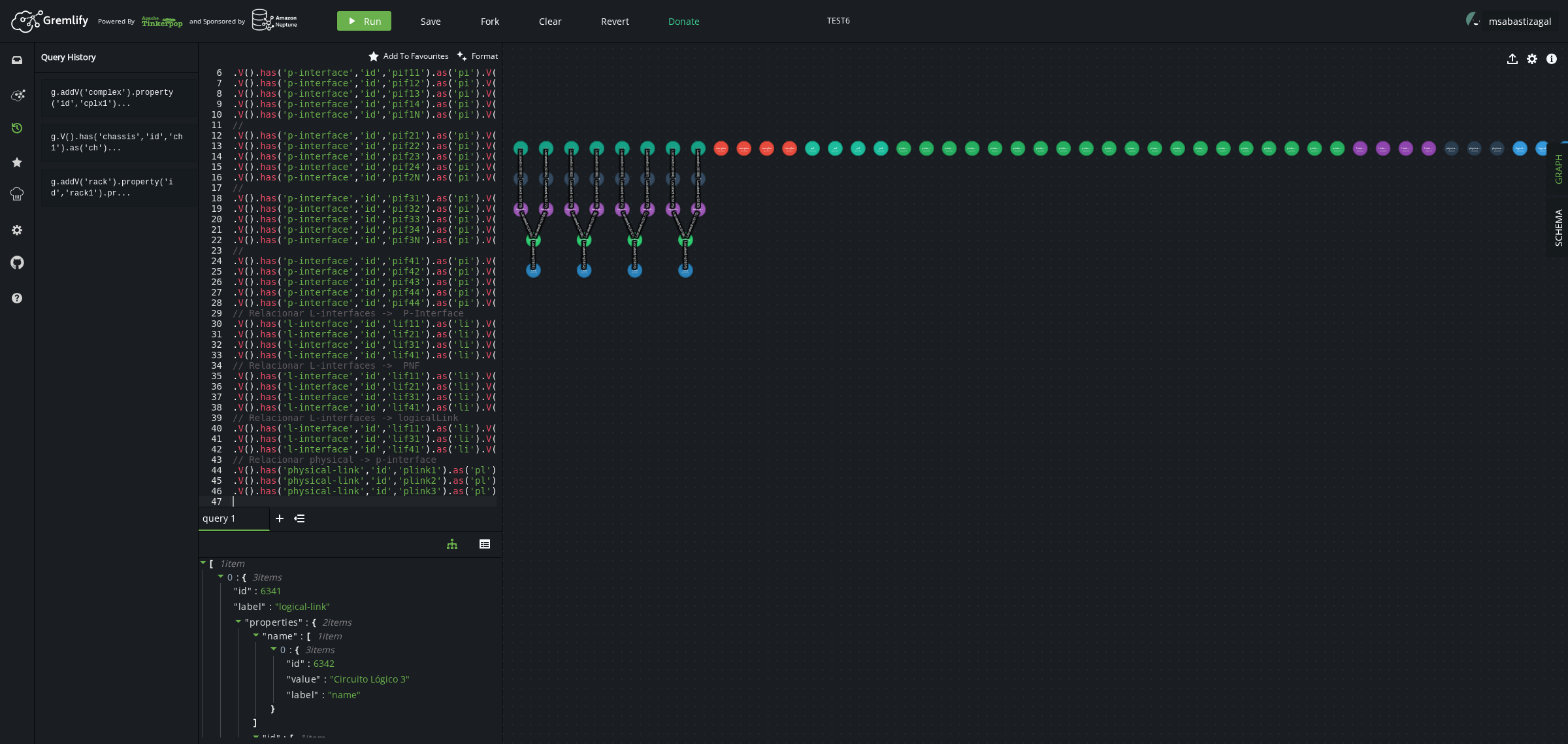
scroll to position [54, 0]
click at [365, 23] on span "Run" at bounding box center [372, 21] width 18 height 13
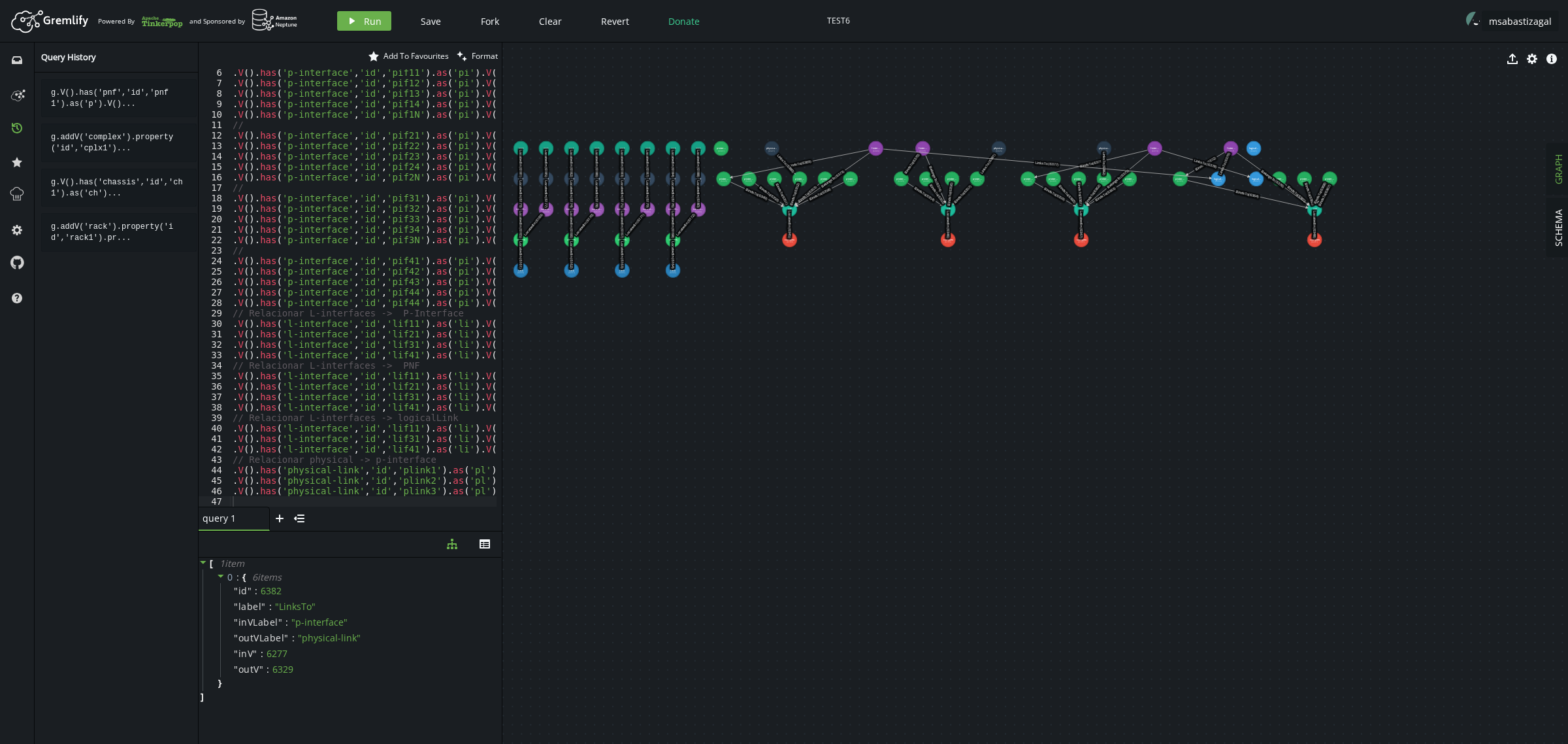
click at [282, 498] on div at bounding box center [511, 502] width 563 height 9
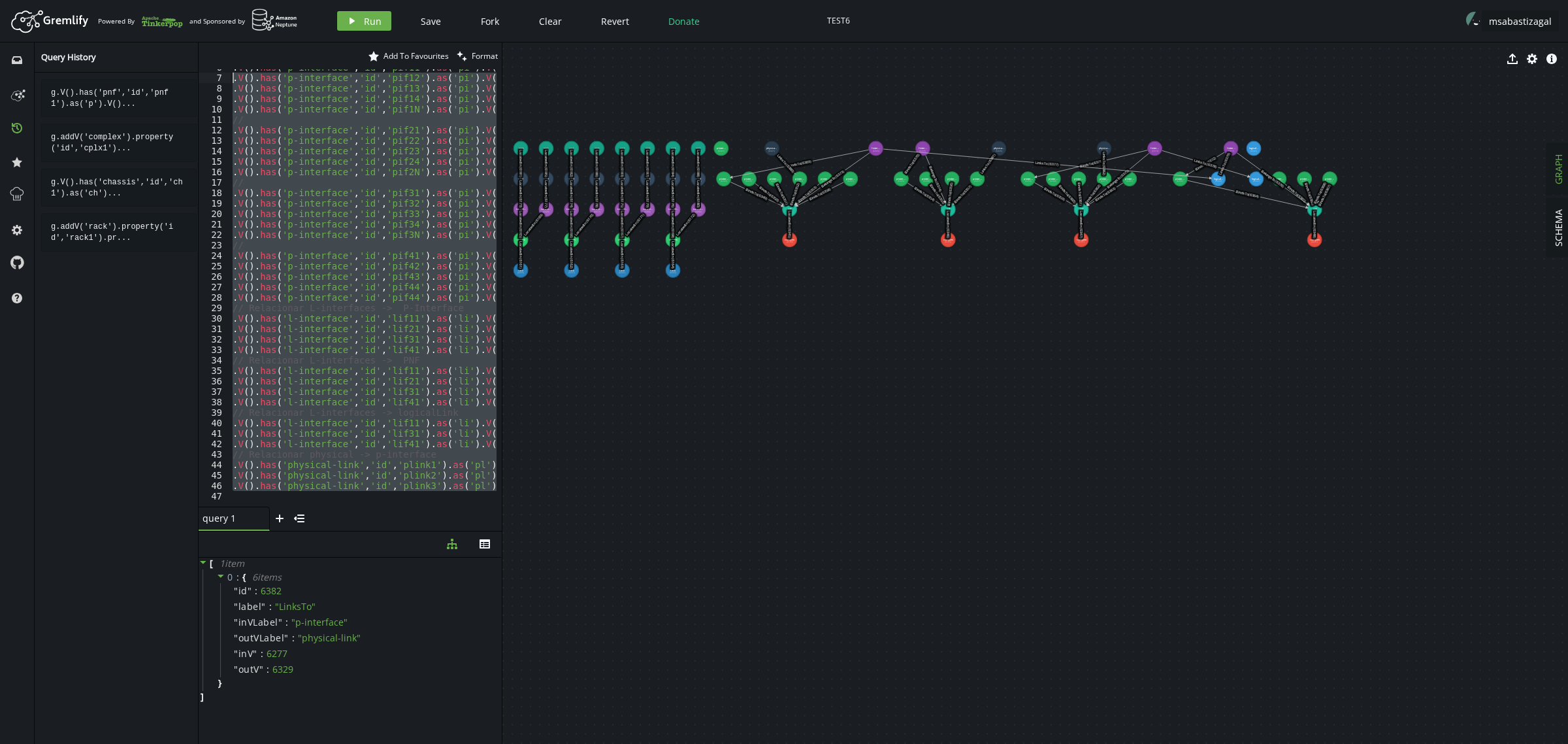
scroll to position [0, 0]
drag, startPoint x: 260, startPoint y: 495, endPoint x: 13, endPoint y: -98, distance: 642.4
click at [13, 0] on html "Artboard Created with Sketch. Powered By and Sponsored by play Run Save Fork Cl…" at bounding box center [784, 372] width 1568 height 744
paste textarea ".V().has('rack','id','rack4').as('ch').V().has('complex','id','cplx4').addE('Lo…"
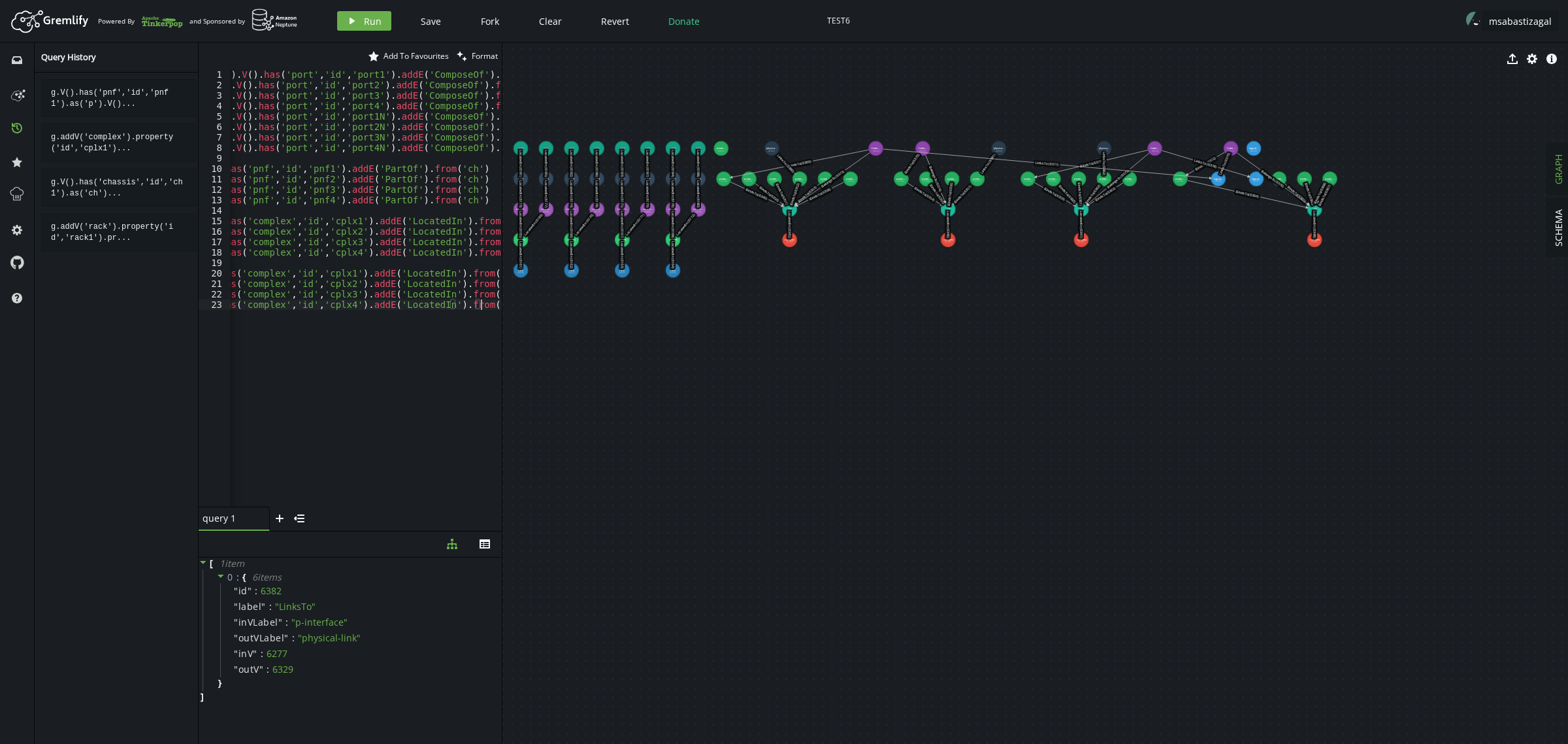
scroll to position [0, 249]
click at [364, 20] on span "Run" at bounding box center [372, 21] width 18 height 13
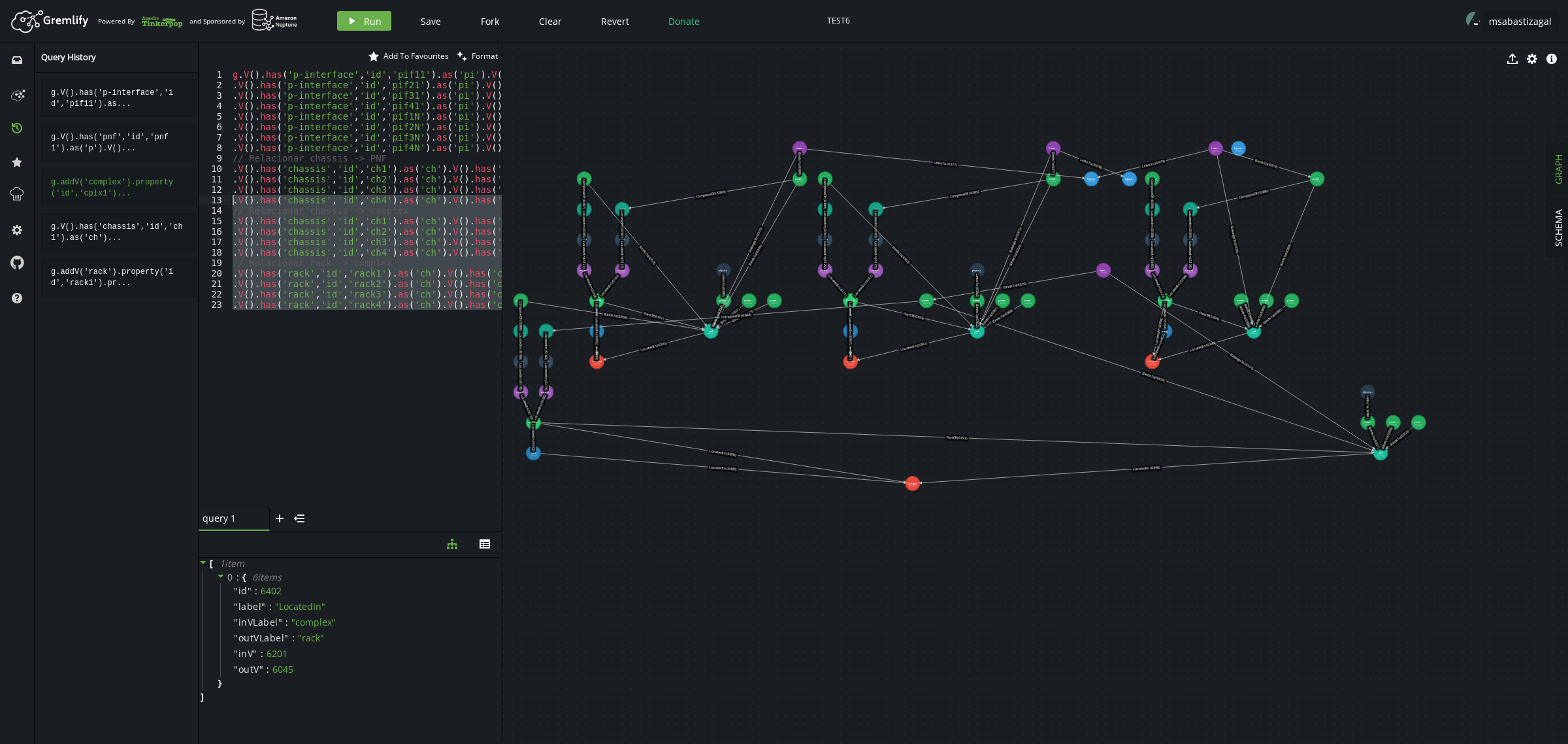
scroll to position [0, 0]
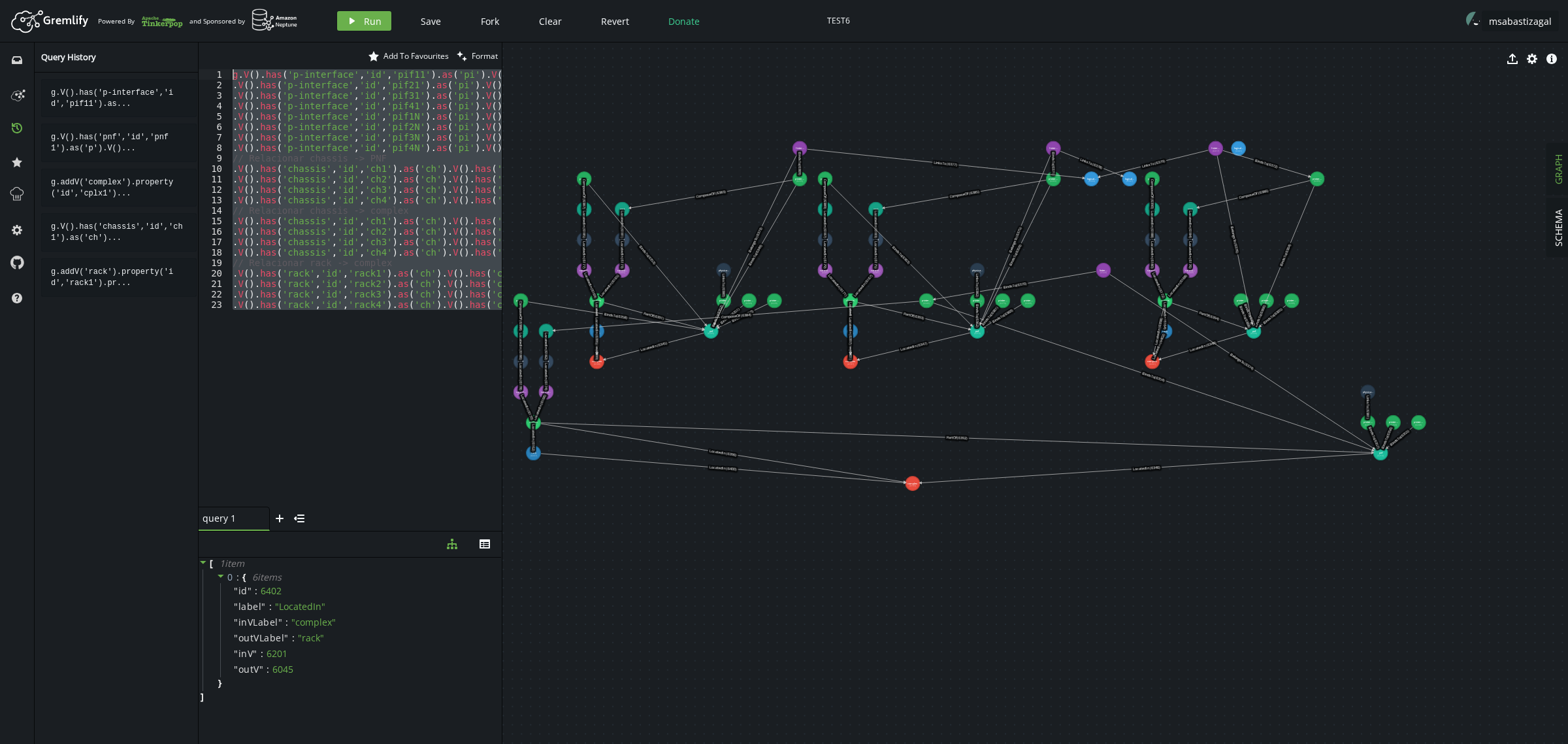
drag, startPoint x: 296, startPoint y: 373, endPoint x: 79, endPoint y: -46, distance: 471.9
click at [79, 0] on html "Artboard Created with Sketch. Powered By and Sponsored by play Run Save Fork Cl…" at bounding box center [784, 372] width 1568 height 744
paste textarea ".addV('service-instance').property('id','svc3').property('name','Servicio SIP T…"
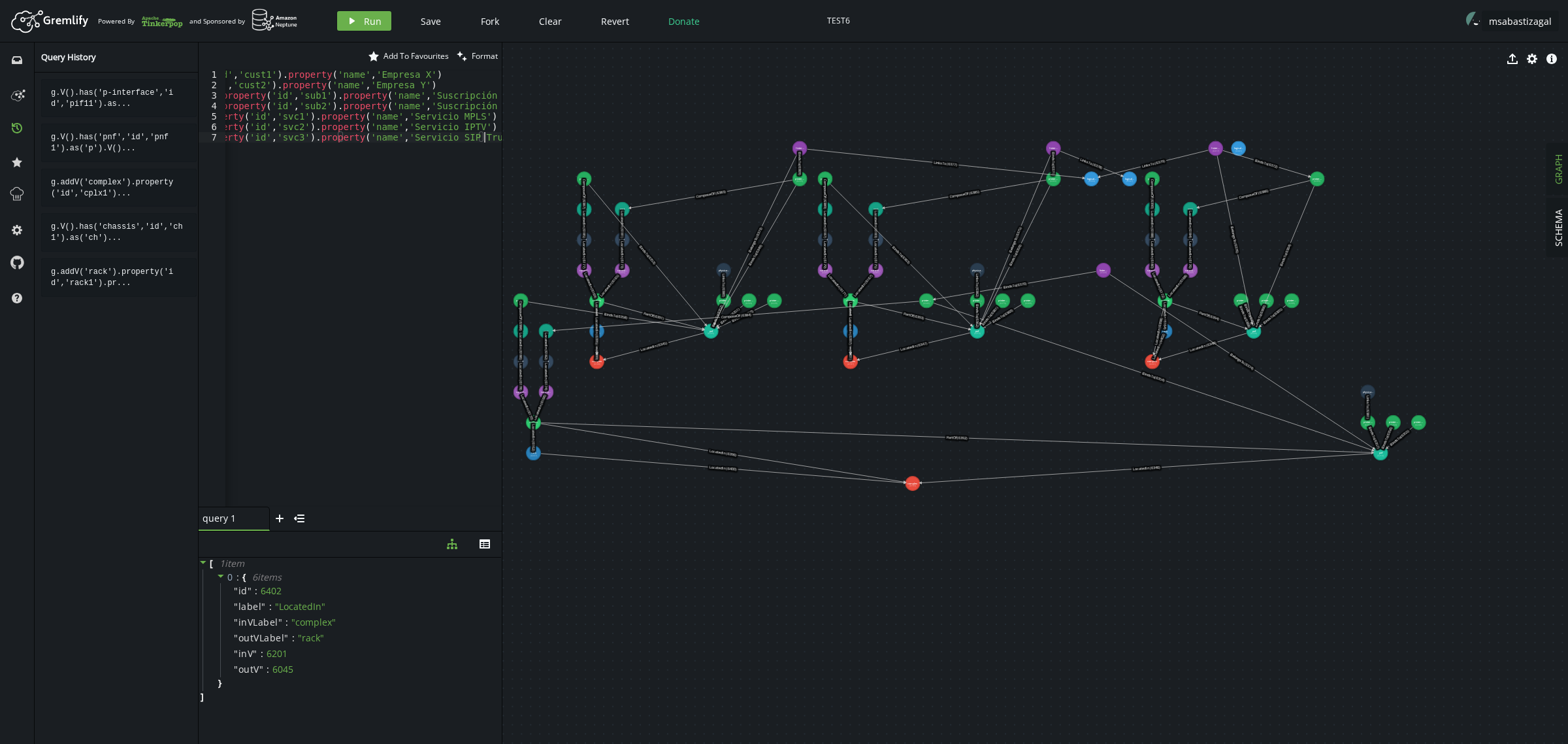
scroll to position [0, 171]
click at [370, 24] on span "Run" at bounding box center [372, 21] width 18 height 13
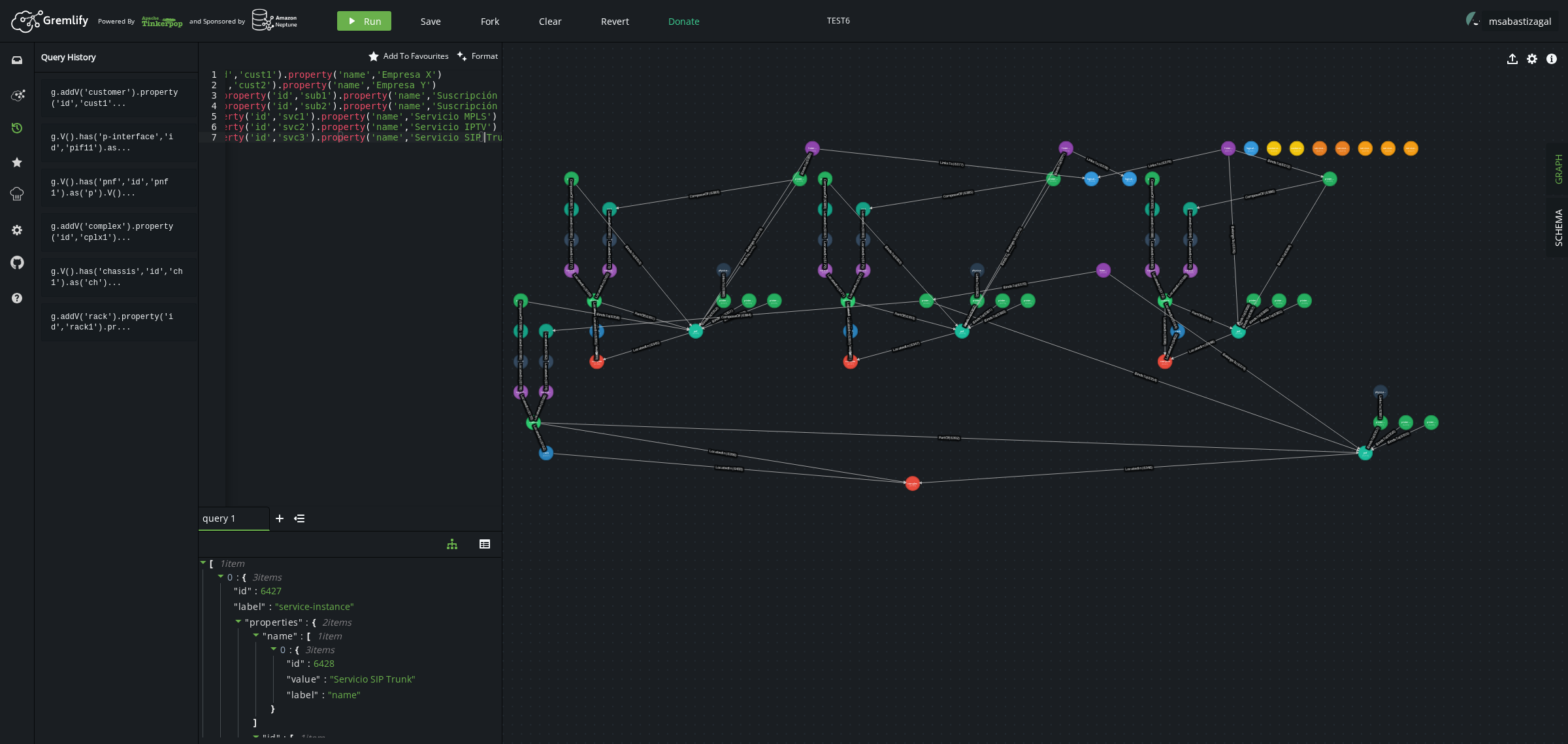
scroll to position [0, 0]
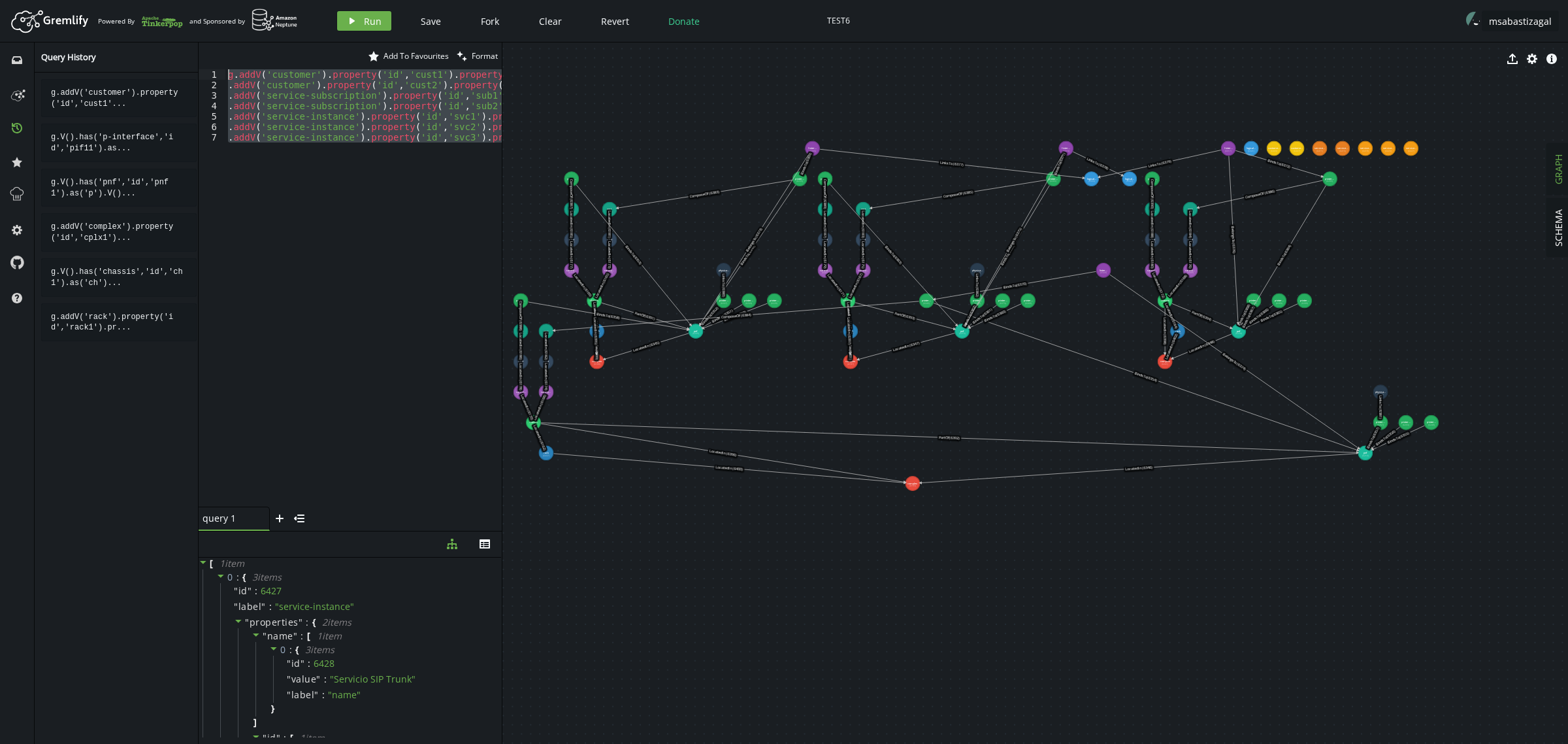
drag, startPoint x: 243, startPoint y: 190, endPoint x: 91, endPoint y: -79, distance: 309.0
click at [91, 0] on html "Artboard Created with Sketch. Powered By and Sponsored by play Run Save Fork Cl…" at bounding box center [784, 372] width 1568 height 744
paste textarea ".V().has('service-subscription','id','sub2').as('s').V().has('service-instance'…"
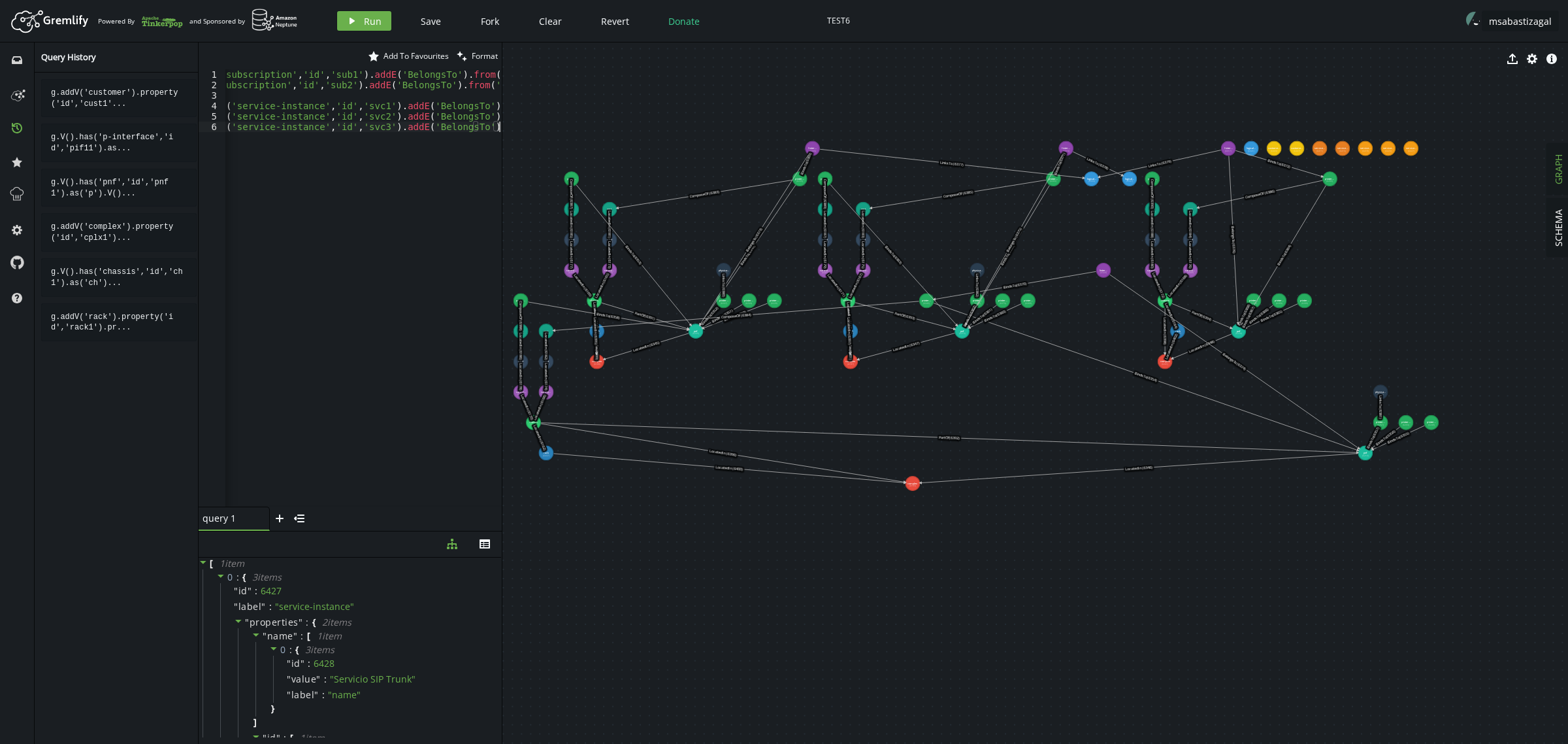
scroll to position [0, 332]
click at [365, 17] on span "Run" at bounding box center [372, 21] width 18 height 13
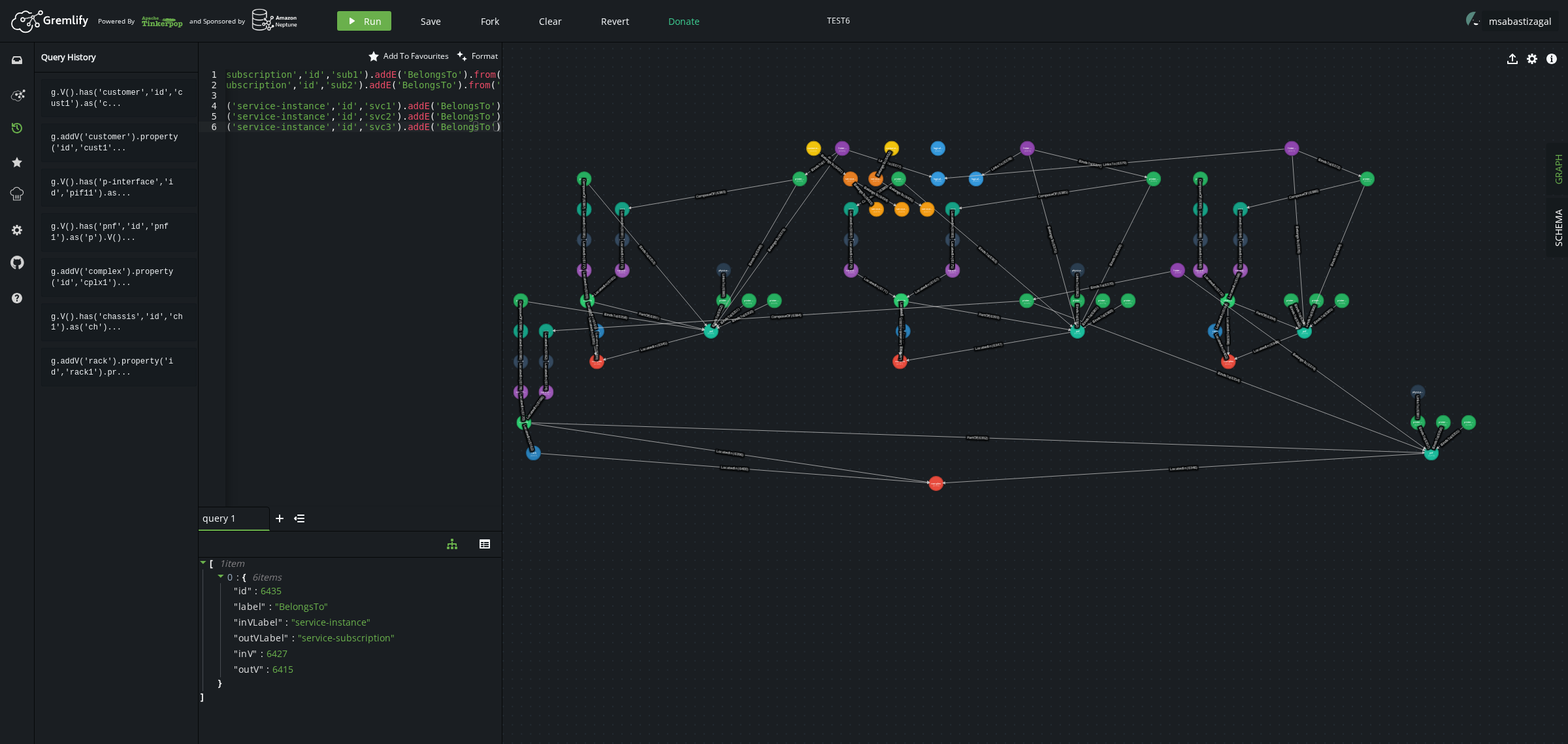
drag, startPoint x: 389, startPoint y: 335, endPoint x: 379, endPoint y: 325, distance: 14.1
click at [389, 335] on div "g . V ( ) . has ( 'customer' , 'id' , 'cust1' ) . as ( 'c' ) . V ( ) . has ( 's…" at bounding box center [197, 296] width 609 height 453
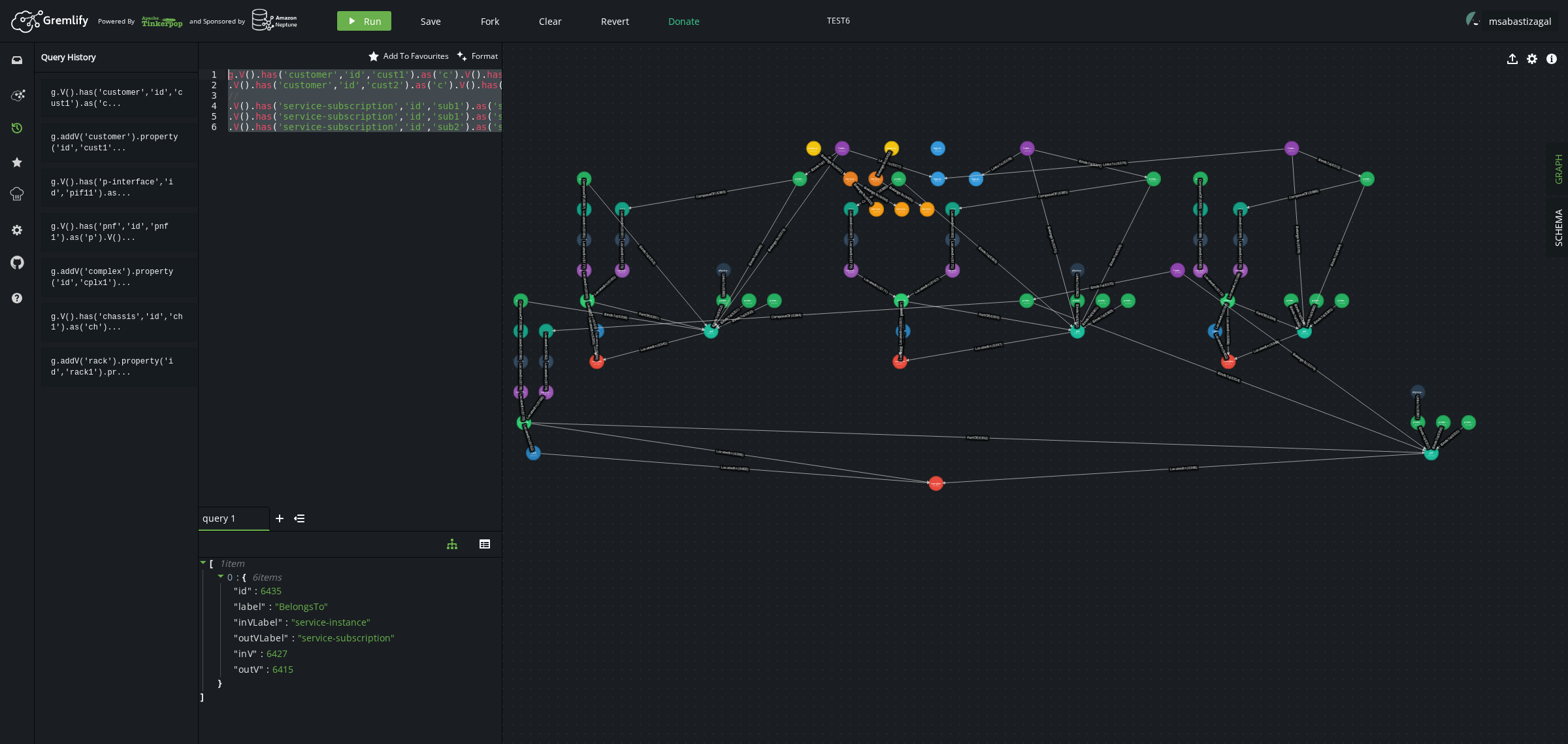
drag, startPoint x: 350, startPoint y: 272, endPoint x: 108, endPoint y: -39, distance: 394.1
click at [108, 0] on html "Artboard Created with Sketch. Powered By and Sponsored by play Run Save Fork Cl…" at bounding box center [784, 372] width 1568 height 744
paste textarea ".V().has('service-instance','id','svc3').as('si').V().has('logical-link','id','…"
type textarea ".V().has('service-instance','id','svc3').as('si').V().has('logical-link','id','…"
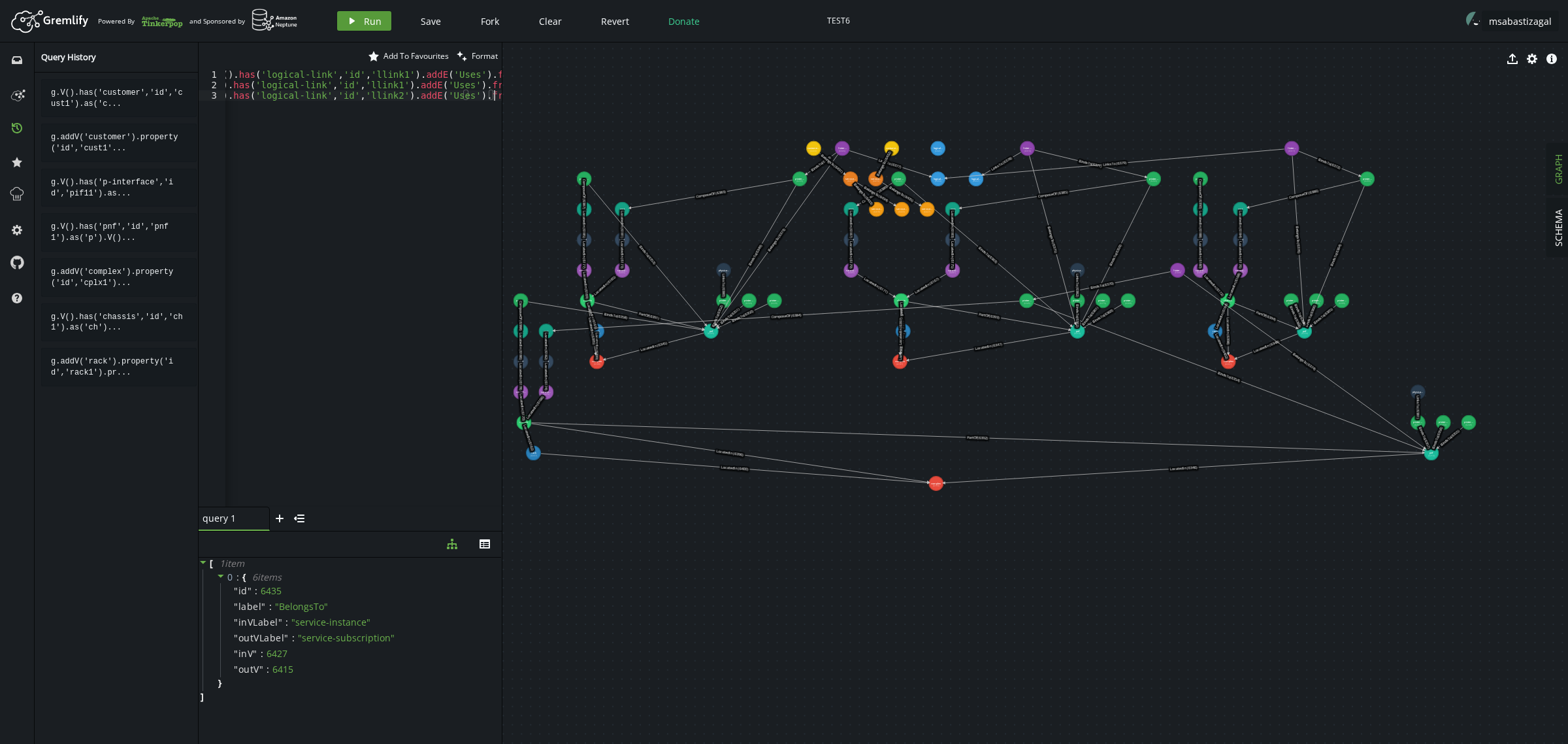
click at [364, 21] on span "Run" at bounding box center [372, 21] width 18 height 13
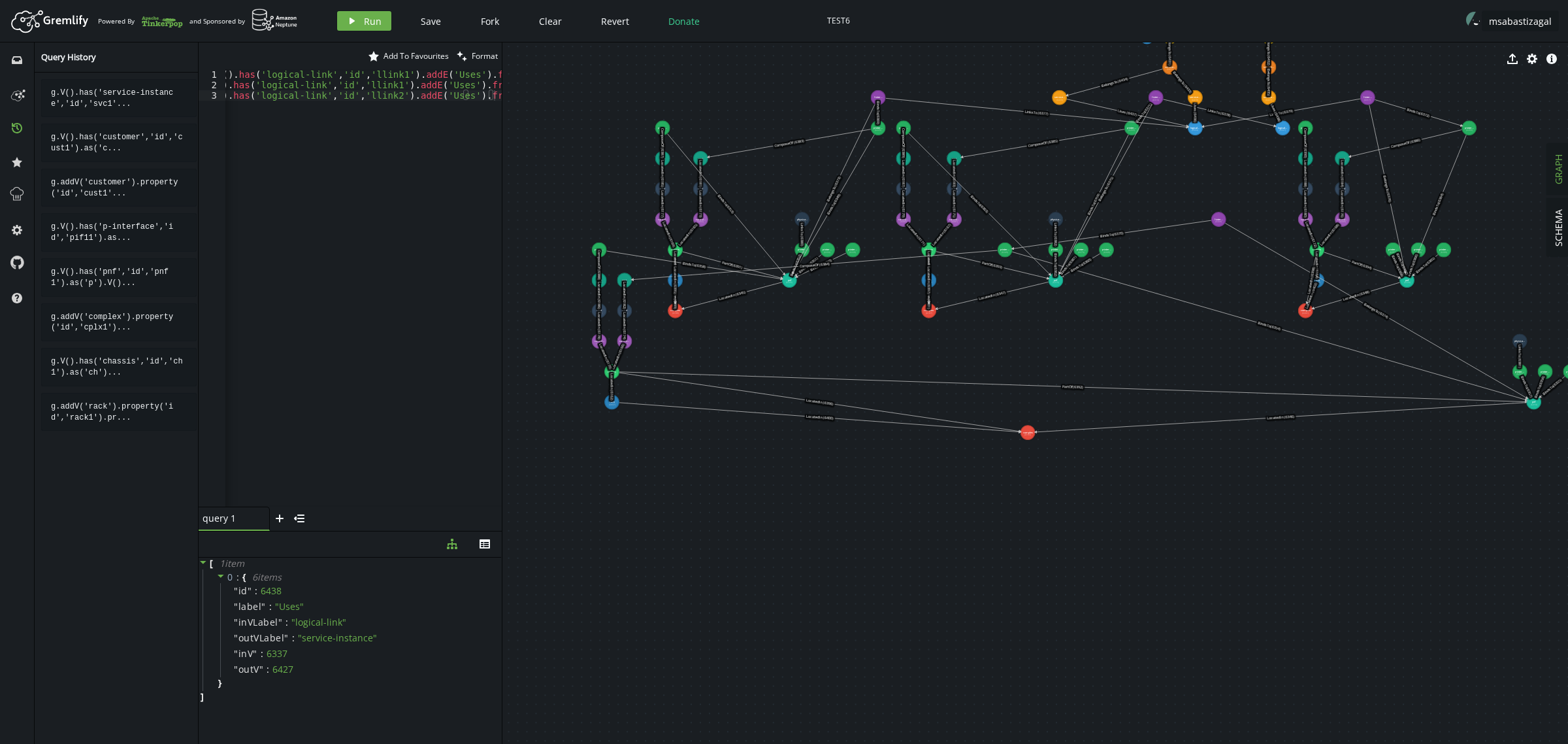
drag, startPoint x: 776, startPoint y: 616, endPoint x: 854, endPoint y: 504, distance: 136.5
drag, startPoint x: 1027, startPoint y: 430, endPoint x: 658, endPoint y: 577, distance: 397.2
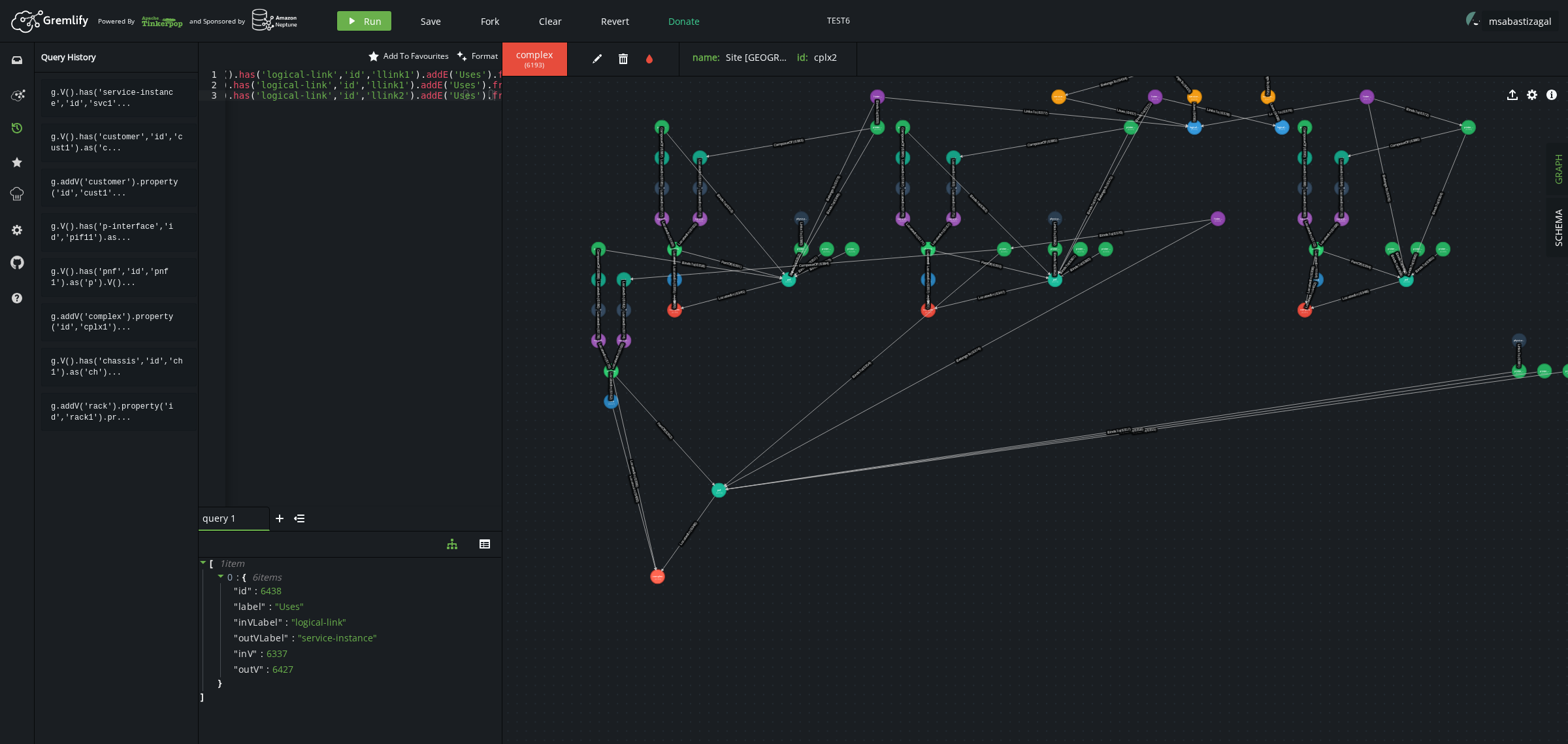
drag, startPoint x: 1533, startPoint y: 404, endPoint x: 713, endPoint y: 491, distance: 824.6
drag, startPoint x: 1523, startPoint y: 371, endPoint x: 968, endPoint y: 501, distance: 570.0
drag, startPoint x: 1519, startPoint y: 343, endPoint x: 904, endPoint y: 512, distance: 637.8
drag, startPoint x: 1543, startPoint y: 366, endPoint x: 824, endPoint y: 559, distance: 744.5
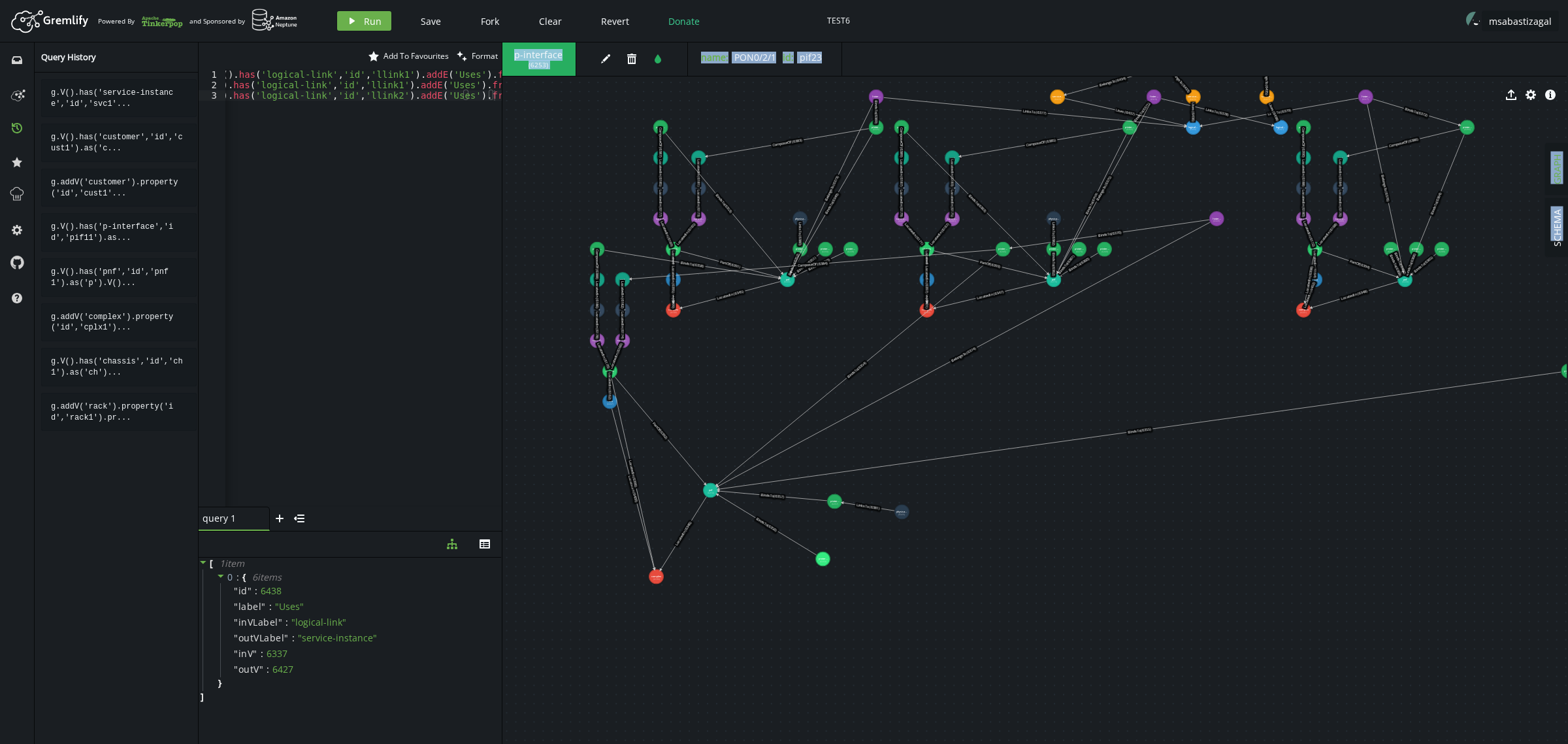
drag, startPoint x: 1565, startPoint y: 370, endPoint x: 1292, endPoint y: 463, distance: 288.4
click at [1254, 463] on div "SCHEMA GRAPH p-interface ( 6253 ) edit trash tint name : PON0/2/1 id : pif23 ex…" at bounding box center [1035, 393] width 1066 height 701
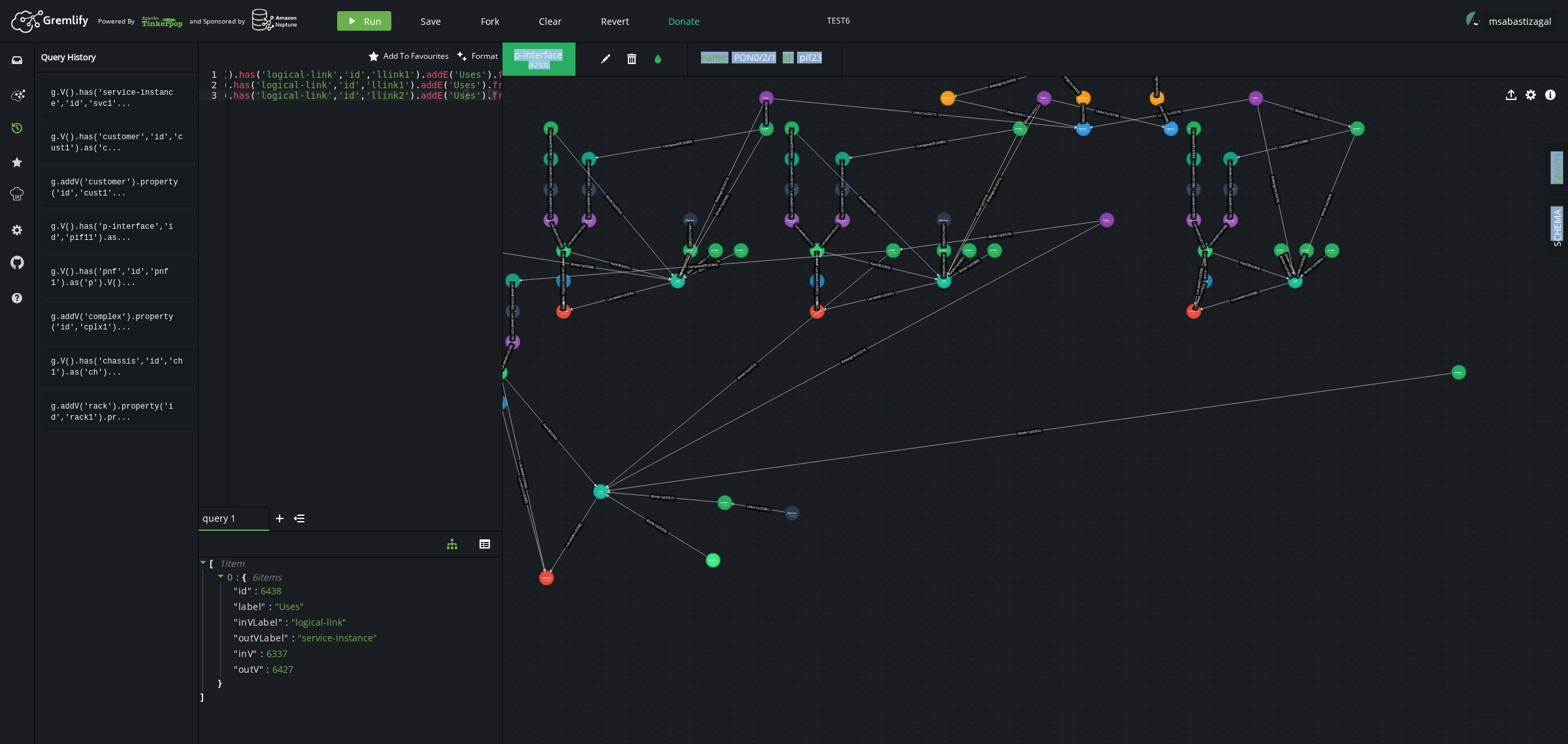
drag, startPoint x: 1308, startPoint y: 501, endPoint x: 1269, endPoint y: 503, distance: 39.1
drag, startPoint x: 1460, startPoint y: 374, endPoint x: 624, endPoint y: 532, distance: 850.8
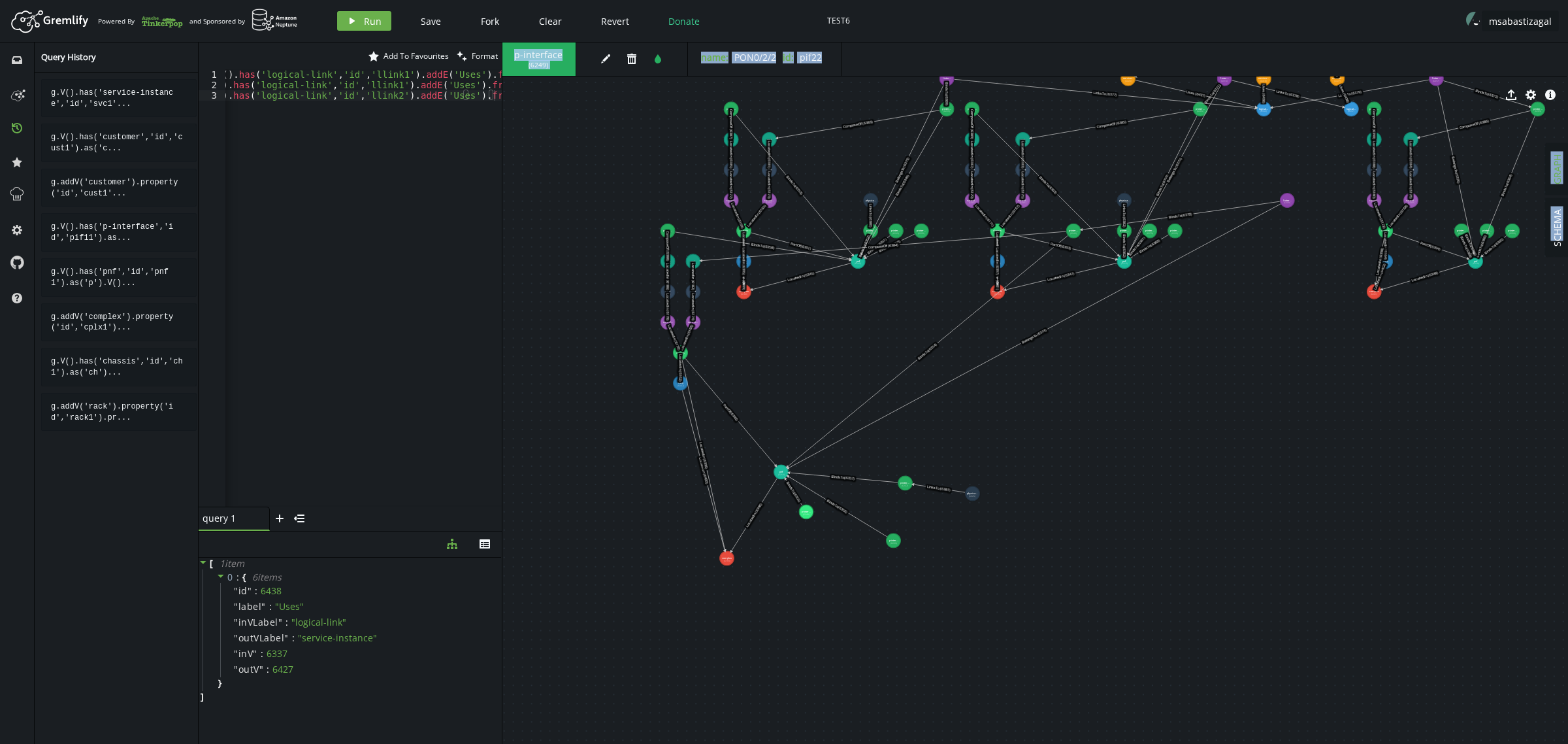
drag, startPoint x: 618, startPoint y: 607, endPoint x: 801, endPoint y: 587, distance: 184.1
drag, startPoint x: 678, startPoint y: 385, endPoint x: 661, endPoint y: 517, distance: 133.1
drag, startPoint x: 680, startPoint y: 353, endPoint x: 677, endPoint y: 458, distance: 105.0
drag, startPoint x: 667, startPoint y: 324, endPoint x: 649, endPoint y: 413, distance: 90.8
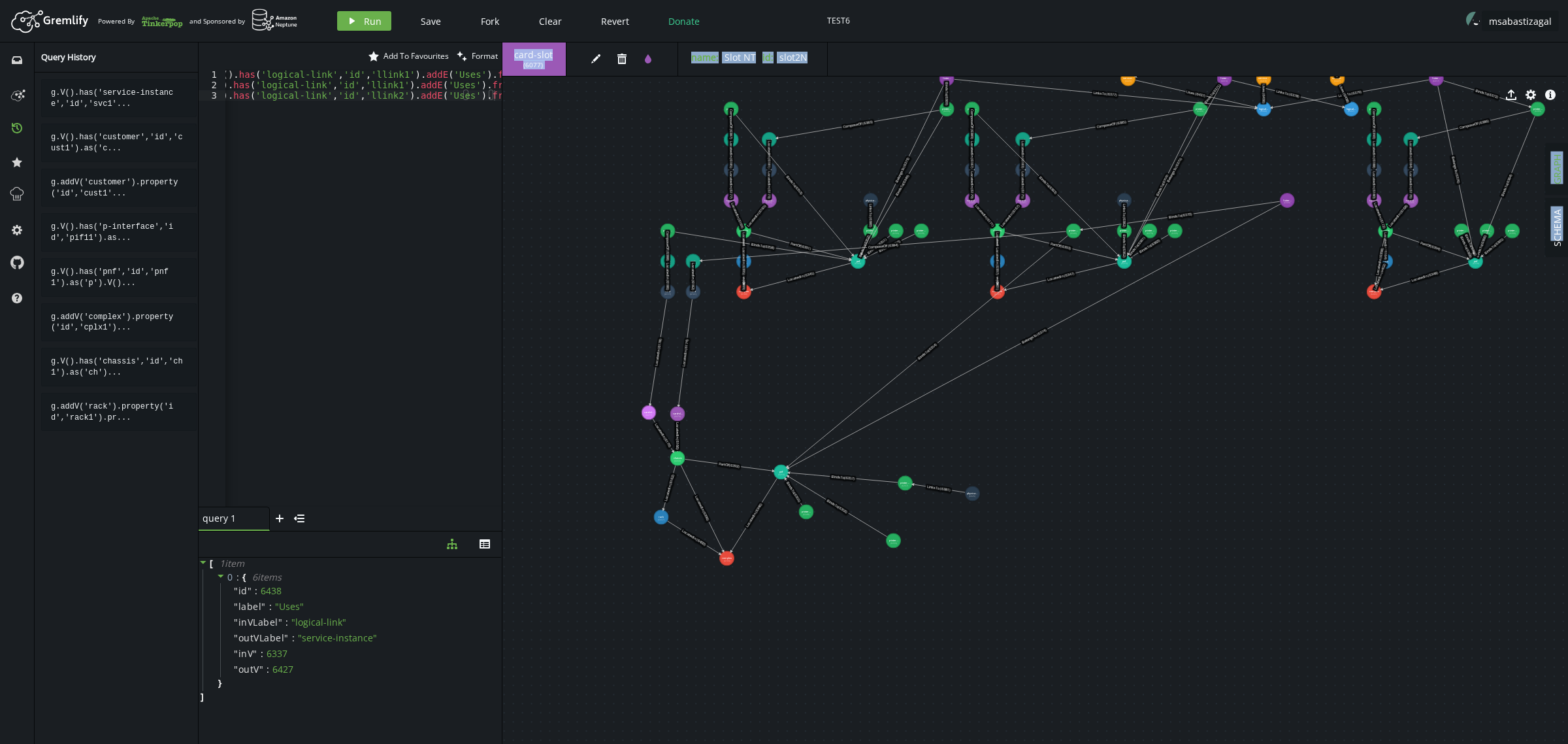
drag, startPoint x: 694, startPoint y: 324, endPoint x: 677, endPoint y: 413, distance: 90.6
drag, startPoint x: 669, startPoint y: 294, endPoint x: 614, endPoint y: 394, distance: 114.1
drag, startPoint x: 690, startPoint y: 293, endPoint x: 667, endPoint y: 383, distance: 92.9
drag, startPoint x: 669, startPoint y: 266, endPoint x: 573, endPoint y: 357, distance: 132.3
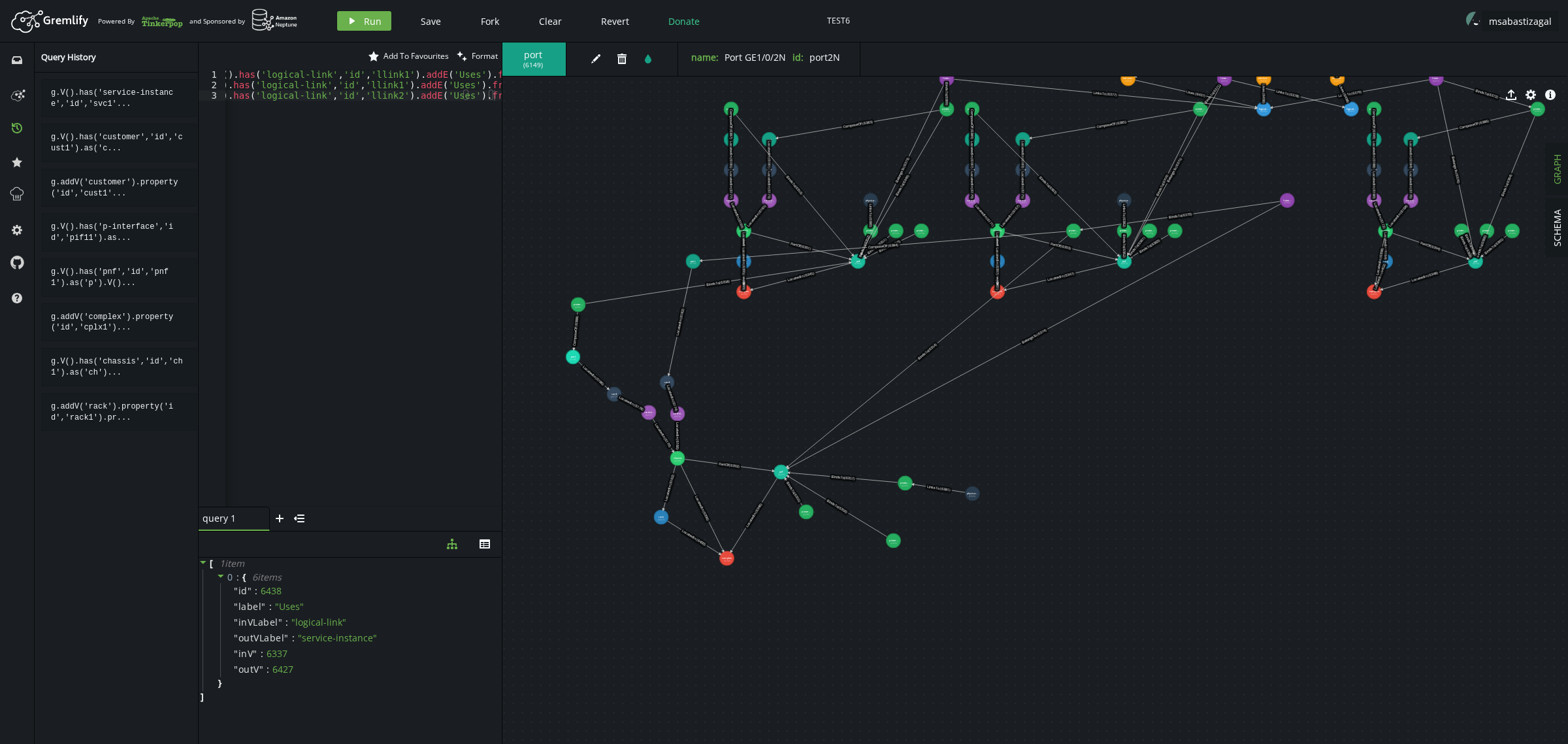
drag, startPoint x: 664, startPoint y: 227, endPoint x: 578, endPoint y: 304, distance: 115.4
drag, startPoint x: 693, startPoint y: 260, endPoint x: 625, endPoint y: 325, distance: 94.1
drag, startPoint x: 857, startPoint y: 261, endPoint x: 651, endPoint y: 249, distance: 206.3
drag, startPoint x: 1074, startPoint y: 227, endPoint x: 910, endPoint y: 272, distance: 170.1
drag, startPoint x: 1286, startPoint y: 204, endPoint x: 775, endPoint y: 363, distance: 535.2
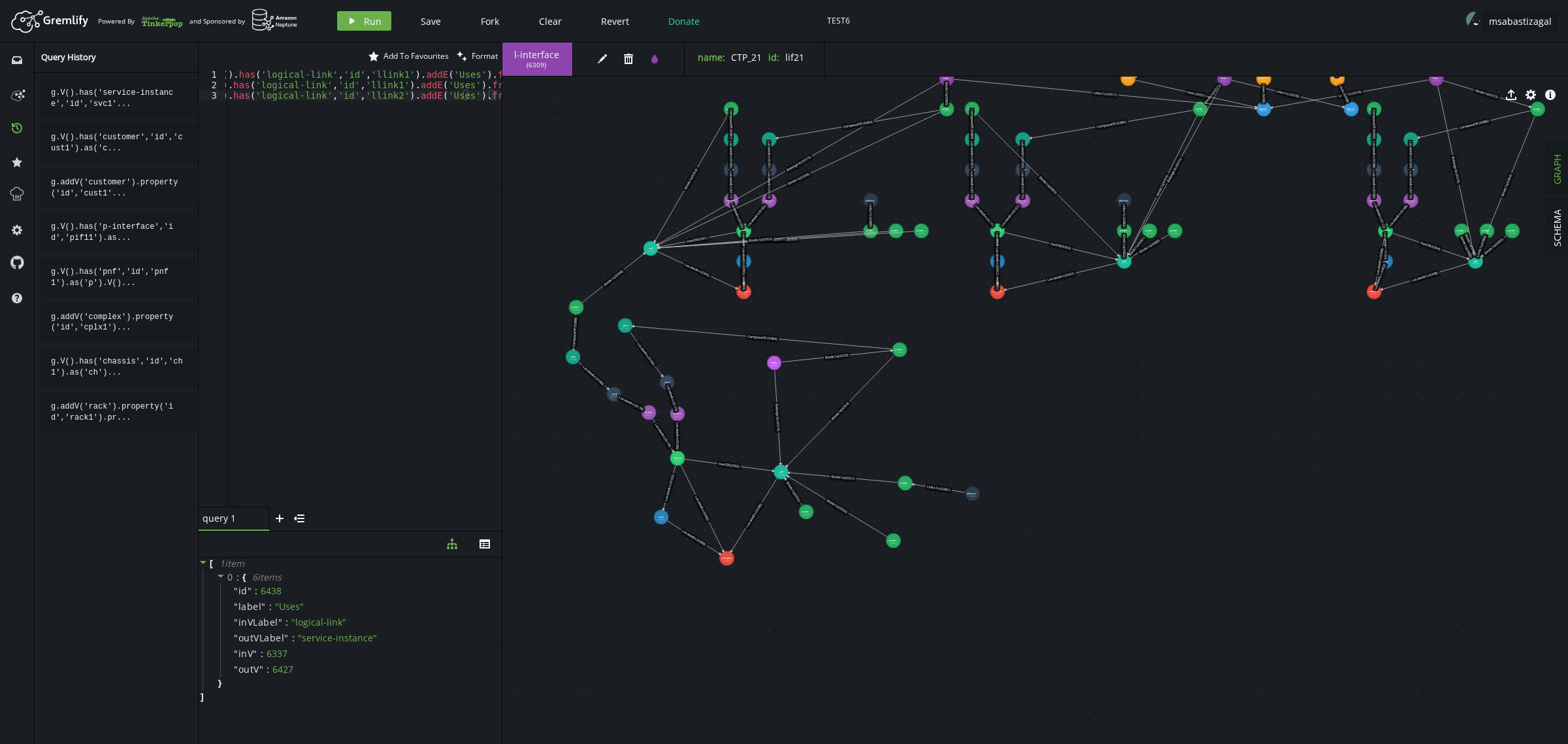
drag, startPoint x: 911, startPoint y: 275, endPoint x: 899, endPoint y: 348, distance: 74.0
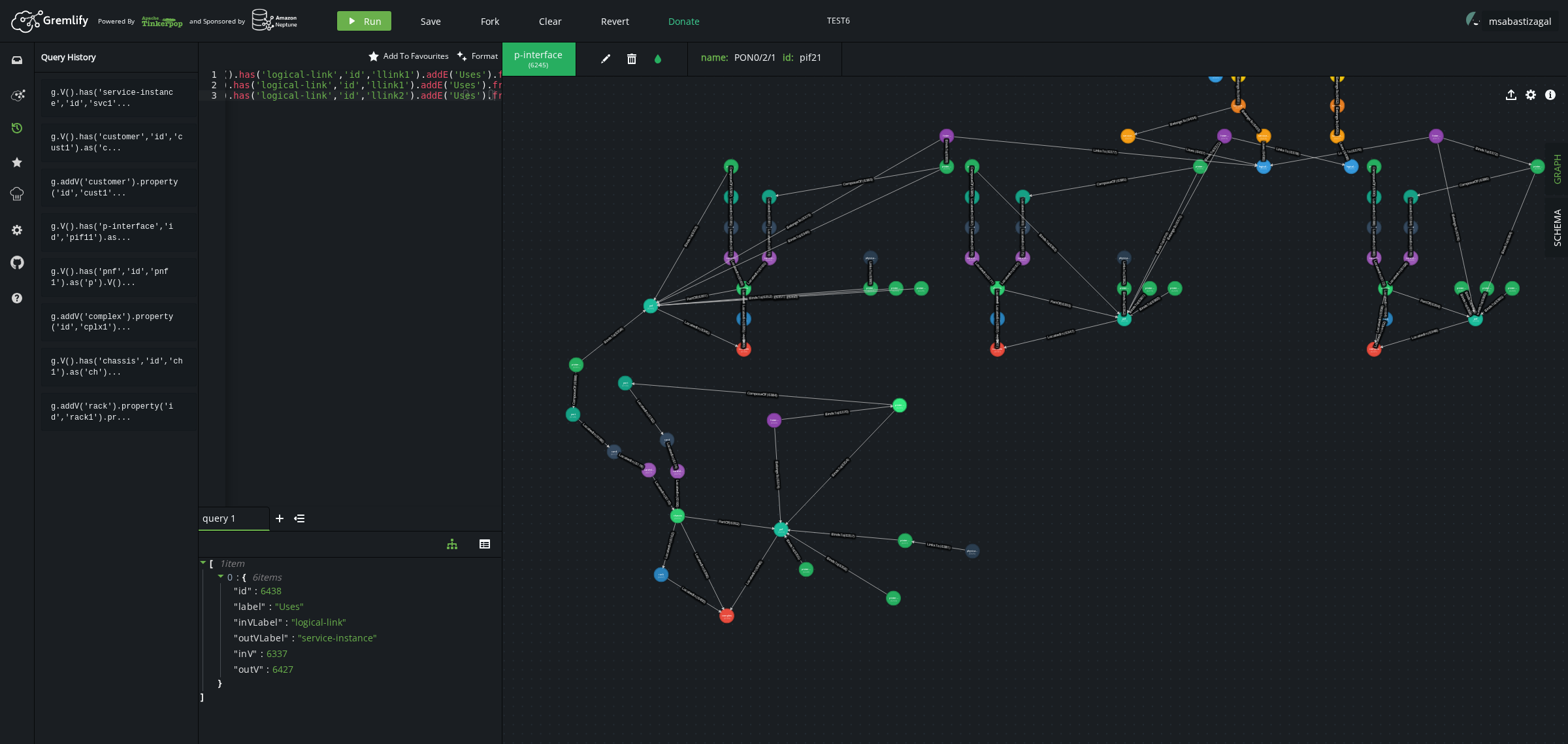
drag, startPoint x: 1068, startPoint y: 401, endPoint x: 1068, endPoint y: 458, distance: 57.0
click at [613, 337] on icon at bounding box center [613, 335] width 62 height 50
click at [624, 61] on icon "trash" at bounding box center [622, 59] width 10 height 10
click at [543, 20] on span "Clear" at bounding box center [550, 21] width 23 height 13
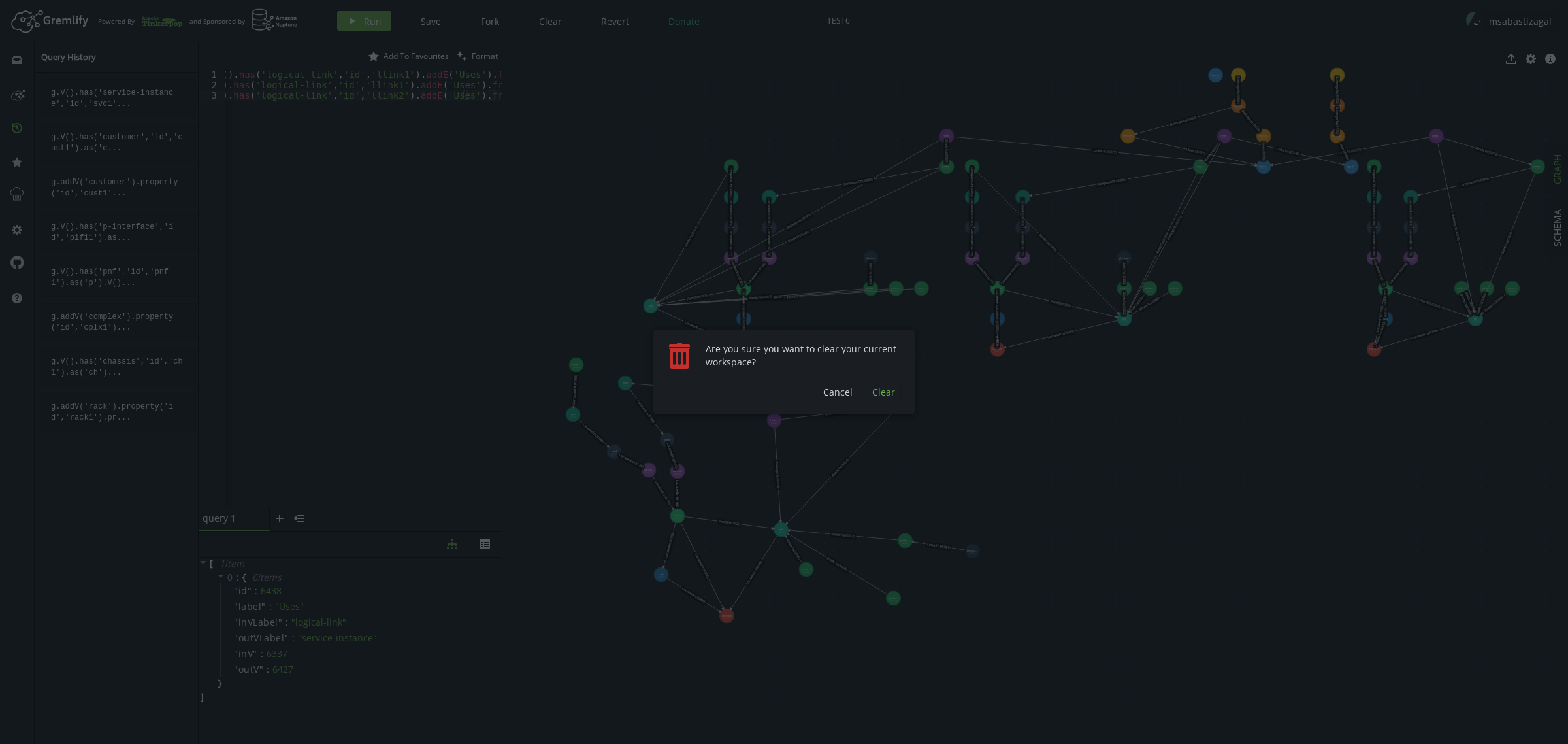
click at [884, 392] on span "Clear" at bounding box center [883, 391] width 23 height 13
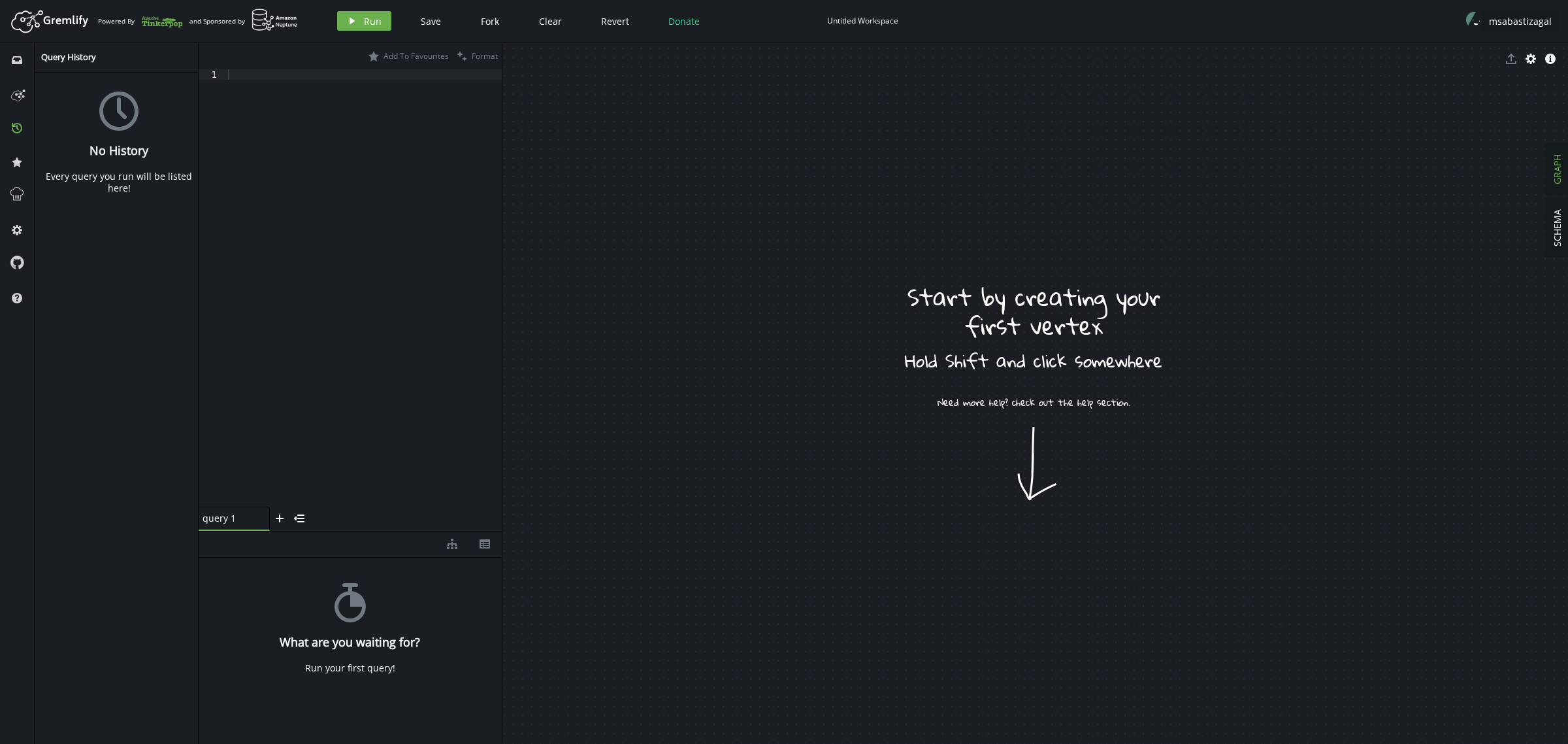
click at [831, 21] on div "Untitled Workspace" at bounding box center [862, 20] width 71 height 9
type input "y"
type input "Y"
type input "TEST7"
click at [270, 95] on div at bounding box center [364, 298] width 277 height 458
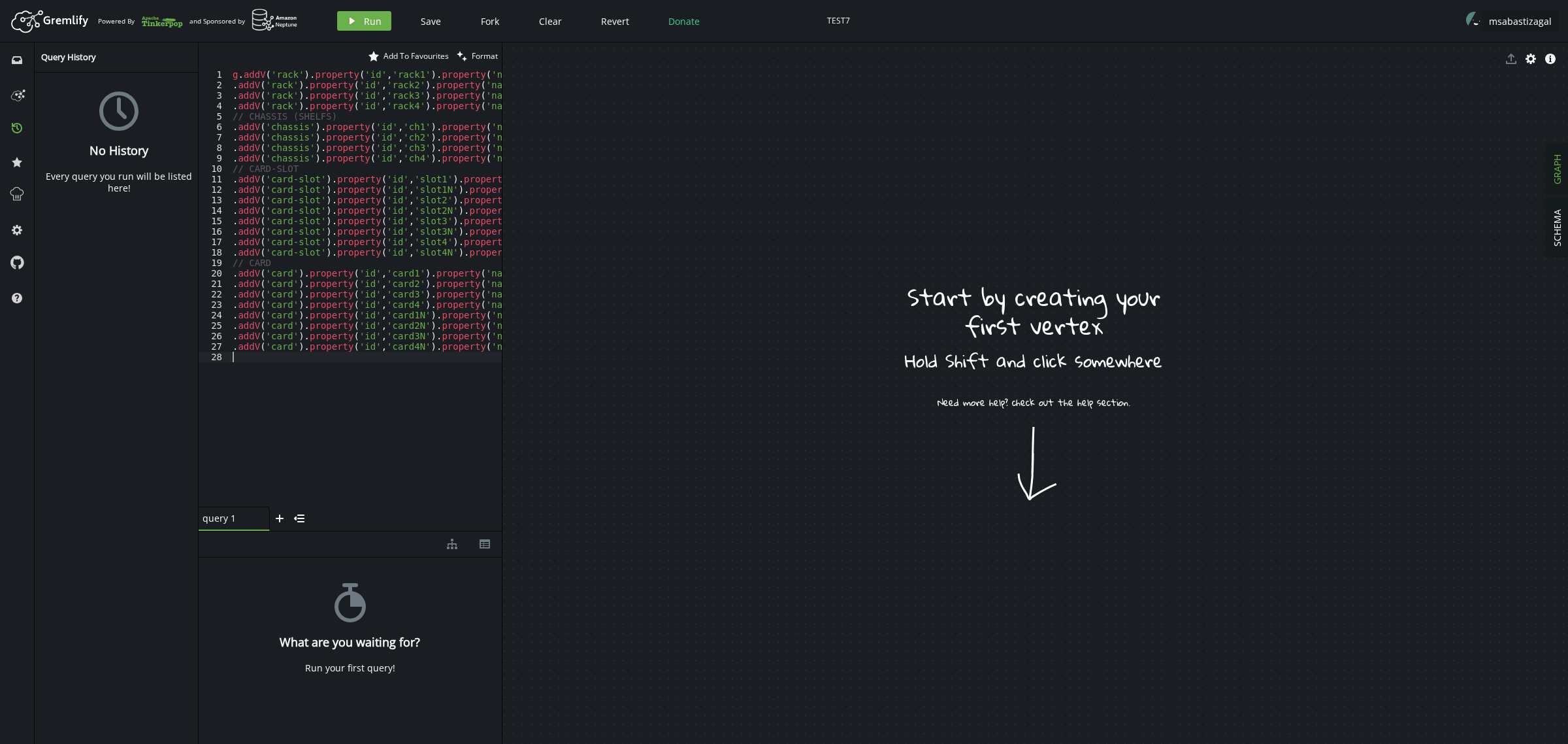
scroll to position [0, 91]
click at [358, 21] on button "play Run" at bounding box center [364, 21] width 54 height 20
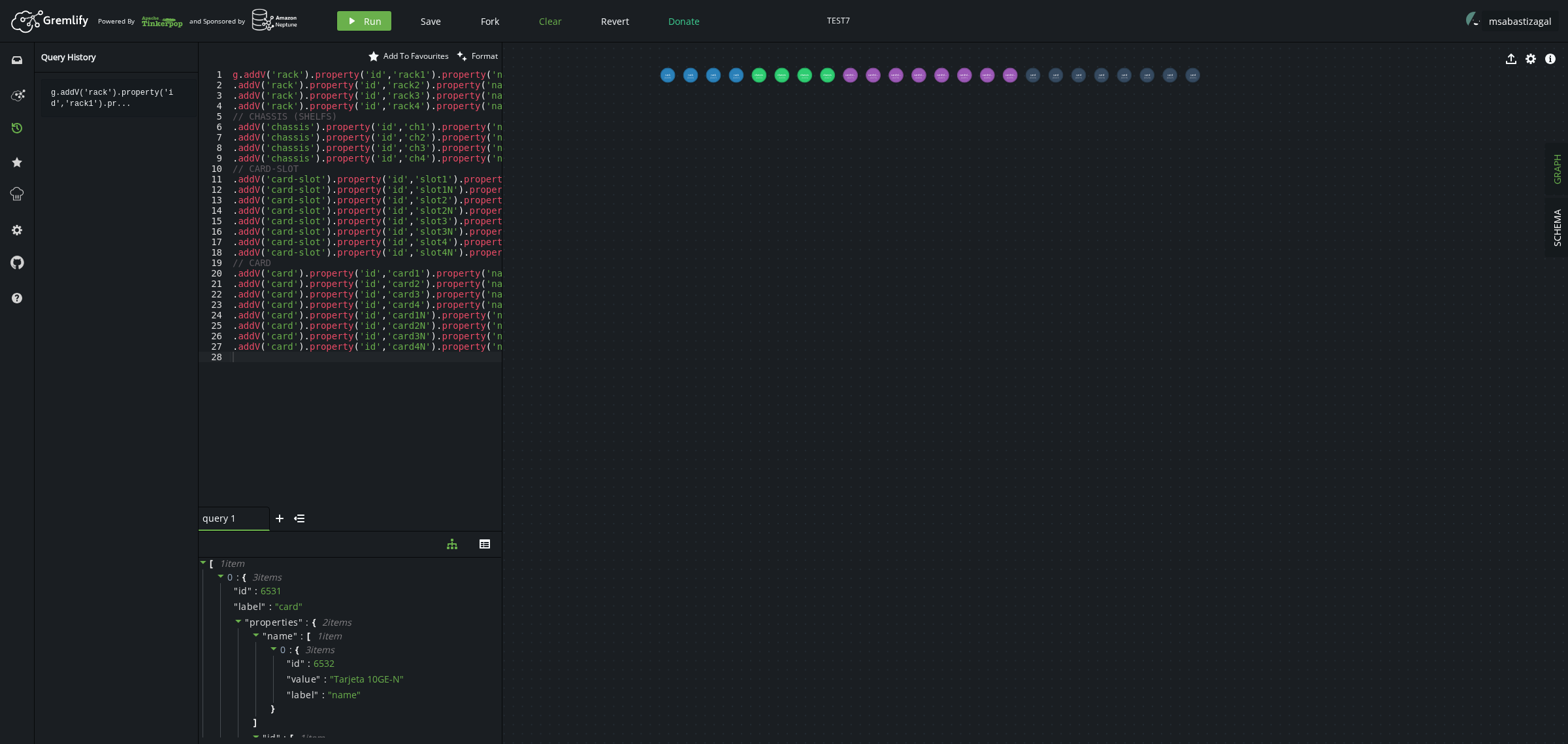
click at [553, 20] on span "Clear" at bounding box center [550, 21] width 23 height 13
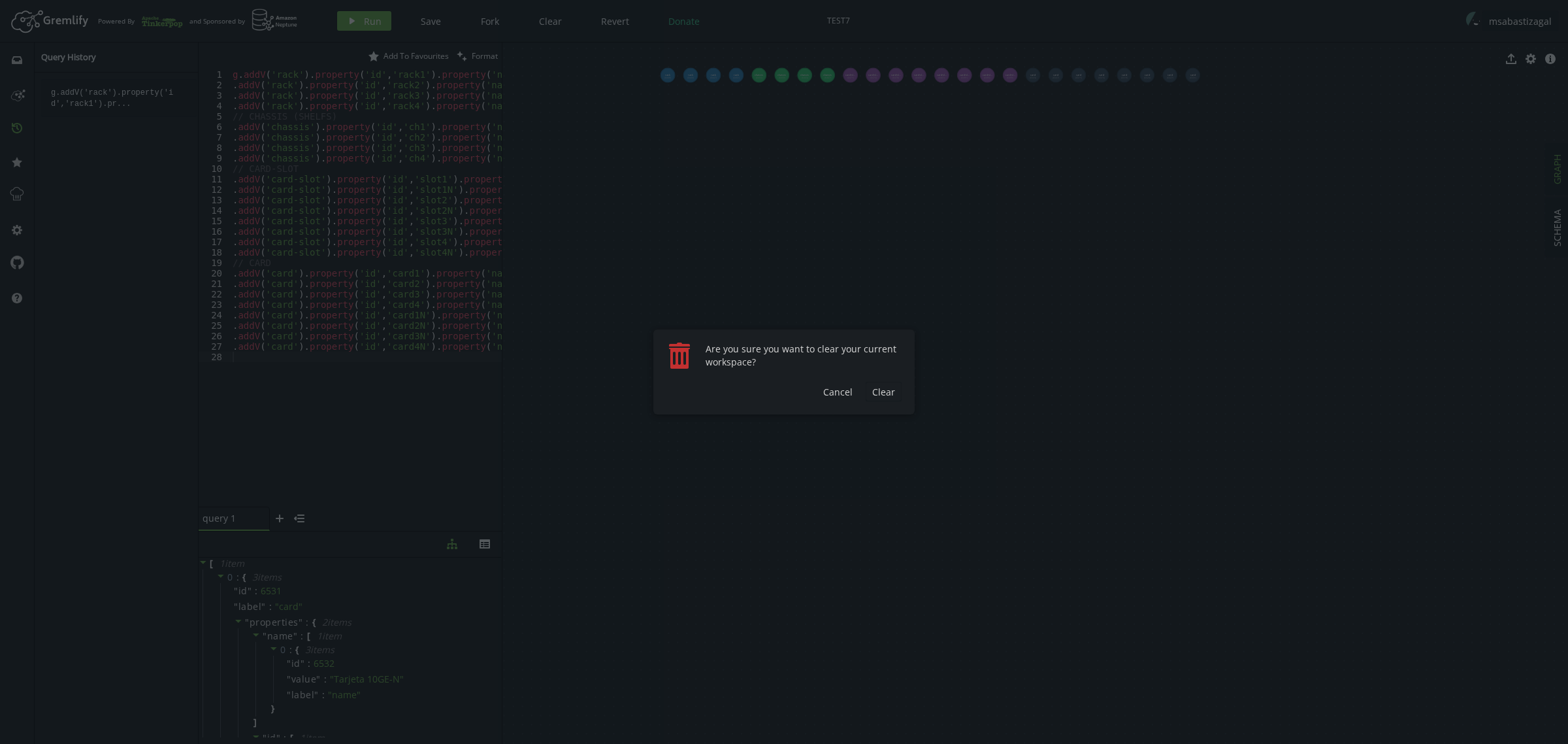
click at [883, 390] on span "Clear" at bounding box center [883, 391] width 23 height 13
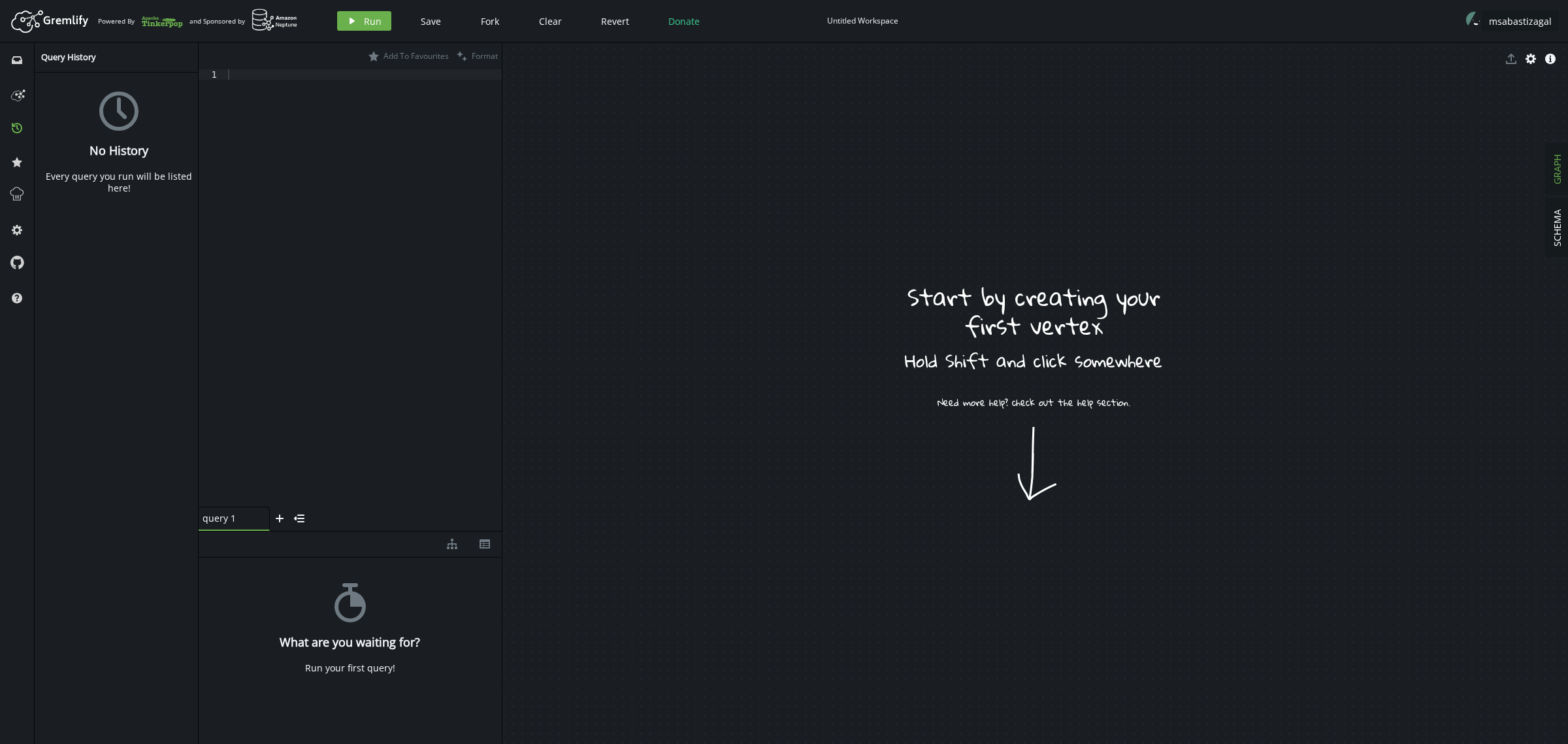
click at [834, 18] on div "Untitled Workspace" at bounding box center [862, 20] width 71 height 9
type input "TEST7"
click at [296, 118] on div at bounding box center [364, 298] width 277 height 458
click at [347, 221] on div at bounding box center [364, 298] width 277 height 458
paste textarea ".addV('port').property('id','port4N').property('name','Port GE1/0/4N')"
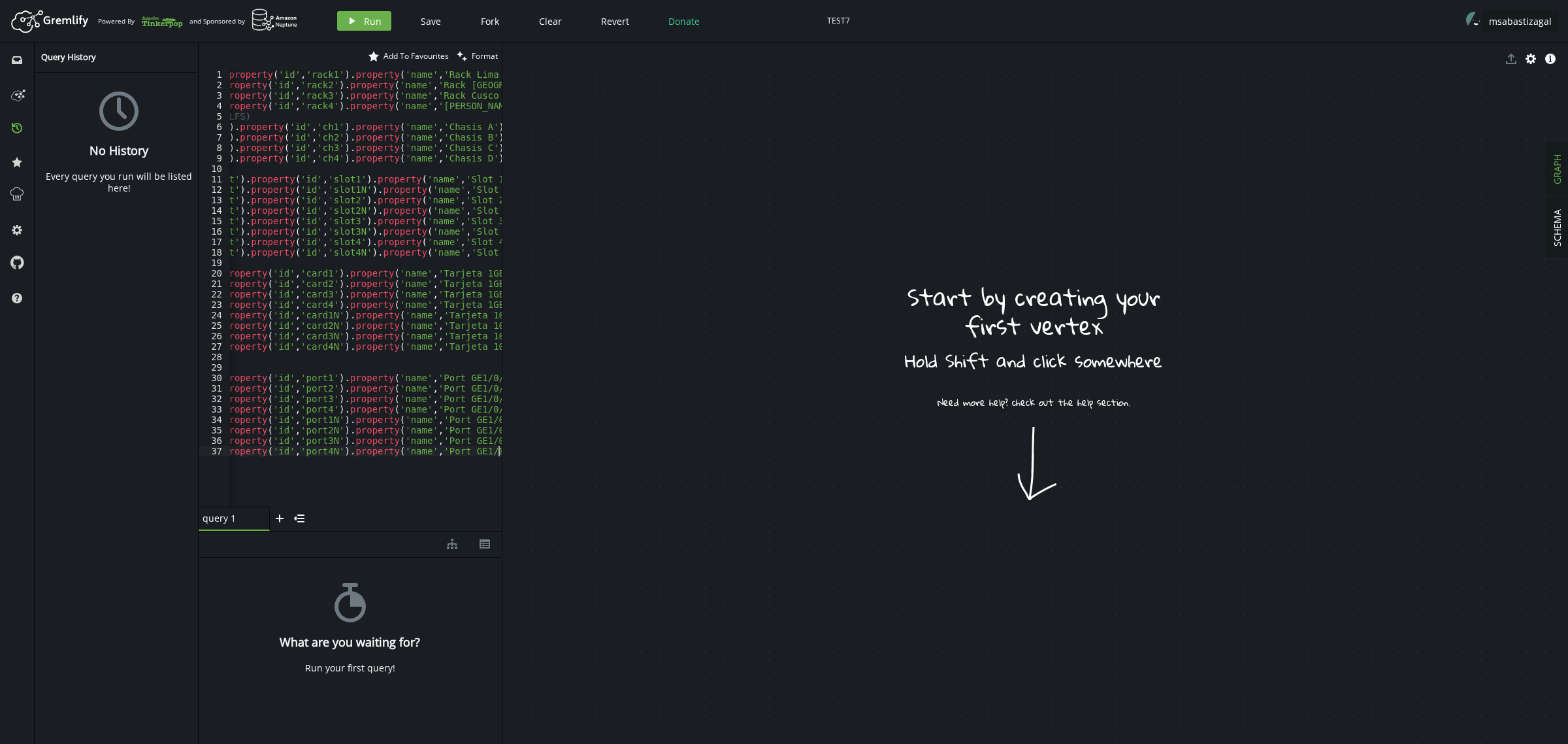
scroll to position [0, 85]
click at [360, 21] on button "play Run" at bounding box center [364, 21] width 54 height 20
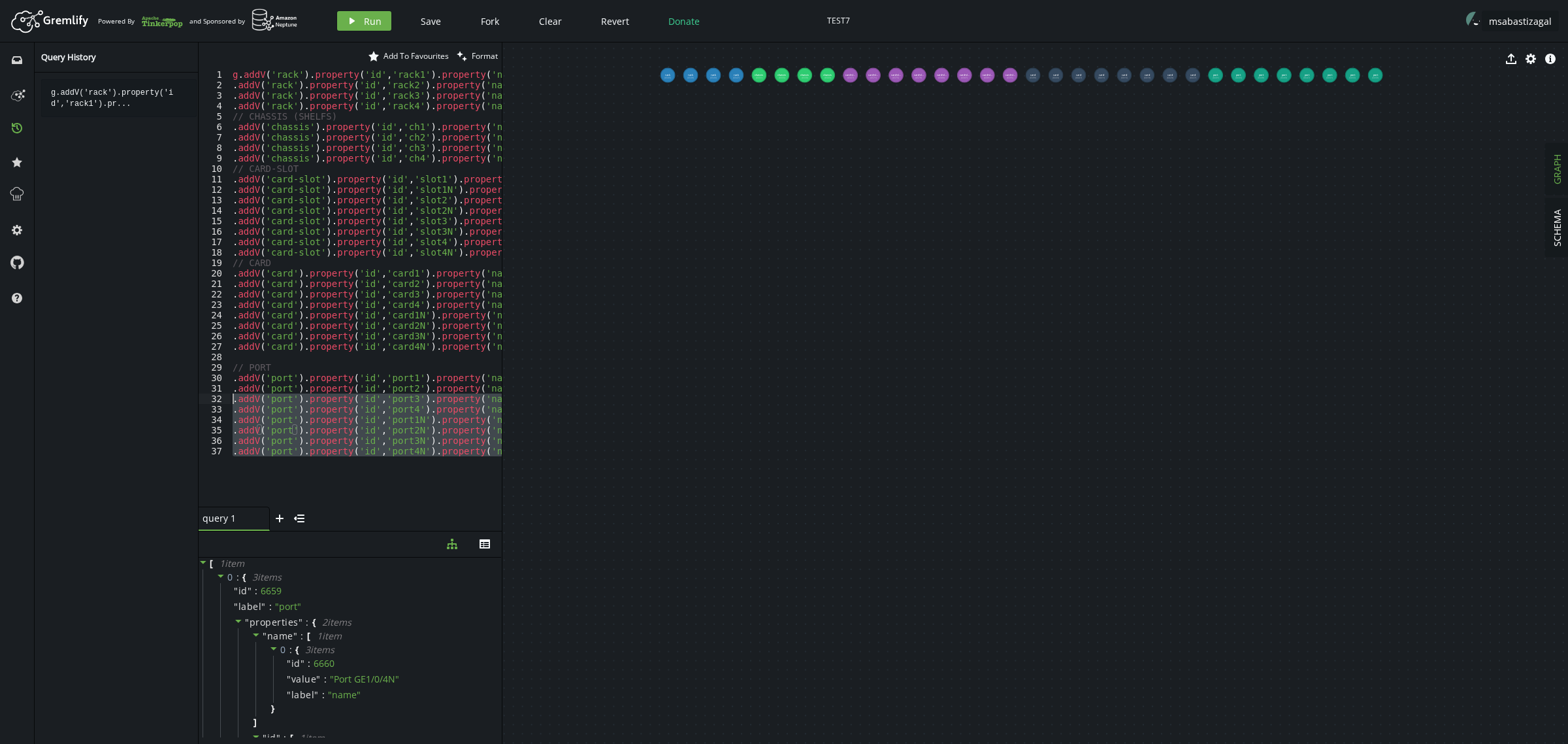
scroll to position [0, 0]
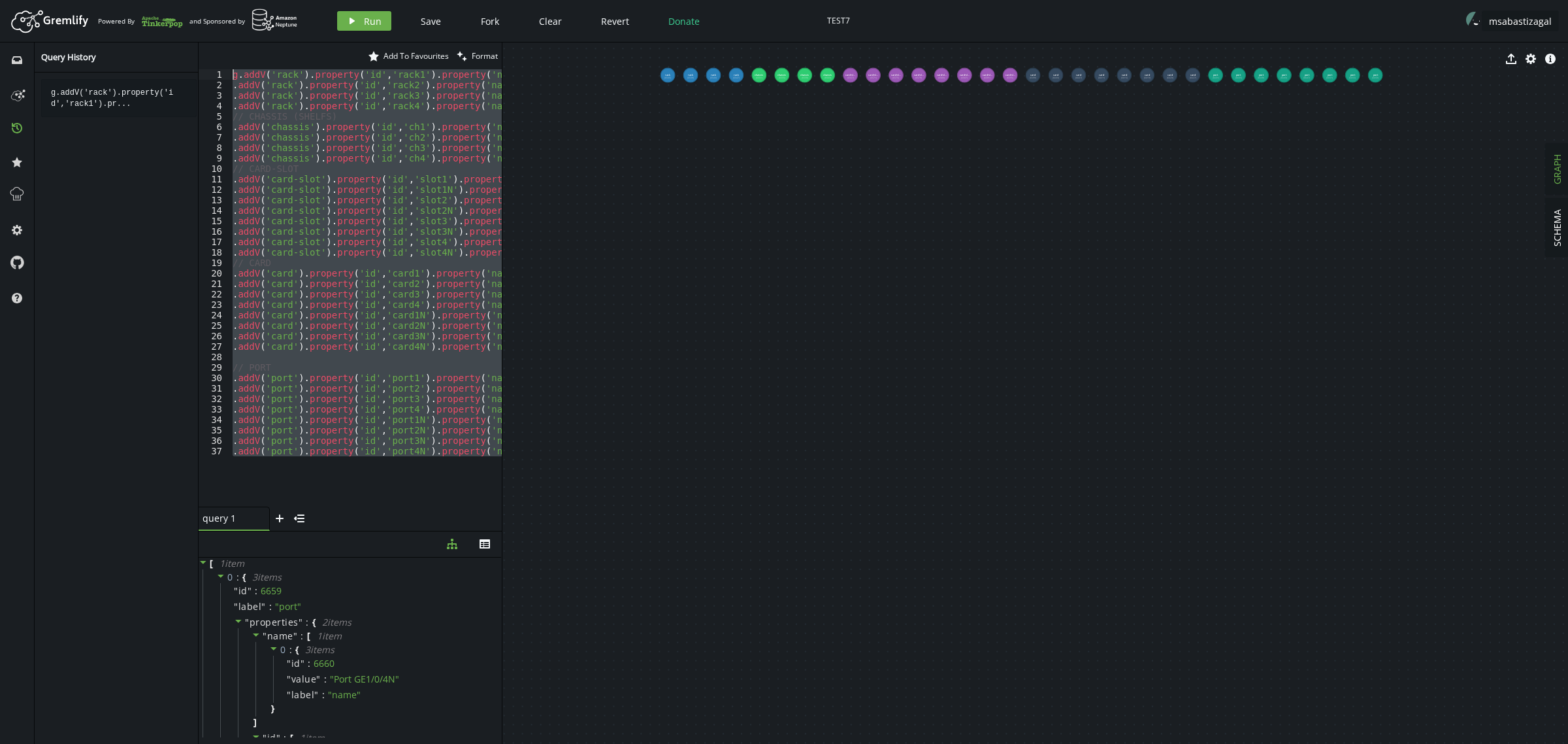
drag, startPoint x: 257, startPoint y: 456, endPoint x: 0, endPoint y: -99, distance: 611.6
click at [0, 0] on html "Artboard Created with Sketch. Powered By and Sponsored by play Run Save Fork Cl…" at bounding box center [784, 372] width 1568 height 744
paste textarea ".V().has('port','id','port4N').as('pt').V().has('card','id','card4N').addE('Loc…"
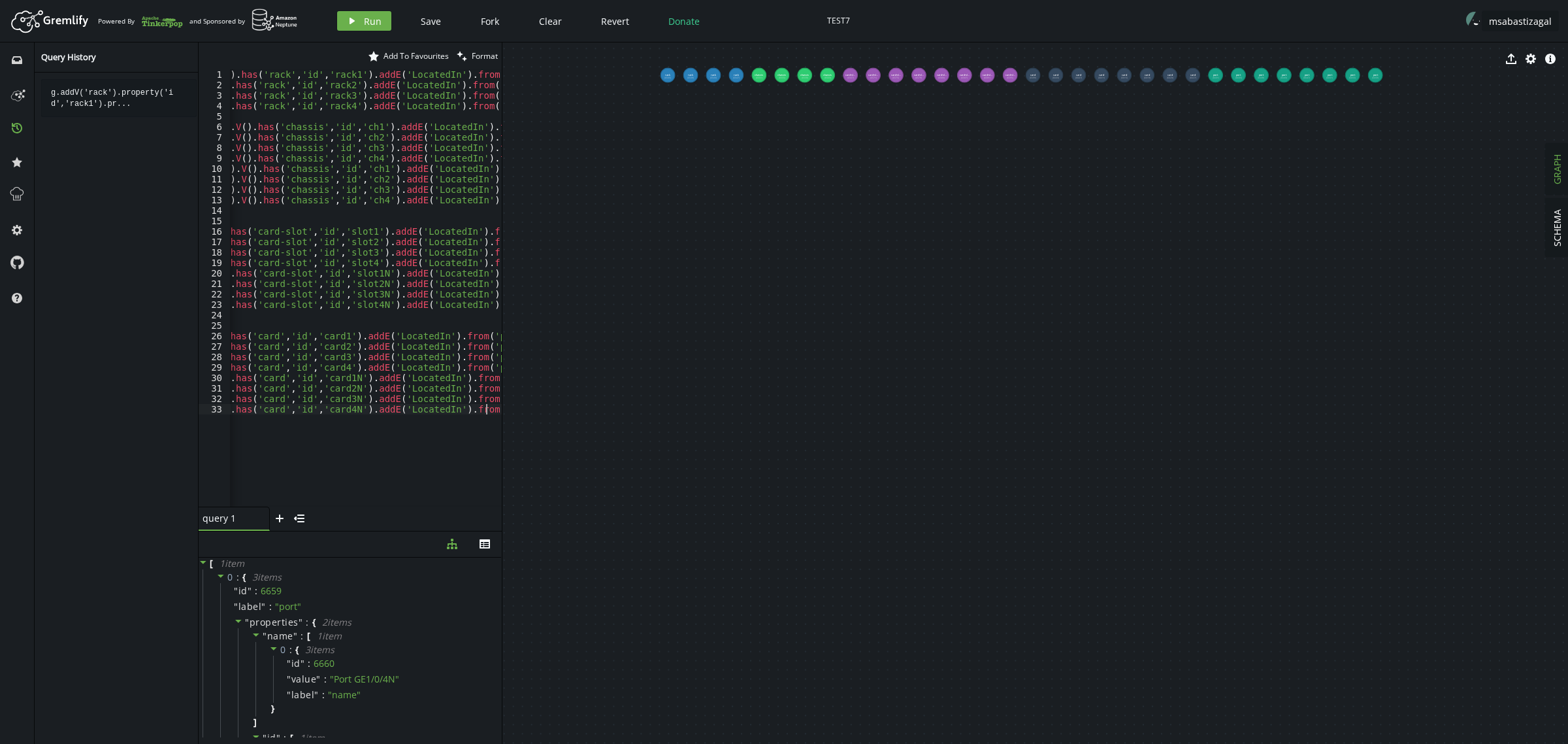
scroll to position [0, 239]
click at [364, 26] on span "Run" at bounding box center [372, 21] width 18 height 13
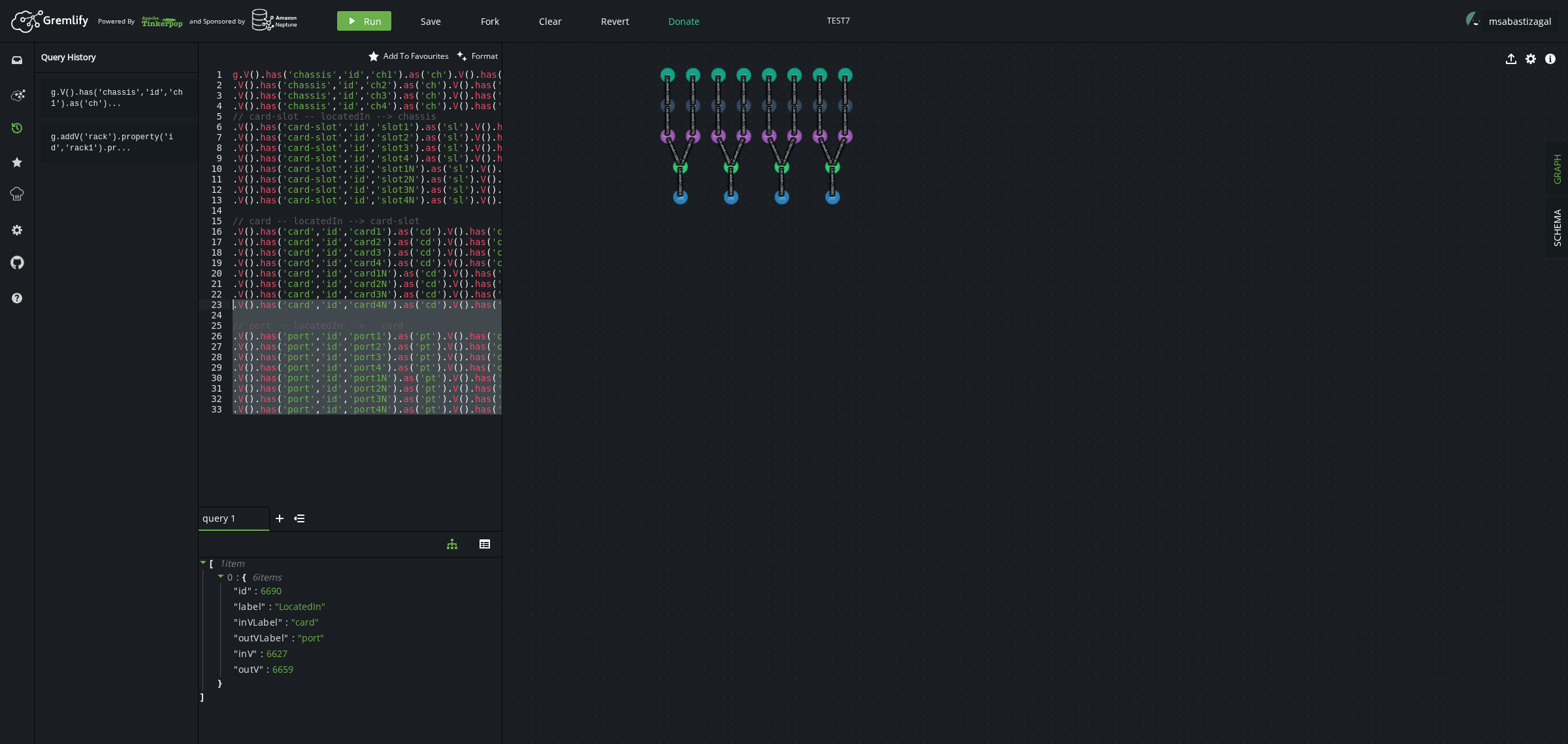
scroll to position [0, 0]
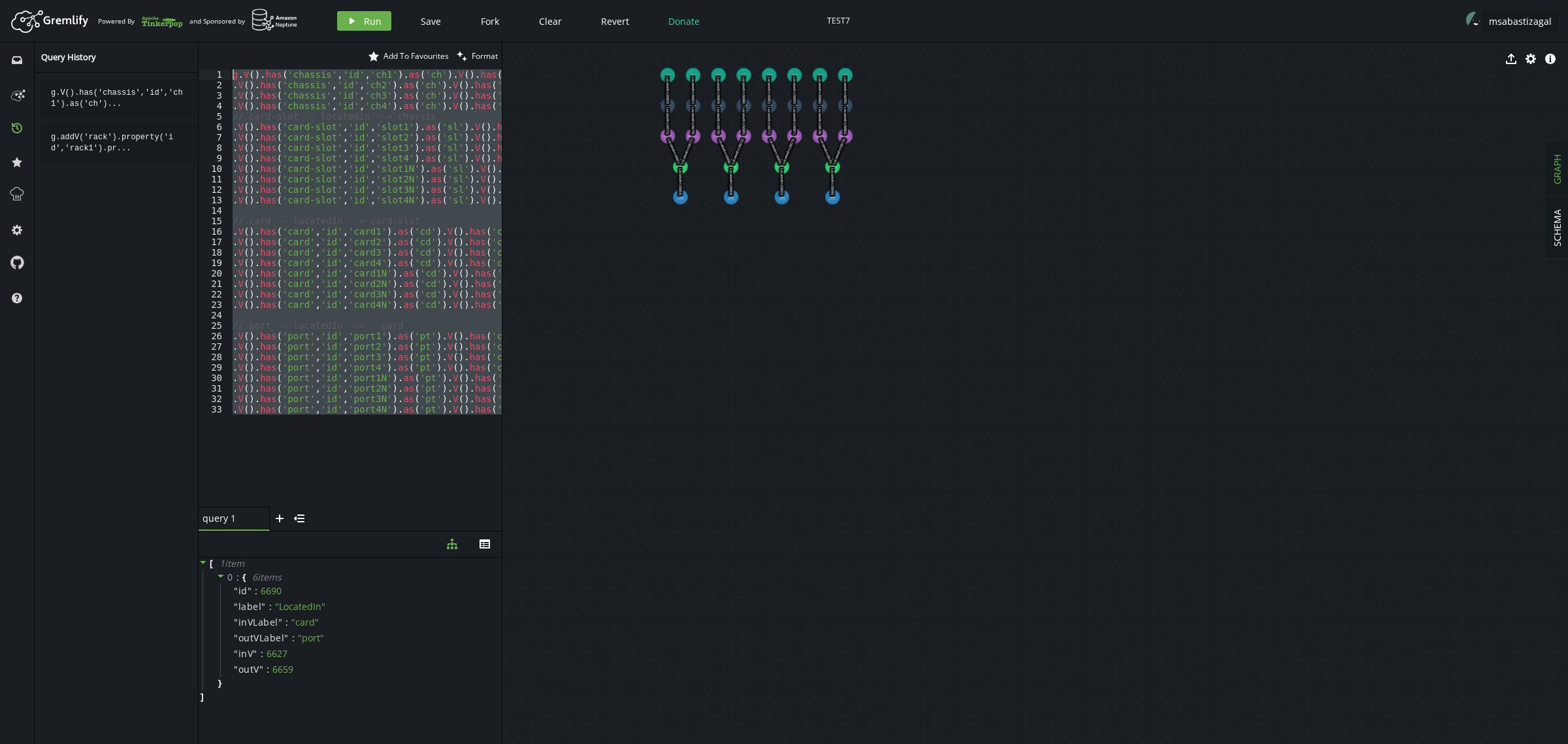
drag, startPoint x: 151, startPoint y: 324, endPoint x: 0, endPoint y: -99, distance: 449.1
click at [0, 0] on html "Artboard Created with Sketch. Powered By and Sponsored by play Run Save Fork Cl…" at bounding box center [784, 372] width 1568 height 744
paste textarea ".addV('logical-link').property('id','llink3').property('name','Circuito Lógico 3"
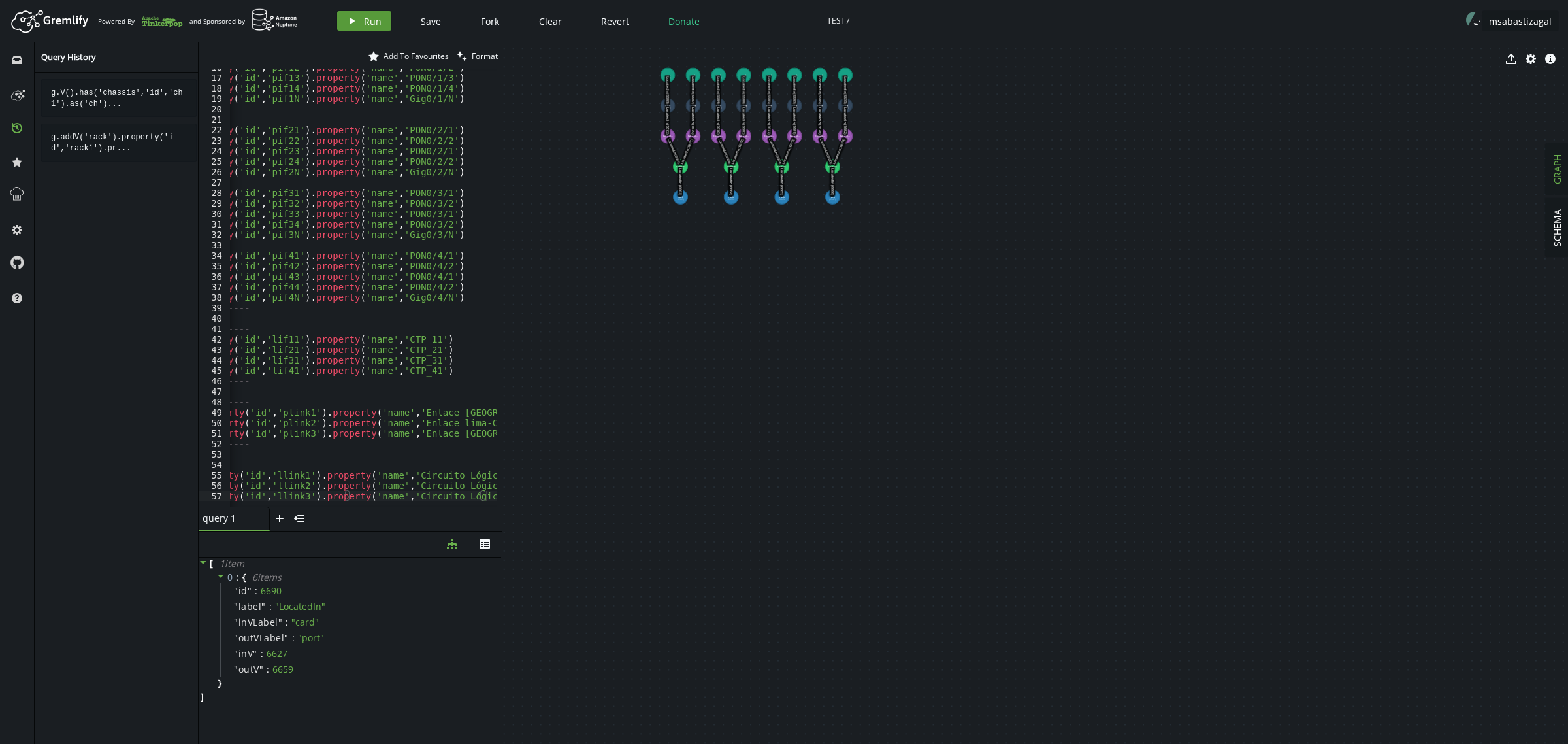
click at [364, 21] on span "Run" at bounding box center [372, 21] width 18 height 13
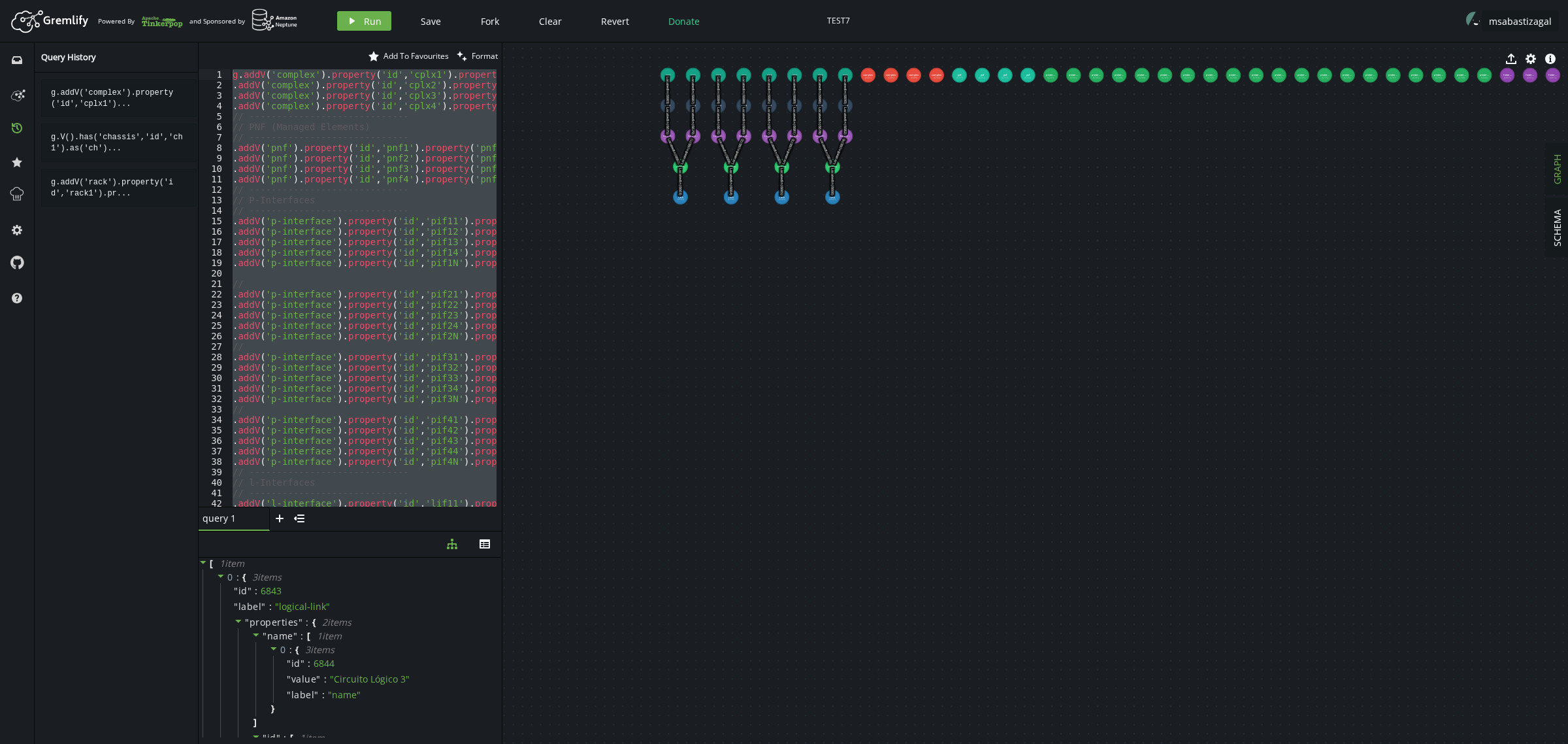
scroll to position [0, 0]
drag, startPoint x: 485, startPoint y: 498, endPoint x: 0, endPoint y: -99, distance: 769.2
click at [0, 0] on html "Artboard Created with Sketch. Powered By and Sponsored by play Run Save Fork Cl…" at bounding box center [784, 372] width 1568 height 744
click at [354, 350] on div "g . addV ( 'complex' ) . property ( 'id' , 'cplx1' ) . property ( 'name' , '[GE…" at bounding box center [362, 288] width 266 height 437
drag, startPoint x: 238, startPoint y: 501, endPoint x: 108, endPoint y: -99, distance: 613.9
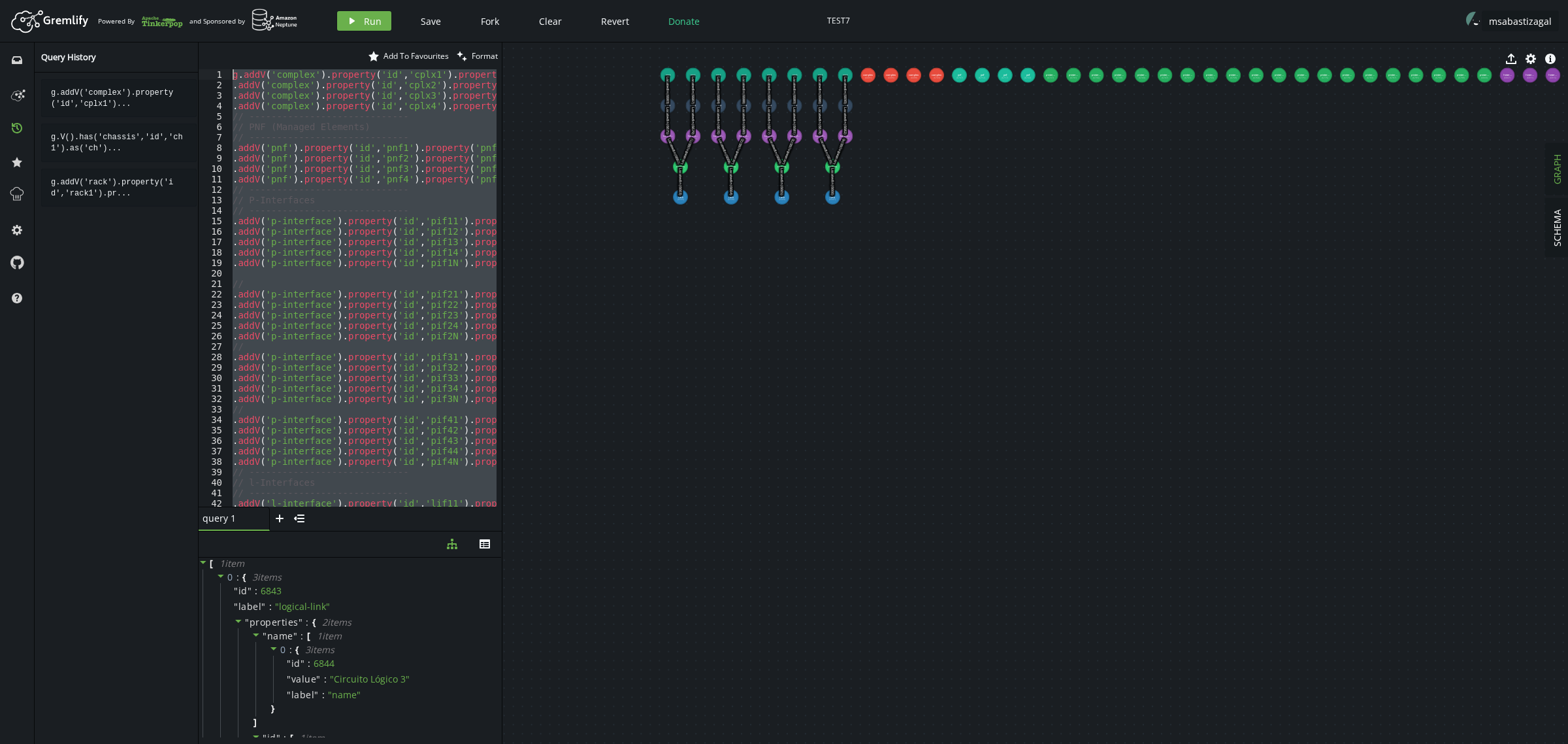
click at [108, 0] on html "Artboard Created with Sketch. Powered By and Sponsored by play Run Save Fork Cl…" at bounding box center [784, 372] width 1568 height 744
type textarea "addV('logical-link').property('id','llink3').property('name','Circuito Lógico 3…"
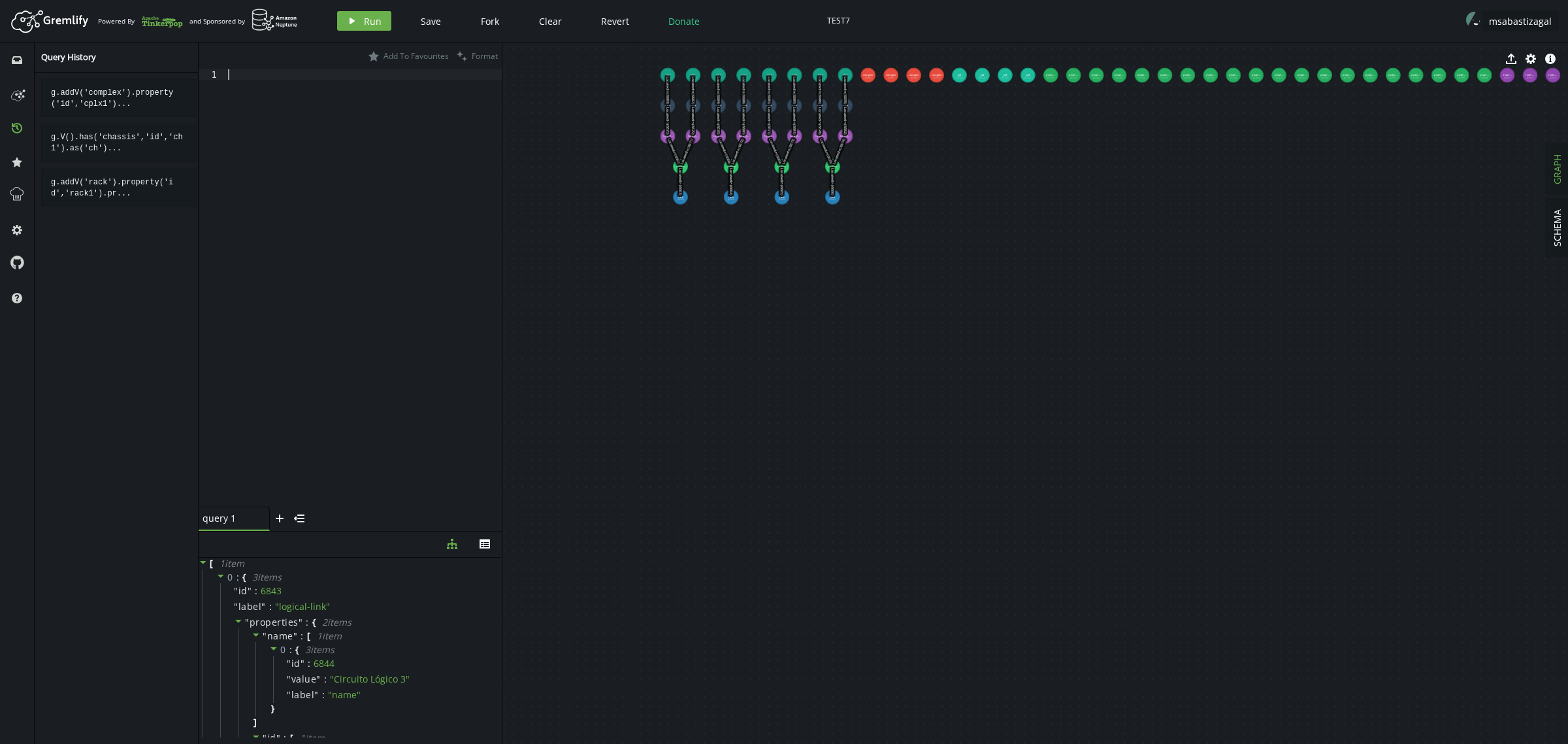
scroll to position [0, 5]
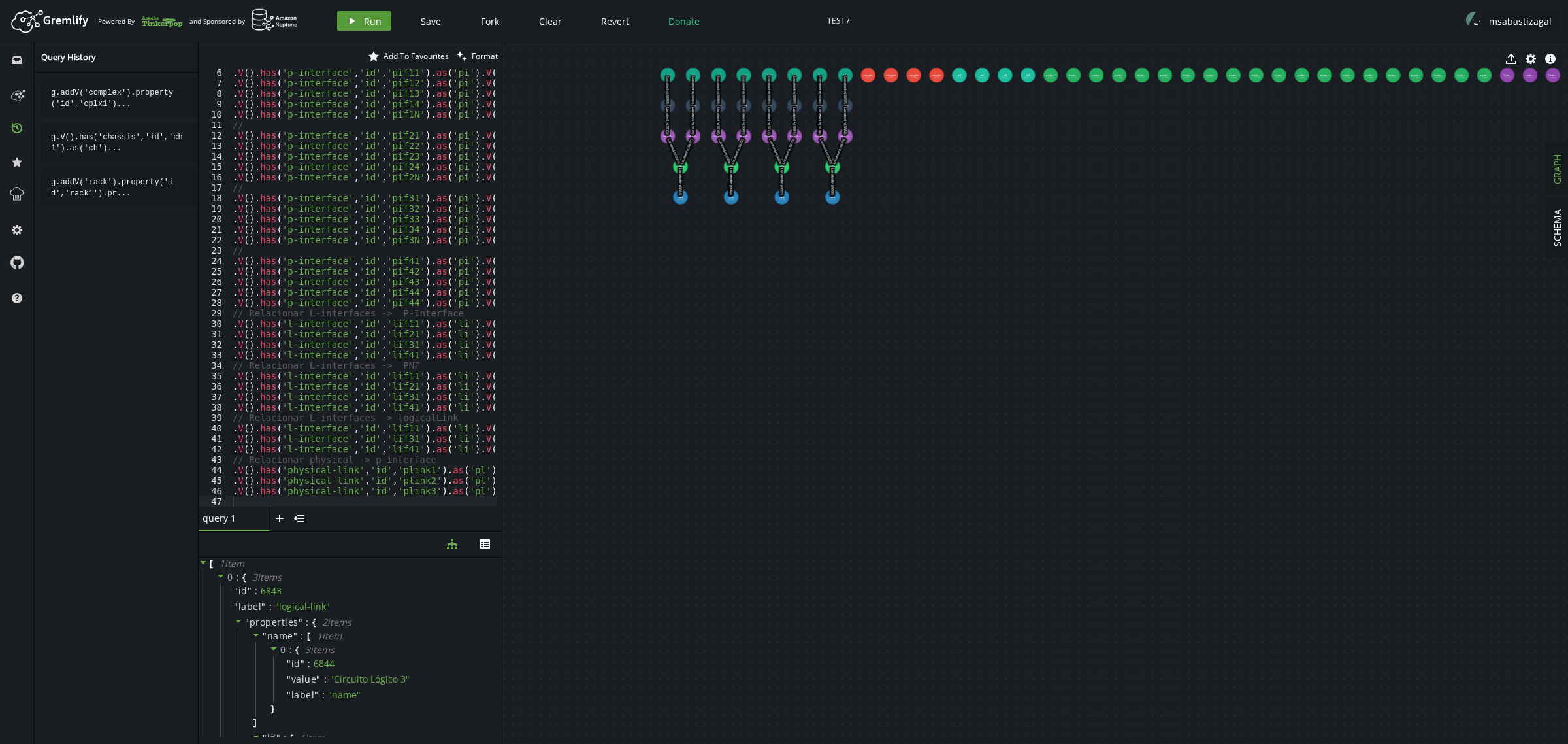
click at [356, 21] on icon "play" at bounding box center [352, 21] width 10 height 10
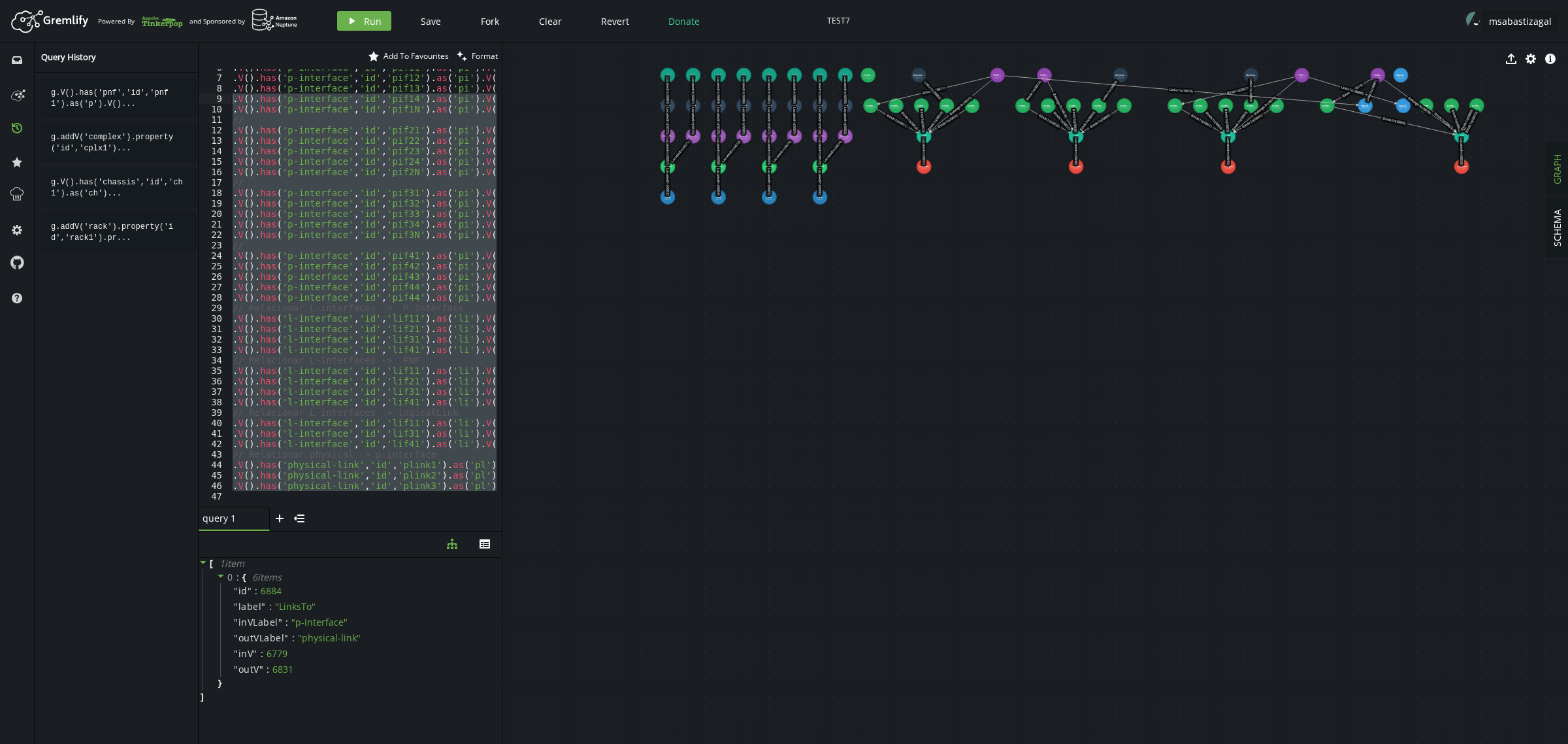
scroll to position [0, 0]
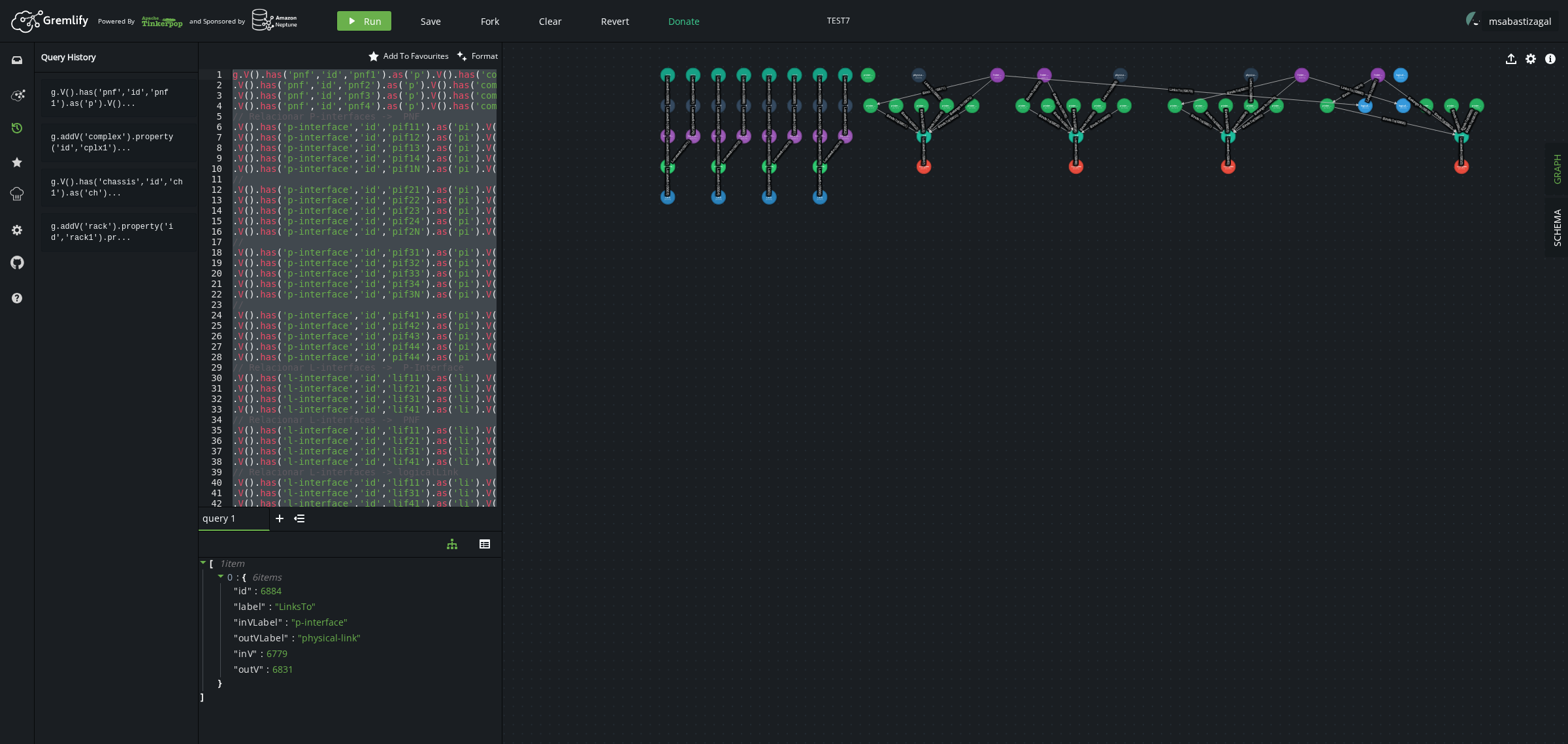
drag, startPoint x: 245, startPoint y: 499, endPoint x: 122, endPoint y: -91, distance: 602.7
click at [122, 0] on html "Artboard Created with Sketch. Powered By and Sponsored by play Run Save Fork Cl…" at bounding box center [784, 372] width 1568 height 744
click at [335, 474] on div ". V ( ) . has ( 'p-interface' , 'id' , 'pif11' ) . as ( 'pi' ) . V ( ) . has ( …" at bounding box center [362, 288] width 266 height 437
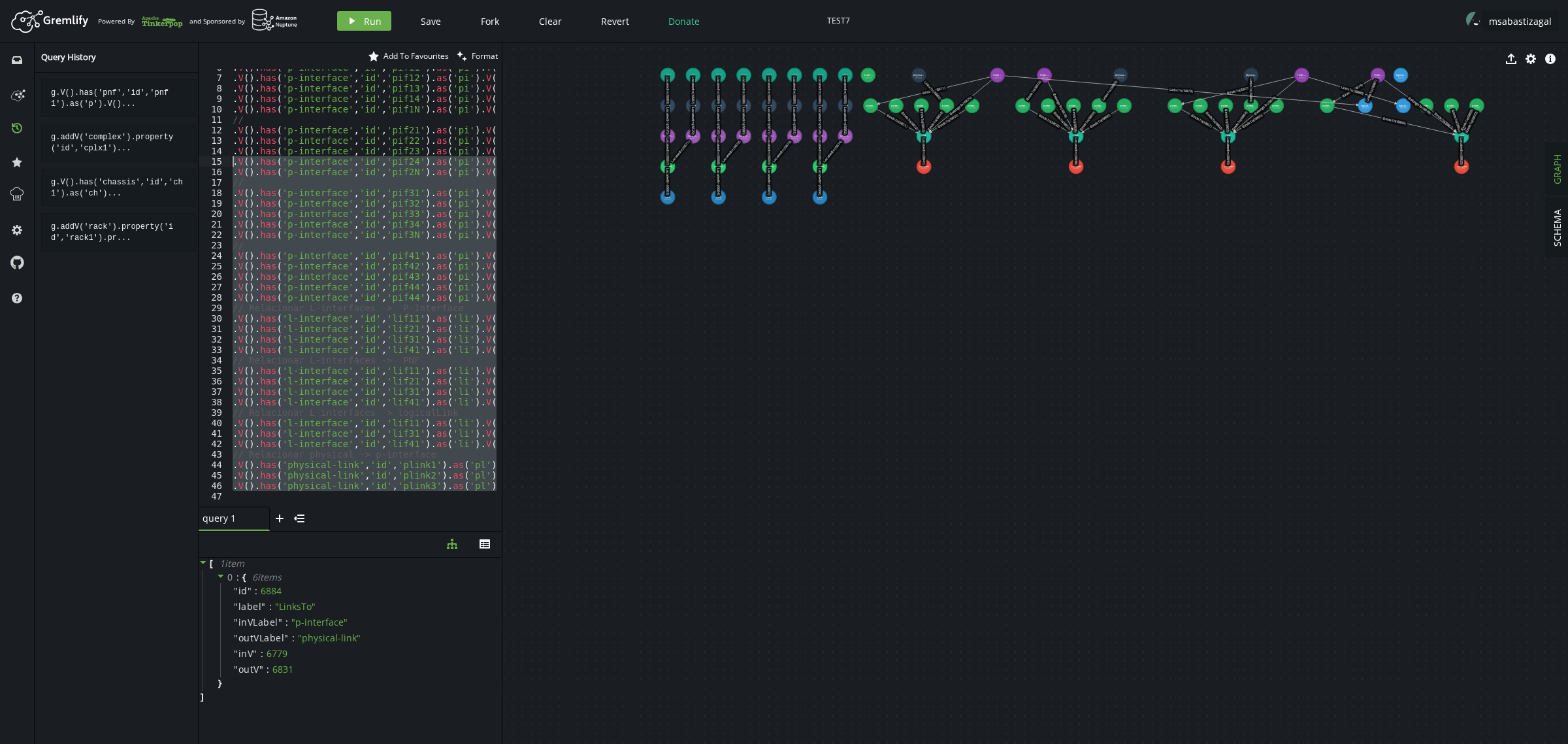
scroll to position [0, 0]
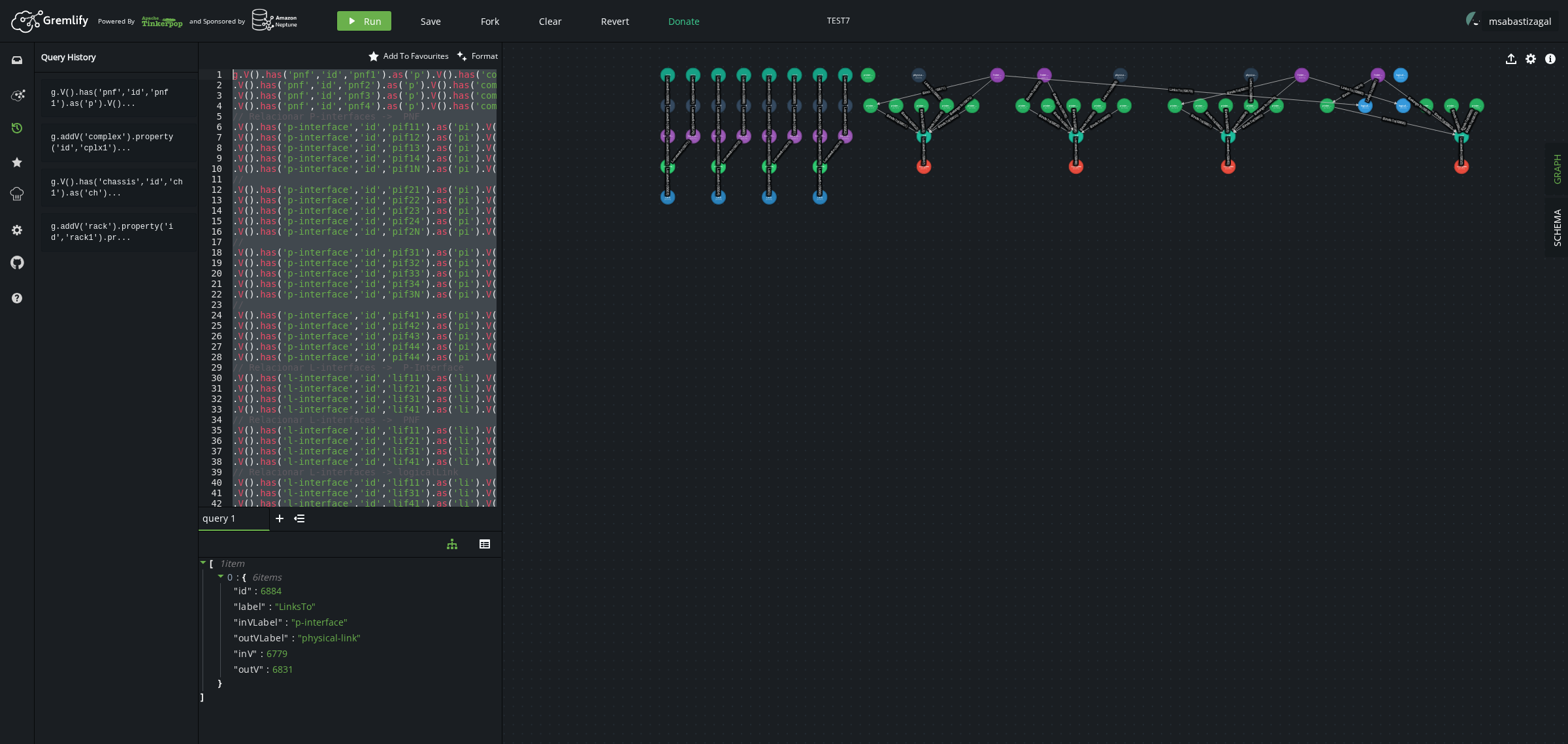
drag, startPoint x: 266, startPoint y: 500, endPoint x: 51, endPoint y: -42, distance: 583.1
click at [51, 0] on html "Artboard Created with Sketch. Powered By and Sponsored by play Run Save Fork Cl…" at bounding box center [784, 372] width 1568 height 744
paste textarea ".V().has('rack','id','rack4').as('ch').V().has('complex','id','cplx4').addE('Lo…"
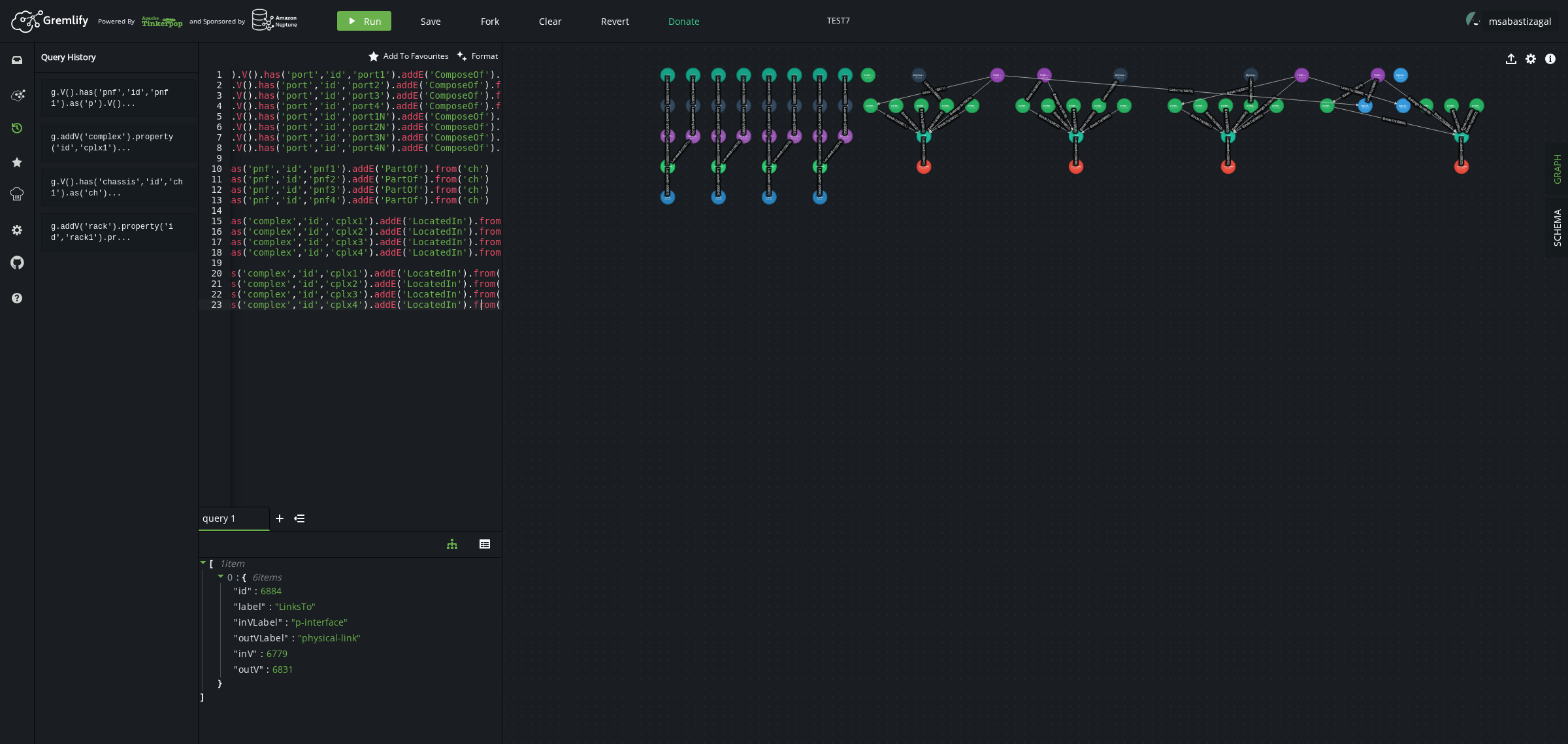
scroll to position [0, 249]
click at [358, 21] on button "play Run" at bounding box center [364, 21] width 54 height 20
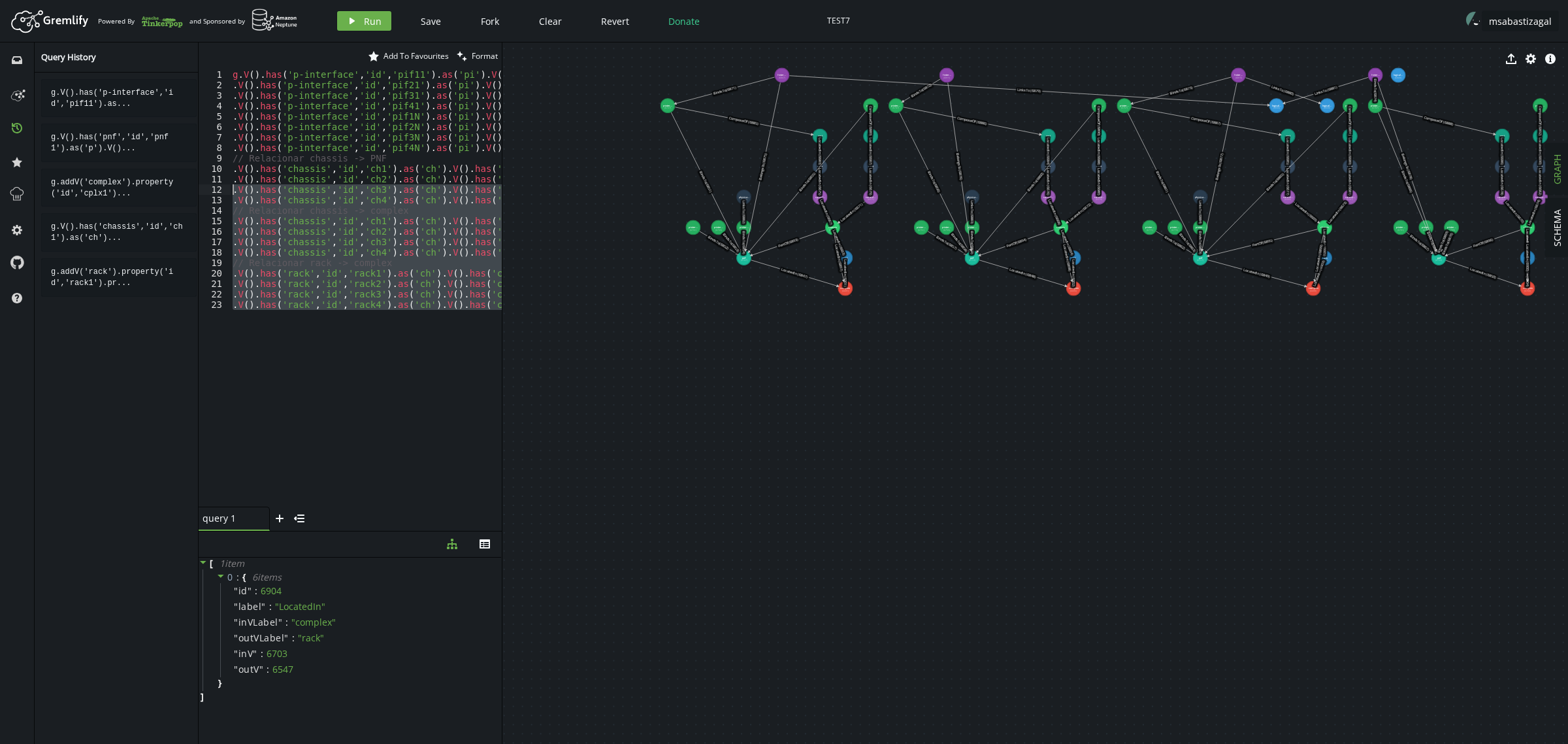
scroll to position [0, 0]
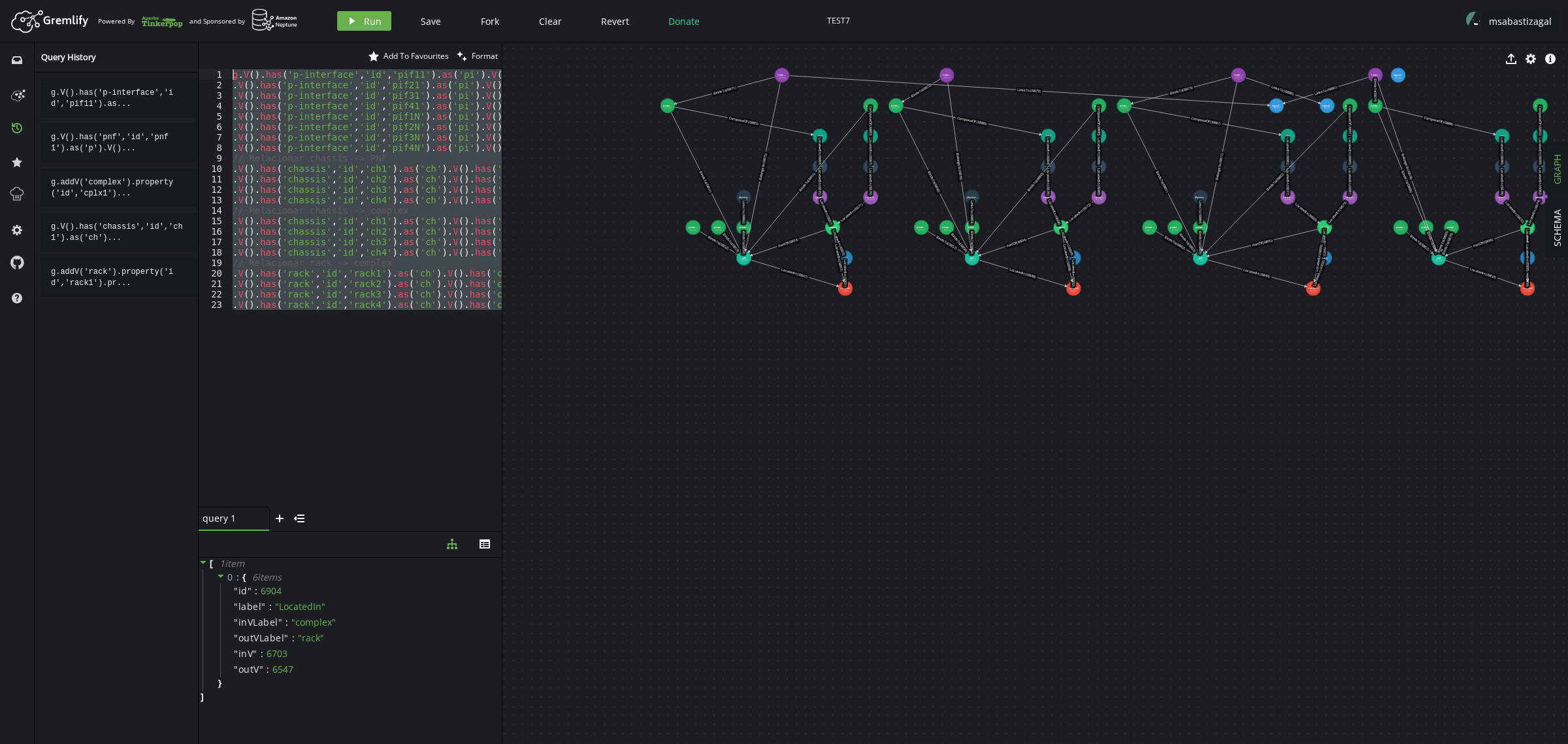
drag, startPoint x: 299, startPoint y: 369, endPoint x: 40, endPoint y: -73, distance: 512.3
click at [40, 0] on html "Artboard Created with Sketch. Powered By and Sponsored by play Run Save Fork Cl…" at bounding box center [784, 372] width 1568 height 744
paste textarea ".addV('service-instance').property('id','svc3').property('name','Servicio SIP T…"
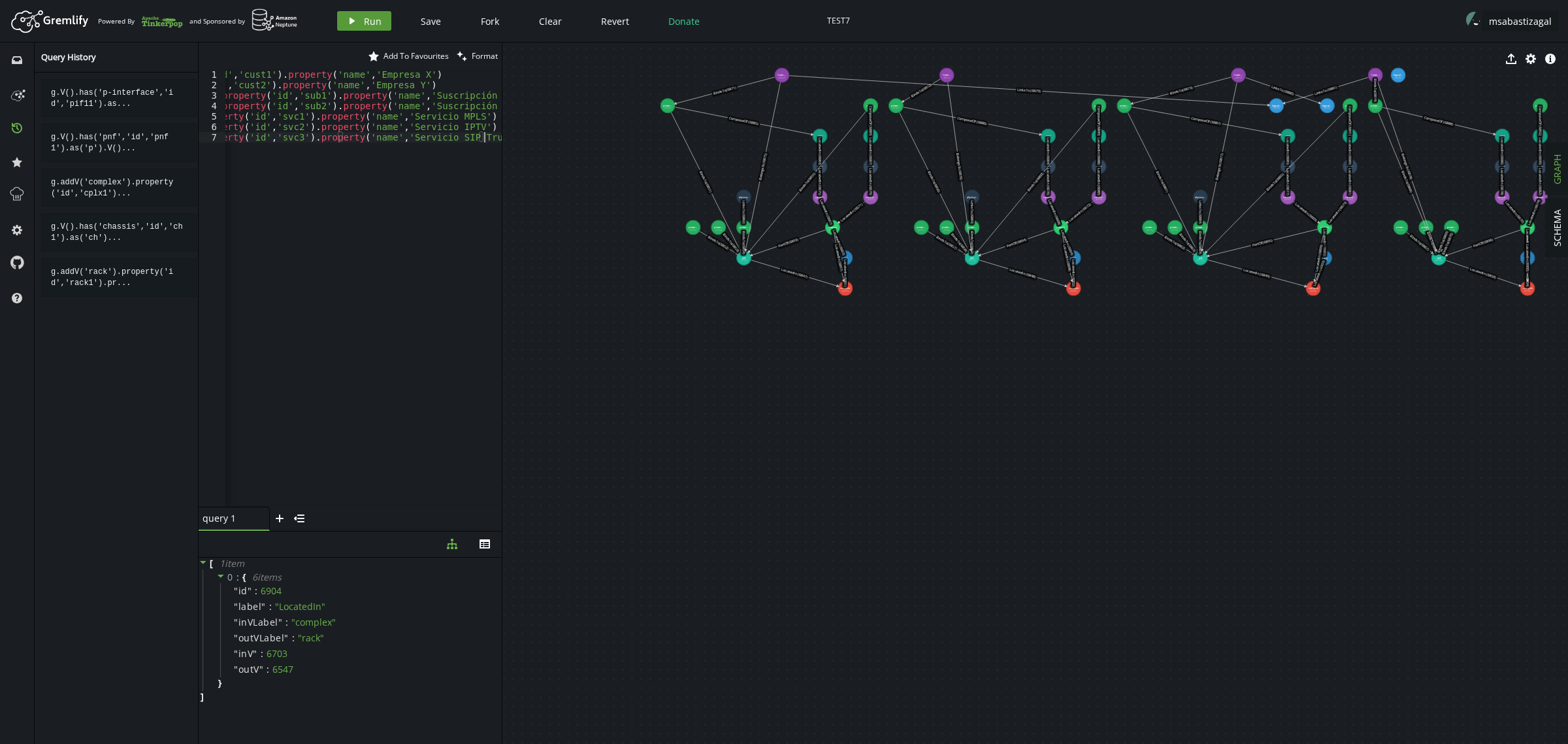
click at [364, 26] on span "Run" at bounding box center [372, 21] width 18 height 13
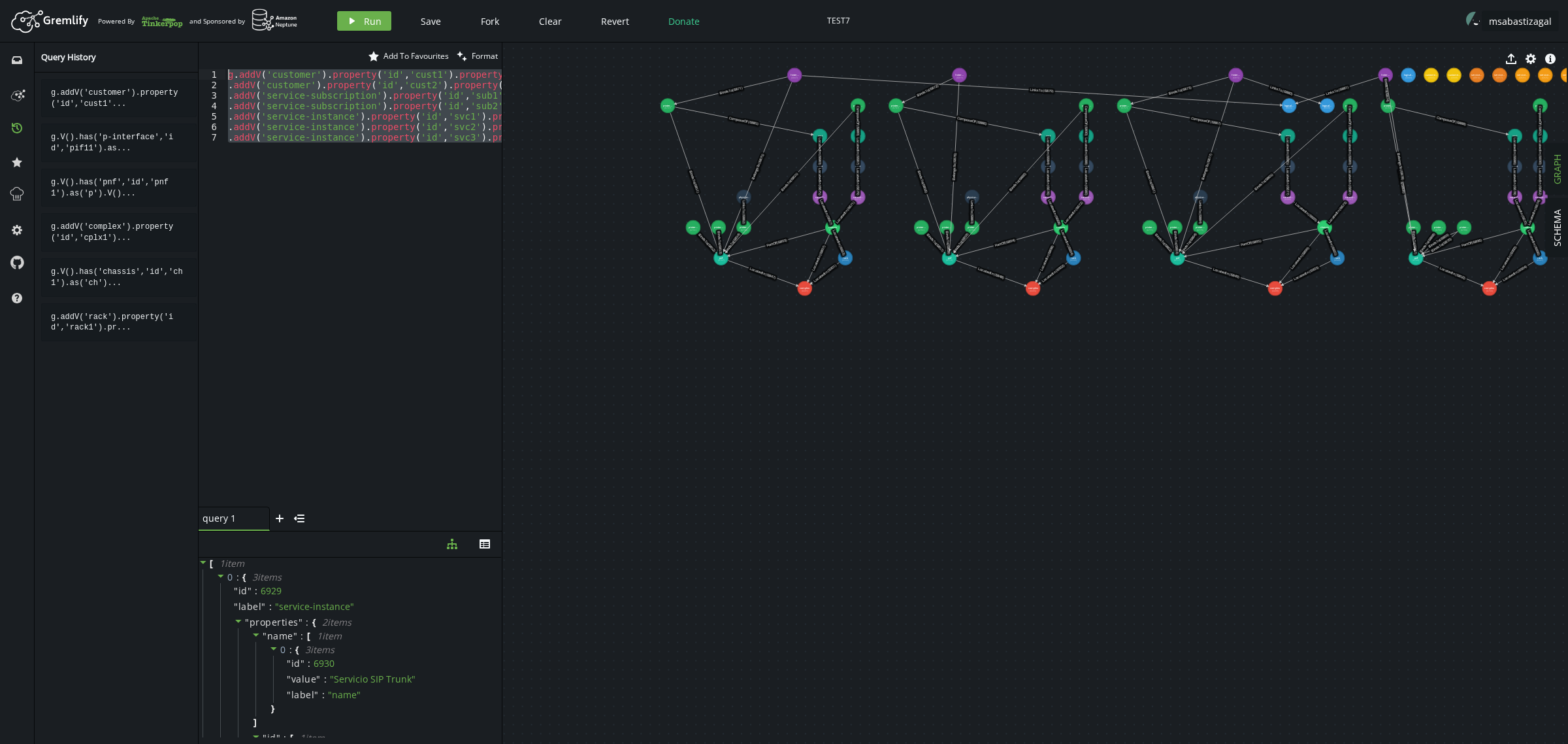
scroll to position [0, 0]
drag, startPoint x: 257, startPoint y: 184, endPoint x: 79, endPoint y: -57, distance: 299.6
click at [79, 0] on html "Artboard Created with Sketch. Powered By and Sponsored by play Run Save Fork Cl…" at bounding box center [784, 372] width 1568 height 744
paste textarea ".V().has('service-subscription','id','sub2').as('s').V().has('service-instance'…"
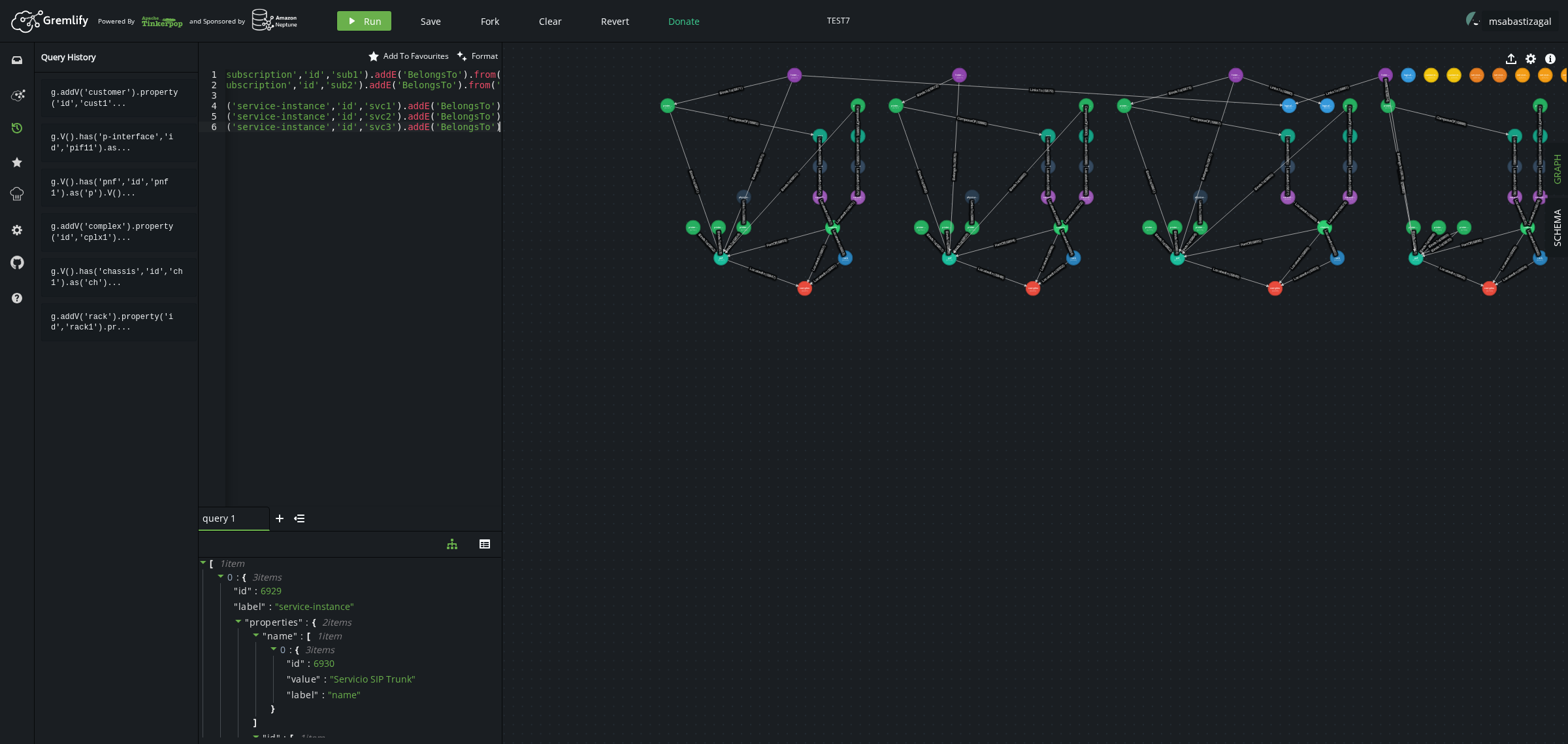
scroll to position [0, 332]
click at [361, 18] on button "play Run" at bounding box center [364, 21] width 54 height 20
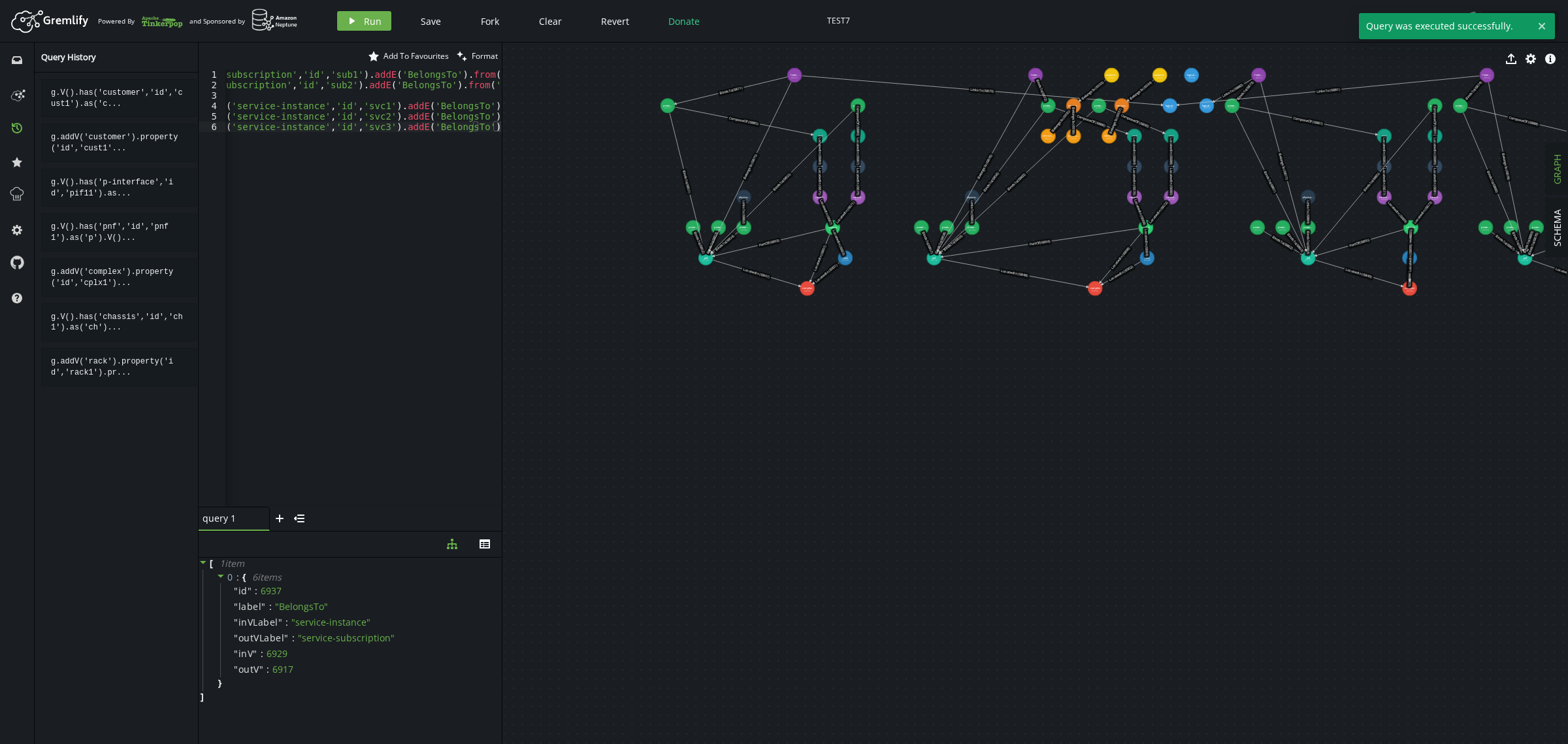
click at [348, 346] on div "g . V ( ) . has ( 'customer' , 'id' , 'cust1' ) . as ( 'c' ) . V ( ) . has ( 's…" at bounding box center [197, 296] width 609 height 453
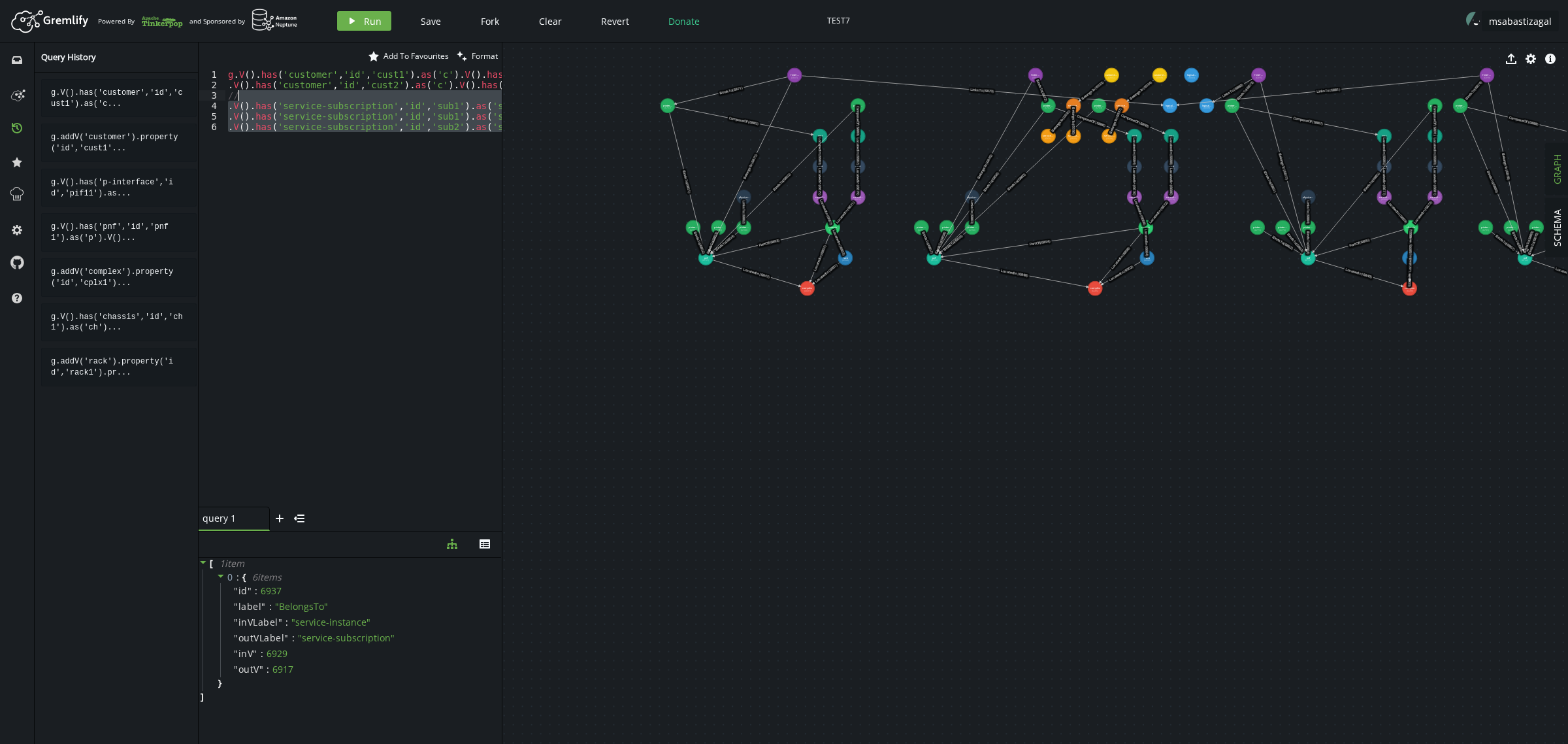
scroll to position [0, 0]
drag, startPoint x: 321, startPoint y: 293, endPoint x: 96, endPoint y: -38, distance: 400.2
click at [96, 0] on html "Artboard Created with Sketch. Powered By and Sponsored by play Run Save Fork Cl…" at bounding box center [784, 372] width 1568 height 744
paste textarea ".V().has('service-instance','id','svc3').as('si').V().has('logical-link','id','…"
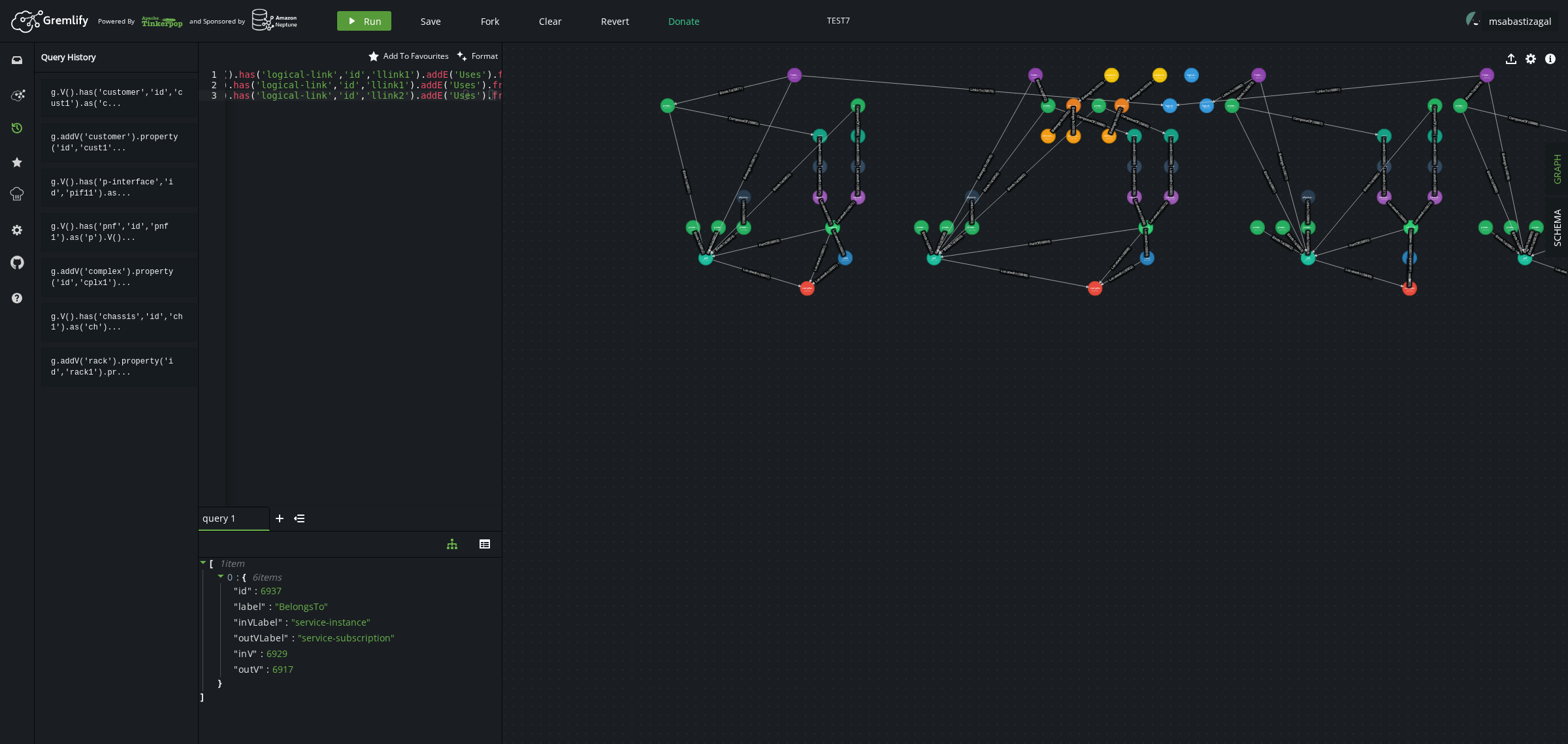
click at [368, 23] on span "Run" at bounding box center [372, 21] width 18 height 13
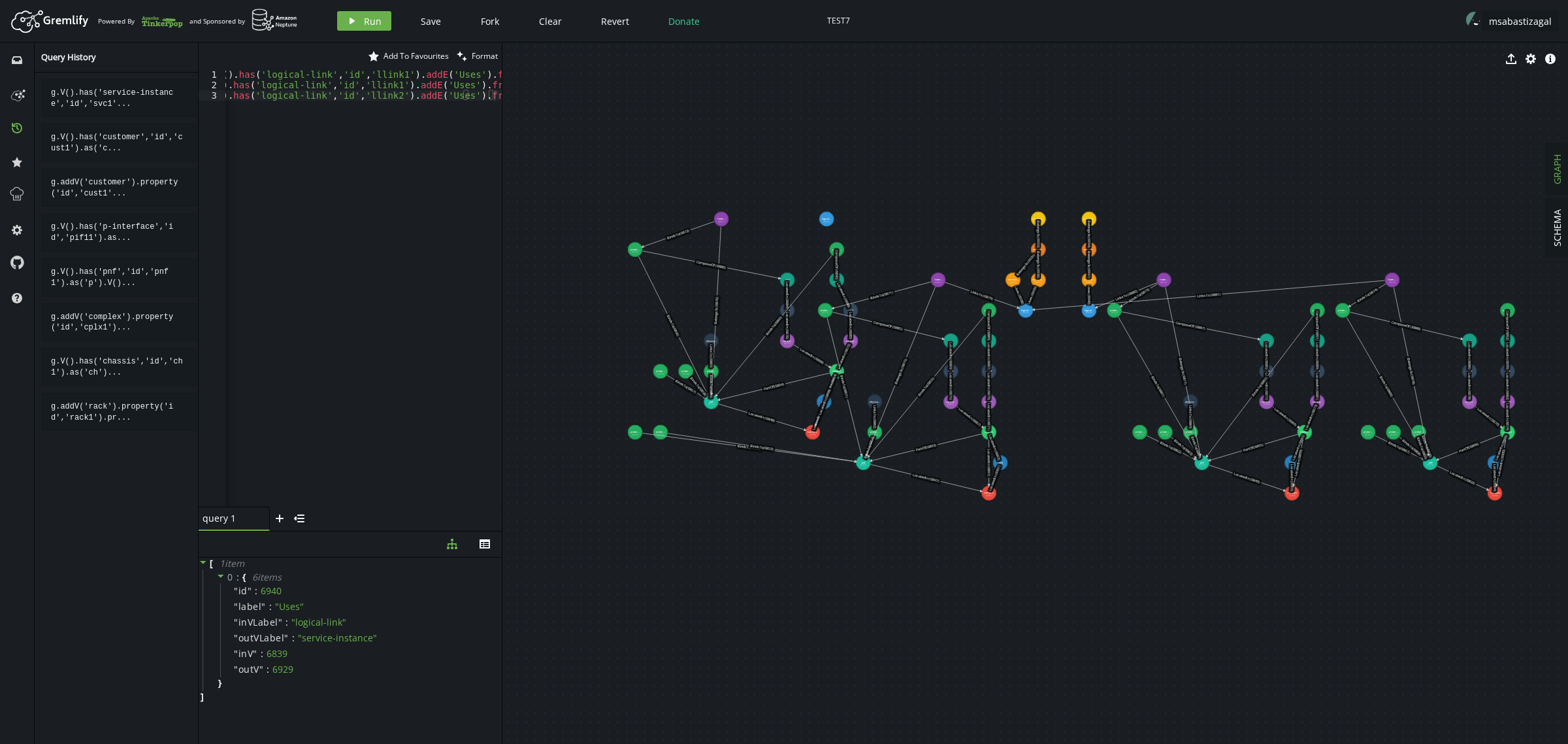
drag, startPoint x: 1160, startPoint y: 460, endPoint x: 1127, endPoint y: 603, distance: 146.8
drag, startPoint x: 662, startPoint y: 432, endPoint x: 844, endPoint y: 520, distance: 202.2
drag, startPoint x: 635, startPoint y: 435, endPoint x: 804, endPoint y: 511, distance: 185.3
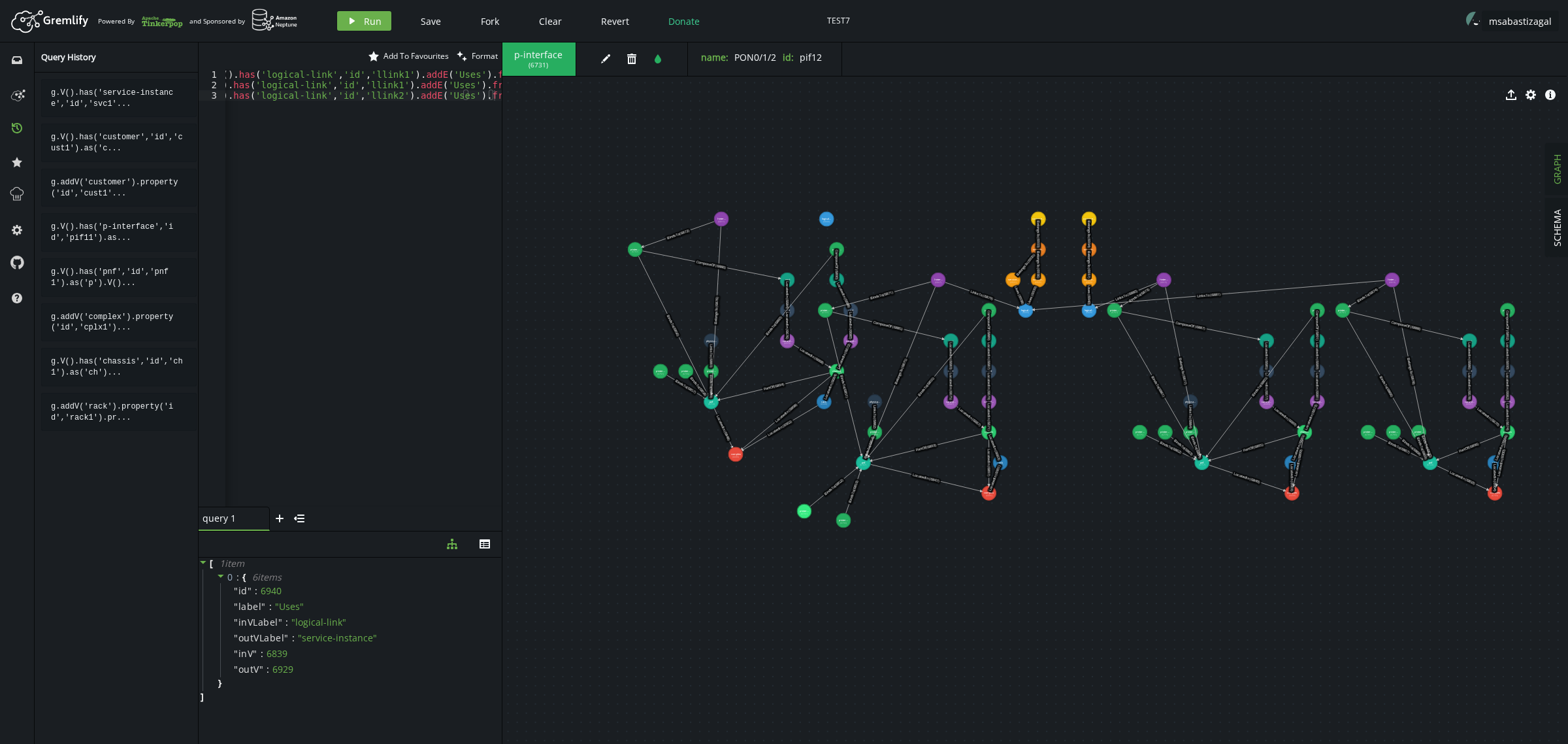
drag, startPoint x: 810, startPoint y: 430, endPoint x: 735, endPoint y: 454, distance: 78.7
drag, startPoint x: 835, startPoint y: 369, endPoint x: 775, endPoint y: 387, distance: 62.6
drag, startPoint x: 850, startPoint y: 340, endPoint x: 759, endPoint y: 363, distance: 93.9
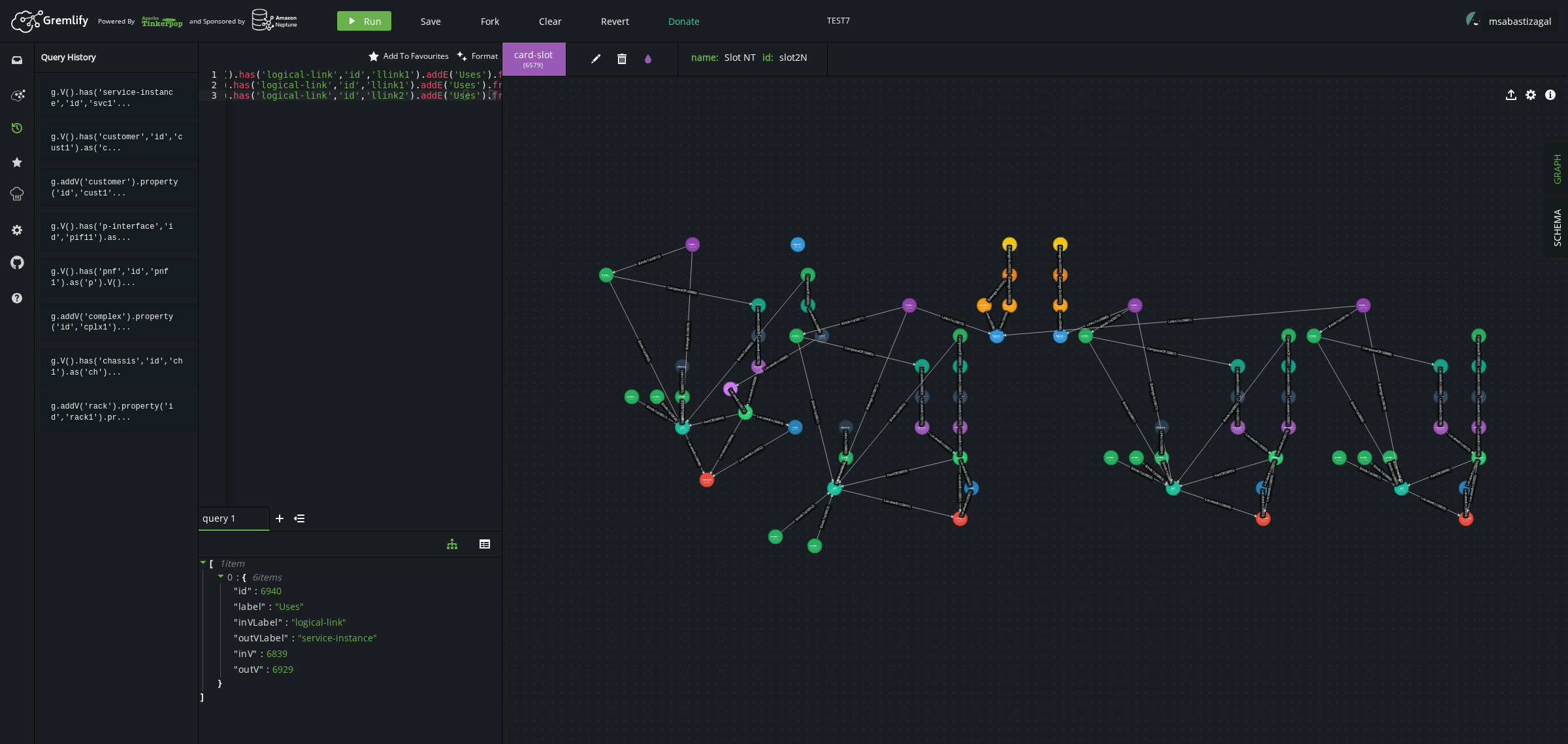
drag, startPoint x: 847, startPoint y: 308, endPoint x: 819, endPoint y: 333, distance: 37.5
click at [819, 333] on text "LocatedIn (6688)" at bounding box center [815, 321] width 16 height 27
drag, startPoint x: 761, startPoint y: 306, endPoint x: 718, endPoint y: 285, distance: 47.9
drag, startPoint x: 804, startPoint y: 276, endPoint x: 765, endPoint y: 275, distance: 39.0
drag, startPoint x: 805, startPoint y: 301, endPoint x: 781, endPoint y: 302, distance: 24.0
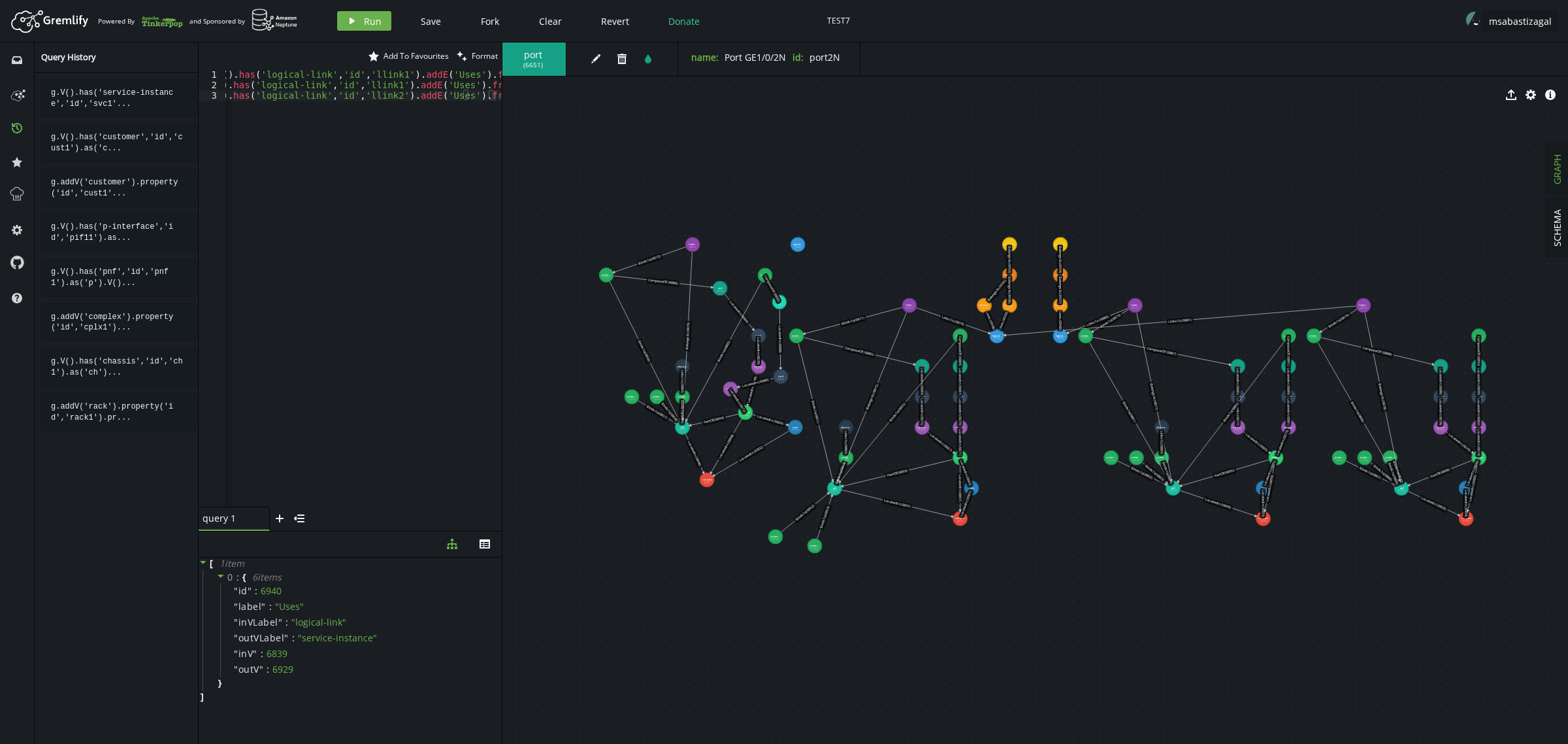
drag, startPoint x: 822, startPoint y: 331, endPoint x: 781, endPoint y: 377, distance: 61.6
drag, startPoint x: 704, startPoint y: 478, endPoint x: 600, endPoint y: 543, distance: 122.6
drag, startPoint x: 685, startPoint y: 425, endPoint x: 580, endPoint y: 444, distance: 106.7
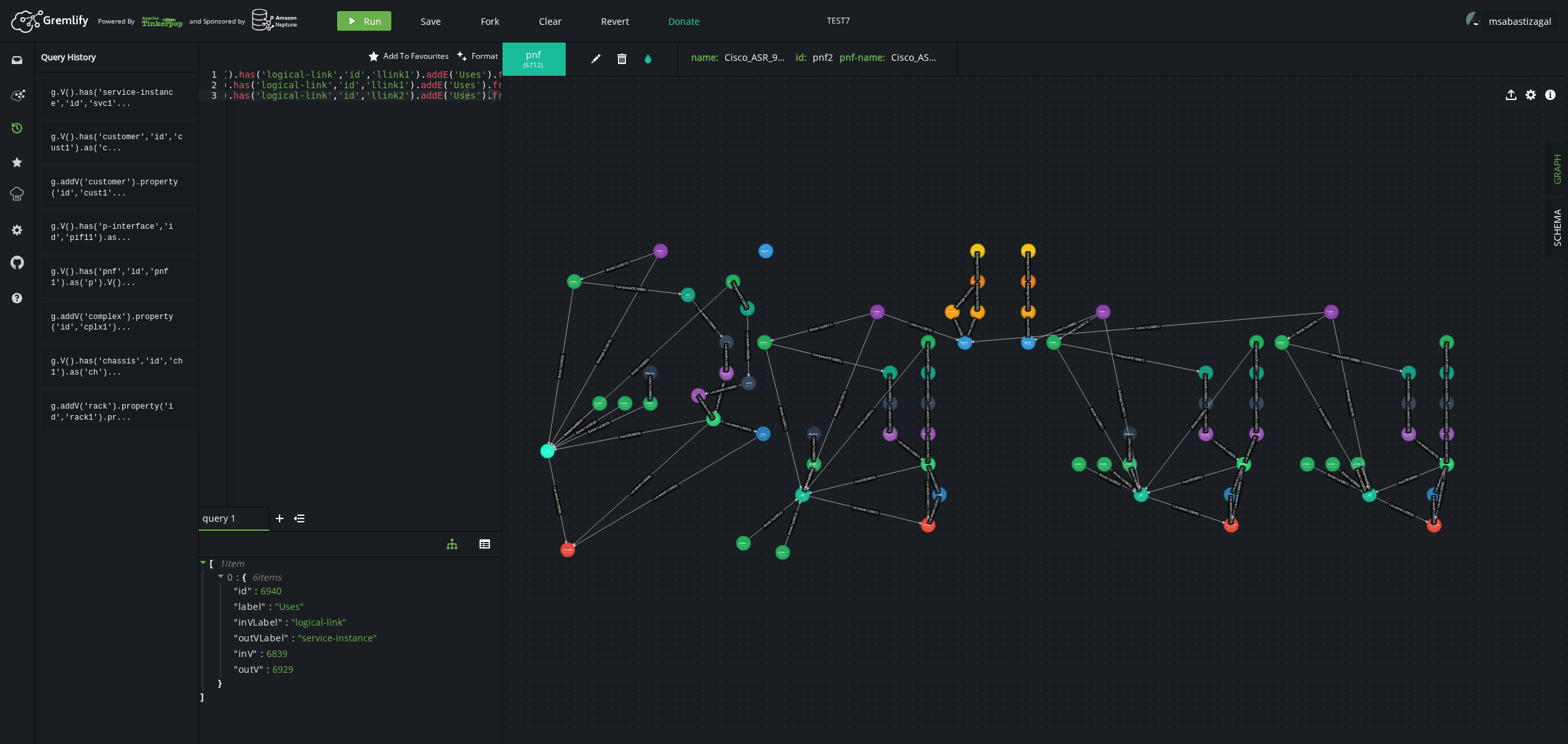
drag, startPoint x: 745, startPoint y: 412, endPoint x: 710, endPoint y: 419, distance: 35.7
click at [710, 419] on text "LocatedIn (6672)" at bounding box center [705, 407] width 19 height 26
drag, startPoint x: 693, startPoint y: 397, endPoint x: 740, endPoint y: 407, distance: 48.1
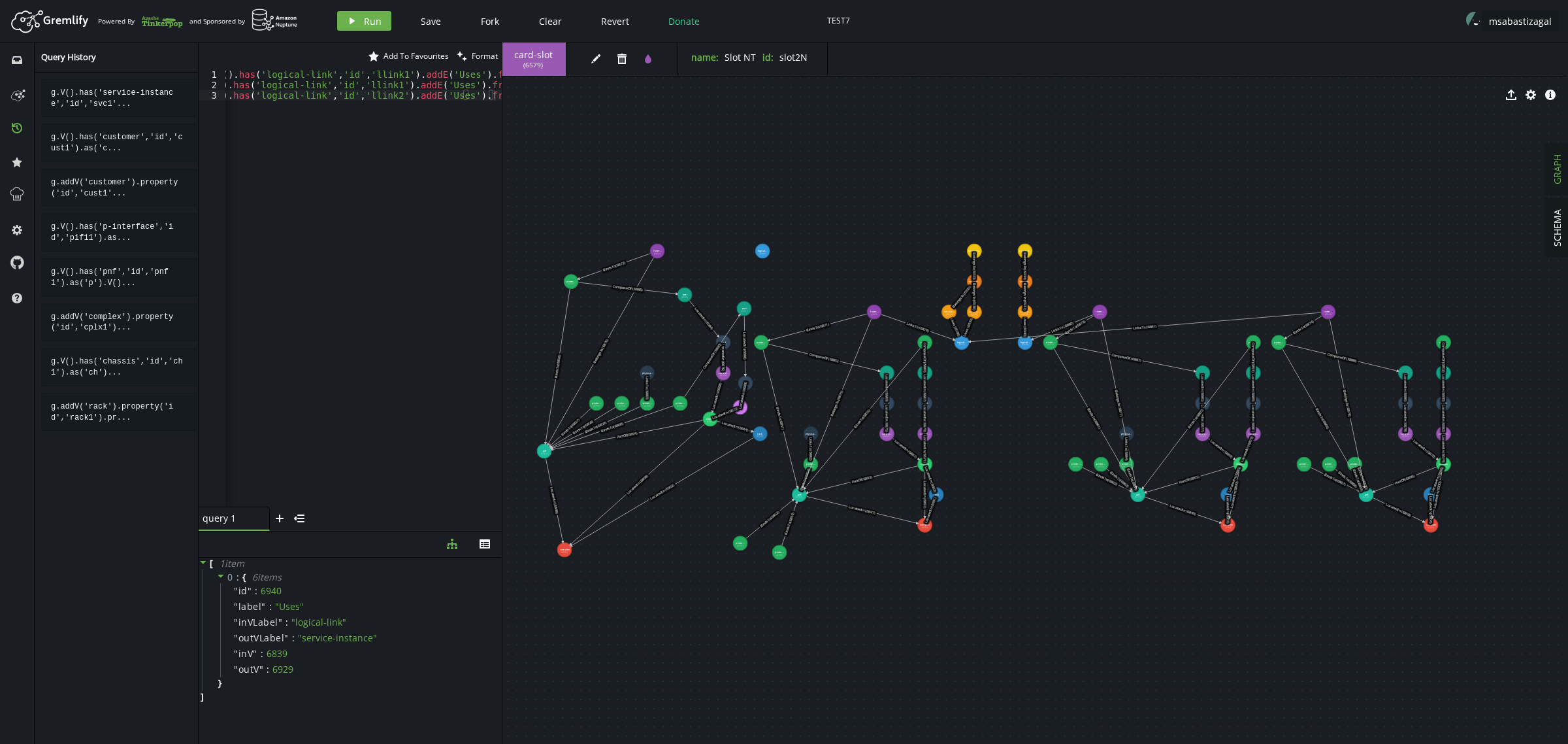
drag, startPoint x: 729, startPoint y: 278, endPoint x: 680, endPoint y: 403, distance: 134.3
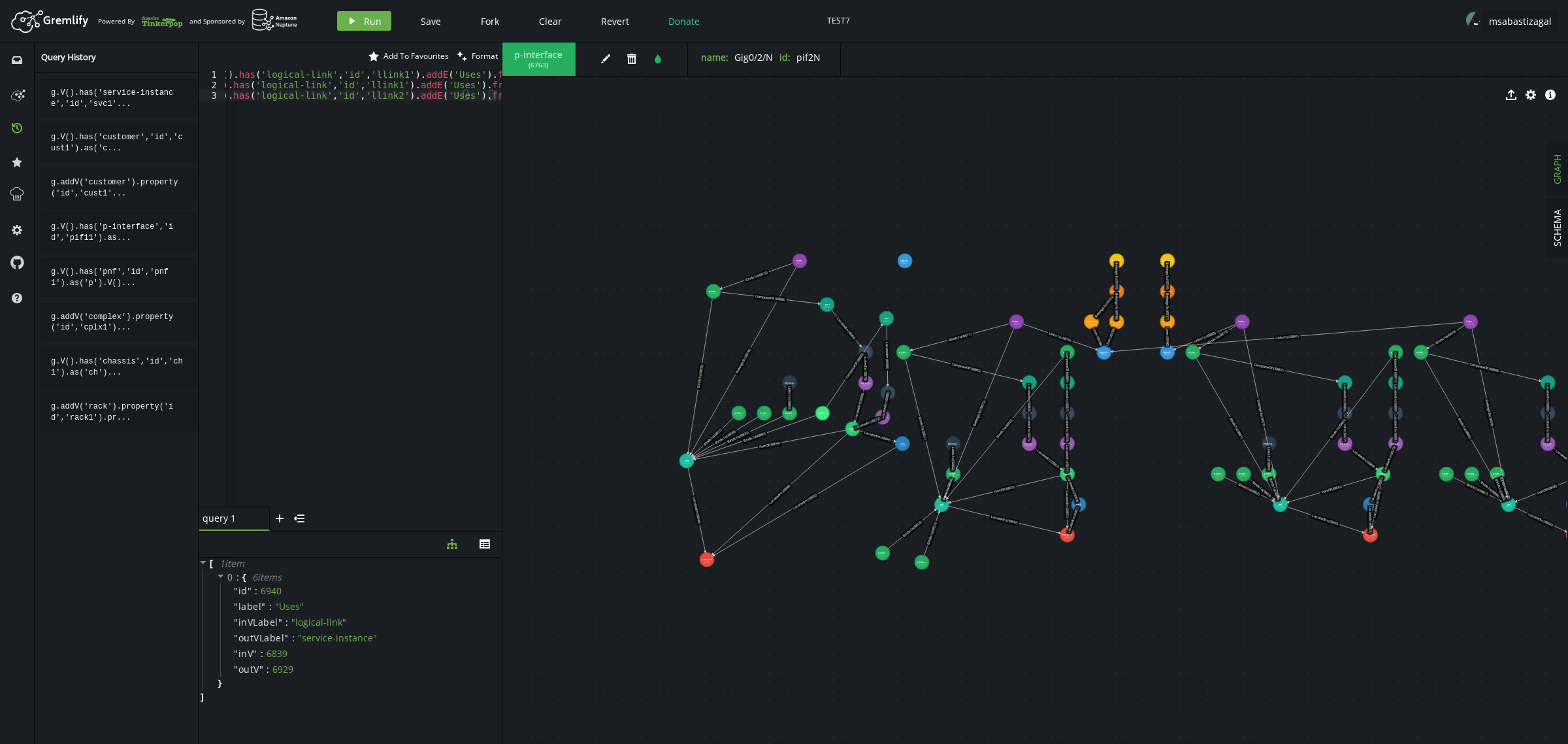
drag, startPoint x: 641, startPoint y: 602, endPoint x: 782, endPoint y: 612, distance: 141.4
drag, startPoint x: 883, startPoint y: 313, endPoint x: 657, endPoint y: 372, distance: 233.6
drag, startPoint x: 822, startPoint y: 410, endPoint x: 658, endPoint y: 428, distance: 165.0
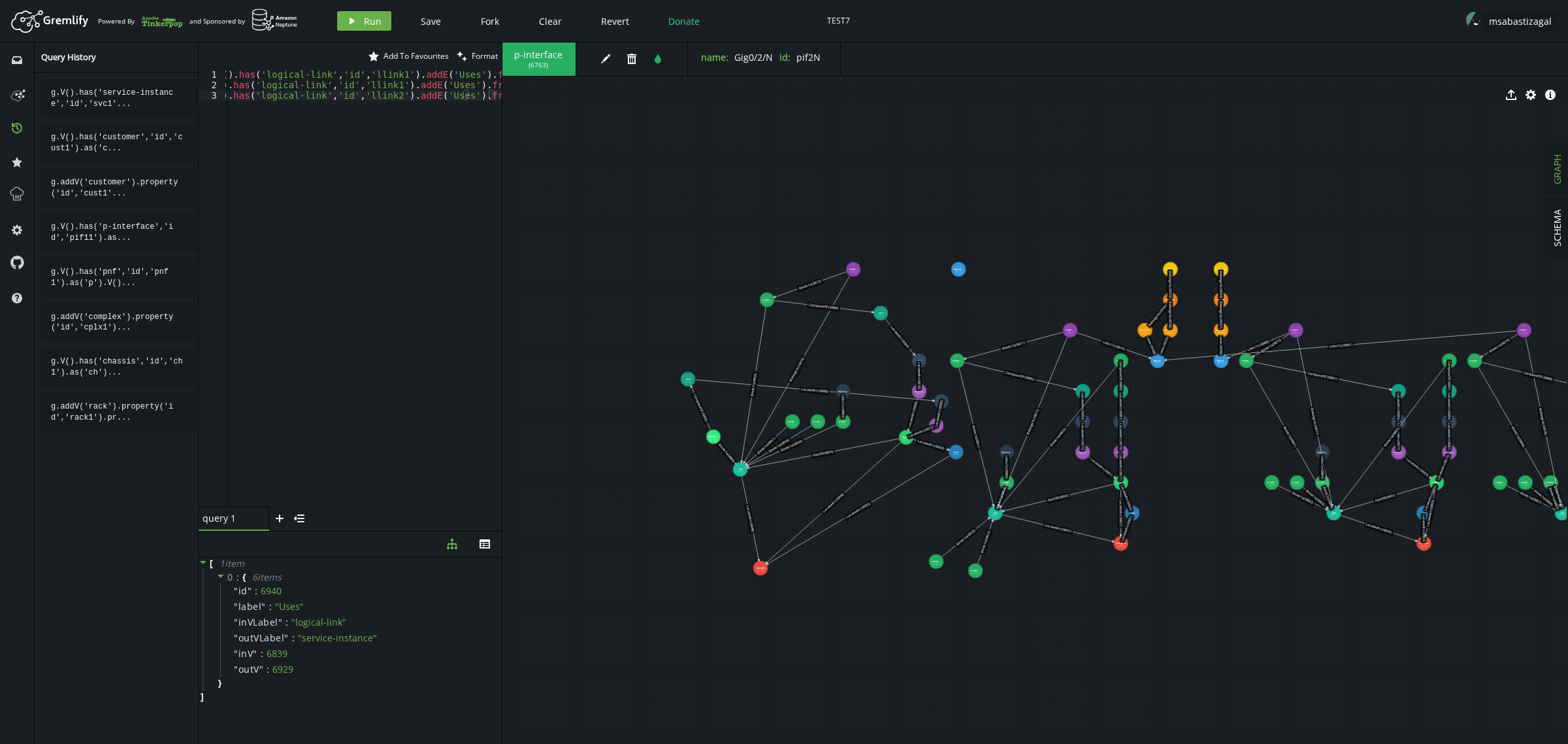
drag, startPoint x: 888, startPoint y: 394, endPoint x: 942, endPoint y: 402, distance: 54.6
click at [942, 402] on text "LocatedIn (6680)" at bounding box center [939, 413] width 11 height 28
drag, startPoint x: 907, startPoint y: 438, endPoint x: 861, endPoint y: 451, distance: 47.8
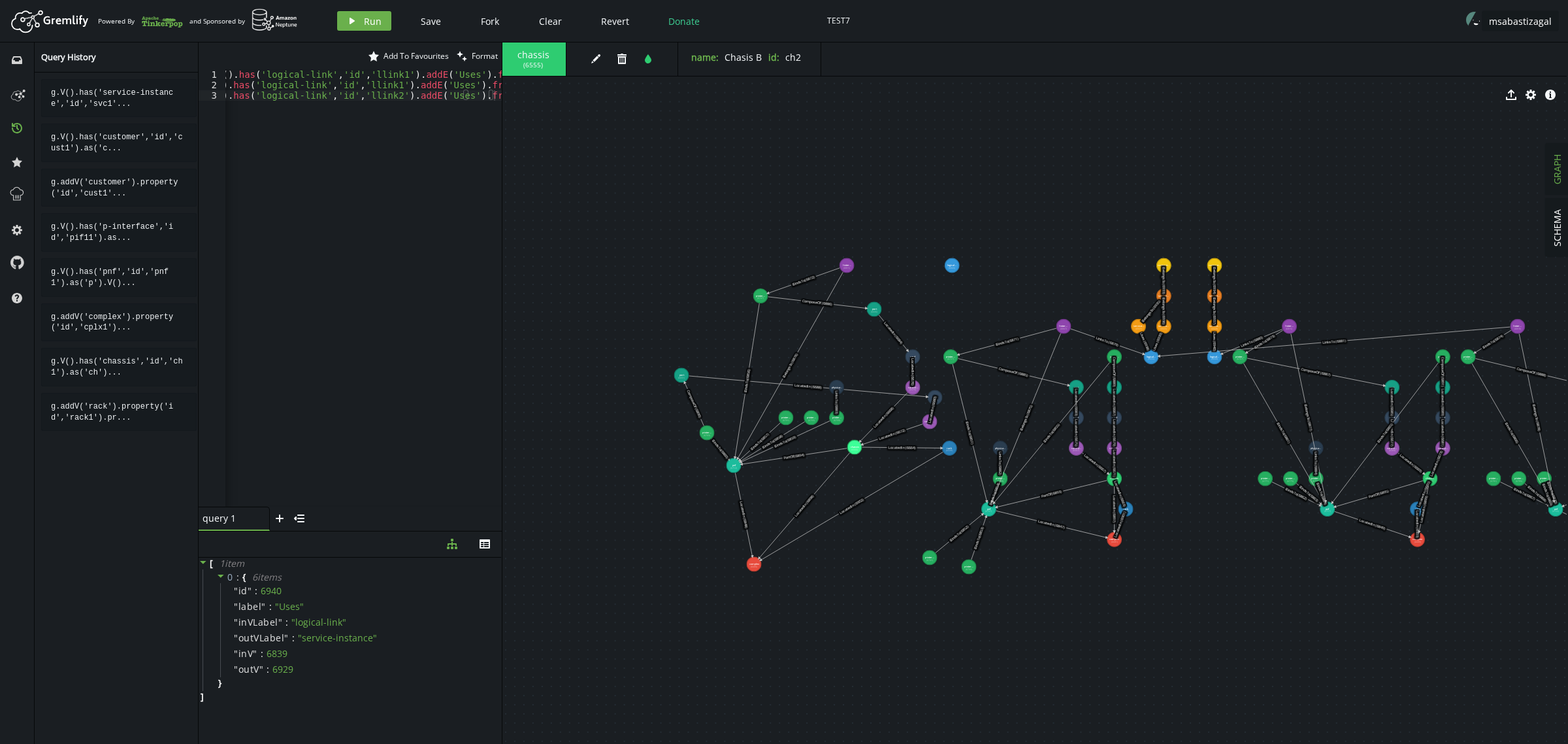
drag, startPoint x: 941, startPoint y: 402, endPoint x: 935, endPoint y: 399, distance: 6.7
click at [935, 399] on text "LocatedIn (6680)" at bounding box center [933, 409] width 11 height 28
drag, startPoint x: 935, startPoint y: 394, endPoint x: 724, endPoint y: 384, distance: 211.2
drag, startPoint x: 930, startPoint y: 419, endPoint x: 648, endPoint y: 395, distance: 283.0
drag, startPoint x: 855, startPoint y: 446, endPoint x: 897, endPoint y: 449, distance: 42.1
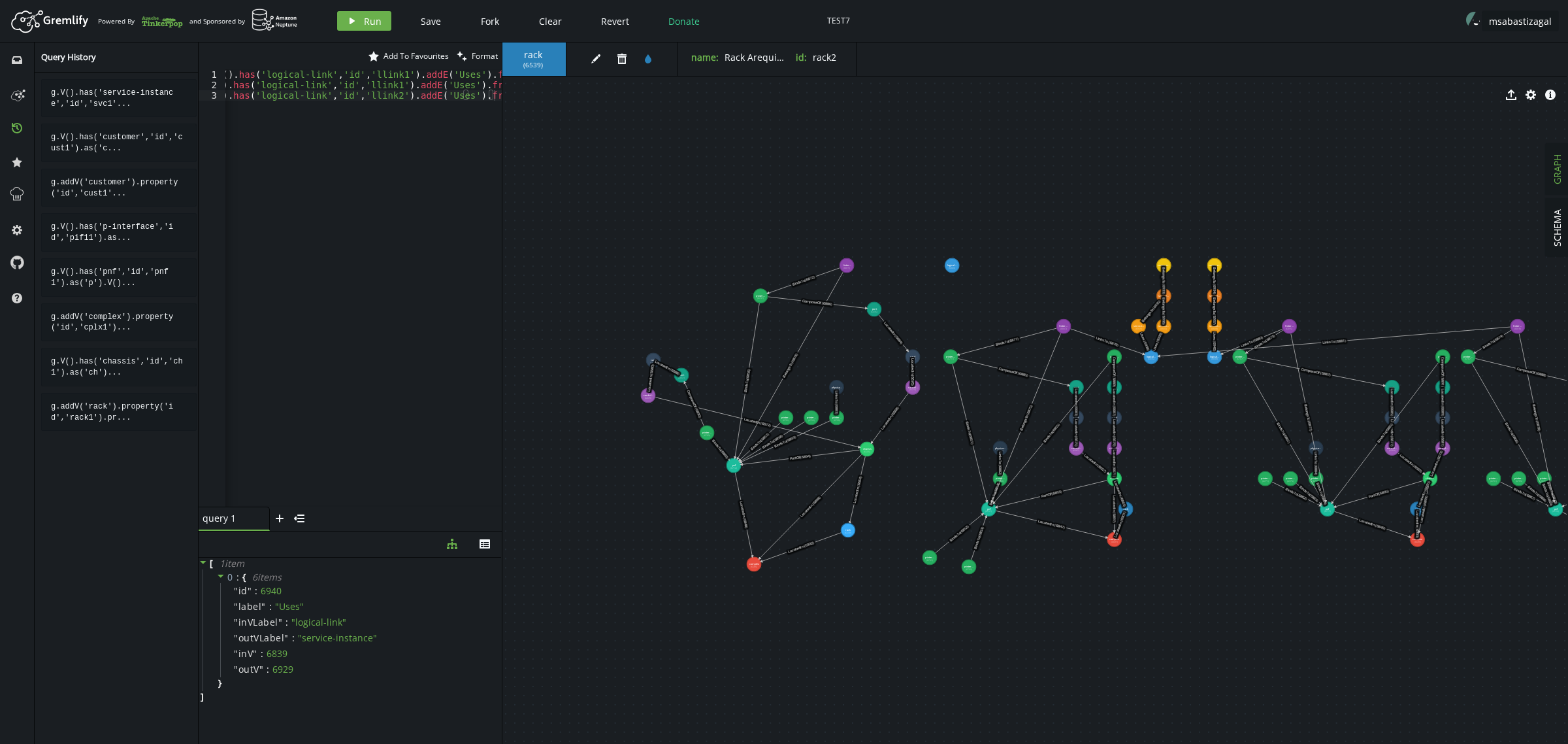
drag, startPoint x: 945, startPoint y: 448, endPoint x: 848, endPoint y: 530, distance: 127.0
drag, startPoint x: 846, startPoint y: 266, endPoint x: 713, endPoint y: 347, distance: 155.7
drag, startPoint x: 845, startPoint y: 530, endPoint x: 843, endPoint y: 560, distance: 30.1
drag, startPoint x: 844, startPoint y: 483, endPoint x: 840, endPoint y: 521, distance: 38.2
drag, startPoint x: 735, startPoint y: 463, endPoint x: 712, endPoint y: 512, distance: 54.1
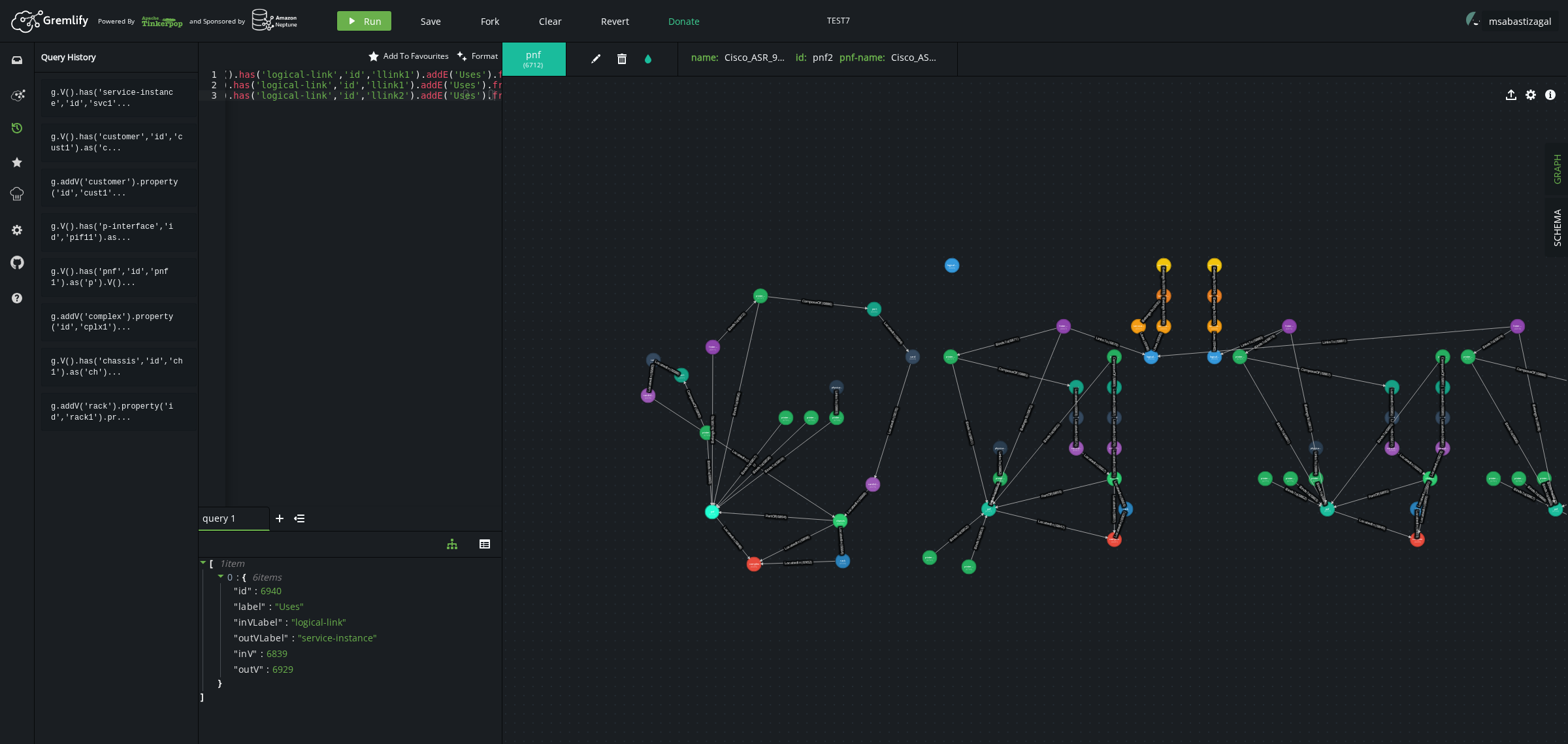
drag, startPoint x: 912, startPoint y: 389, endPoint x: 872, endPoint y: 487, distance: 105.8
drag, startPoint x: 913, startPoint y: 354, endPoint x: 903, endPoint y: 474, distance: 120.4
drag, startPoint x: 875, startPoint y: 311, endPoint x: 902, endPoint y: 432, distance: 124.0
drag, startPoint x: 762, startPoint y: 296, endPoint x: 752, endPoint y: 408, distance: 112.4
drag, startPoint x: 717, startPoint y: 351, endPoint x: 729, endPoint y: 415, distance: 65.1
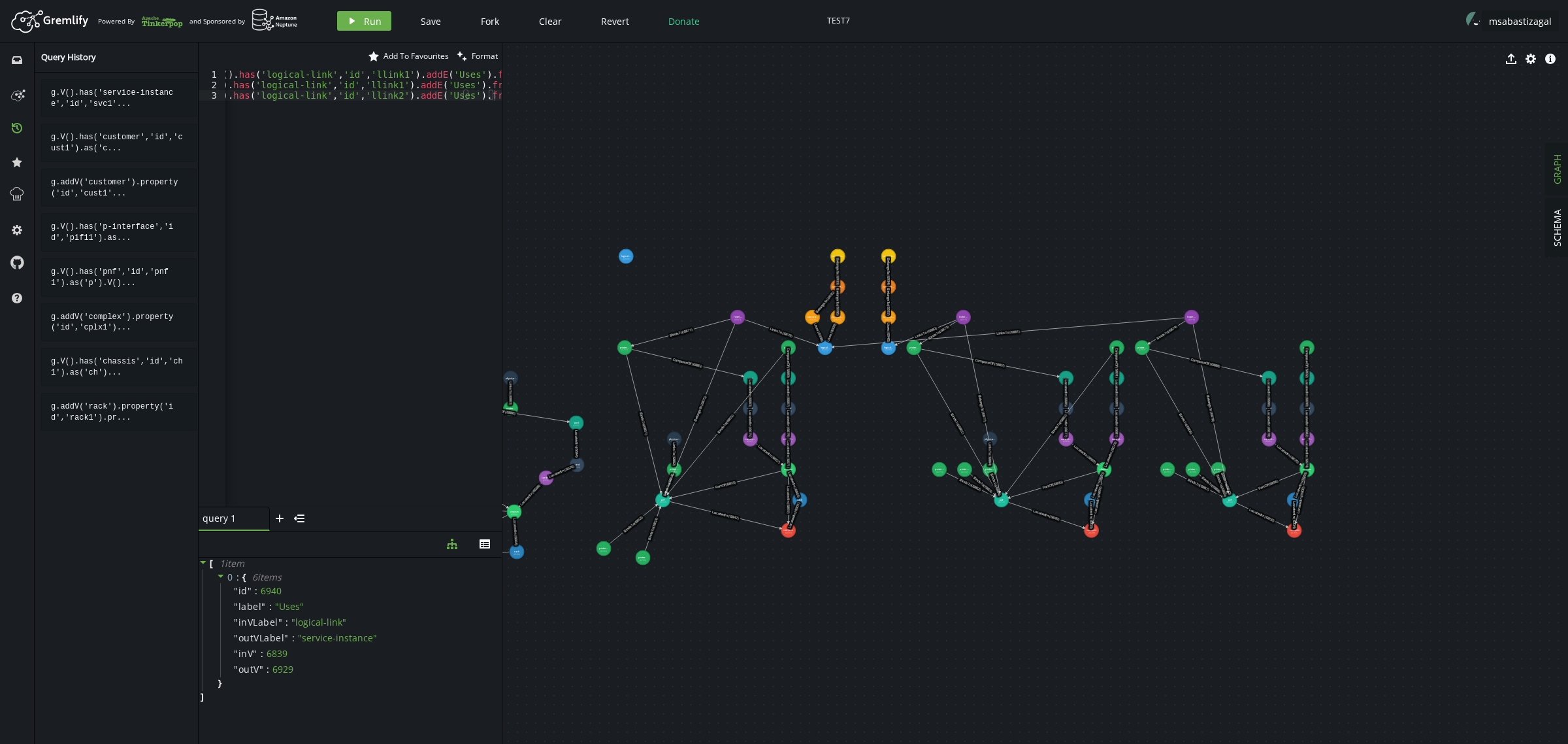
drag, startPoint x: 1132, startPoint y: 667, endPoint x: 817, endPoint y: 680, distance: 315.3
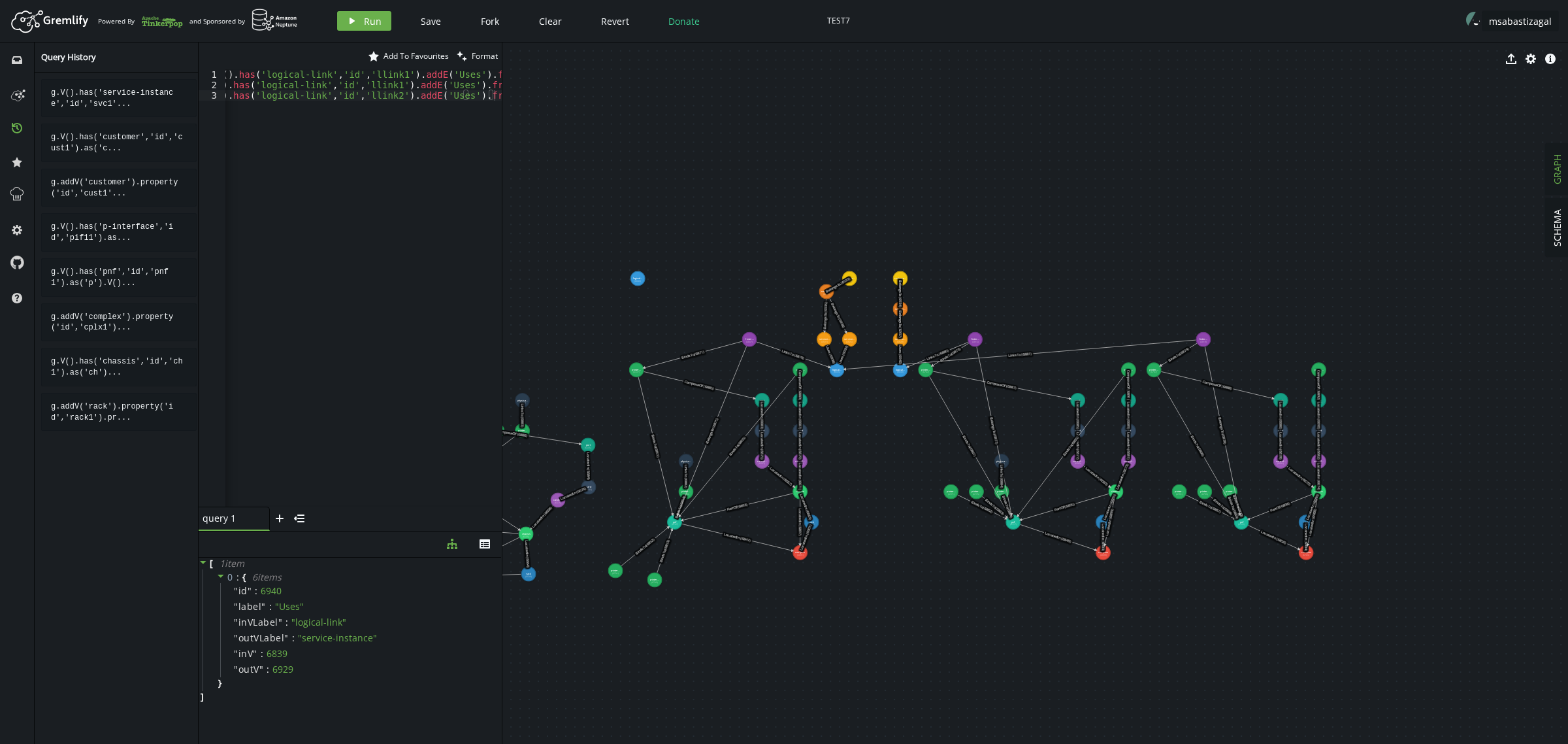
drag, startPoint x: 846, startPoint y: 308, endPoint x: 822, endPoint y: 288, distance: 31.2
drag, startPoint x: 853, startPoint y: 274, endPoint x: 814, endPoint y: 194, distance: 89.0
drag, startPoint x: 824, startPoint y: 285, endPoint x: 819, endPoint y: 234, distance: 51.2
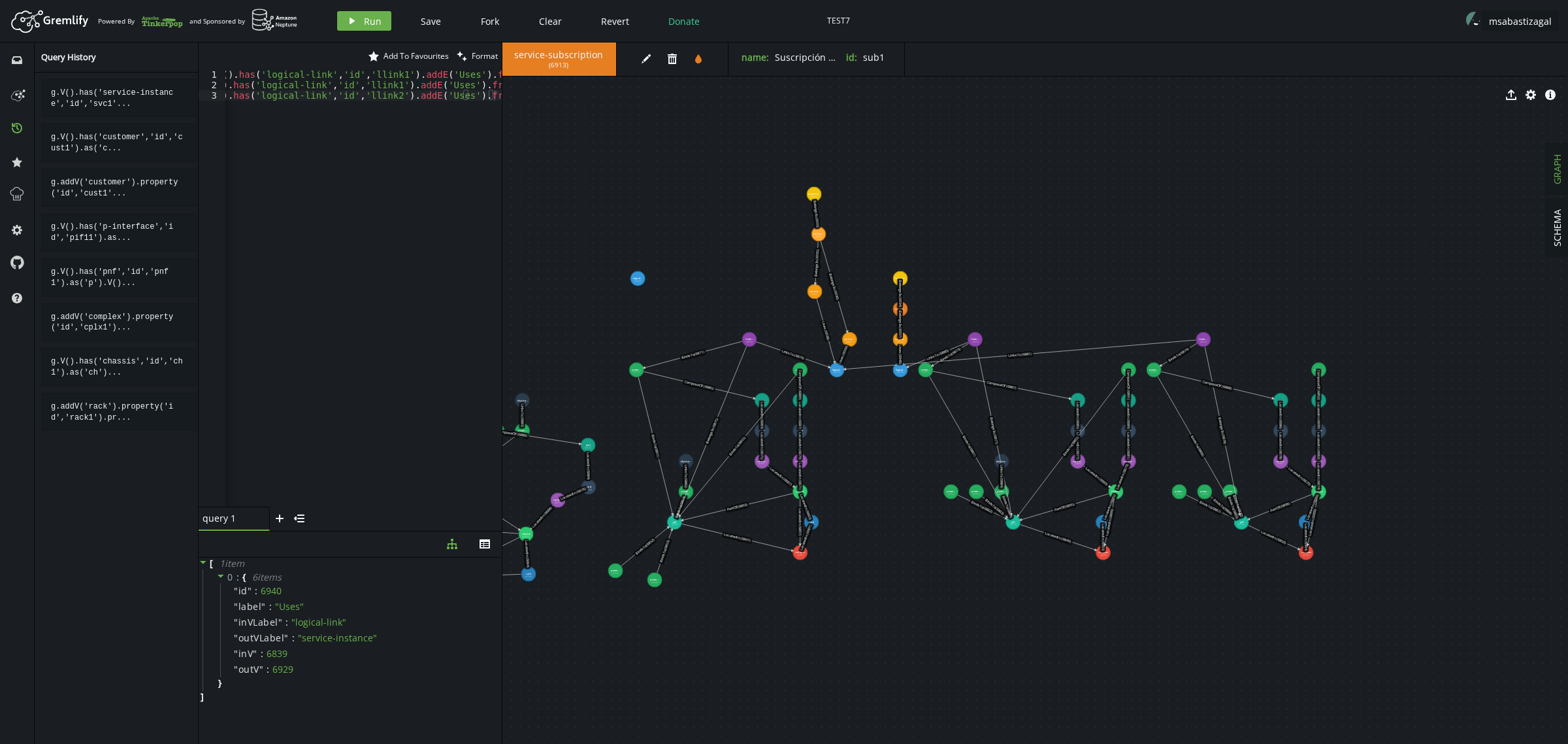
drag, startPoint x: 825, startPoint y: 338, endPoint x: 810, endPoint y: 278, distance: 61.8
drag, startPoint x: 850, startPoint y: 341, endPoint x: 844, endPoint y: 266, distance: 75.2
drag, startPoint x: 836, startPoint y: 366, endPoint x: 836, endPoint y: 301, distance: 65.0
drag, startPoint x: 840, startPoint y: 301, endPoint x: 838, endPoint y: 308, distance: 7.3
drag, startPoint x: 638, startPoint y: 369, endPoint x: 662, endPoint y: 386, distance: 29.4
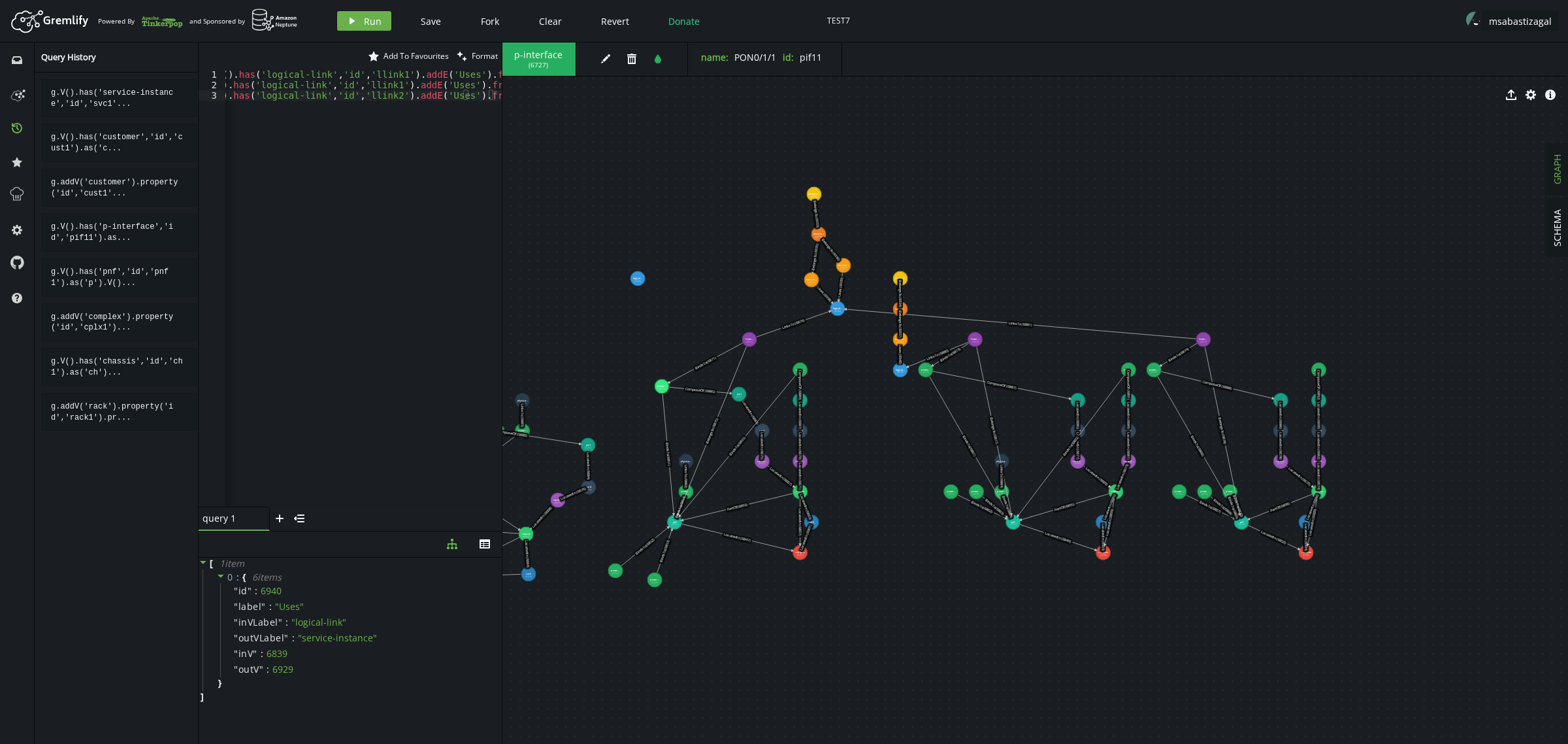
drag, startPoint x: 763, startPoint y: 401, endPoint x: 739, endPoint y: 394, distance: 25.0
drag, startPoint x: 802, startPoint y: 554, endPoint x: 729, endPoint y: 616, distance: 95.8
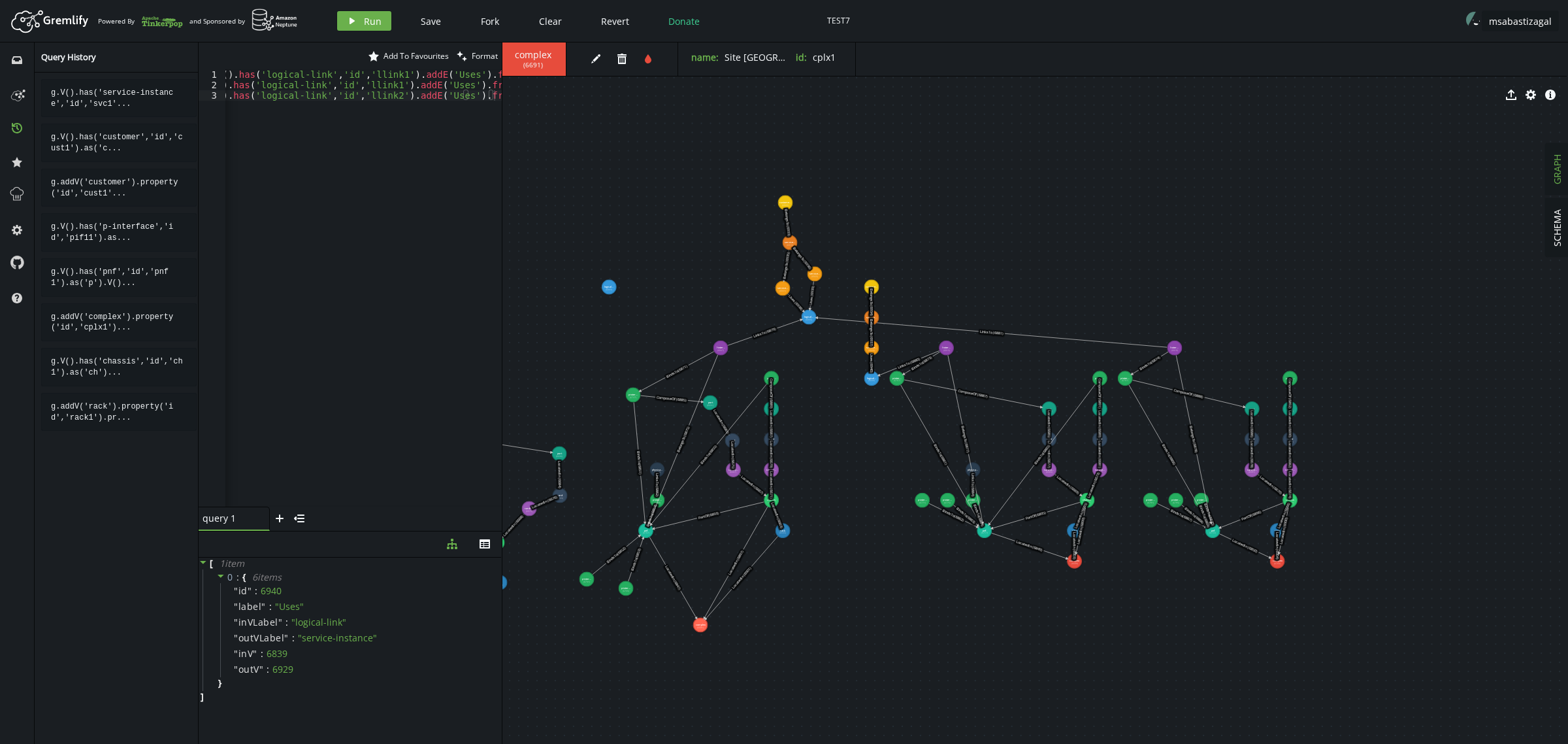
drag, startPoint x: 798, startPoint y: 488, endPoint x: 775, endPoint y: 496, distance: 24.4
click at [775, 496] on text "LocatedIn (6671)" at bounding box center [771, 485] width 5 height 27
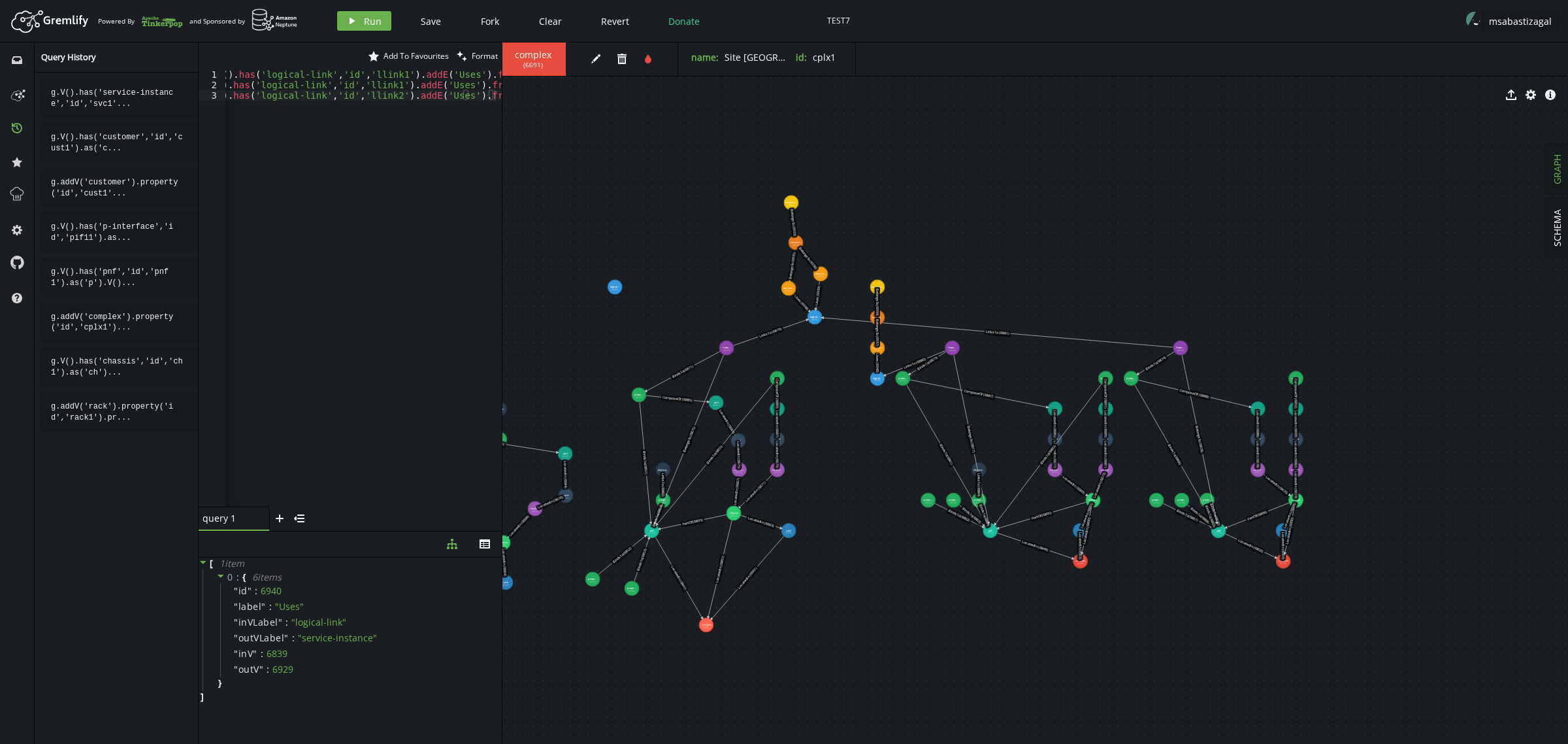
drag, startPoint x: 775, startPoint y: 501, endPoint x: 734, endPoint y: 513, distance: 42.7
drag, startPoint x: 792, startPoint y: 530, endPoint x: 781, endPoint y: 531, distance: 11.0
drag, startPoint x: 779, startPoint y: 531, endPoint x: 749, endPoint y: 569, distance: 48.4
drag, startPoint x: 717, startPoint y: 404, endPoint x: 729, endPoint y: 407, distance: 12.4
drag, startPoint x: 743, startPoint y: 468, endPoint x: 740, endPoint y: 487, distance: 19.2
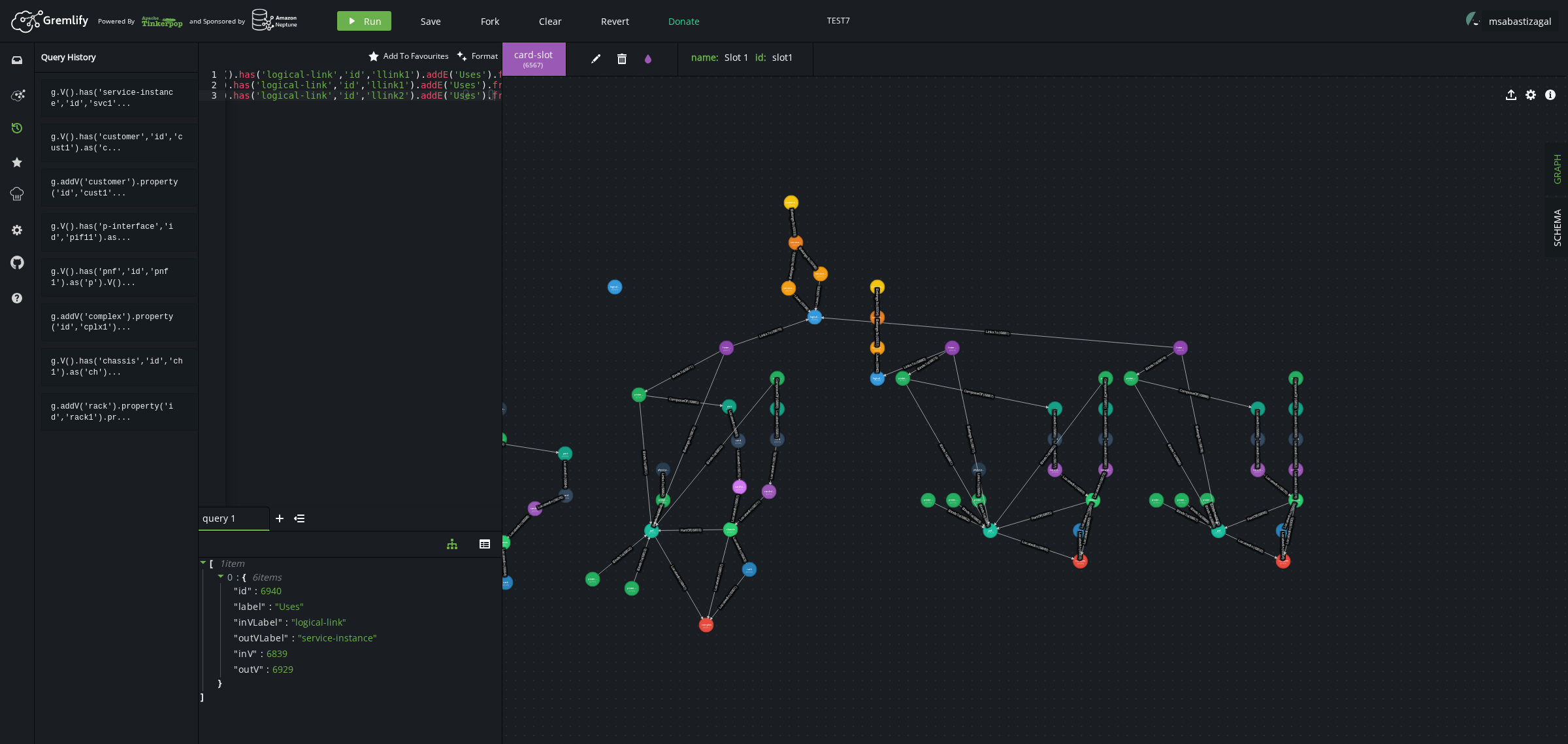
drag, startPoint x: 777, startPoint y: 474, endPoint x: 764, endPoint y: 490, distance: 20.6
drag, startPoint x: 739, startPoint y: 442, endPoint x: 745, endPoint y: 454, distance: 13.4
drag, startPoint x: 776, startPoint y: 442, endPoint x: 777, endPoint y: 460, distance: 18.0
drag, startPoint x: 635, startPoint y: 394, endPoint x: 736, endPoint y: 378, distance: 102.3
drag, startPoint x: 658, startPoint y: 495, endPoint x: 635, endPoint y: 507, distance: 25.9
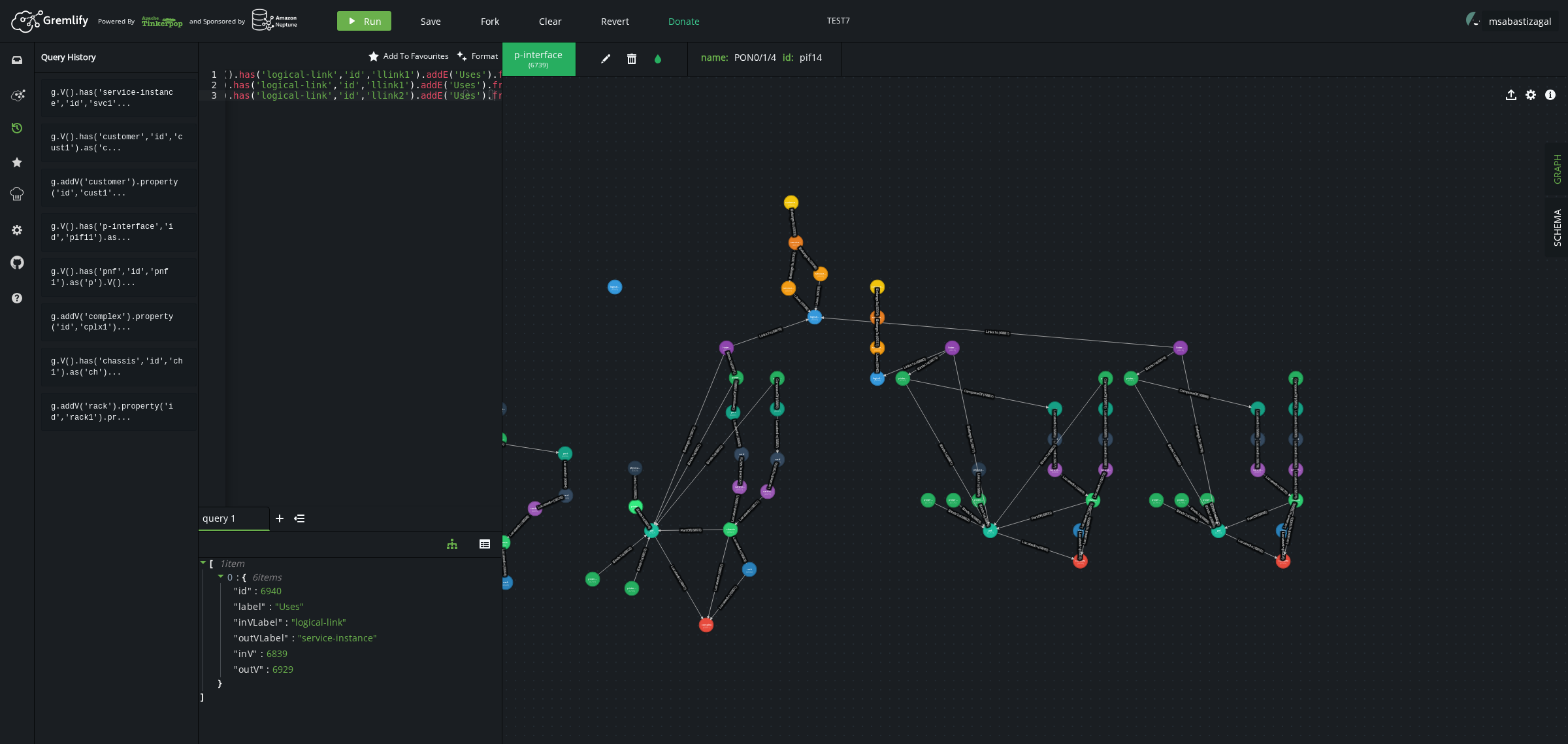
drag, startPoint x: 664, startPoint y: 472, endPoint x: 635, endPoint y: 468, distance: 29.3
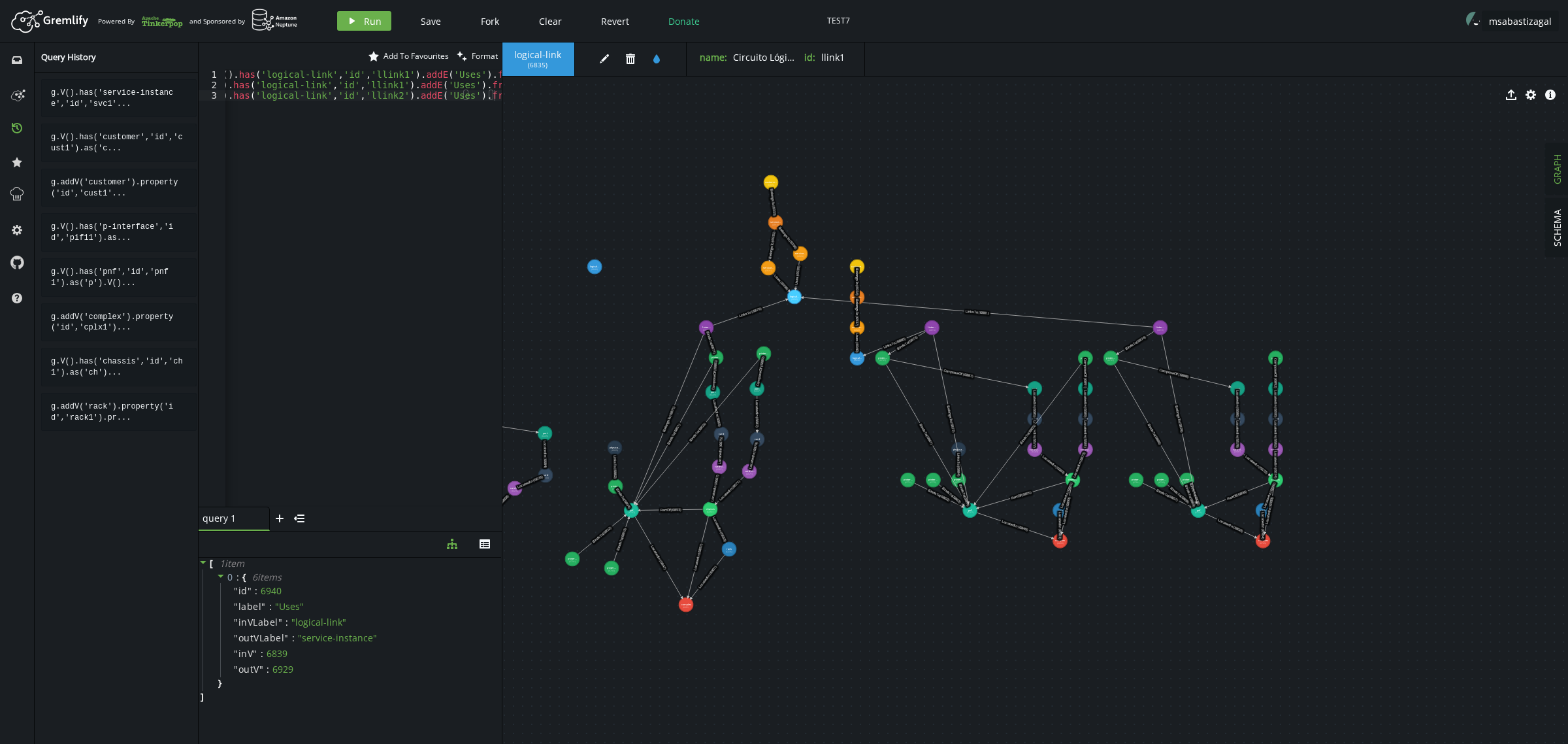
drag, startPoint x: 897, startPoint y: 612, endPoint x: 875, endPoint y: 549, distance: 66.7
drag, startPoint x: 857, startPoint y: 262, endPoint x: 828, endPoint y: 326, distance: 70.3
drag, startPoint x: 853, startPoint y: 295, endPoint x: 837, endPoint y: 352, distance: 59.2
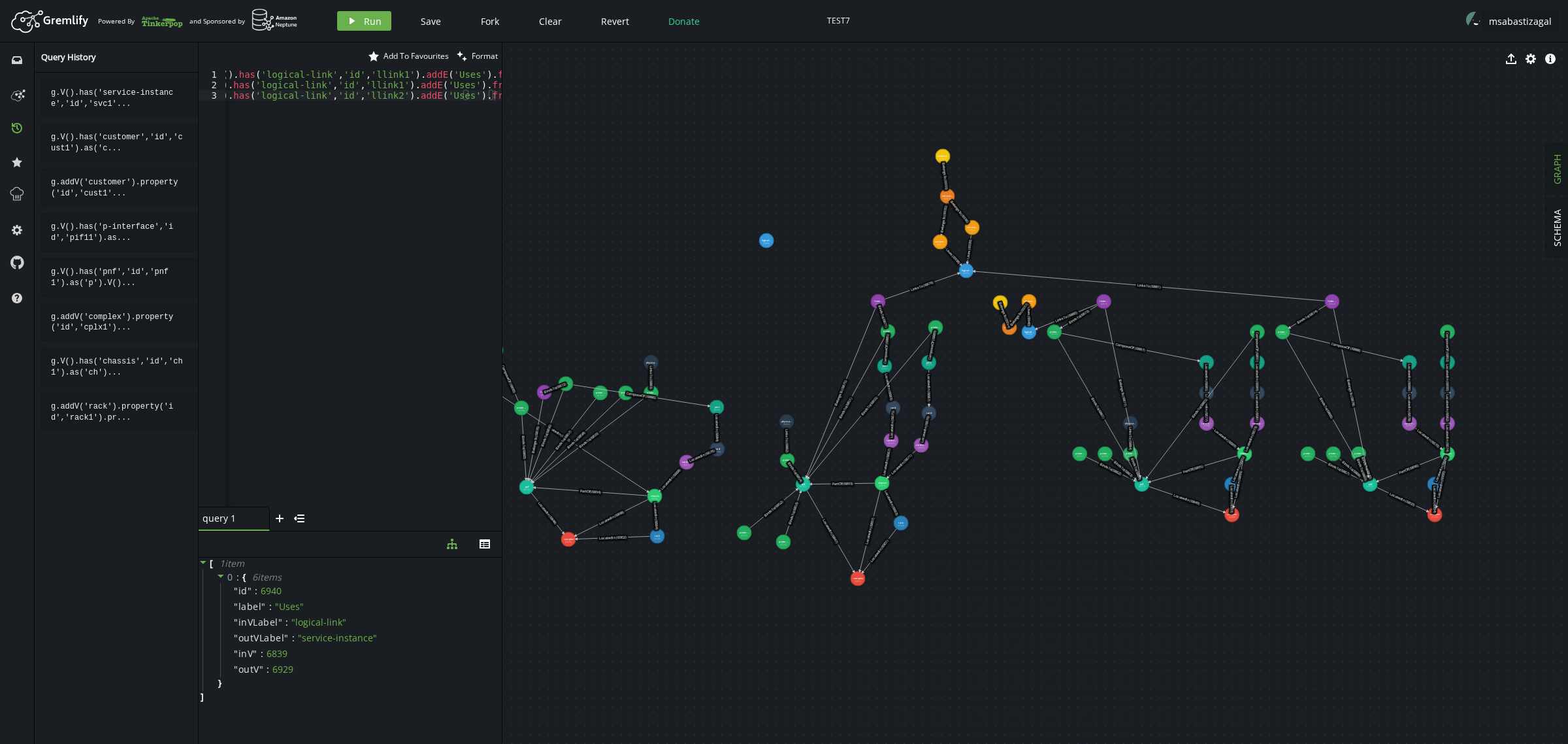
drag, startPoint x: 886, startPoint y: 606, endPoint x: 1058, endPoint y: 582, distance: 173.7
click at [423, 17] on span "Save" at bounding box center [431, 21] width 20 height 13
click at [1254, 98] on icon "export" at bounding box center [1511, 95] width 10 height 10
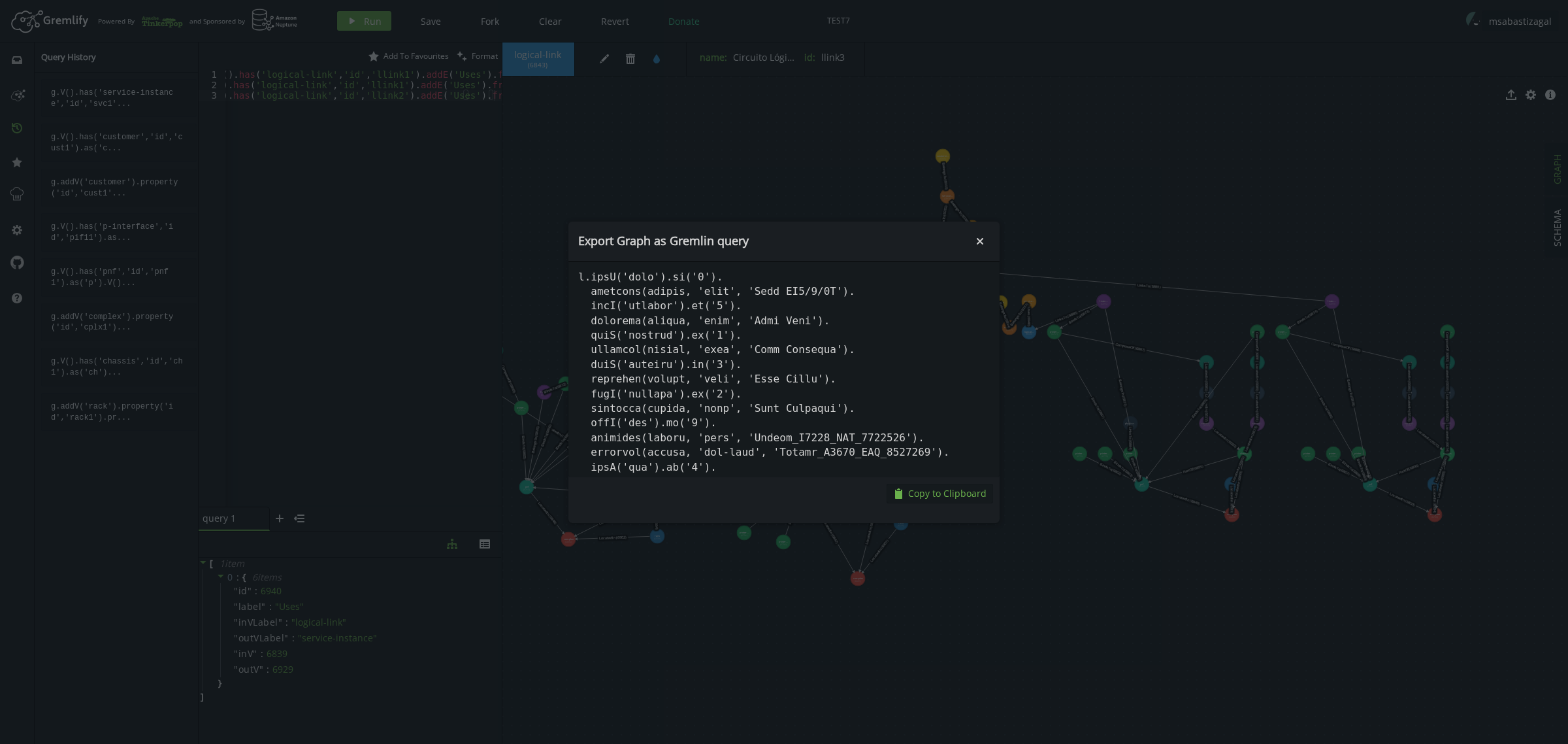
click at [944, 494] on span "Copy to Clipboard" at bounding box center [947, 493] width 79 height 13
click at [978, 242] on icon "Close" at bounding box center [980, 241] width 7 height 7
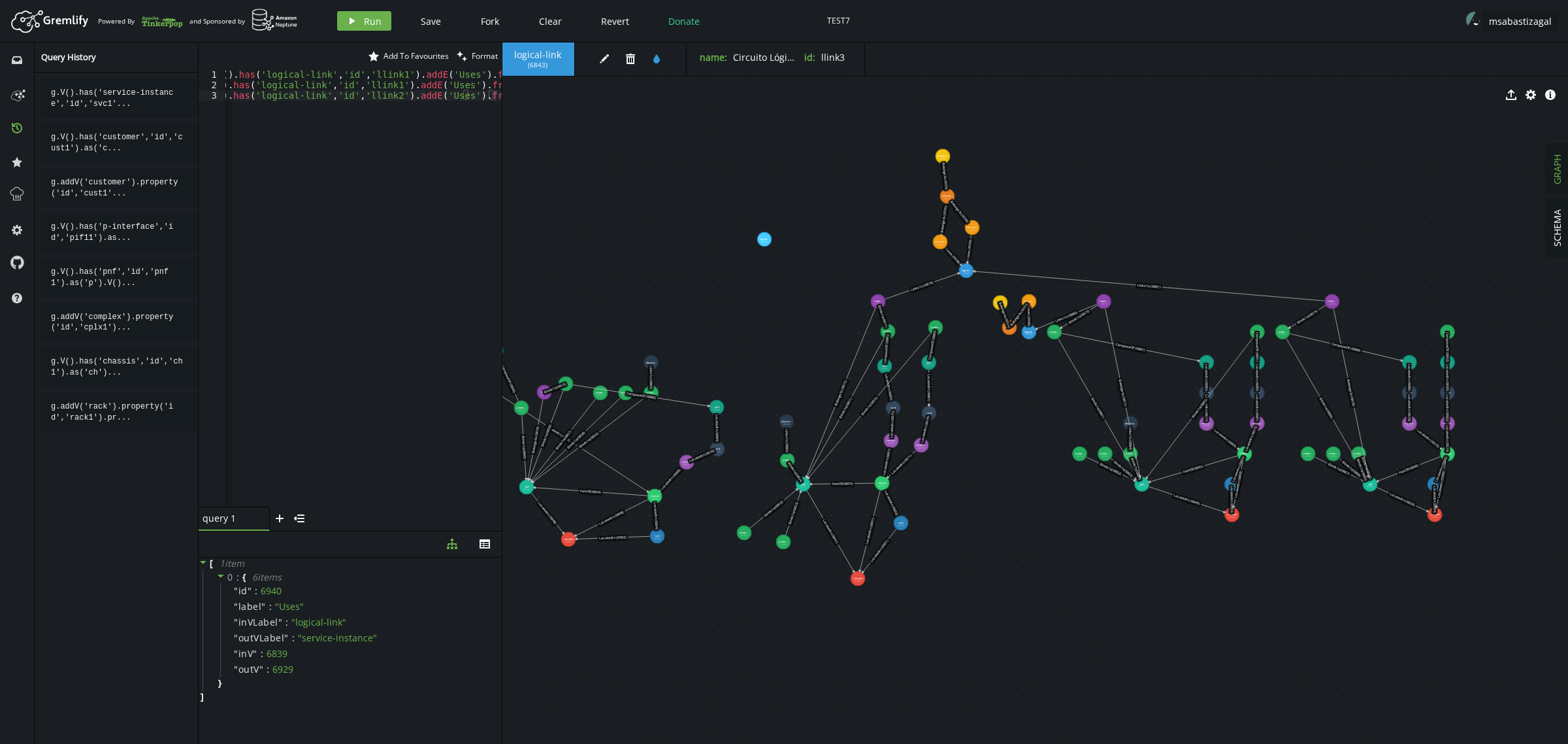
click at [278, 196] on div "g . V ( ) . has ( 'service-instance' , 'id' , 'svc1' ) . as ( 'si' ) . V ( ) . …" at bounding box center [218, 296] width 569 height 453
click at [313, 271] on div "g . V ( ) . has ( 'service-instance' , 'id' , 'svc1' ) . as ( 'si' ) . V ( ) . …" at bounding box center [218, 296] width 569 height 453
drag, startPoint x: 278, startPoint y: 198, endPoint x: 0, endPoint y: -71, distance: 386.8
click at [0, 0] on html "Artboard Created with Sketch. Powered By and Sponsored by play Run Save Fork Cl…" at bounding box center [784, 372] width 1568 height 744
type textarea "g.V().has('service-instance','id','svc1').as('si').V().has('logical-link','id',…"
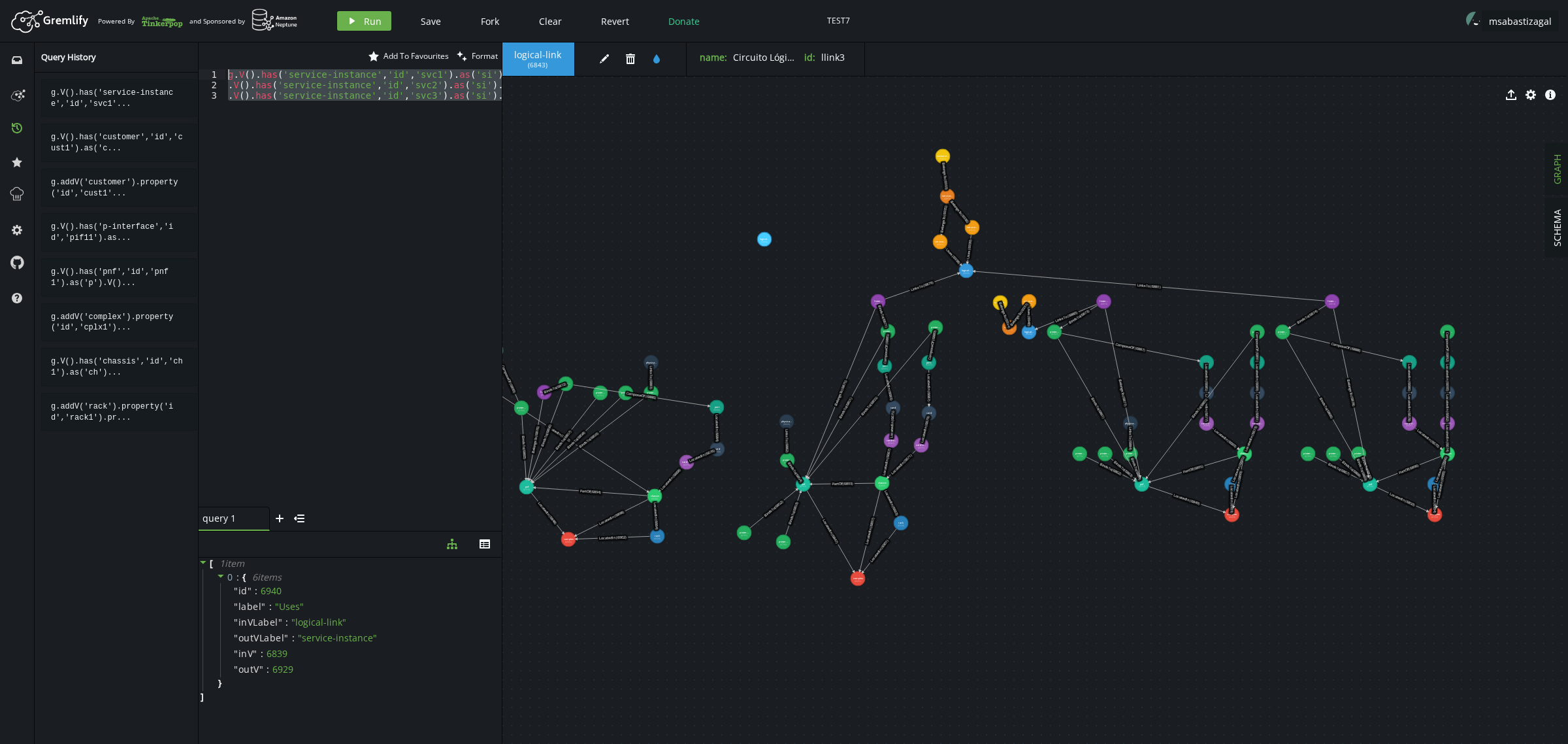
paste textarea
click at [361, 20] on button "play Run" at bounding box center [364, 21] width 54 height 20
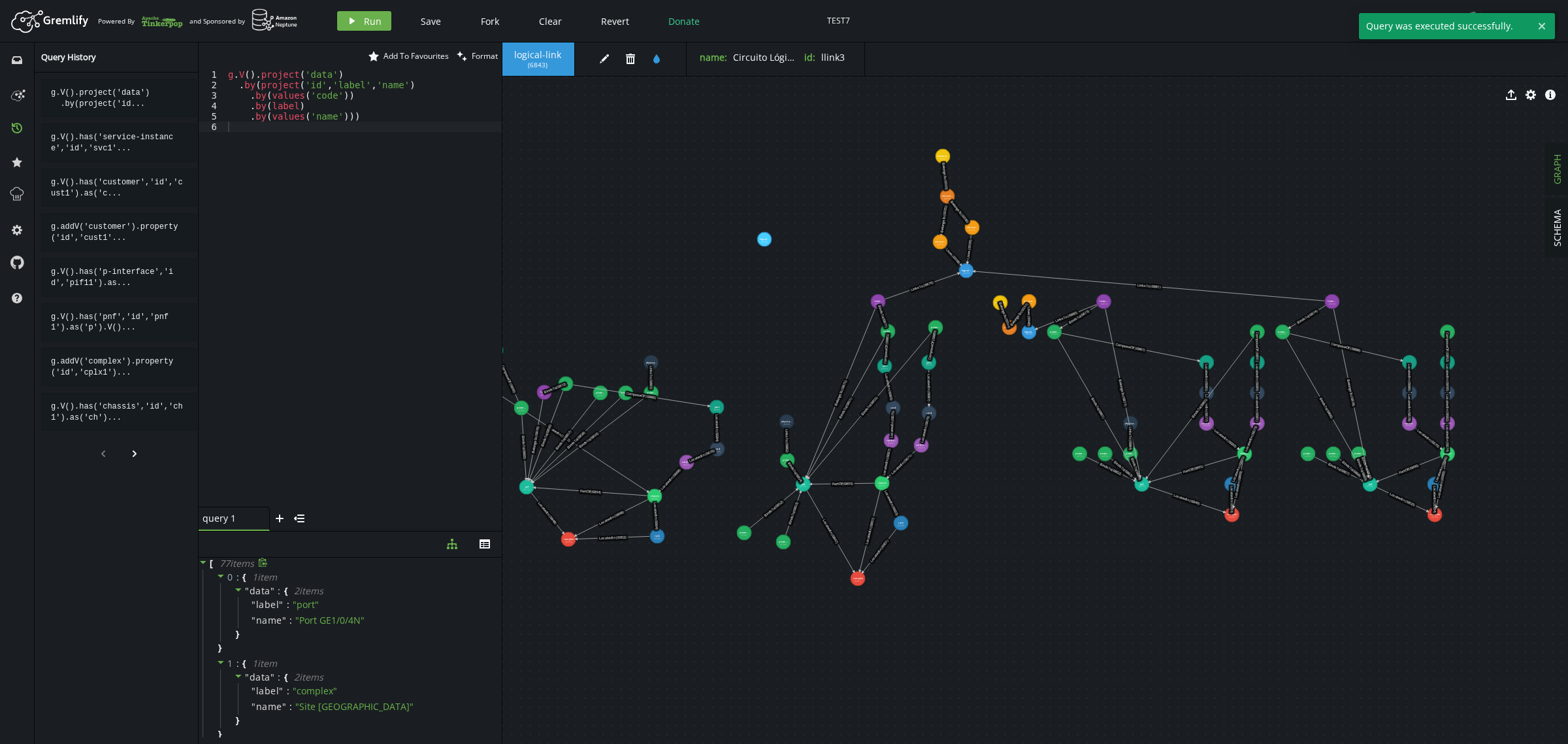
click at [261, 562] on icon at bounding box center [262, 562] width 9 height 9
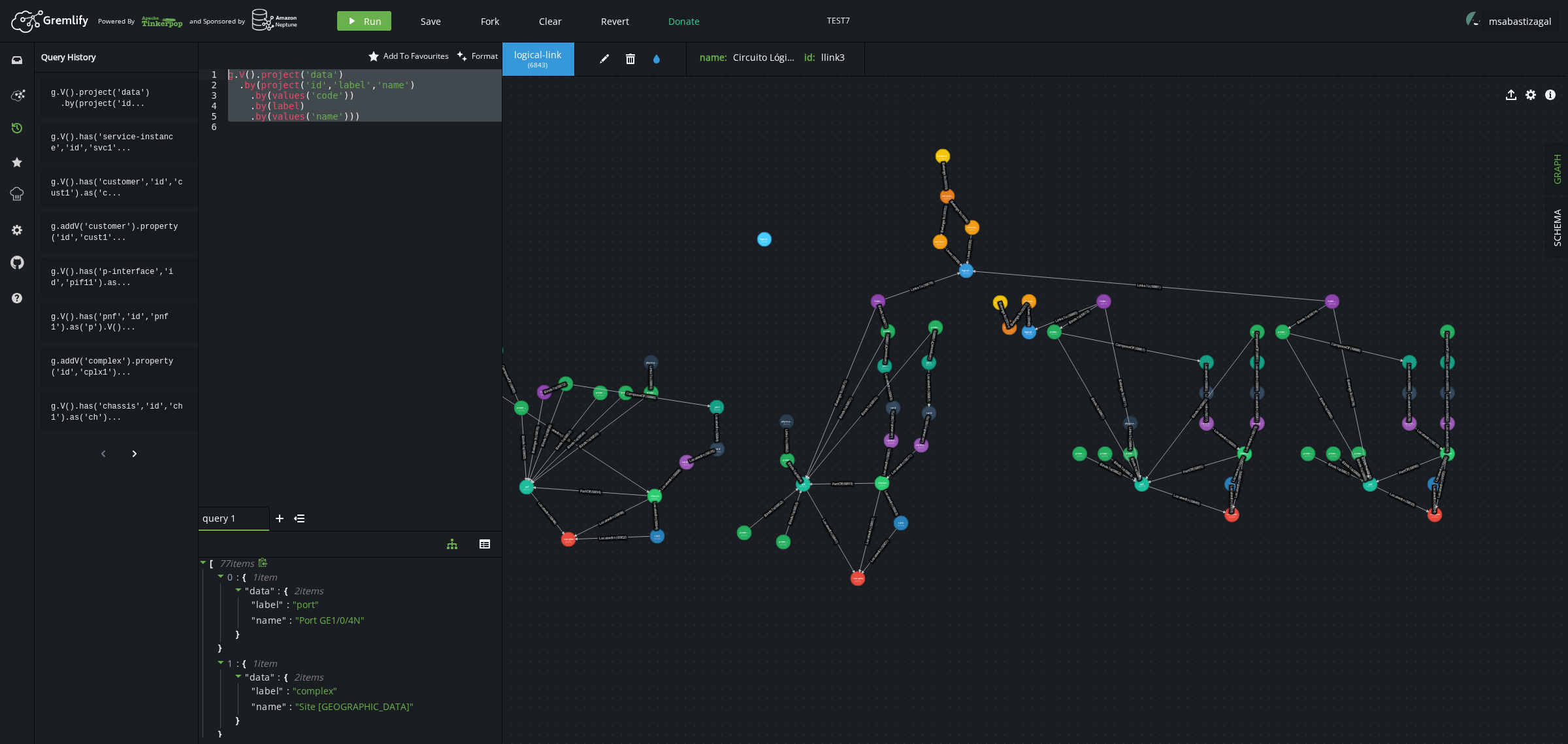
drag, startPoint x: 386, startPoint y: 128, endPoint x: 56, endPoint y: -27, distance: 364.6
click at [56, 0] on html "Artboard Created with Sketch. Powered By and Sponsored by play Run Save Fork Cl…" at bounding box center [784, 372] width 1568 height 744
type textarea "g.V().project('data') .by(project('id','label','name')"
paste textarea
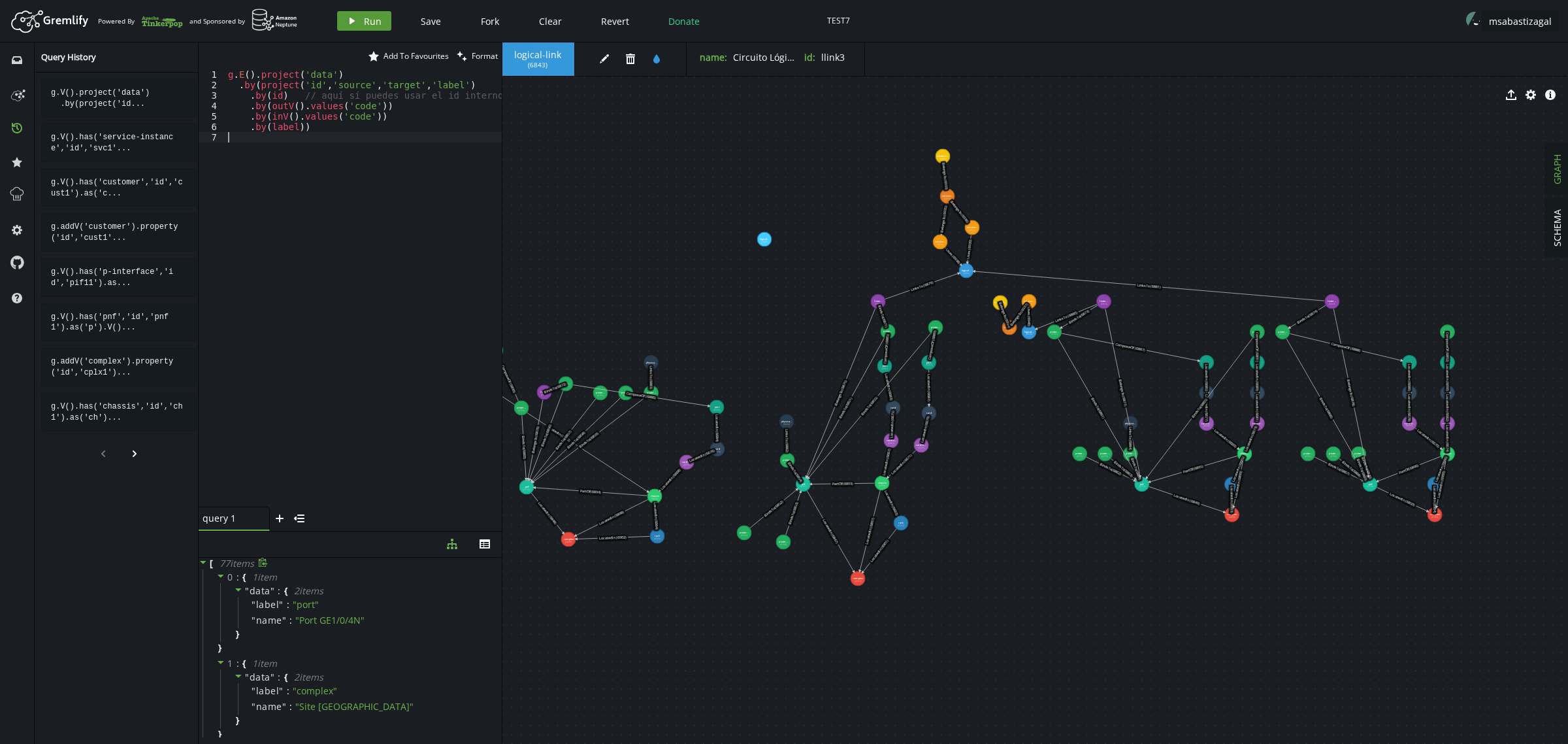
click at [367, 21] on span "Run" at bounding box center [372, 21] width 18 height 13
click at [263, 563] on icon at bounding box center [262, 562] width 9 height 9
click at [347, 138] on div "g . E ( ) . project ( 'data' ) . by ( project ( 'id' , 'source' , 'target' , 'l…" at bounding box center [386, 296] width 322 height 453
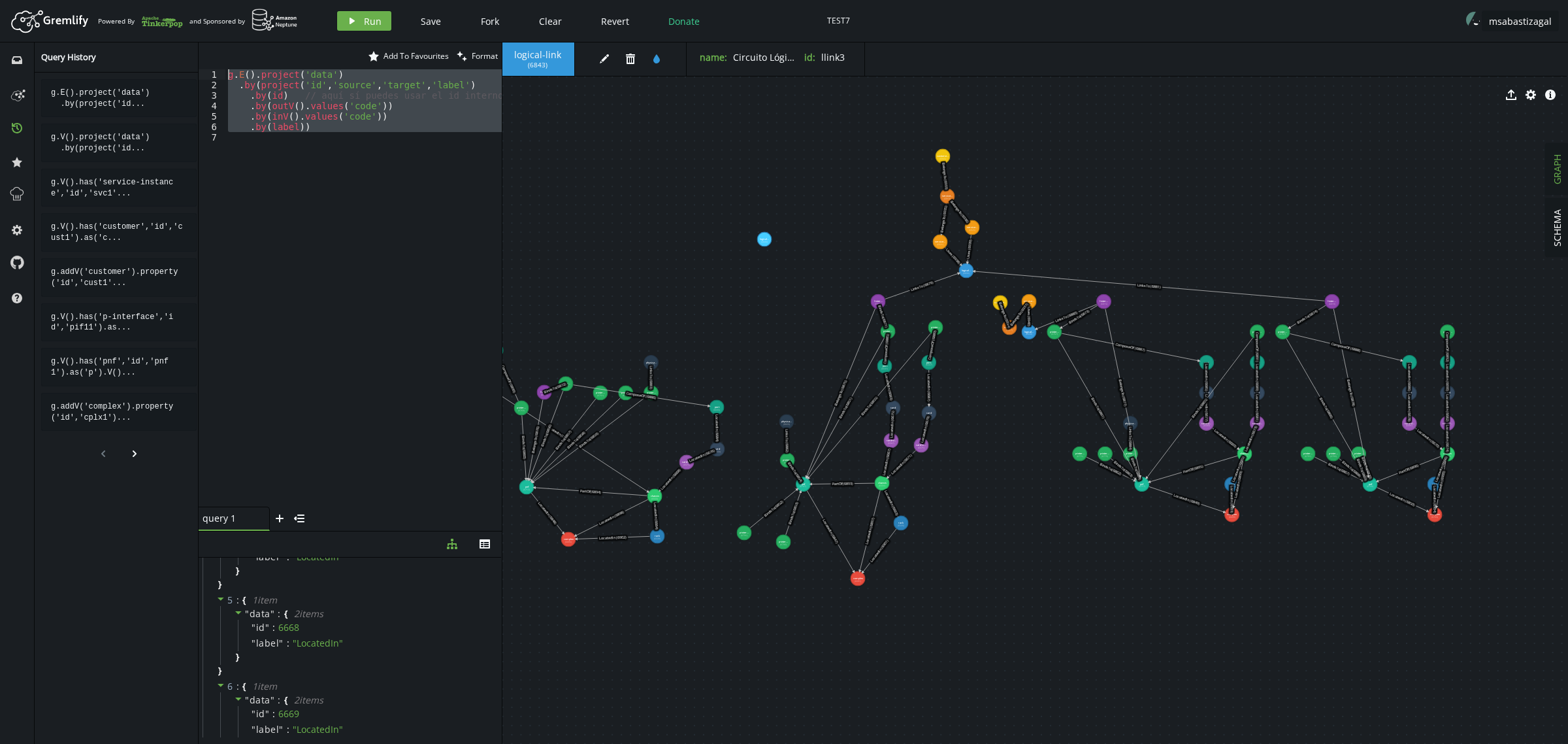
drag, startPoint x: 348, startPoint y: 132, endPoint x: 50, endPoint y: 31, distance: 314.7
click at [50, 31] on div "Artboard Created with Sketch. Powered By and Sponsored by play Run Save Fork Cl…" at bounding box center [784, 372] width 1568 height 744
click at [364, 18] on span "Run" at bounding box center [372, 21] width 18 height 13
click at [377, 99] on div "g . E ( ) . project ( 'data' ) . by ( project ( 'id' , 'source' , 'target' , 'l…" at bounding box center [364, 288] width 277 height 437
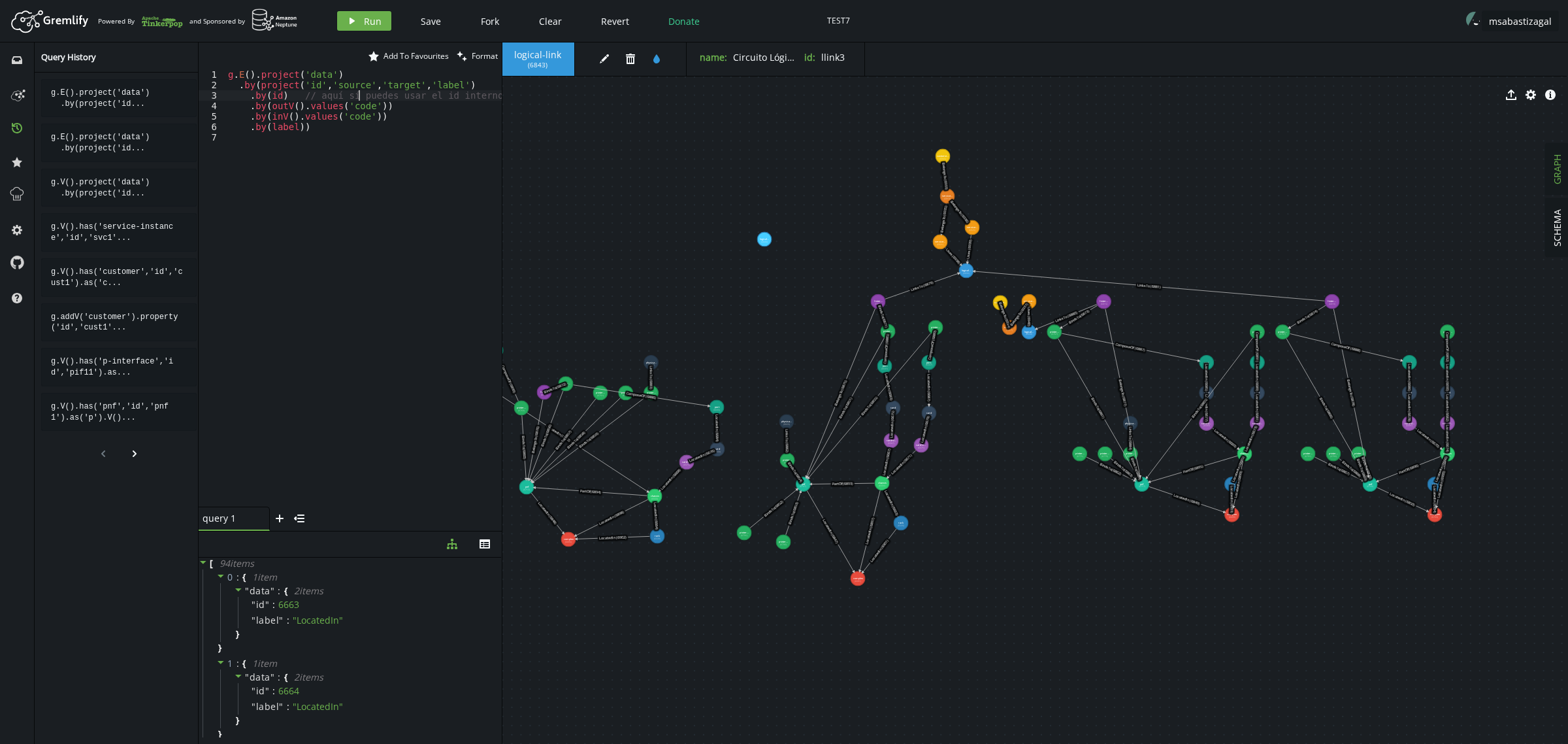
click at [360, 99] on div "g . E ( ) . project ( 'data' ) . by ( project ( 'id' , 'source' , 'target' , 'l…" at bounding box center [386, 296] width 322 height 453
click at [353, 108] on div "g . E ( ) . project ( 'data' ) . by ( project ( 'id' , 'source' , 'target' , 'l…" at bounding box center [386, 296] width 322 height 453
click at [352, 107] on div "g . E ( ) . project ( 'data' ) . by ( project ( 'id' , 'source' , 'target' , 'l…" at bounding box center [386, 296] width 322 height 453
type textarea ".by(inV().values('id'))"
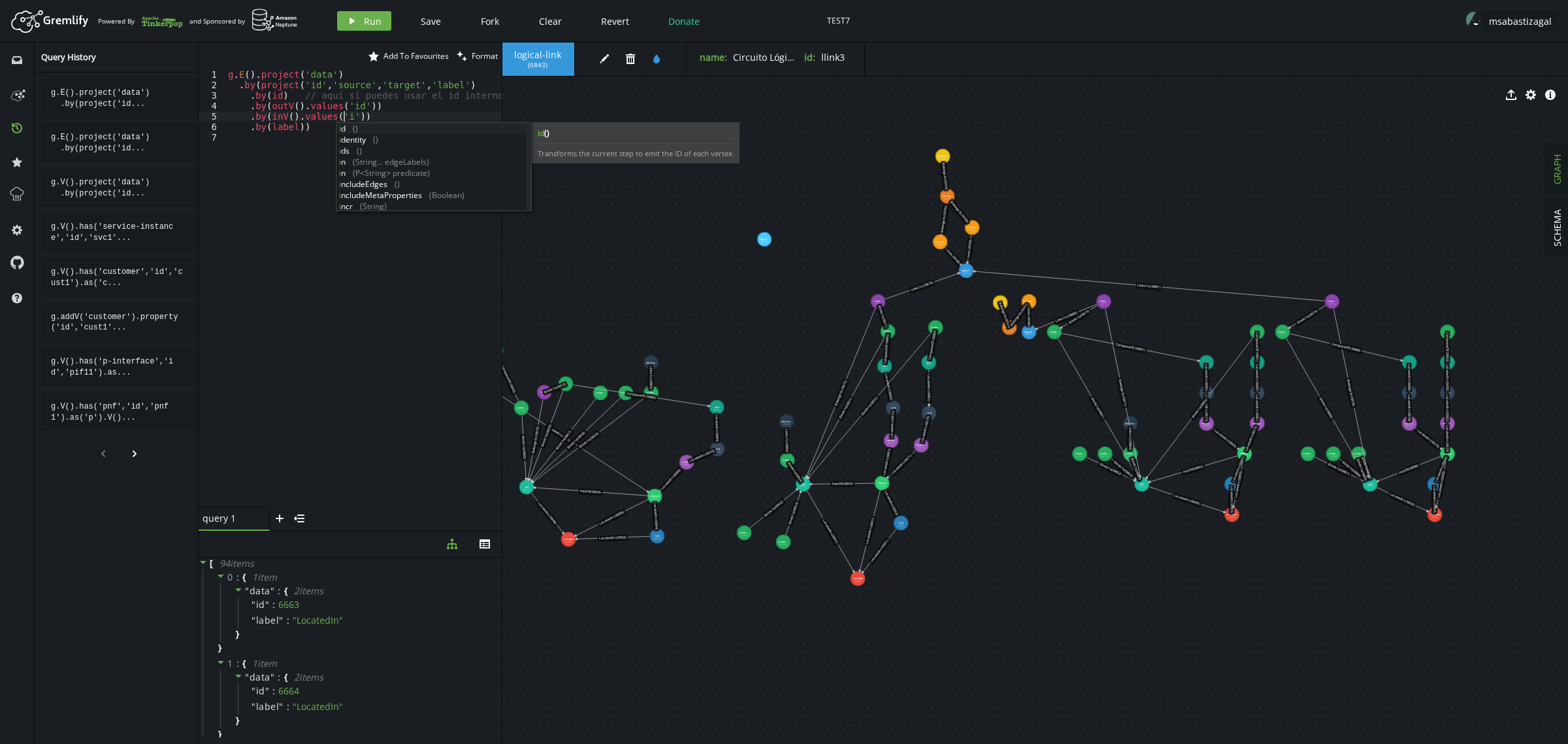
scroll to position [0, 121]
click at [270, 261] on div "g . E ( ) . project ( 'data' ) . by ( project ( 'id' , 'source' , 'target' , 'l…" at bounding box center [386, 296] width 322 height 453
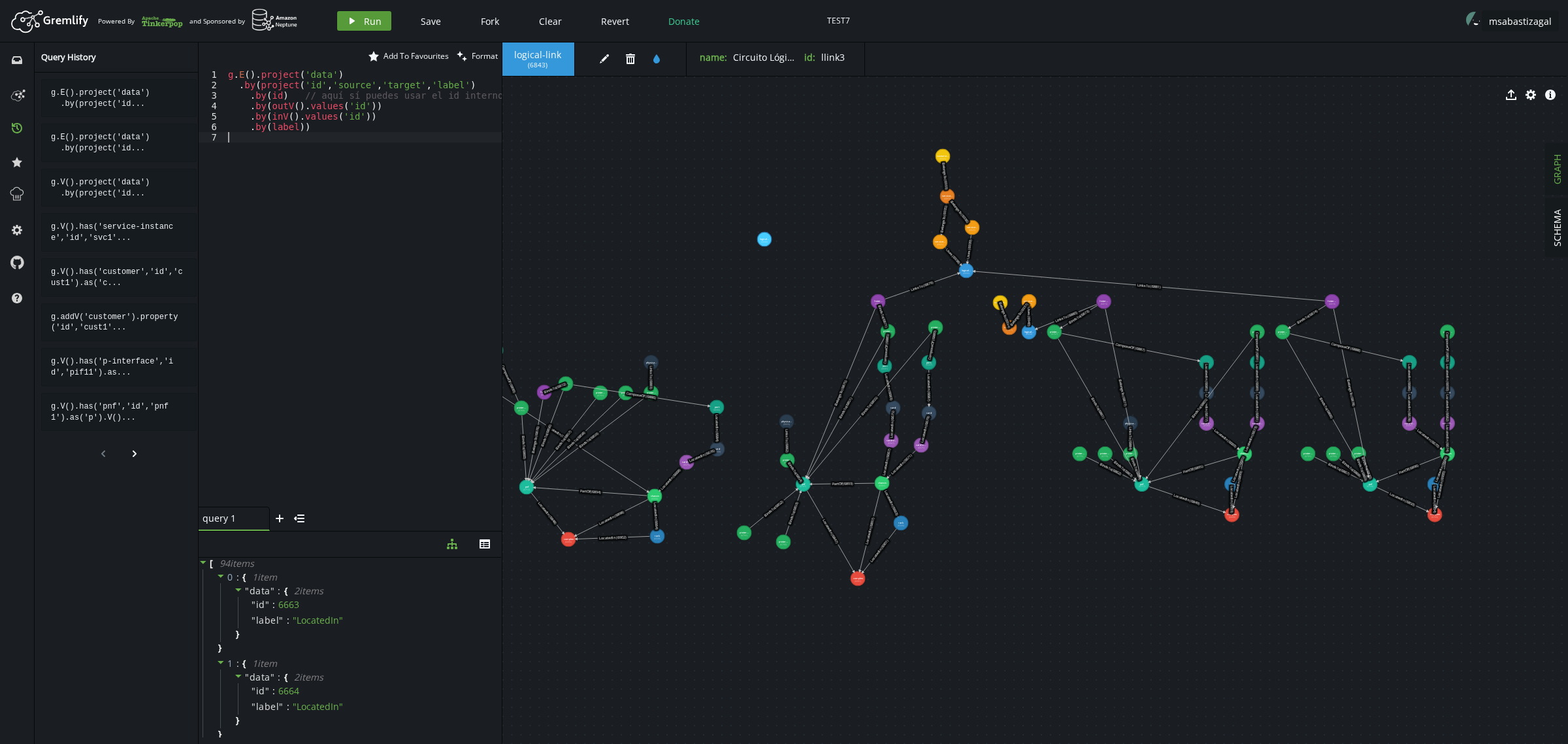
click at [357, 23] on button "play Run" at bounding box center [364, 21] width 54 height 20
click at [0, 0] on icon at bounding box center [0, 0] width 0 height 0
click at [277, 122] on div "g . E ( ) . project ( 'data' ) . by ( project ( 'id' , 'source' , 'target' , 'l…" at bounding box center [386, 296] width 322 height 453
click at [432, 85] on div "g . E ( ) . project ( 'data' ) . by ( project ( 'id' , 'source' , 'target' , 'l…" at bounding box center [386, 296] width 322 height 453
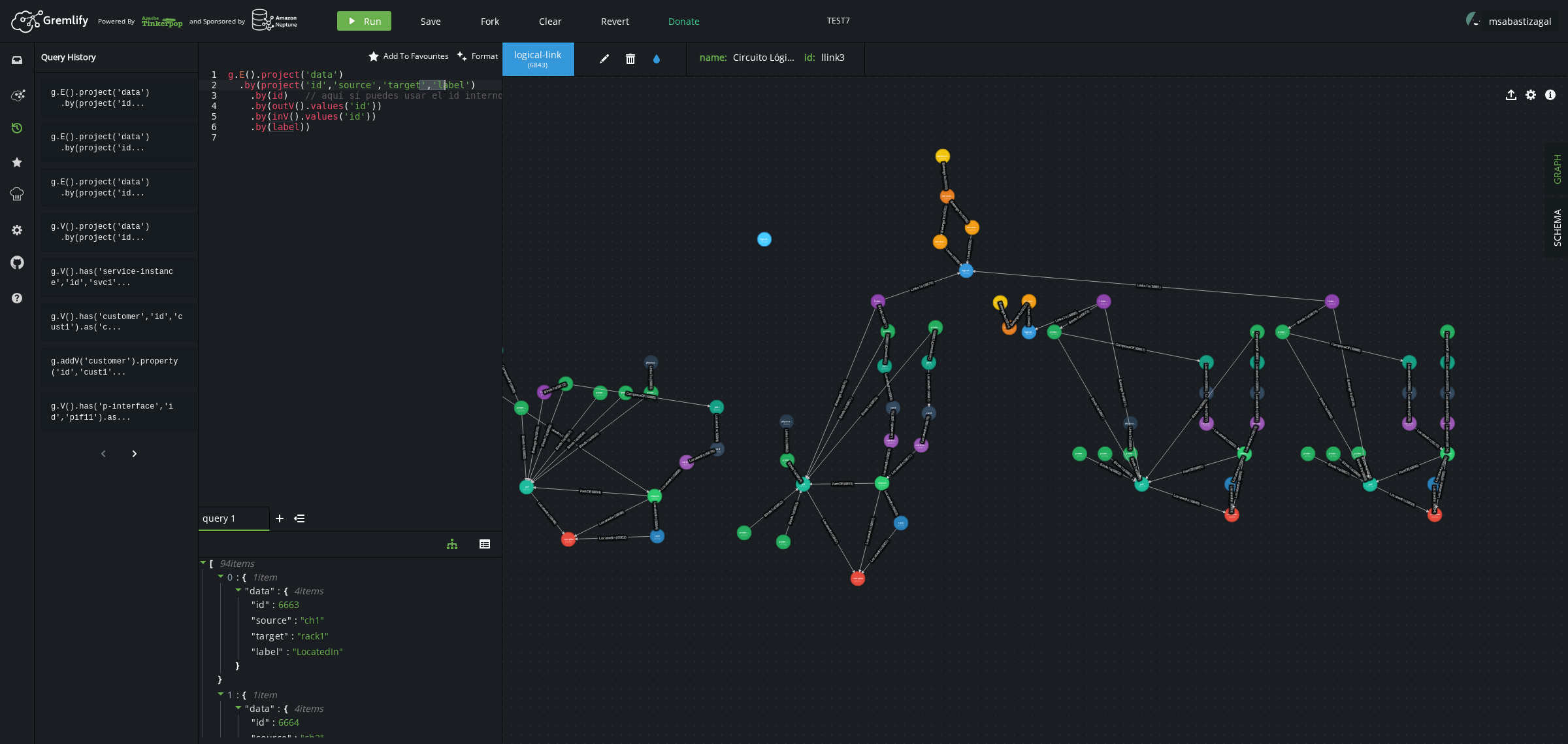
click at [432, 85] on div "g . E ( ) . project ( 'data' ) . by ( project ( 'id' , 'source' , 'target' , 'l…" at bounding box center [386, 296] width 322 height 453
type textarea ".by(project('id','source','target','name')"
click at [406, 199] on div "g . E ( ) . project ( 'data' ) . by ( project ( 'id' , 'source' , 'target' , 'n…" at bounding box center [386, 296] width 322 height 453
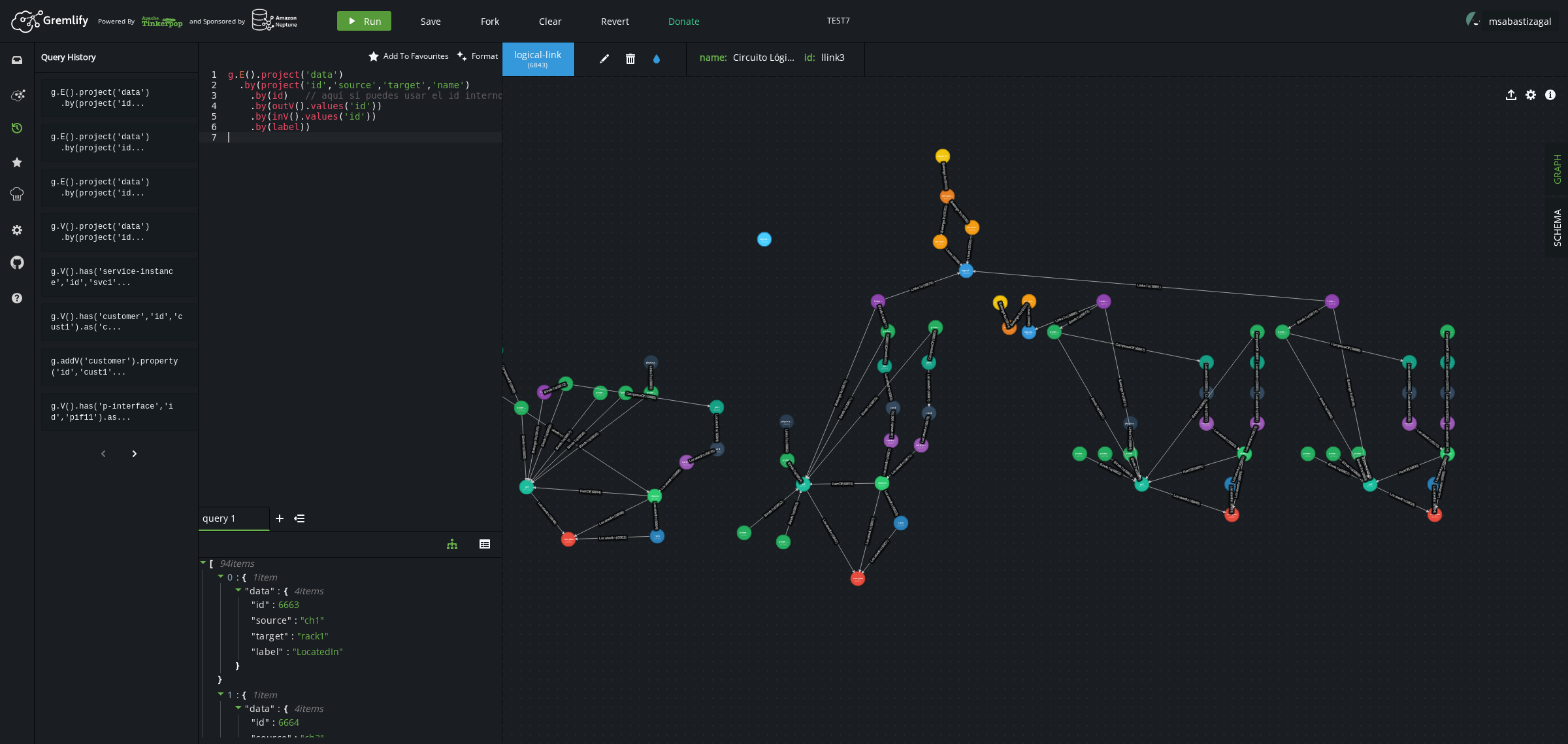
click at [364, 18] on span "Run" at bounding box center [372, 21] width 18 height 13
click at [0, 0] on icon at bounding box center [0, 0] width 0 height 0
click at [337, 172] on div "g . E ( ) . project ( 'data' ) . by ( project ( 'id' , 'source' , 'target' , 'n…" at bounding box center [386, 296] width 322 height 453
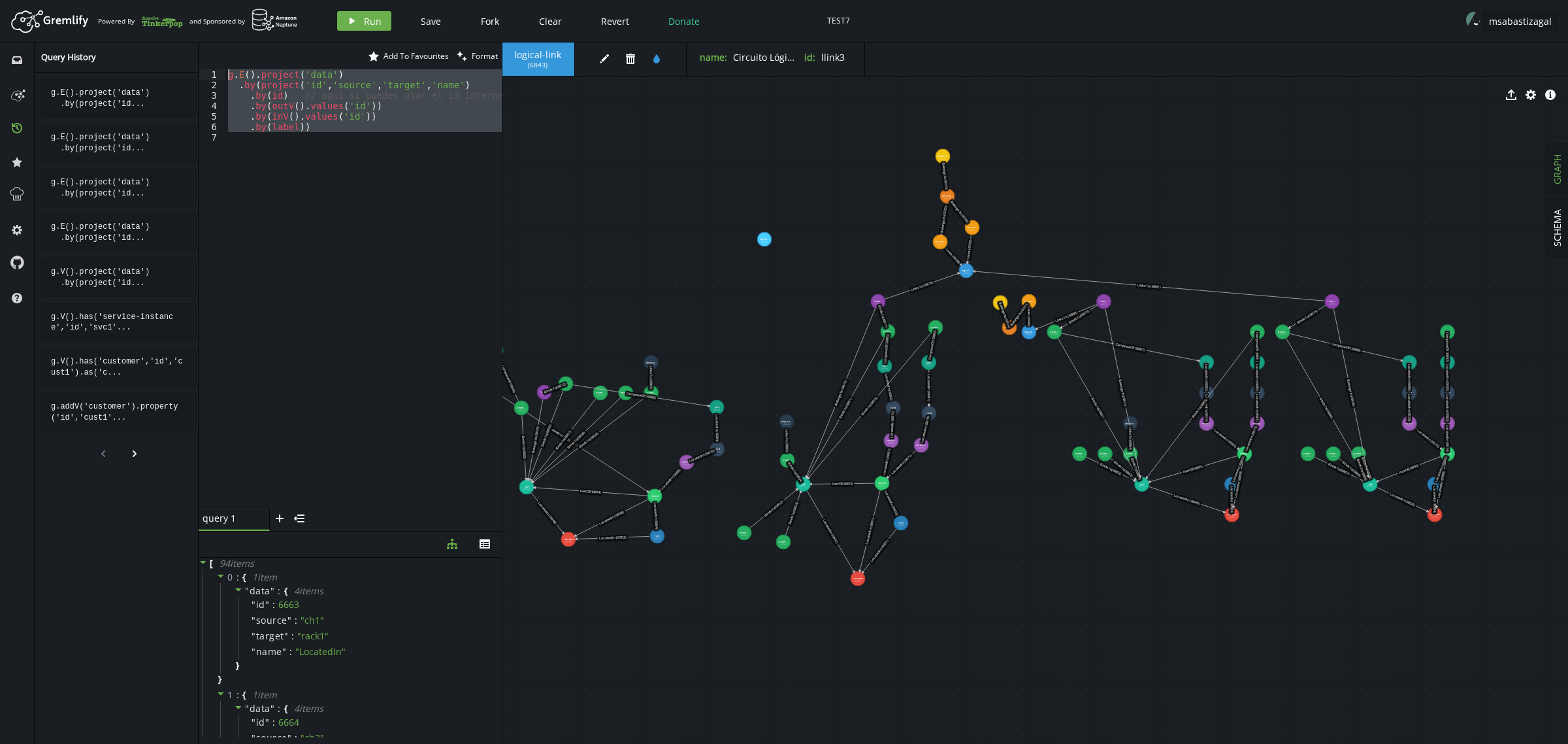
drag, startPoint x: 337, startPoint y: 138, endPoint x: 128, endPoint y: 1, distance: 249.9
click at [128, 1] on div "Artboard Created with Sketch. Powered By and Sponsored by play Run Save Fork Cl…" at bounding box center [784, 372] width 1568 height 744
paste textarea "V().hasLabel('complex"
type textarea "g.V().hasLabel('complex')"
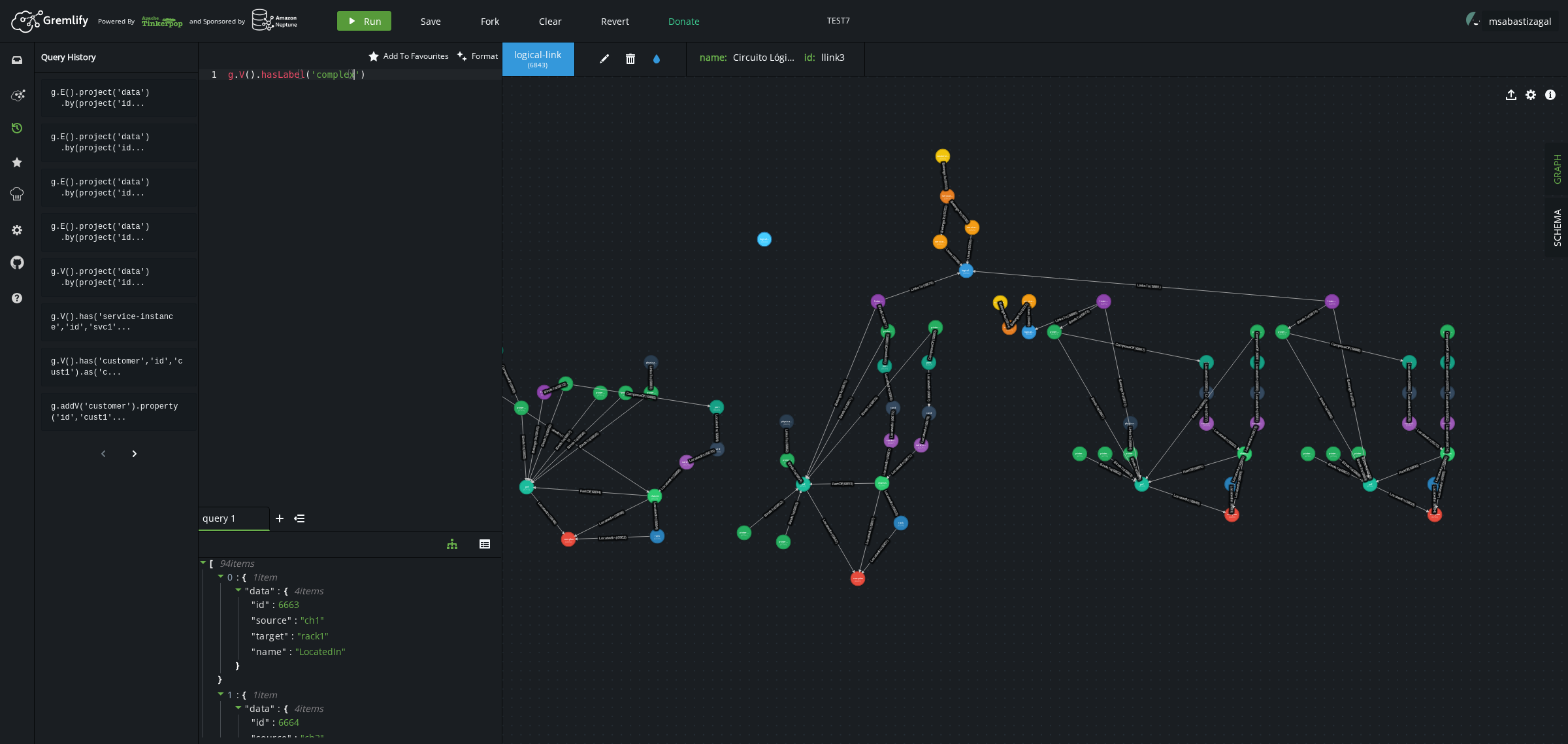
click at [366, 21] on span "Run" at bounding box center [372, 21] width 18 height 13
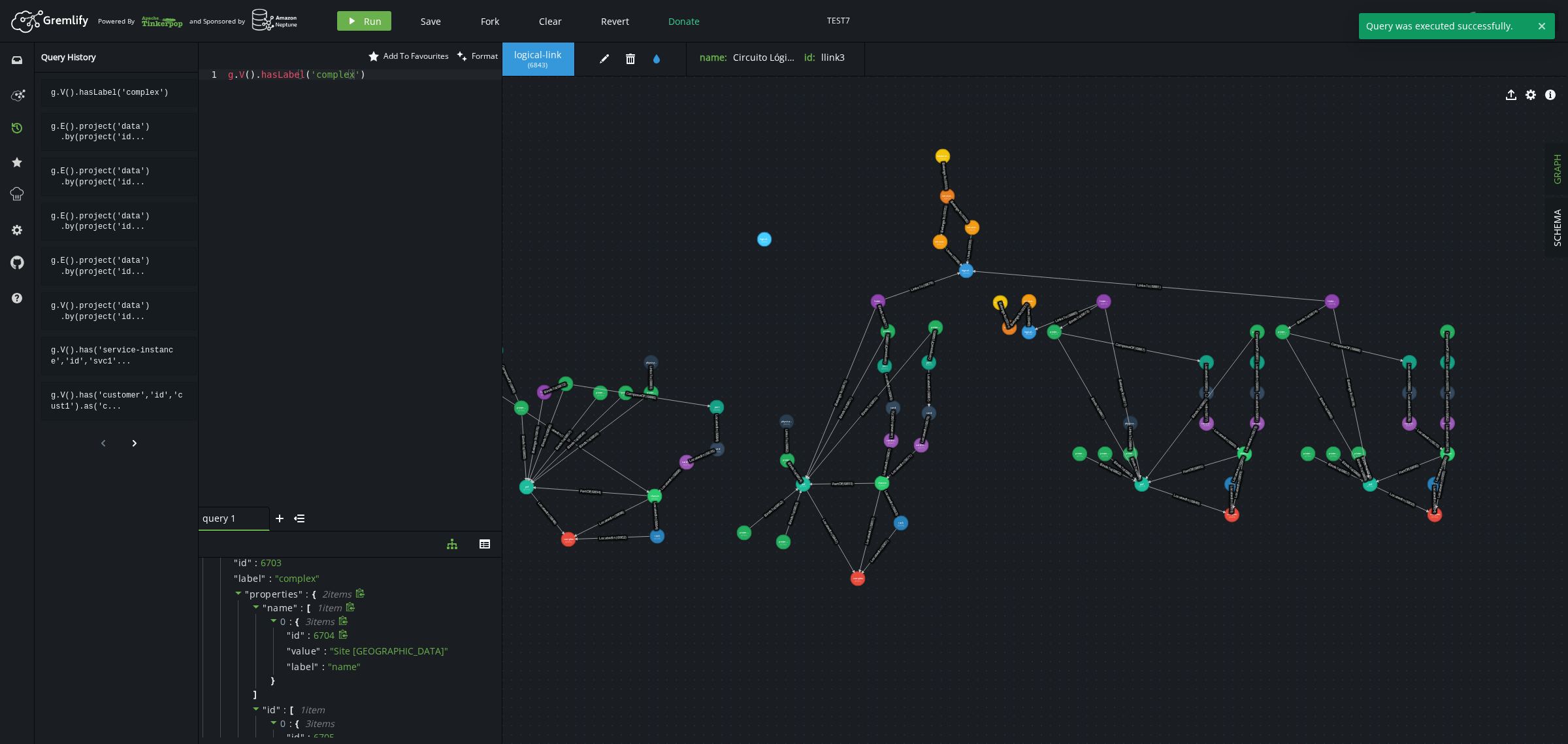
scroll to position [1002, 0]
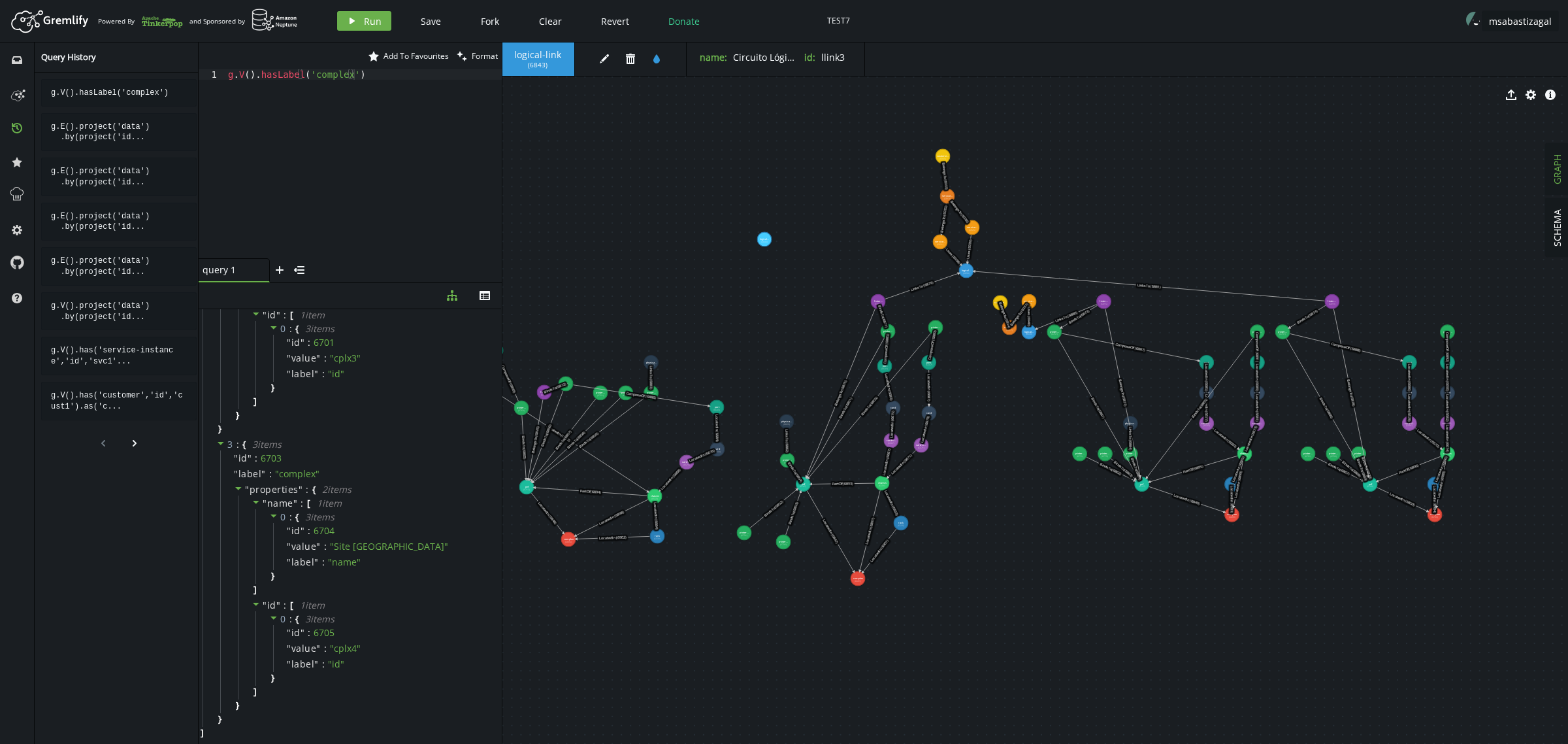
drag, startPoint x: 386, startPoint y: 530, endPoint x: 412, endPoint y: 274, distance: 257.3
click at [412, 282] on div at bounding box center [350, 282] width 303 height 1
